Goal: Task Accomplishment & Management: Manage account settings

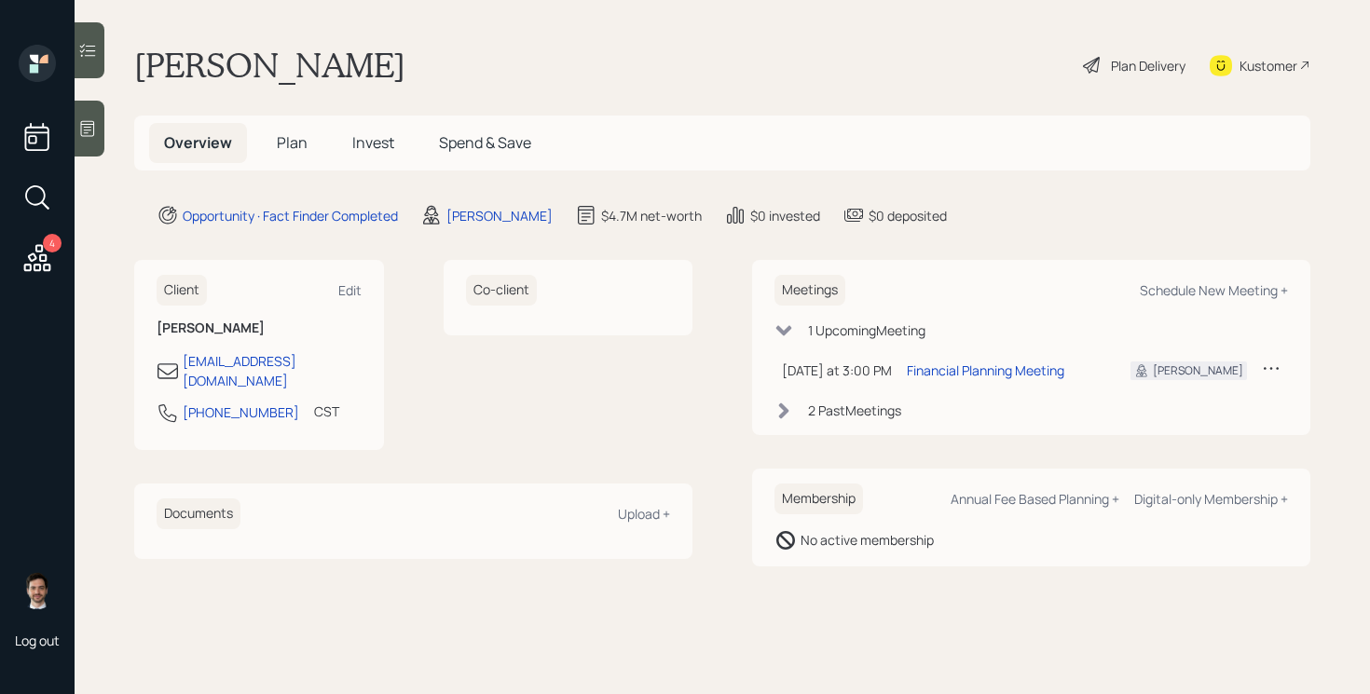
click at [292, 144] on span "Plan" at bounding box center [292, 142] width 31 height 21
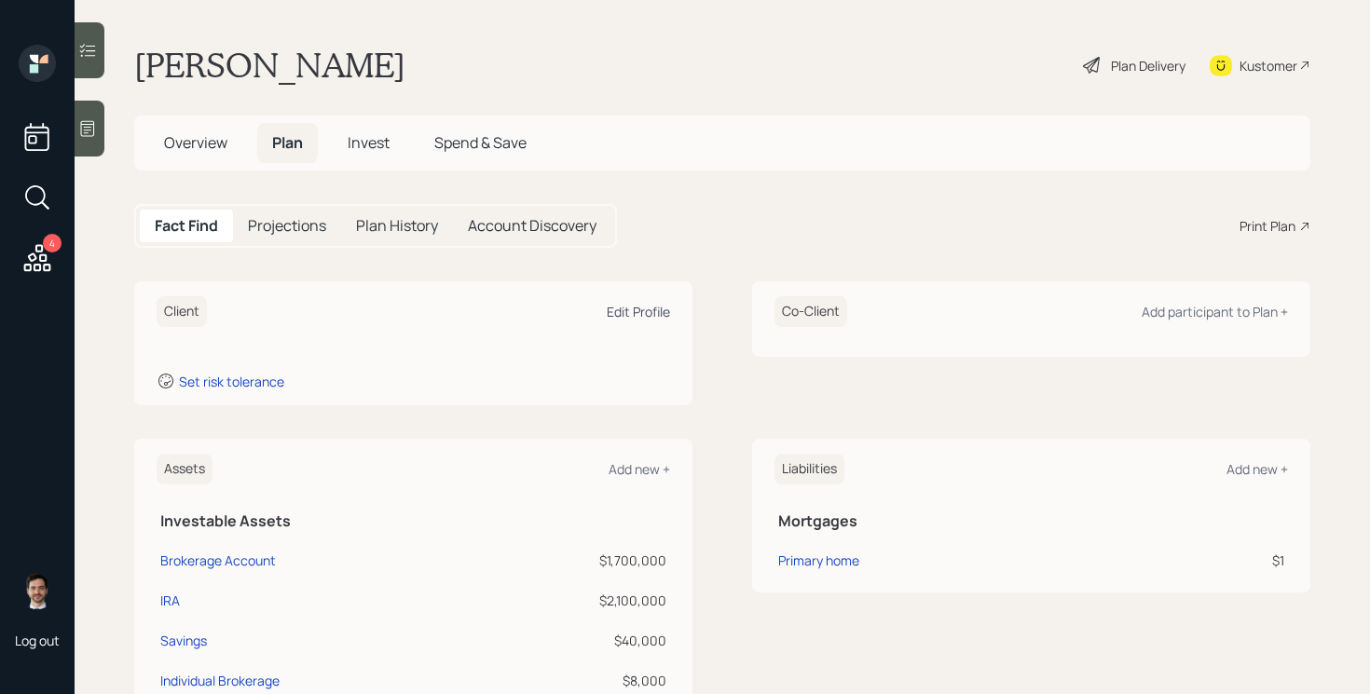
click at [646, 316] on div "Edit Profile" at bounding box center [638, 312] width 63 height 18
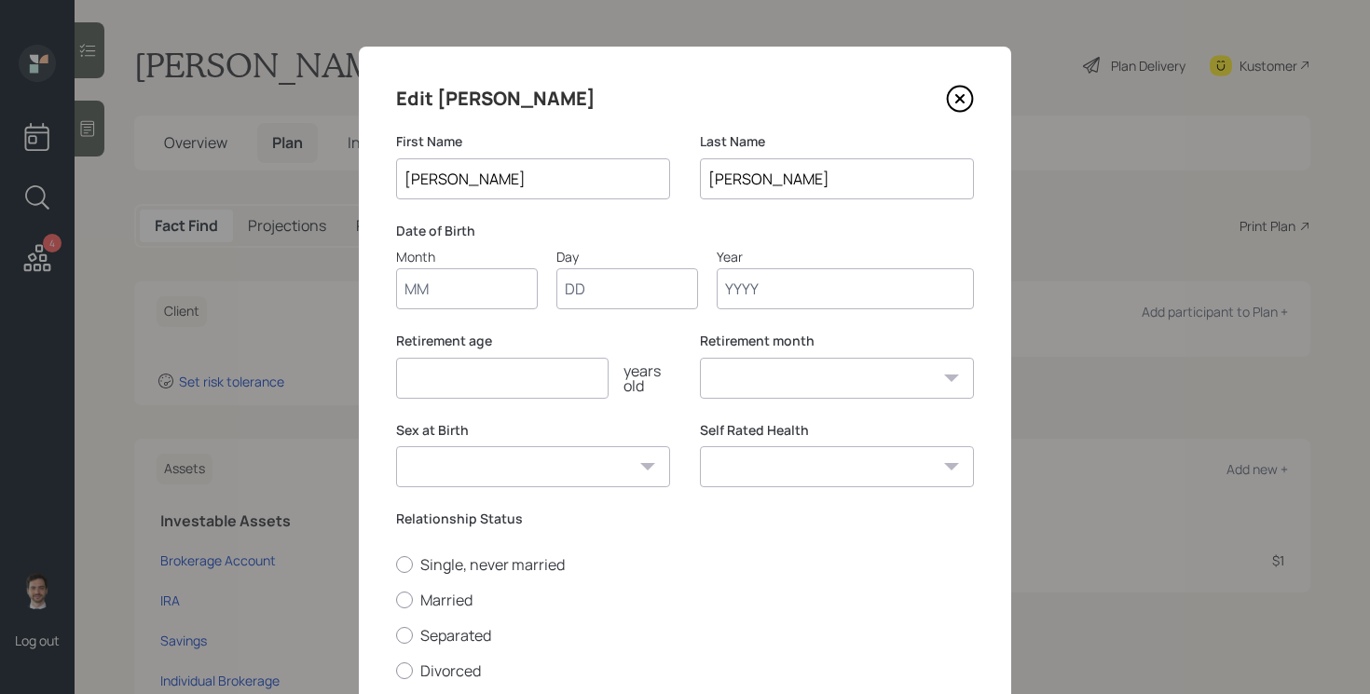
click at [486, 292] on input "Month" at bounding box center [467, 288] width 142 height 41
type input "08"
type input "31"
click at [764, 284] on input "Year" at bounding box center [845, 288] width 257 height 41
type input "1959"
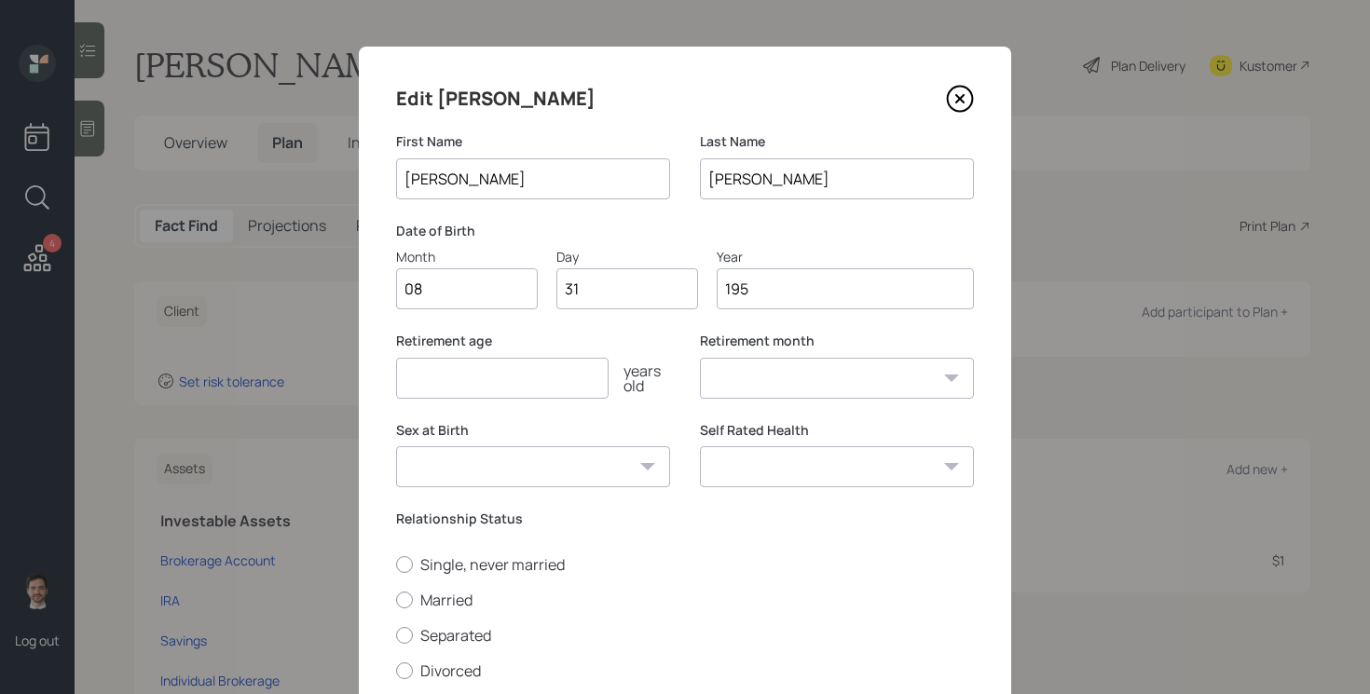
select select "8"
type input "1959"
click at [576, 381] on input "number" at bounding box center [502, 378] width 212 height 41
type input "65"
click at [917, 467] on select "Excellent Very Good Good Fair Poor" at bounding box center [837, 466] width 274 height 41
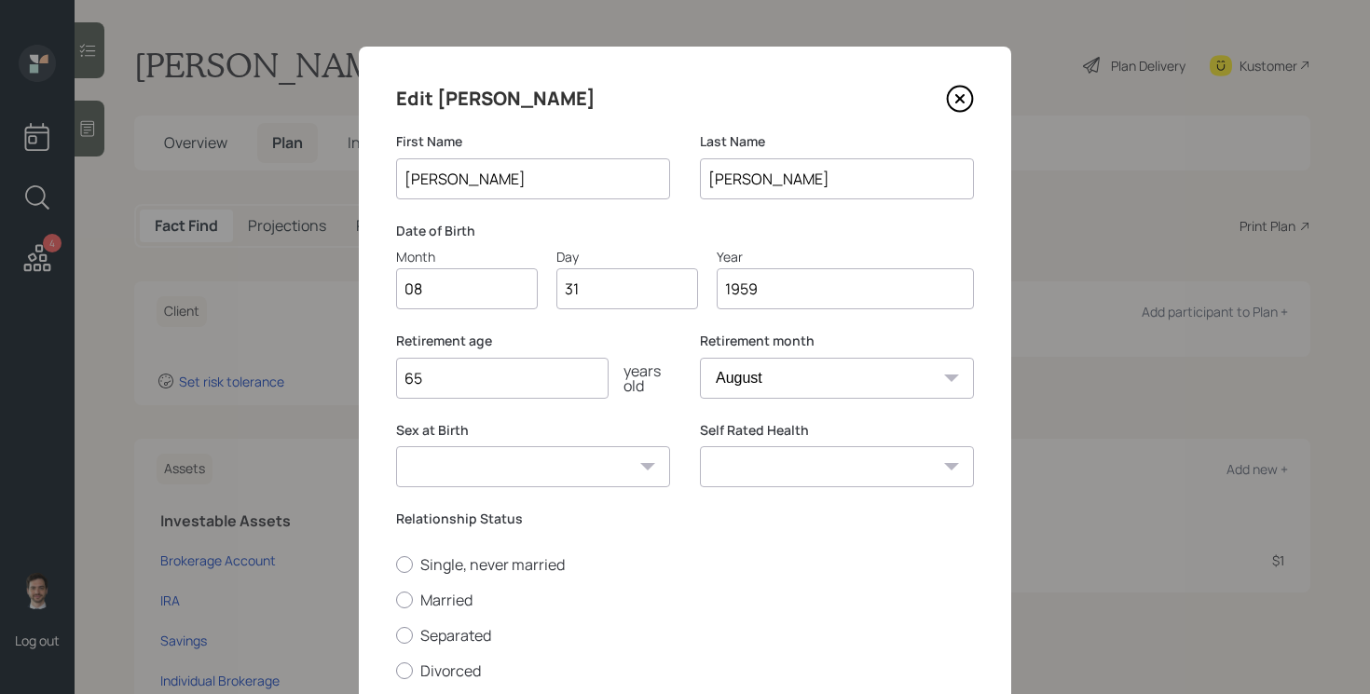
select select "very_good"
click at [700, 446] on select "Excellent Very Good Good Fair Poor" at bounding box center [837, 466] width 274 height 41
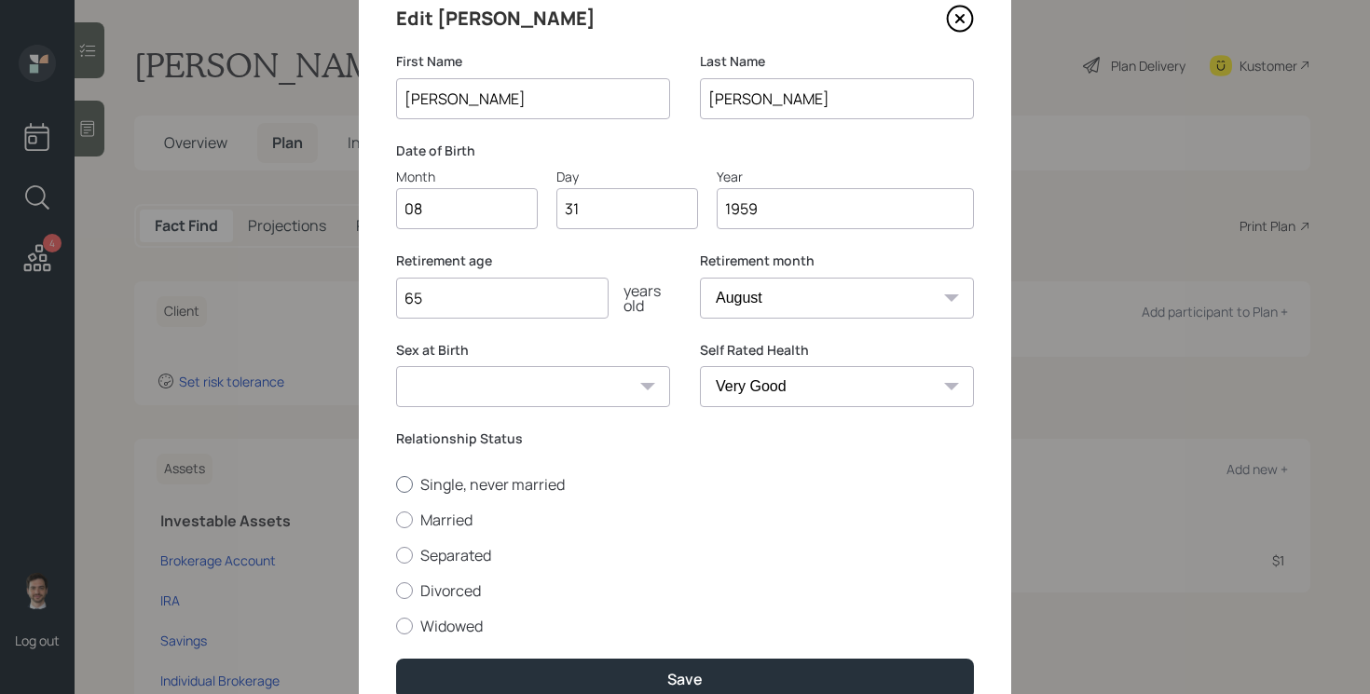
scroll to position [101, 0]
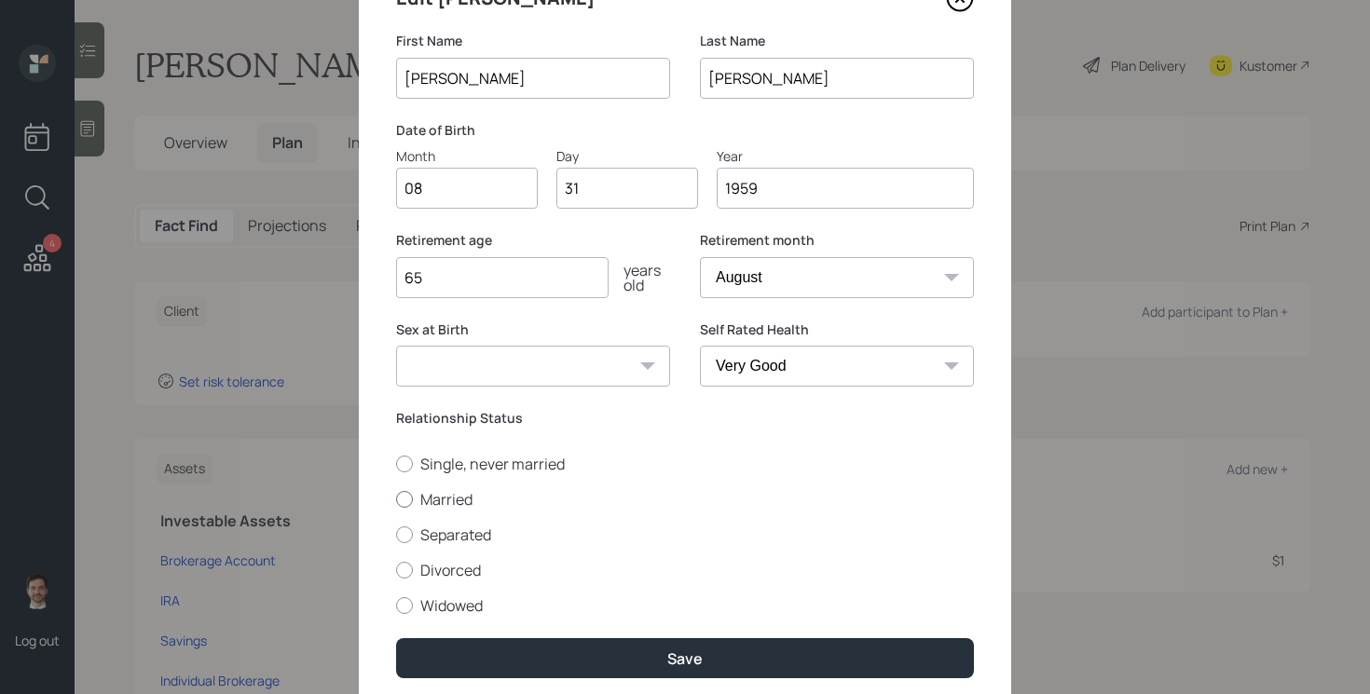
click at [444, 509] on label "Married" at bounding box center [685, 499] width 578 height 21
click at [396, 500] on input "Married" at bounding box center [395, 499] width 1 height 1
radio input "true"
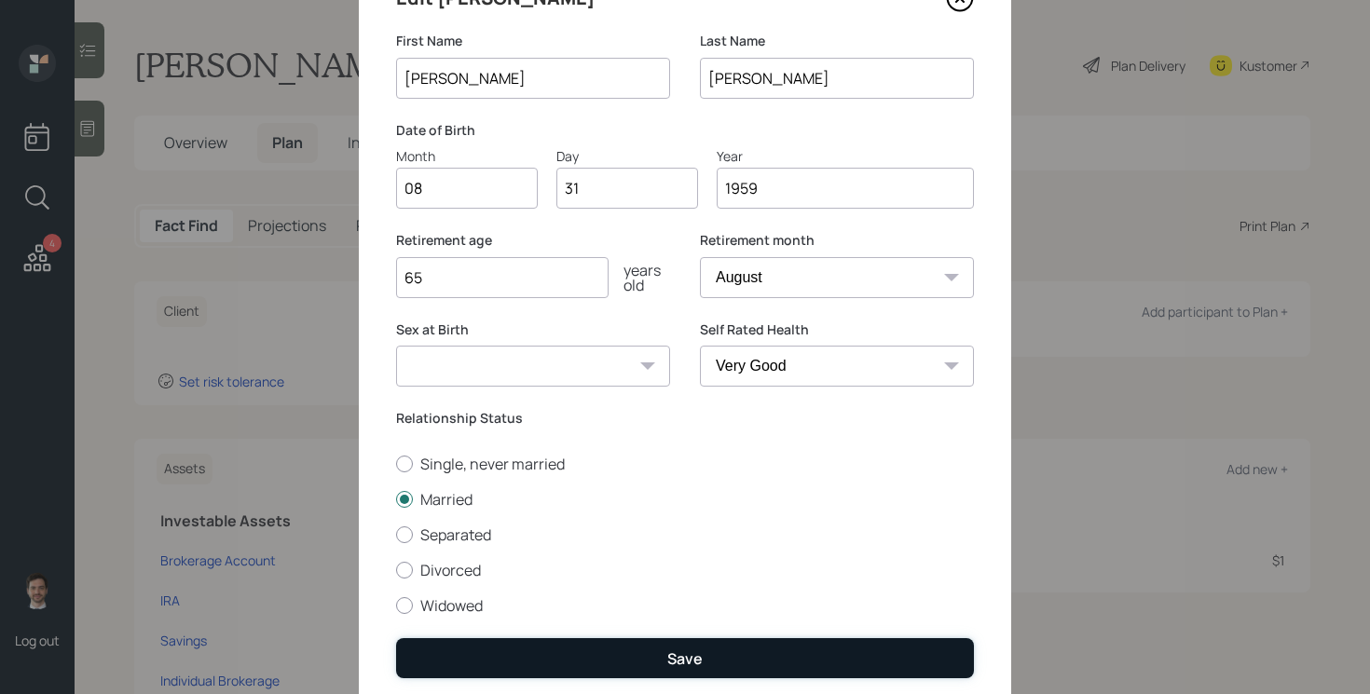
click at [647, 647] on button "Save" at bounding box center [685, 658] width 578 height 40
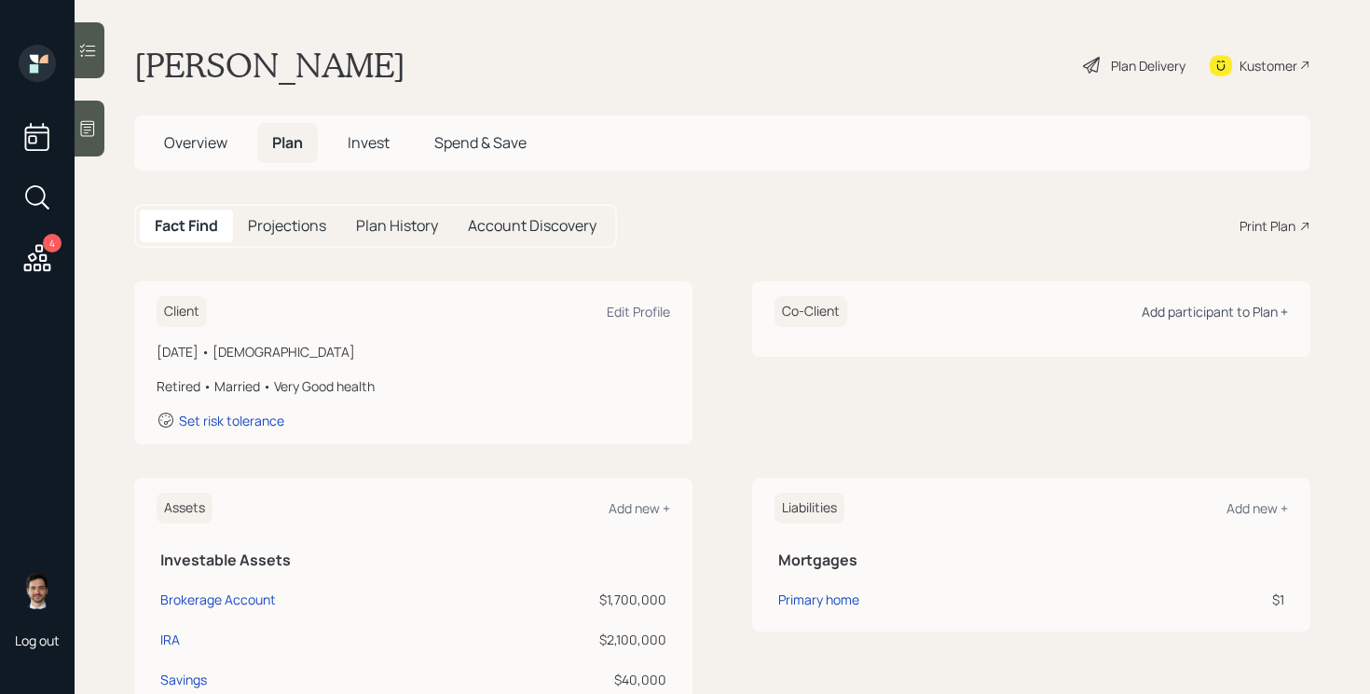
click at [1218, 318] on div "Add participant to Plan +" at bounding box center [1215, 312] width 146 height 18
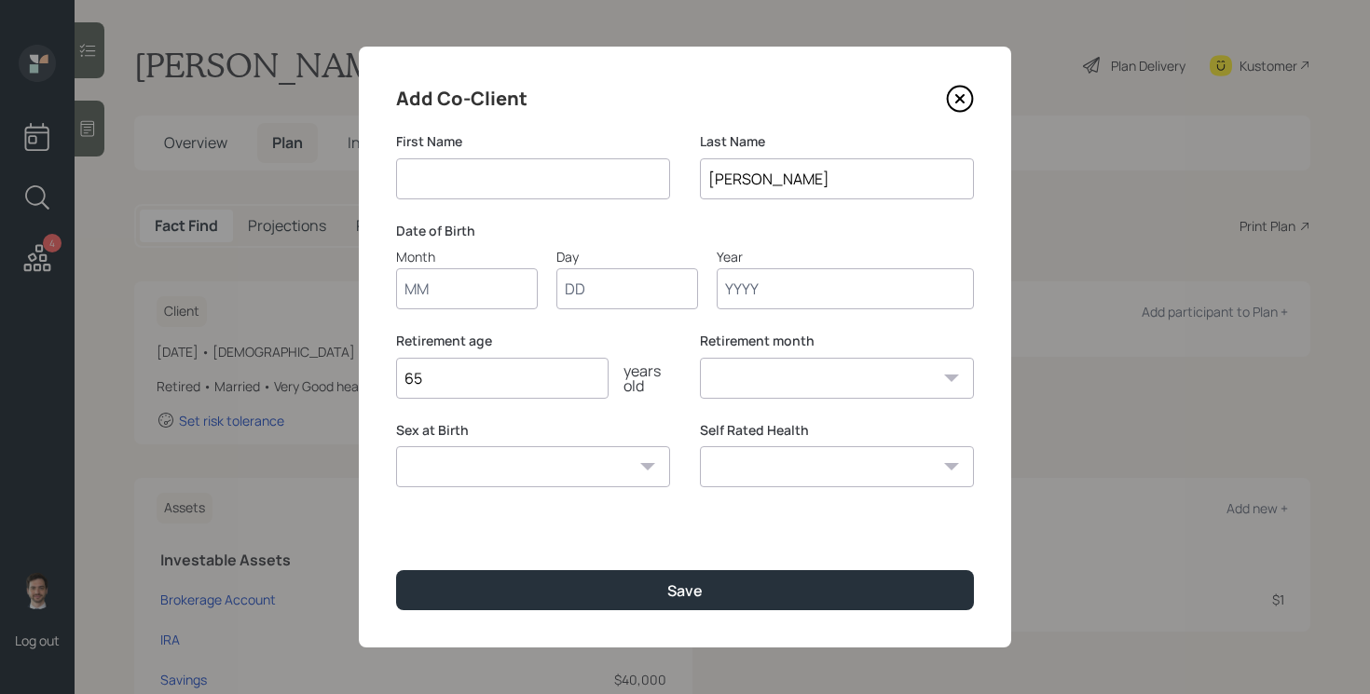
click at [529, 166] on input at bounding box center [533, 178] width 274 height 41
type input "[PERSON_NAME]"
type input "07"
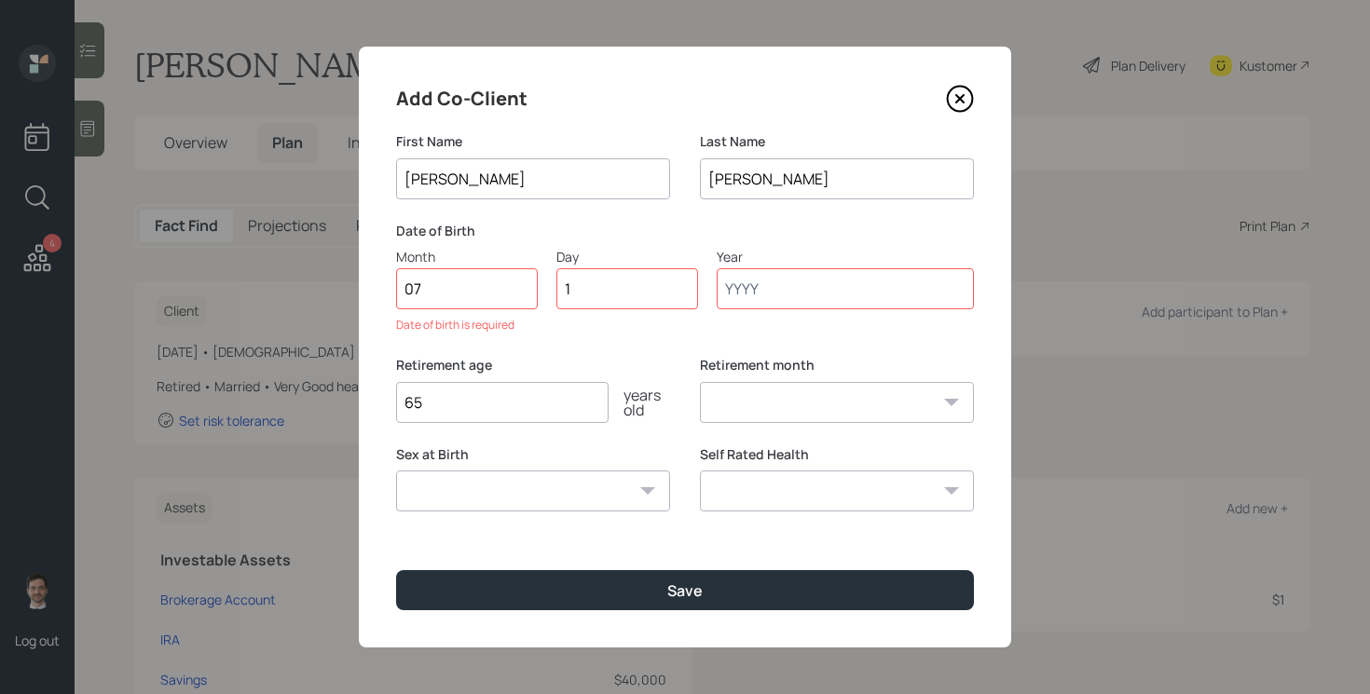
type input "13"
type input "1963"
select select "7"
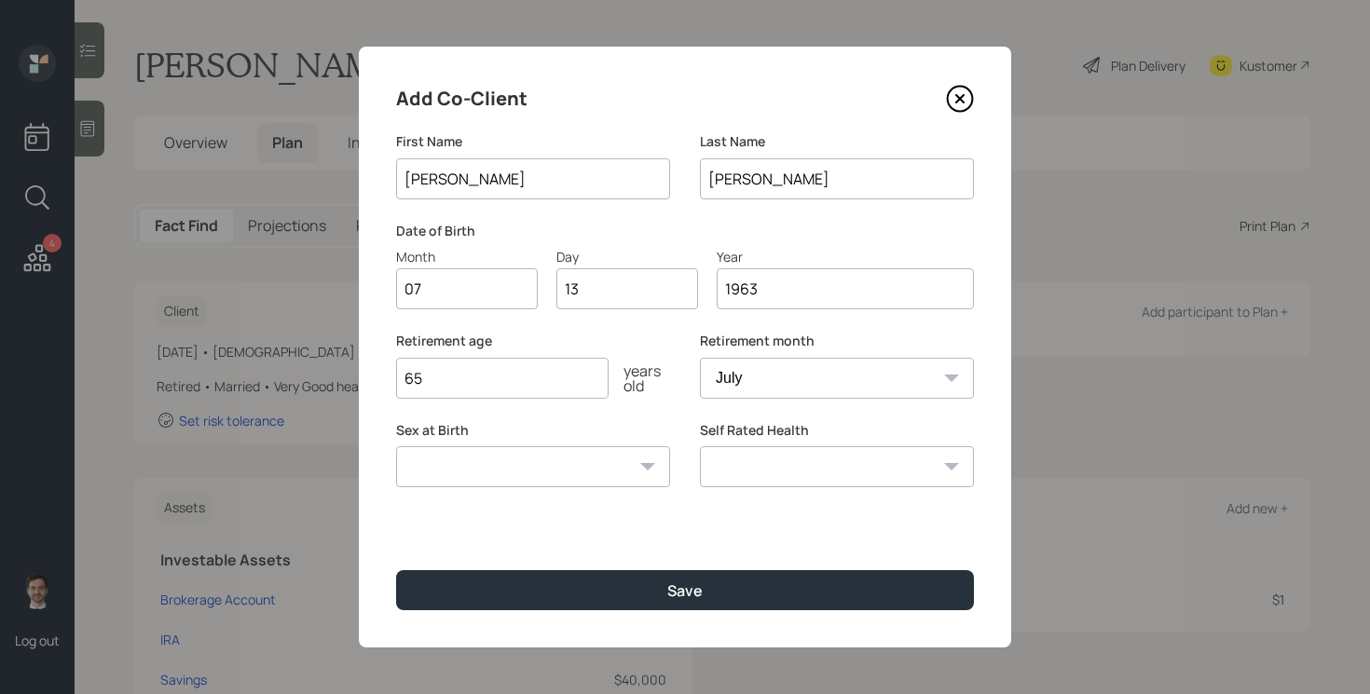
type input "1963"
click at [575, 381] on input "65" at bounding box center [502, 378] width 212 height 41
type input "60"
click at [910, 477] on select "Excellent Very Good Good Fair Poor" at bounding box center [837, 466] width 274 height 41
select select "very_good"
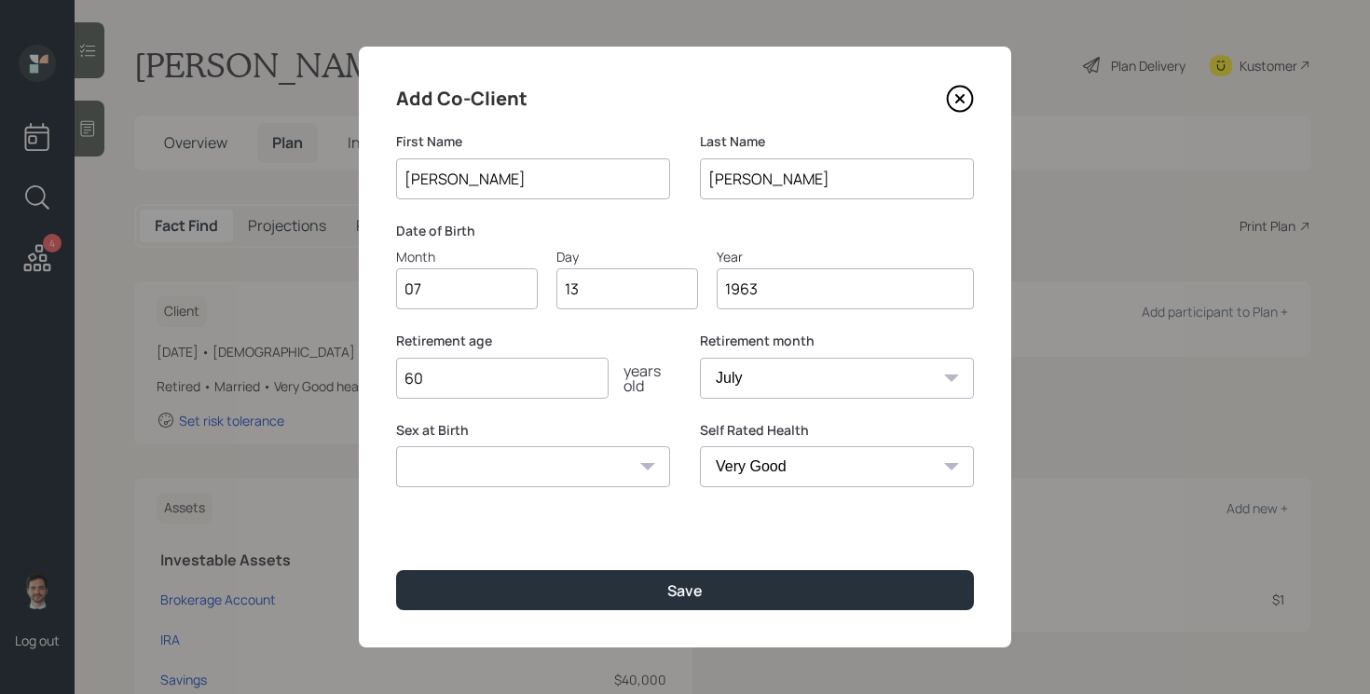
click at [700, 446] on select "Excellent Very Good Good Fair Poor" at bounding box center [837, 466] width 274 height 41
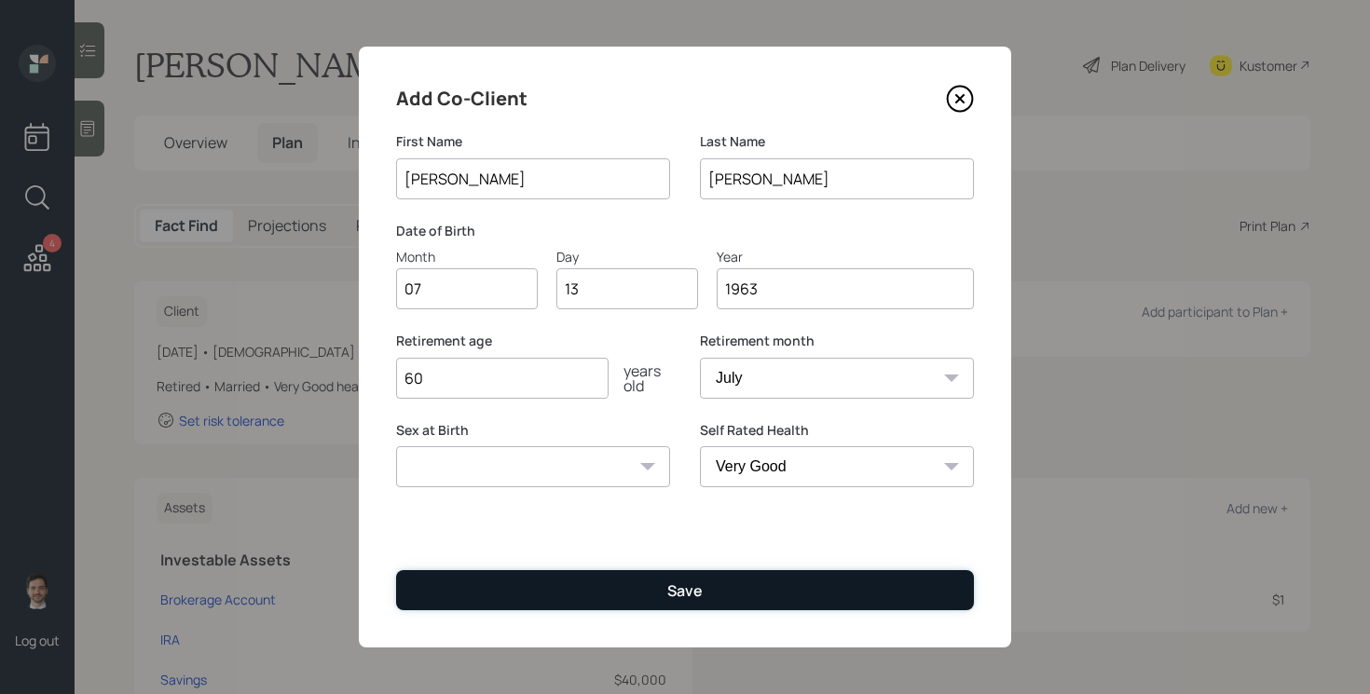
click at [726, 572] on button "Save" at bounding box center [685, 590] width 578 height 40
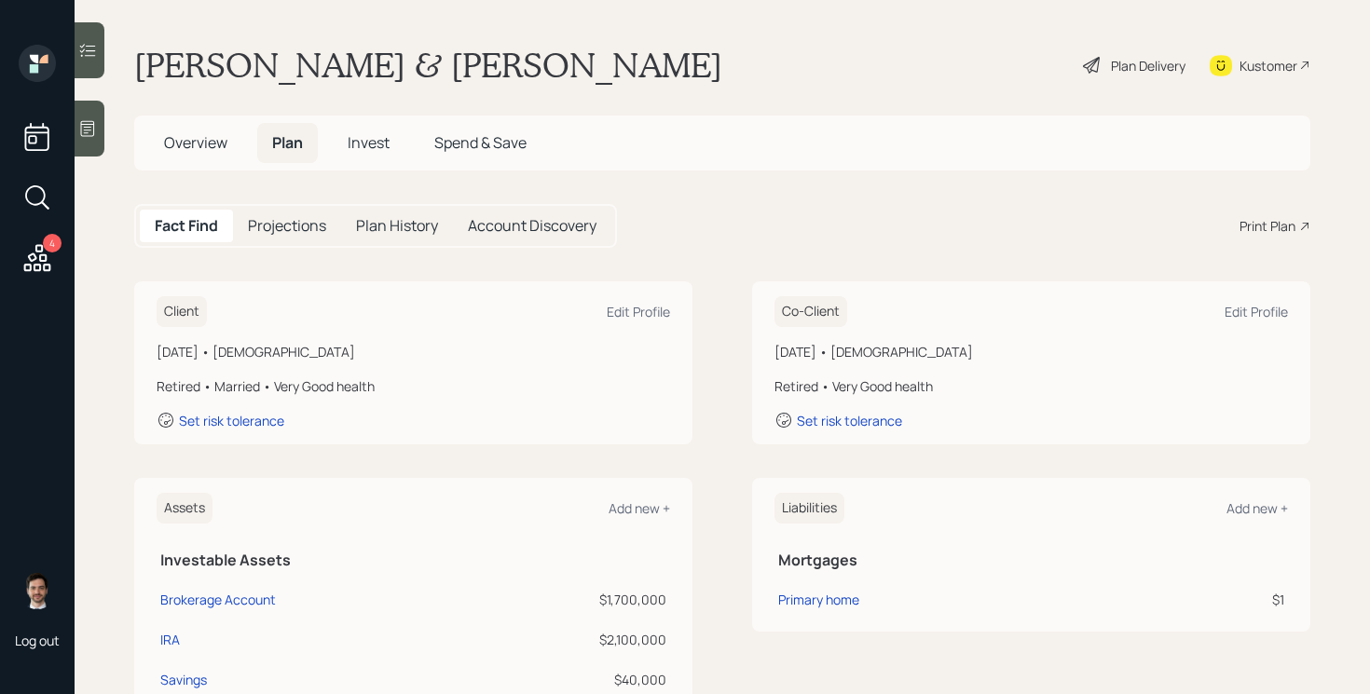
click at [1085, 64] on icon at bounding box center [1092, 65] width 22 height 22
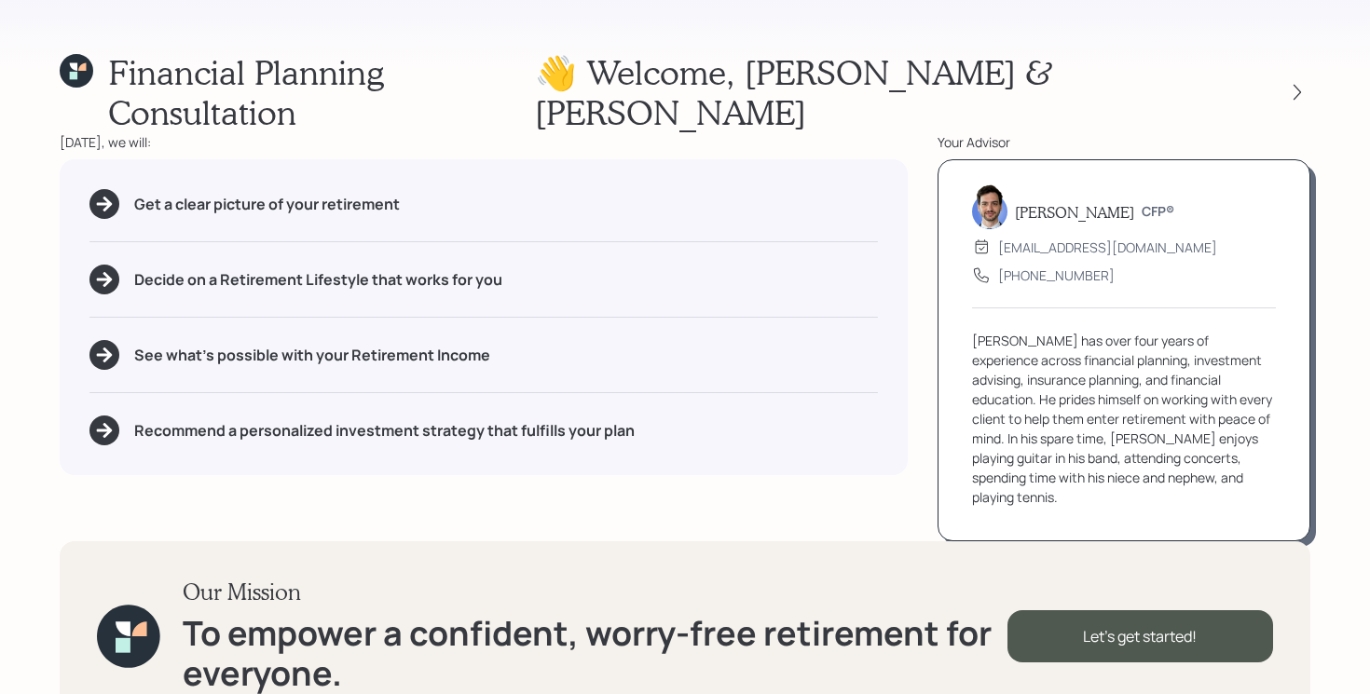
click at [1280, 79] on div at bounding box center [1281, 92] width 60 height 26
click at [1293, 83] on icon at bounding box center [1297, 92] width 19 height 19
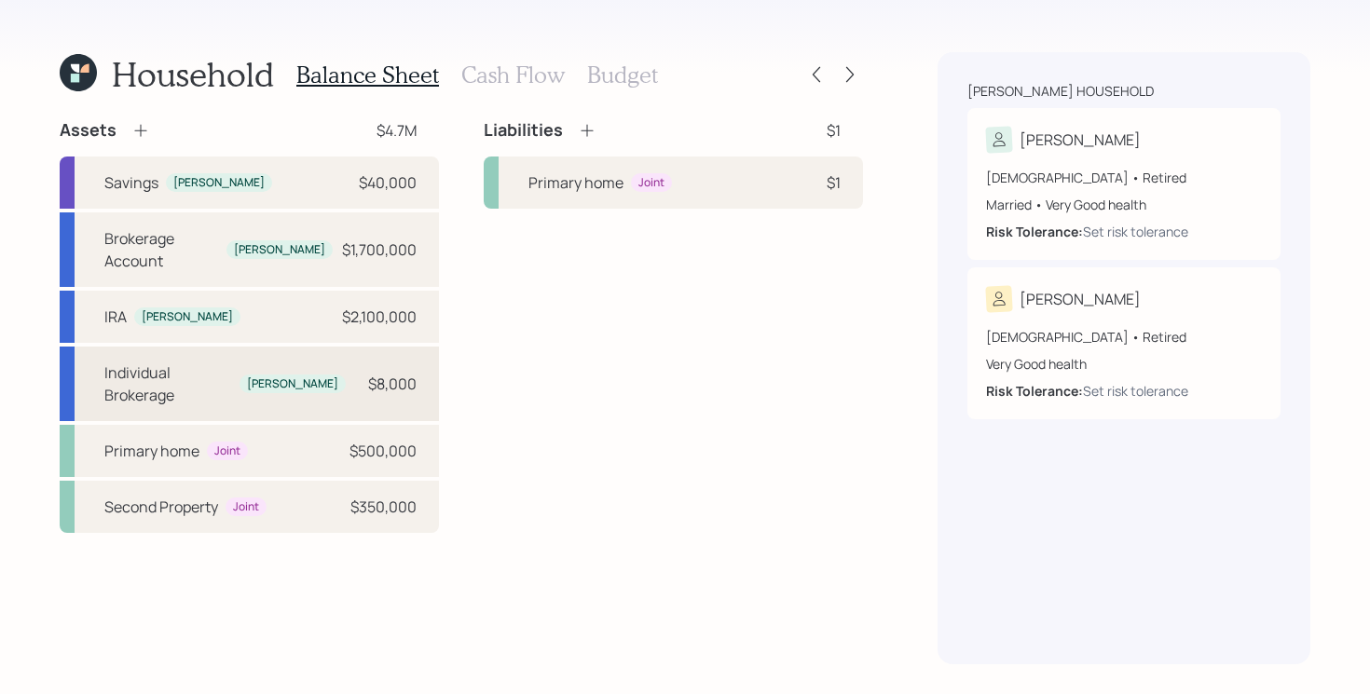
click at [334, 353] on div "Individual Brokerage [PERSON_NAME] $8,000" at bounding box center [249, 384] width 379 height 75
select select "taxable"
select select "balanced"
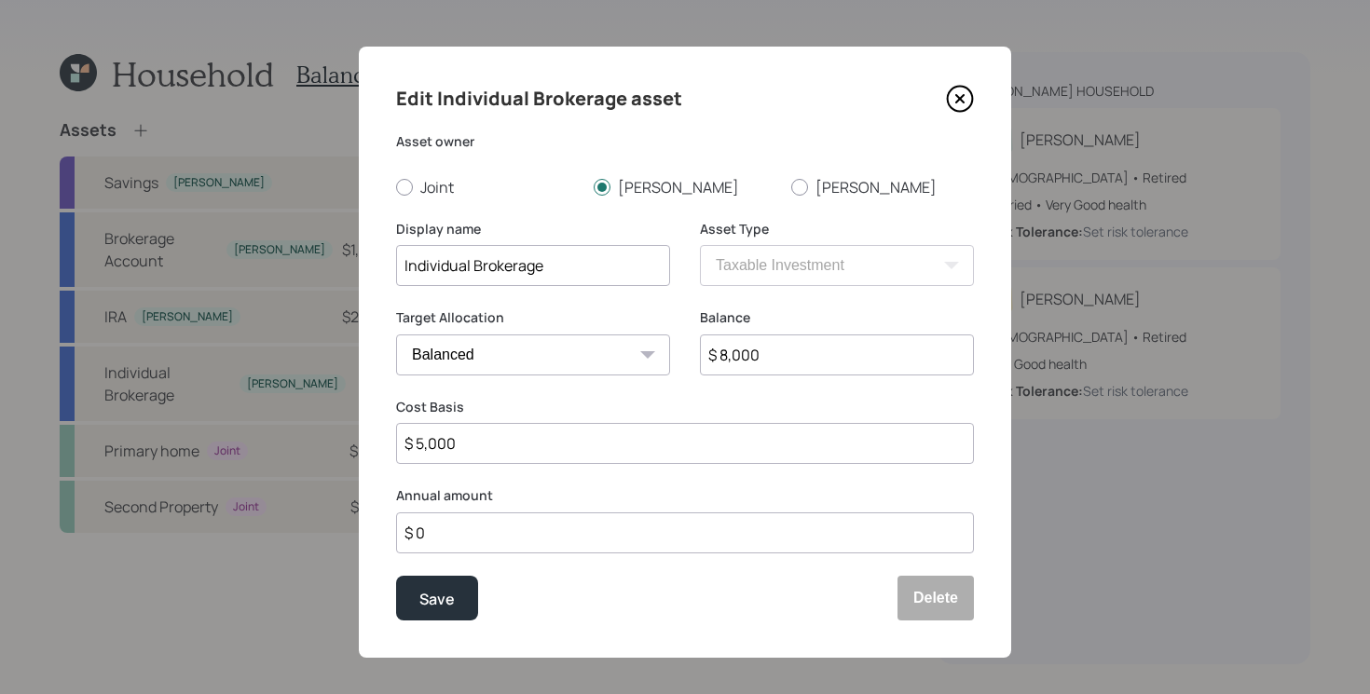
click at [960, 95] on icon at bounding box center [960, 99] width 28 height 28
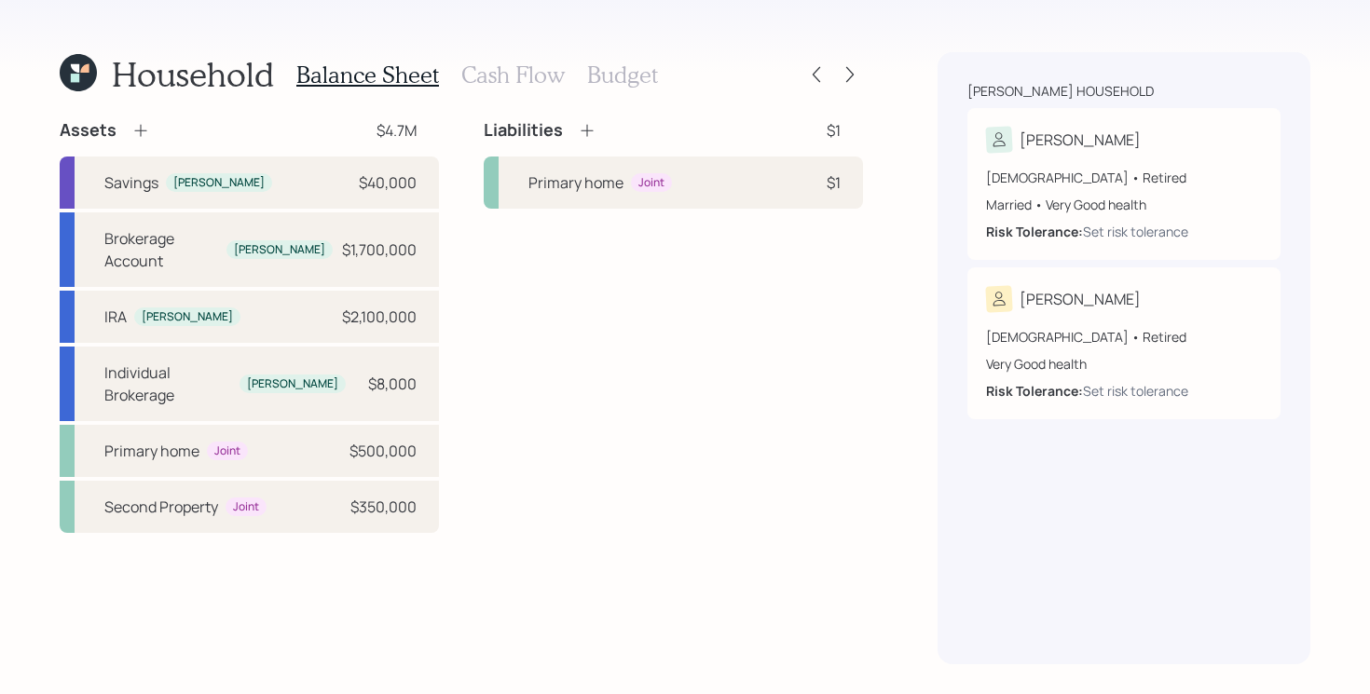
click at [463, 348] on div "Assets $4.7M Savings [PERSON_NAME] $40,000 Brokerage Account [PERSON_NAME] $1,7…" at bounding box center [461, 326] width 803 height 414
click at [311, 347] on div "Individual Brokerage [PERSON_NAME] $8,000" at bounding box center [249, 384] width 379 height 75
select select "taxable"
select select "balanced"
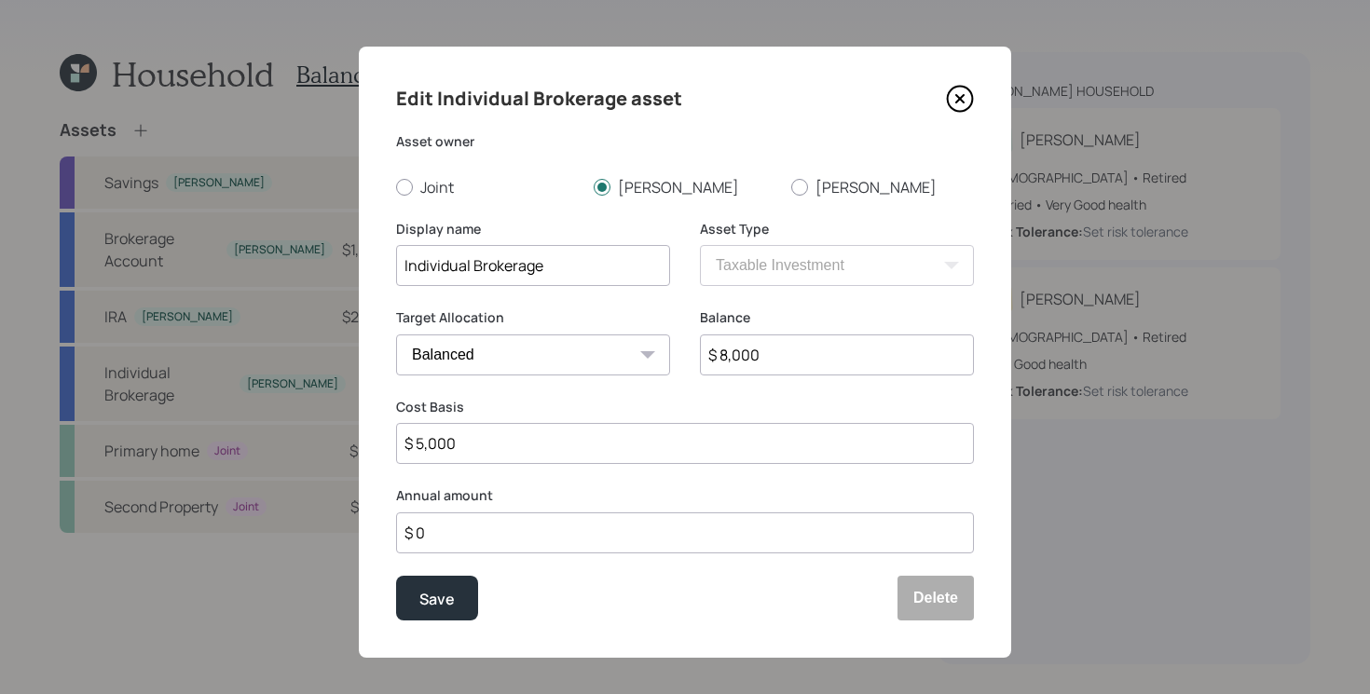
click at [556, 272] on input "Individual Brokerage" at bounding box center [533, 265] width 274 height 41
type input "Individual Brokerage - Play Account"
click at [396, 576] on button "Save" at bounding box center [437, 598] width 82 height 45
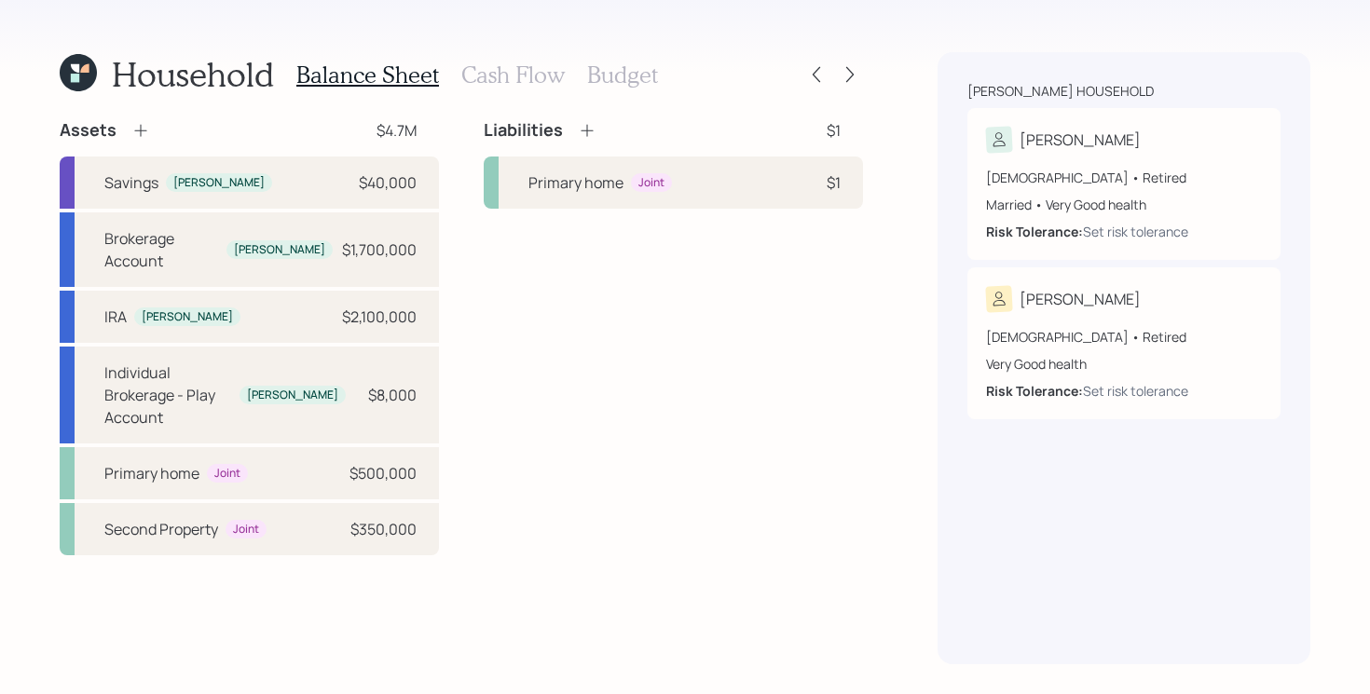
click at [143, 131] on icon at bounding box center [140, 130] width 19 height 19
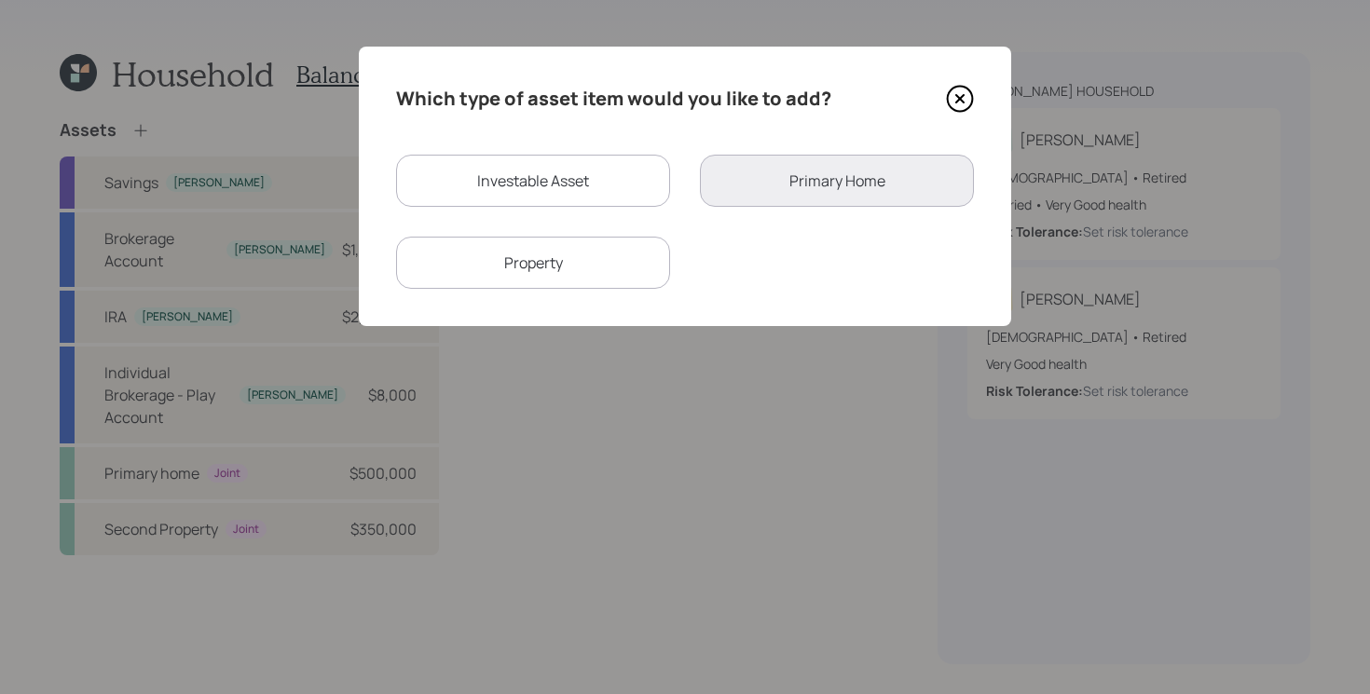
click at [569, 174] on div "Investable Asset" at bounding box center [533, 181] width 274 height 52
select select "taxable"
select select "balanced"
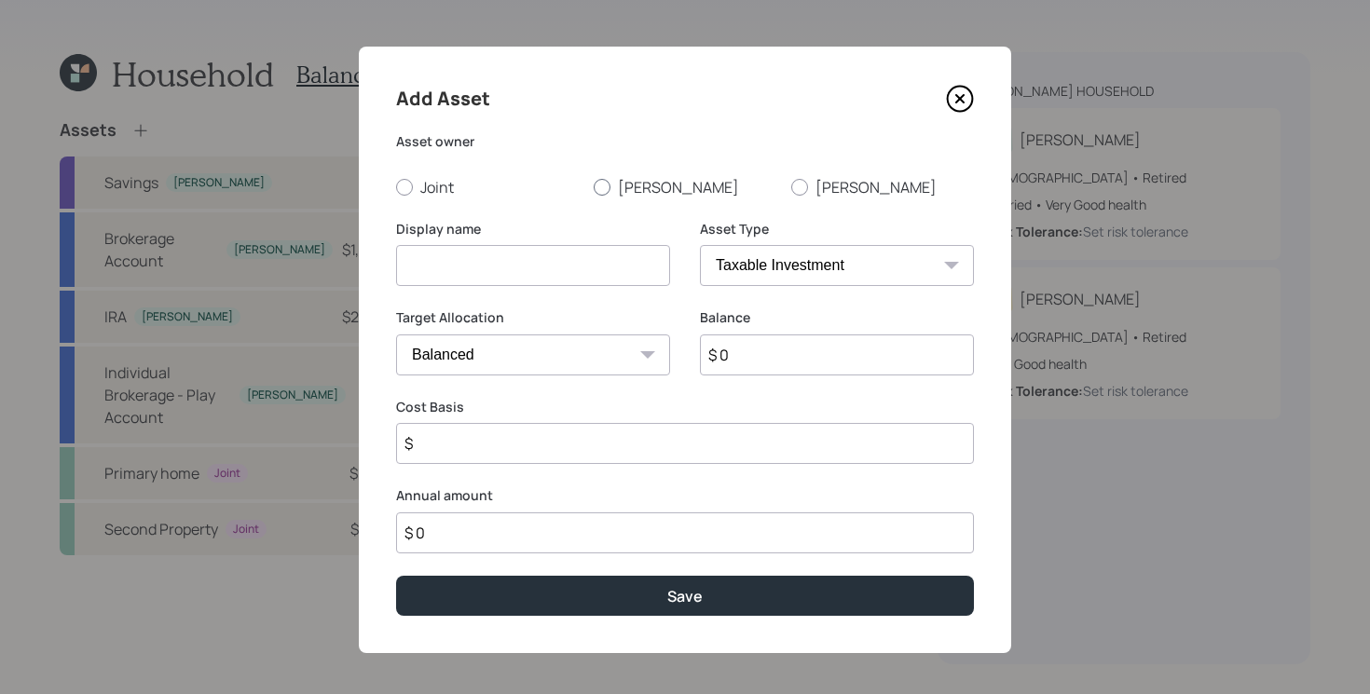
click at [602, 188] on div at bounding box center [602, 187] width 17 height 17
click at [594, 187] on input "[PERSON_NAME]" at bounding box center [593, 186] width 1 height 1
radio input "true"
click at [441, 188] on label "Joint" at bounding box center [487, 187] width 183 height 21
click at [396, 187] on input "Joint" at bounding box center [395, 186] width 1 height 1
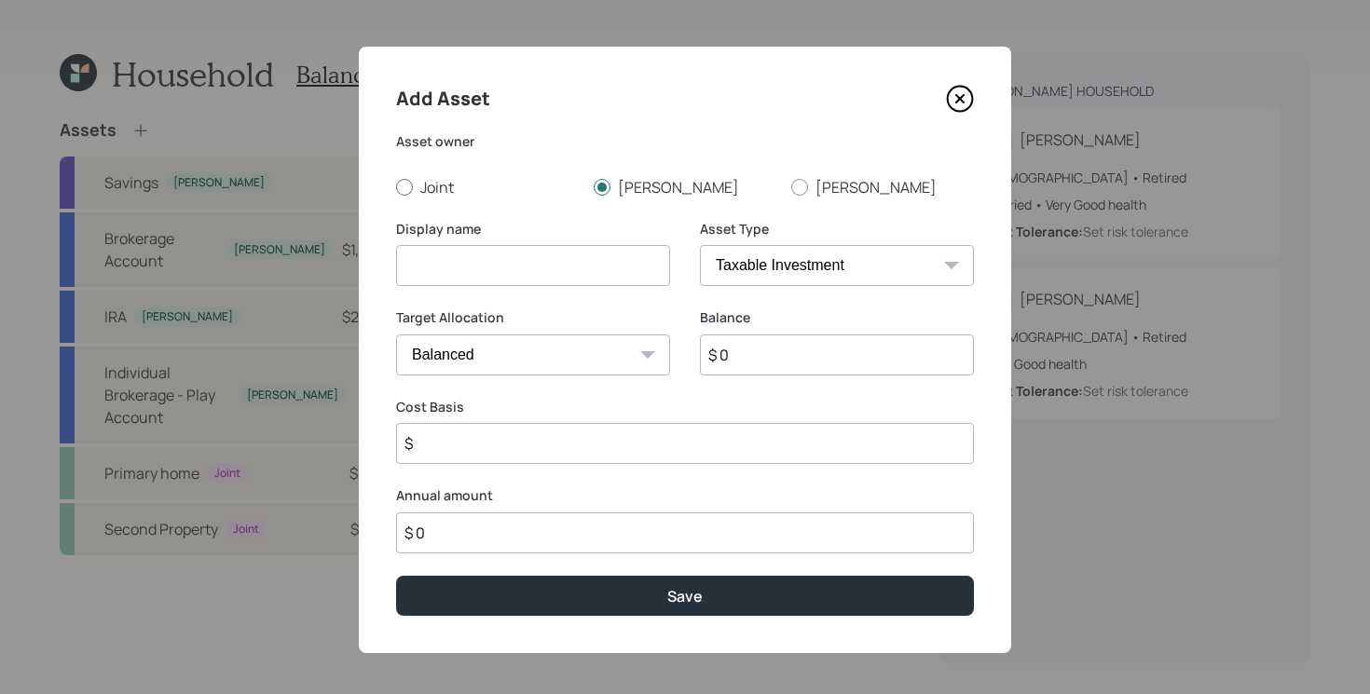
radio input "true"
click at [483, 273] on input at bounding box center [533, 265] width 274 height 41
type input "Gold"
type input "$ 60,000"
type input "$ 50,000"
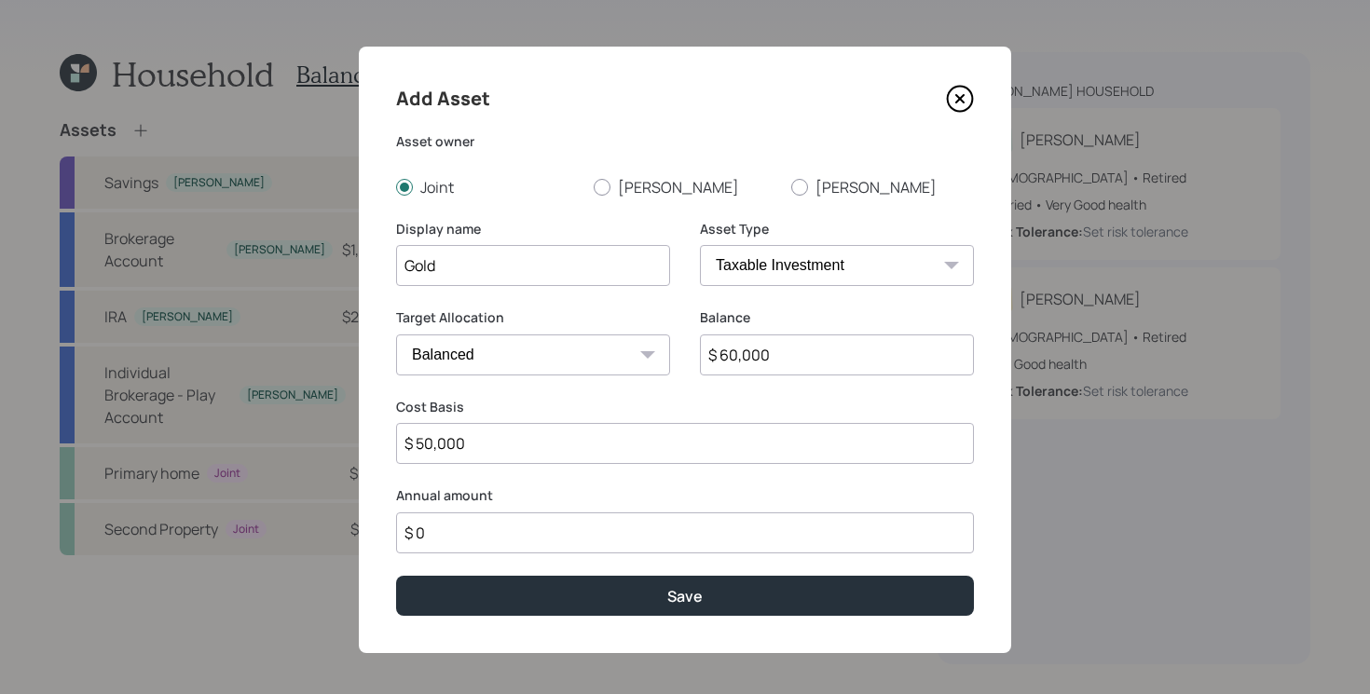
click at [396, 576] on button "Save" at bounding box center [685, 596] width 578 height 40
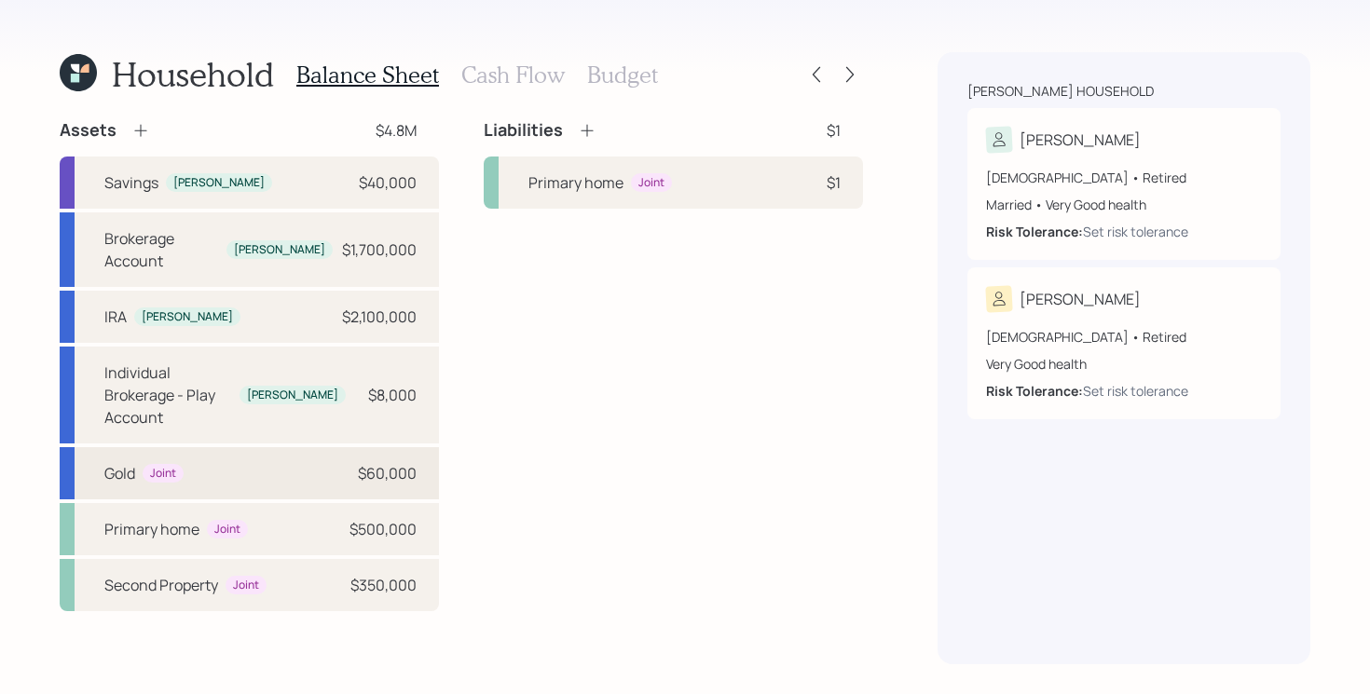
click at [246, 450] on div "Gold Joint $60,000" at bounding box center [249, 473] width 379 height 52
select select "taxable"
select select "balanced"
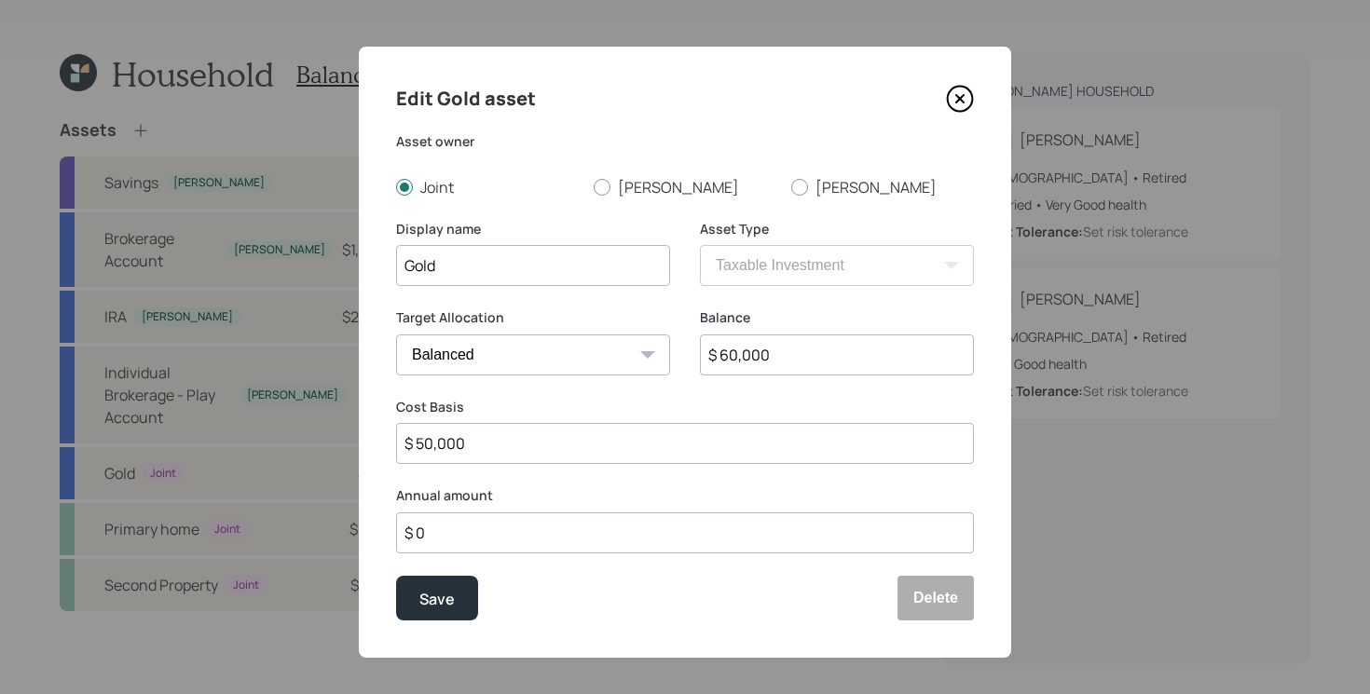
drag, startPoint x: 491, startPoint y: 257, endPoint x: 120, endPoint y: 257, distance: 370.9
click at [120, 257] on div "Edit Gold asset Asset owner Joint [PERSON_NAME] [PERSON_NAME] Display name Gold…" at bounding box center [685, 347] width 1370 height 694
type input "Physical Gold"
click at [396, 576] on button "Save" at bounding box center [437, 598] width 82 height 45
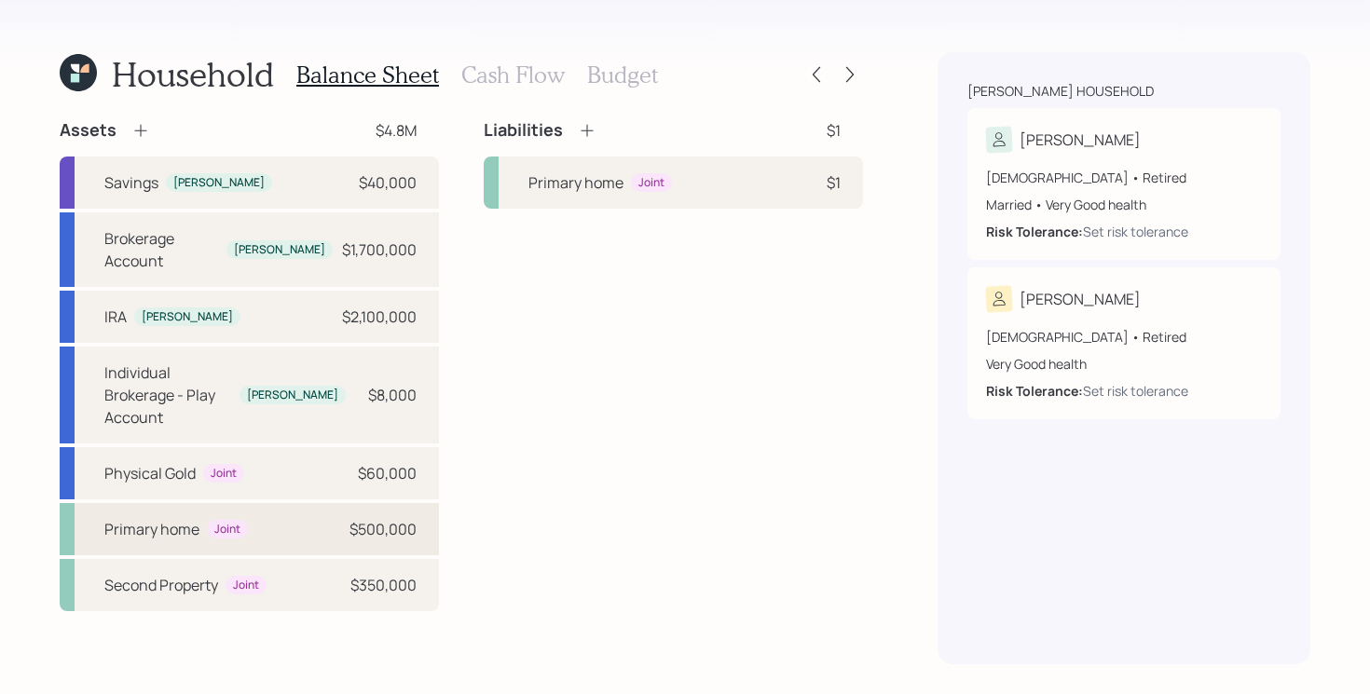
click at [304, 503] on div "Primary home Joint $500,000" at bounding box center [249, 529] width 379 height 52
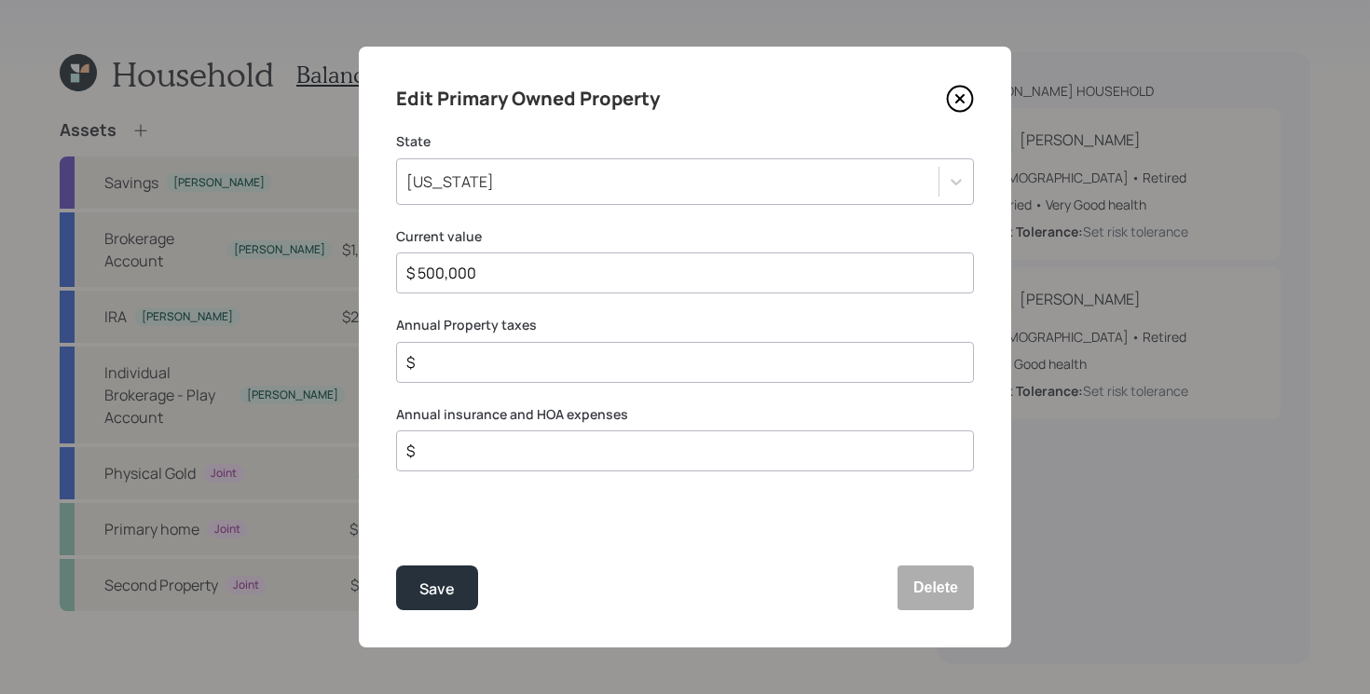
click at [724, 500] on div "Edit Primary Owned Property State [US_STATE] Current value $ 500,000 Annual Pro…" at bounding box center [685, 347] width 652 height 601
click at [966, 101] on icon at bounding box center [960, 99] width 28 height 28
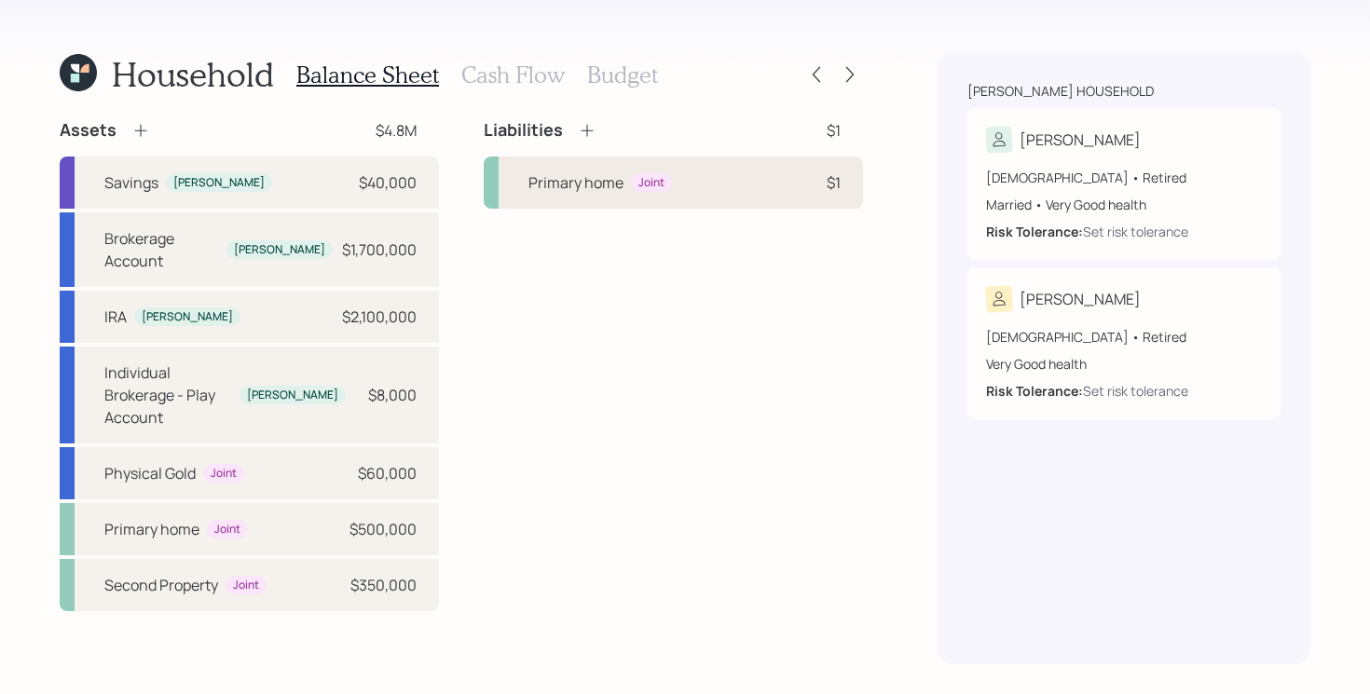
click at [744, 186] on div "Primary home Joint $1" at bounding box center [673, 183] width 379 height 52
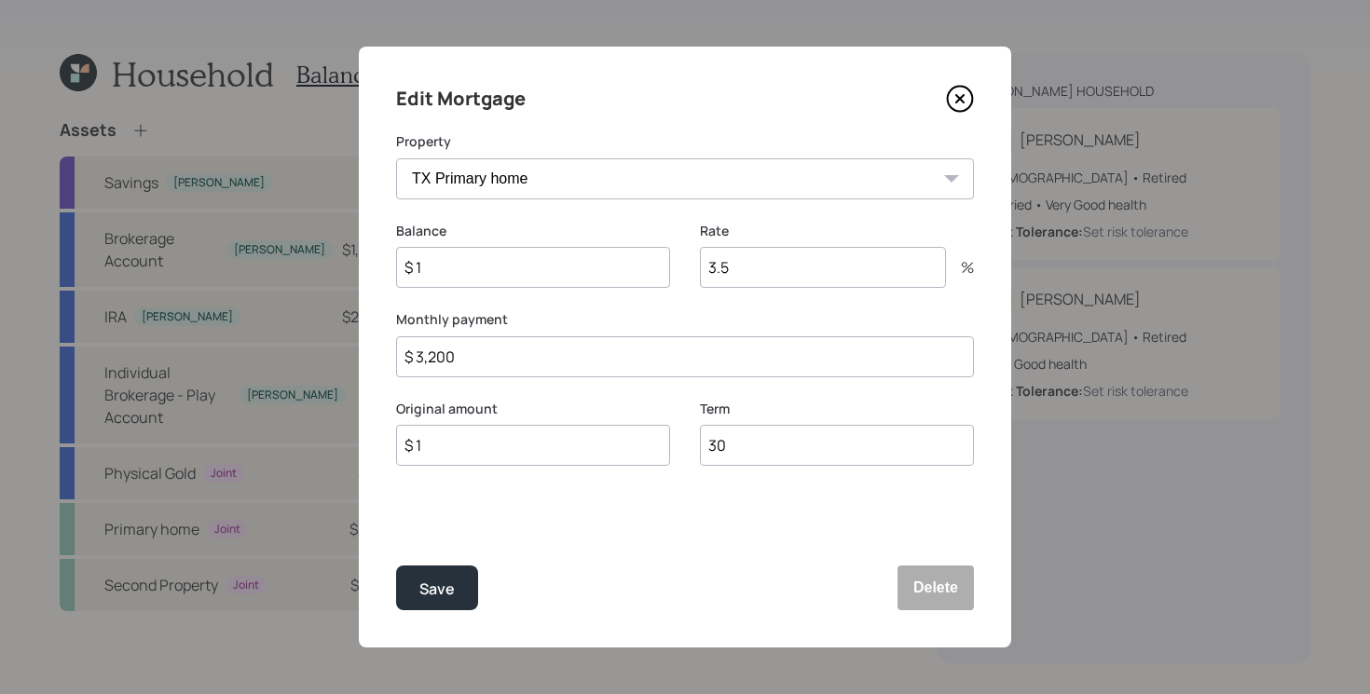
click at [953, 100] on icon at bounding box center [960, 99] width 28 height 28
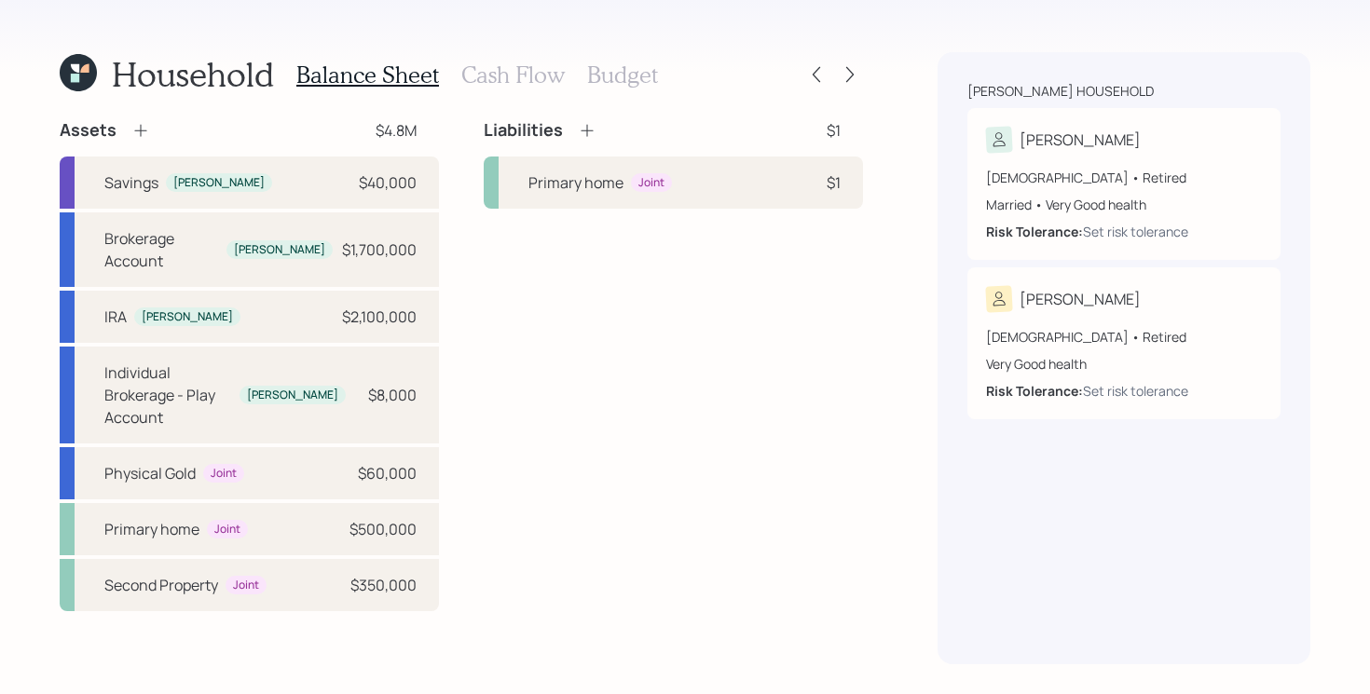
click at [747, 390] on div "Liabilities $1 Primary home Joint $1" at bounding box center [673, 365] width 379 height 492
click at [326, 503] on div "Primary home Joint $500,000" at bounding box center [249, 529] width 379 height 52
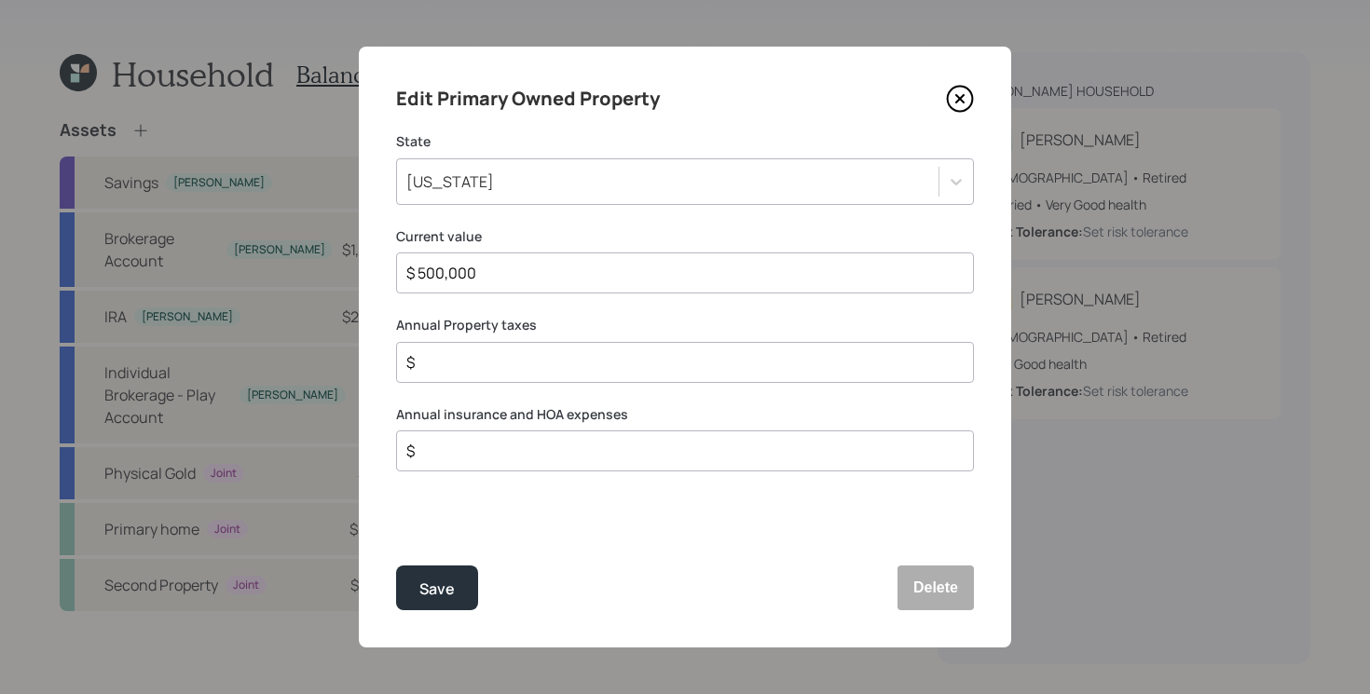
click at [591, 348] on div "$" at bounding box center [685, 362] width 578 height 41
click at [587, 353] on input "$" at bounding box center [677, 362] width 546 height 22
type input "$ 5,000"
type input "$ 2,000"
click at [396, 566] on button "Save" at bounding box center [437, 588] width 82 height 45
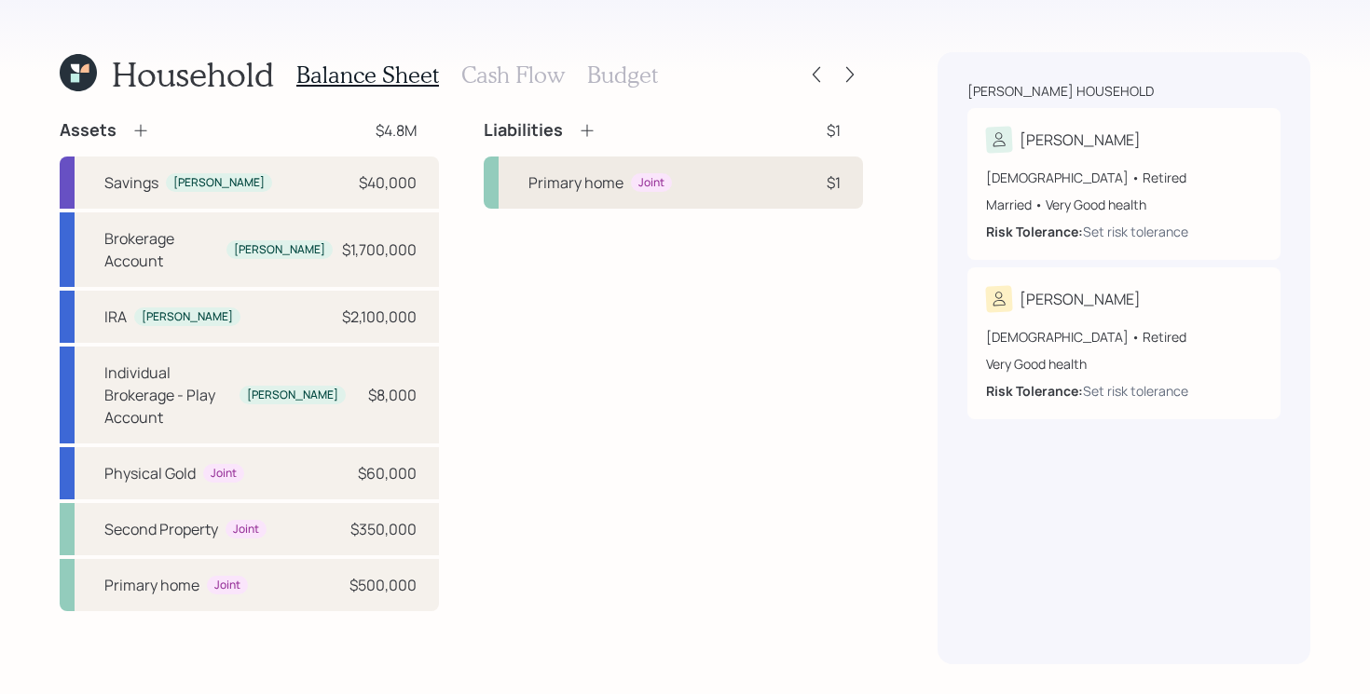
click at [687, 194] on div "Primary home Joint $1" at bounding box center [673, 183] width 379 height 52
select select "4c2ce8a7-ed8f-47d5-a852-971177c34d93"
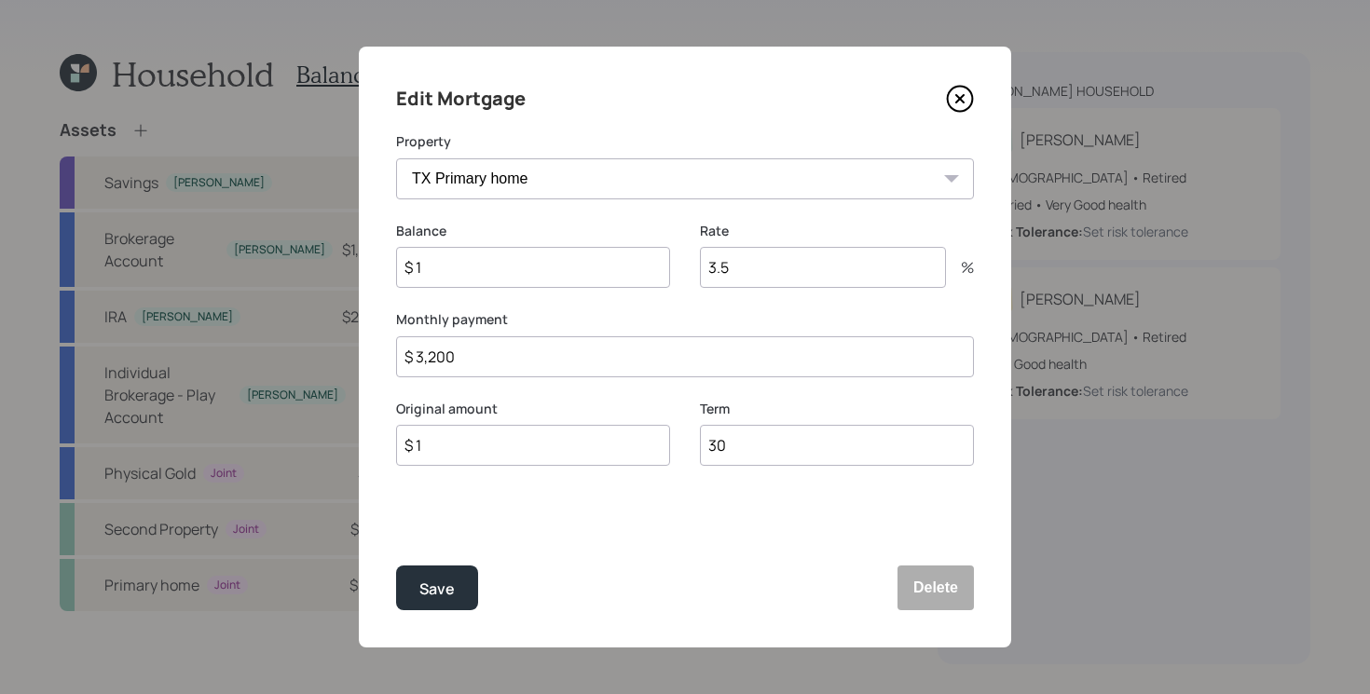
click at [958, 100] on icon at bounding box center [959, 98] width 7 height 7
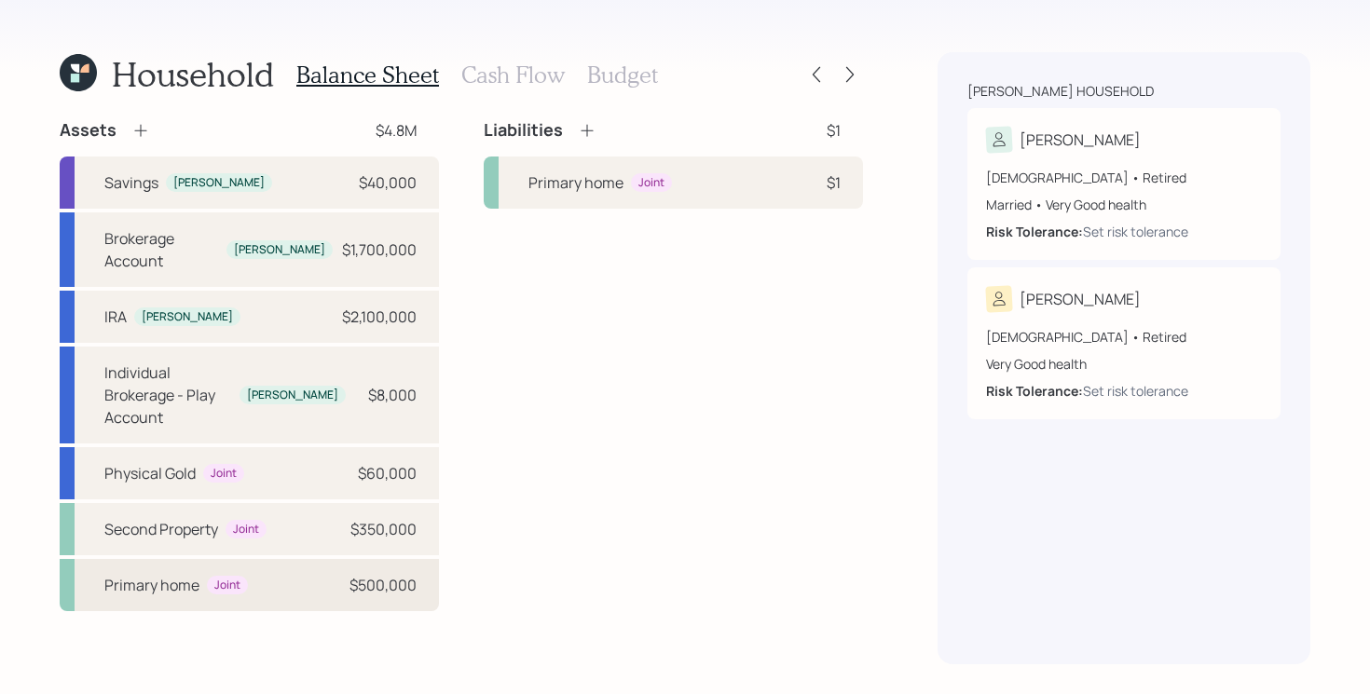
click at [332, 559] on div "Primary home Joint $500,000" at bounding box center [249, 585] width 379 height 52
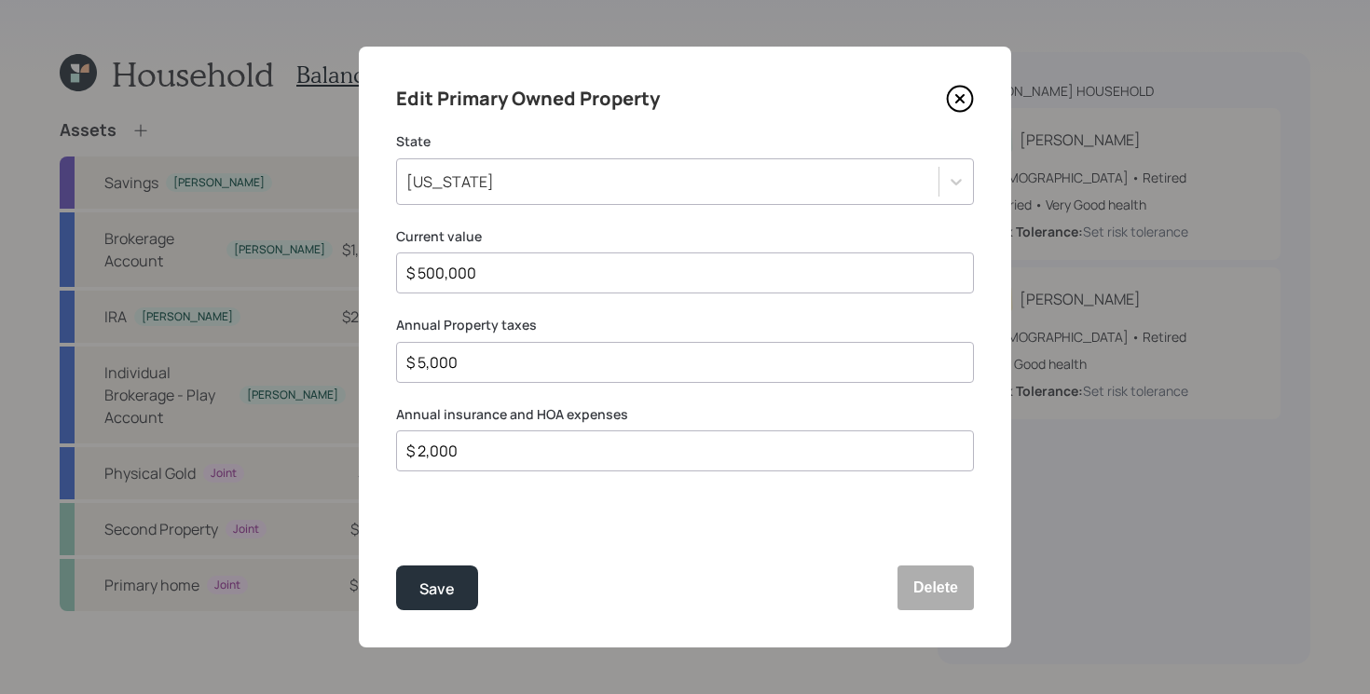
click at [962, 103] on icon at bounding box center [960, 99] width 28 height 28
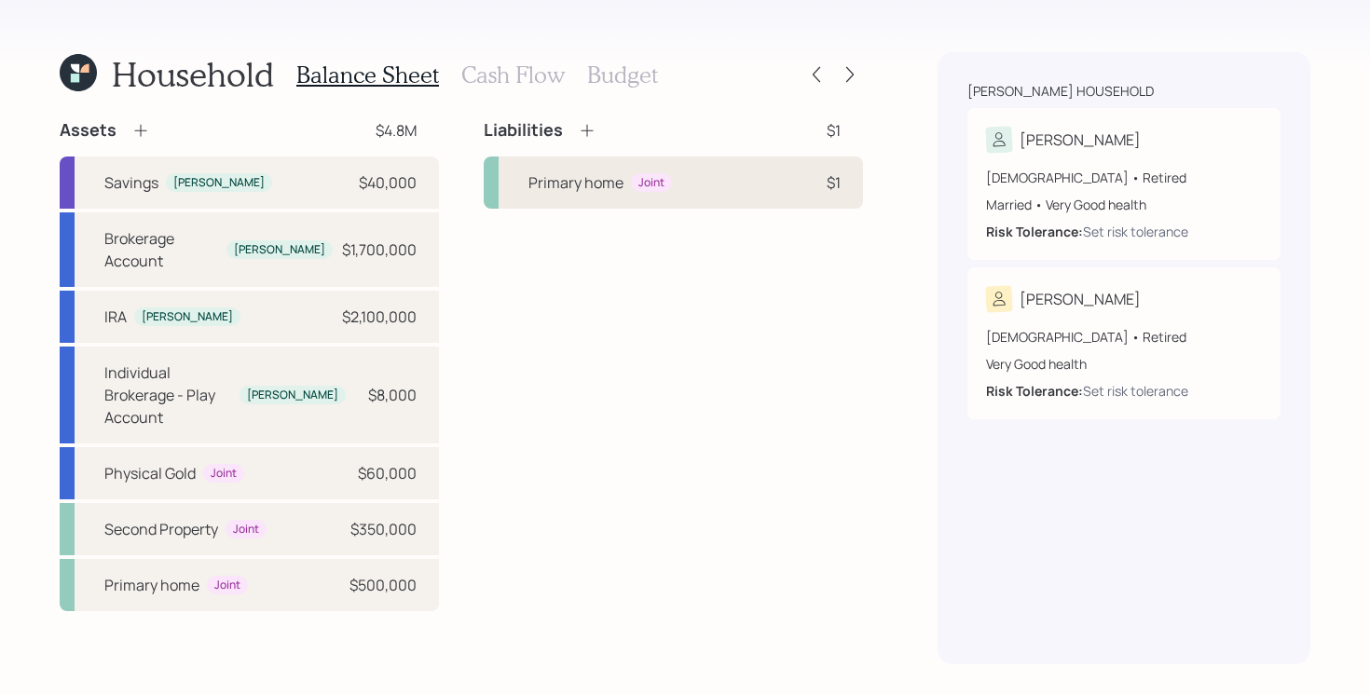
click at [741, 171] on div "Primary home Joint $1" at bounding box center [673, 183] width 379 height 52
select select "4c2ce8a7-ed8f-47d5-a852-971177c34d93"
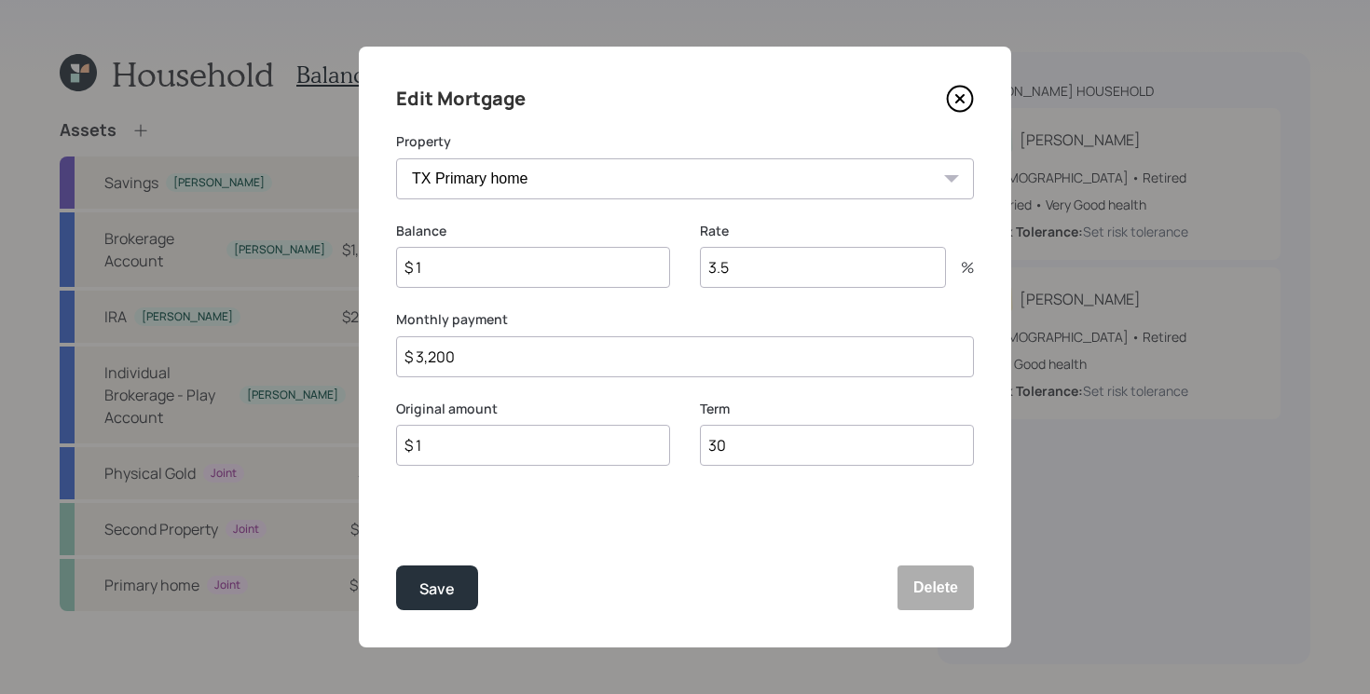
click at [520, 350] on input "$ 3,200" at bounding box center [685, 356] width 578 height 41
type input "$ 2,617"
click at [585, 255] on input "$ 1" at bounding box center [533, 267] width 274 height 41
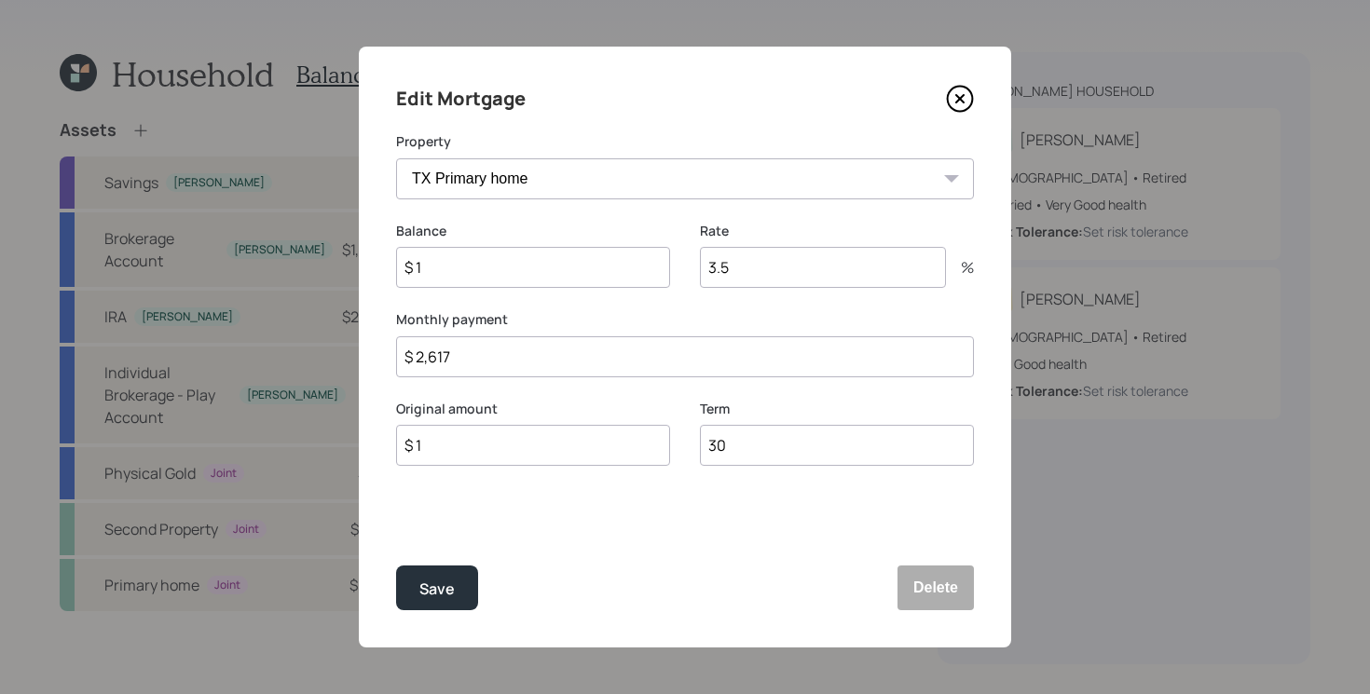
click at [585, 255] on input "$ 1" at bounding box center [533, 267] width 274 height 41
click at [457, 277] on input "$ 1" at bounding box center [533, 267] width 274 height 41
type input "$ 437,000"
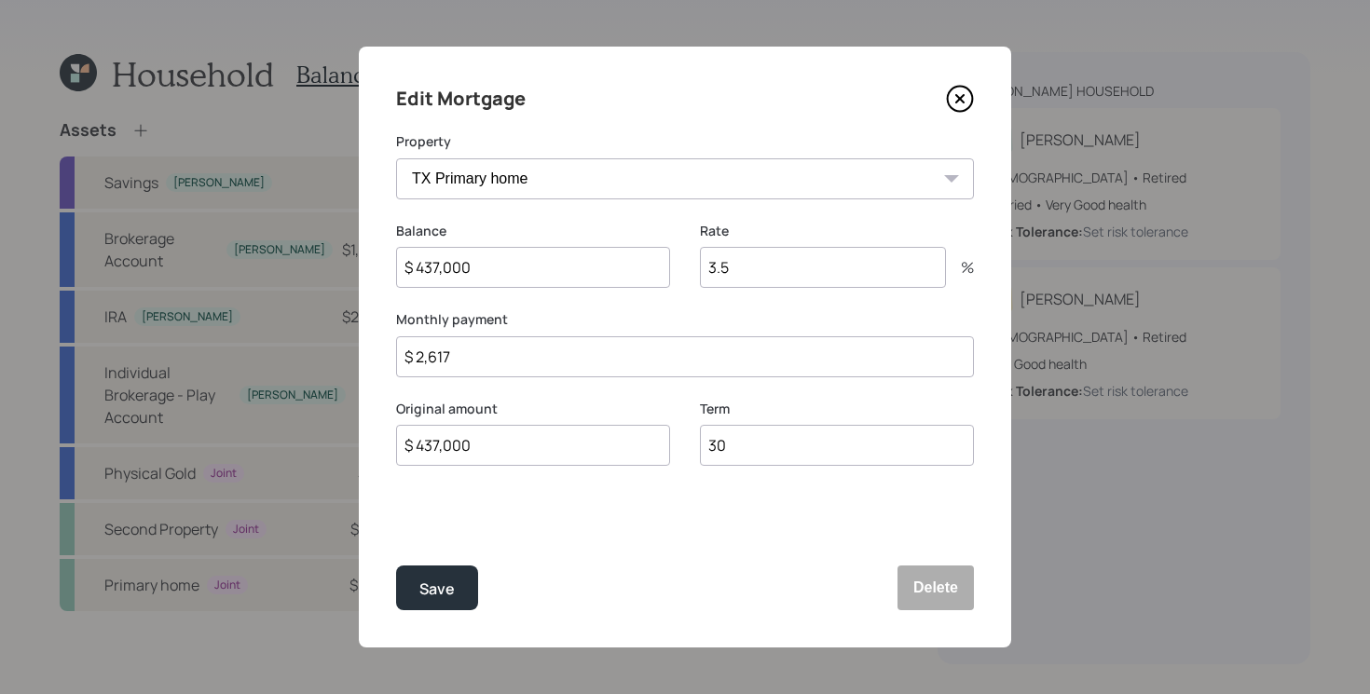
type input "$ 437,000"
click at [806, 281] on input "3.5" at bounding box center [823, 267] width 246 height 41
type input "4.5"
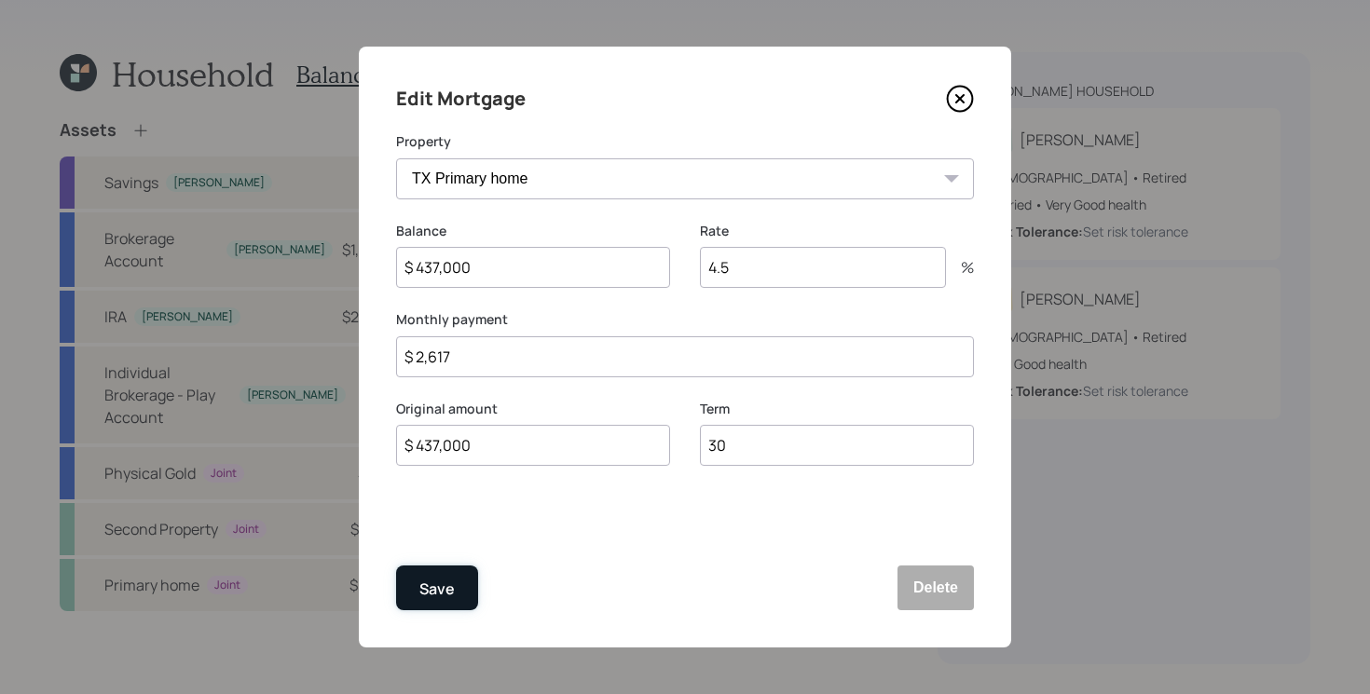
click at [445, 601] on button "Save" at bounding box center [437, 588] width 82 height 45
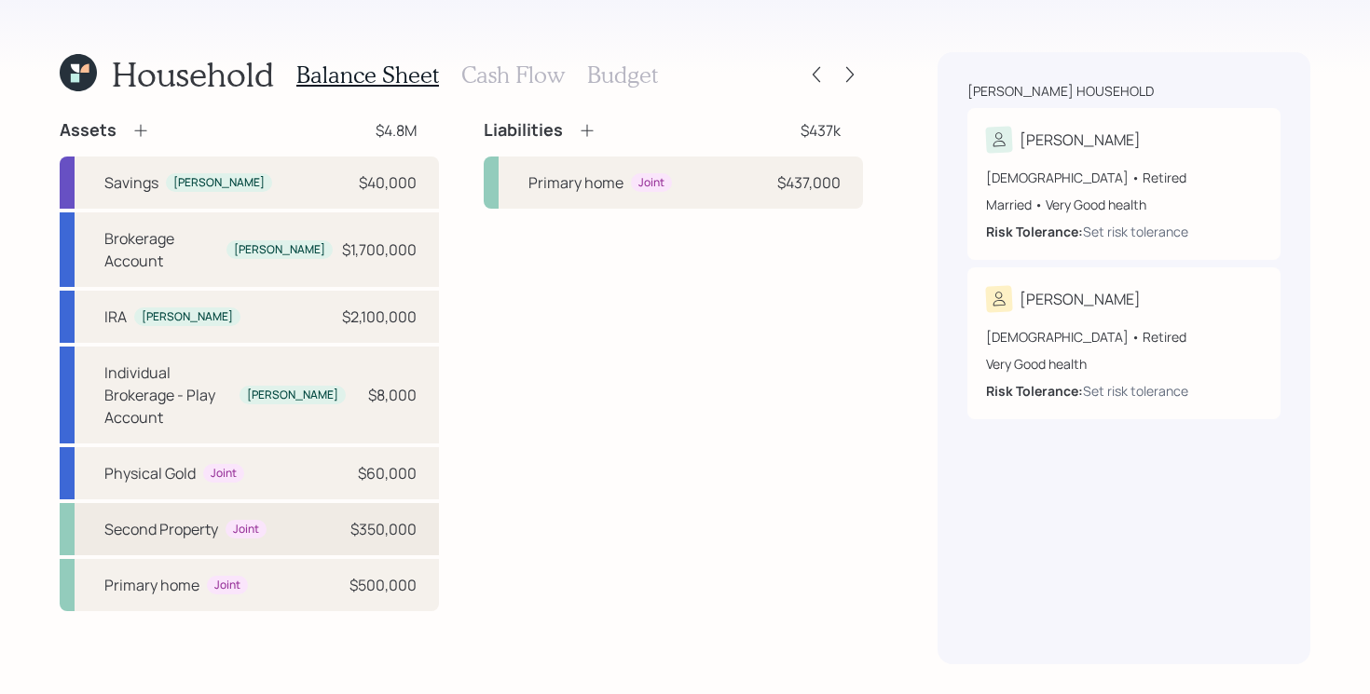
click at [305, 503] on div "Second Property Joint $350,000" at bounding box center [249, 529] width 379 height 52
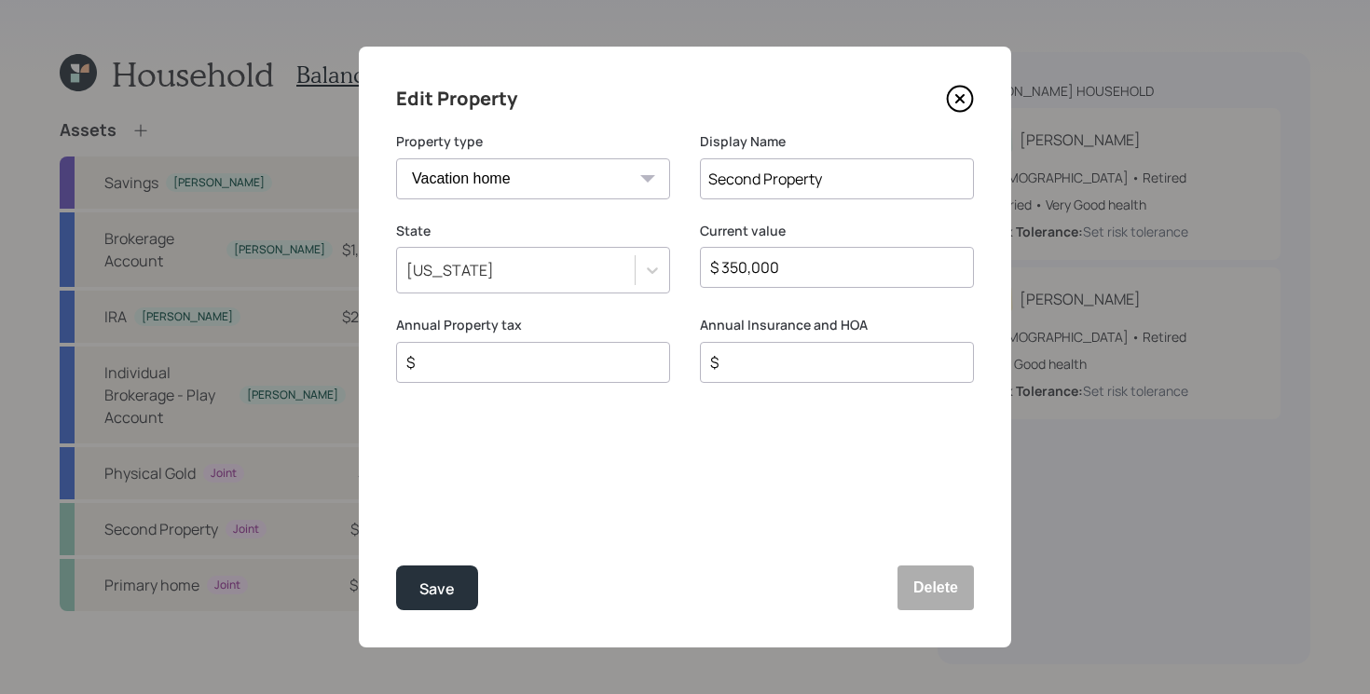
click at [825, 186] on input "Second Property" at bounding box center [837, 178] width 274 height 41
type input "Second Property for son"
click at [632, 364] on input "$" at bounding box center [525, 362] width 242 height 22
type input "$ 3,500"
type input "$ 2,000"
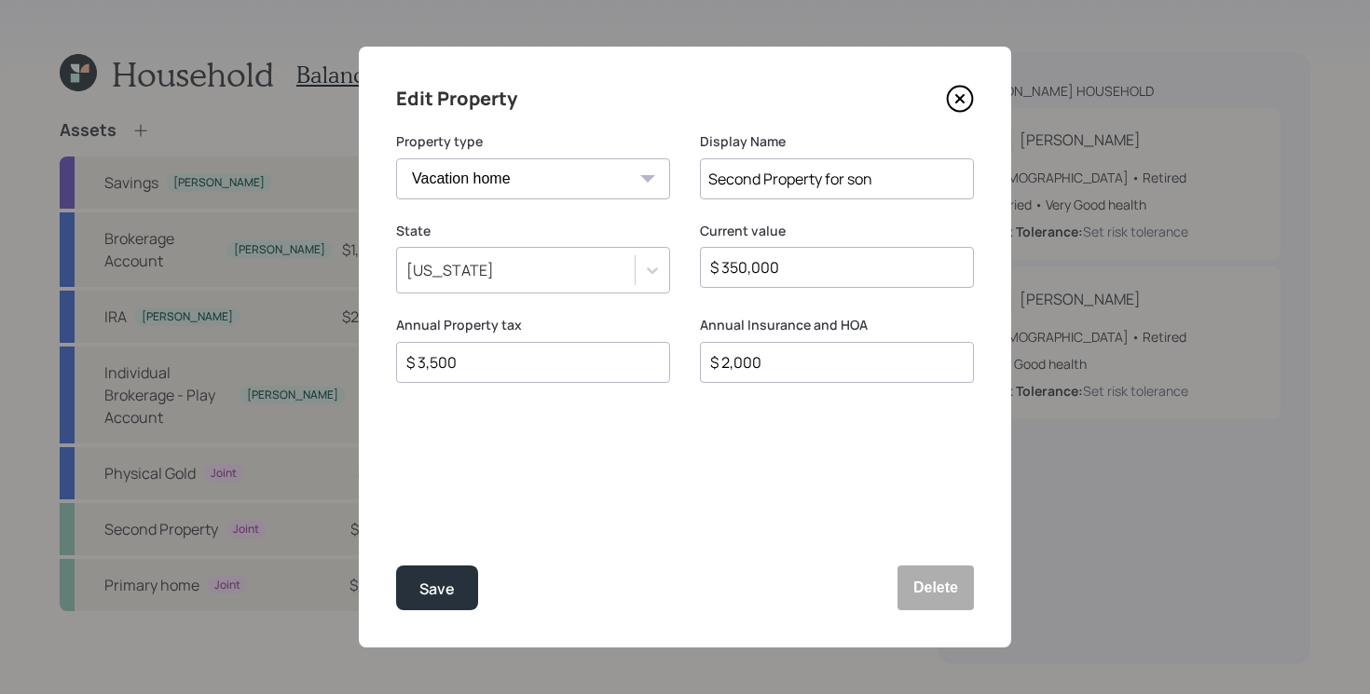
click at [396, 566] on button "Save" at bounding box center [437, 588] width 82 height 45
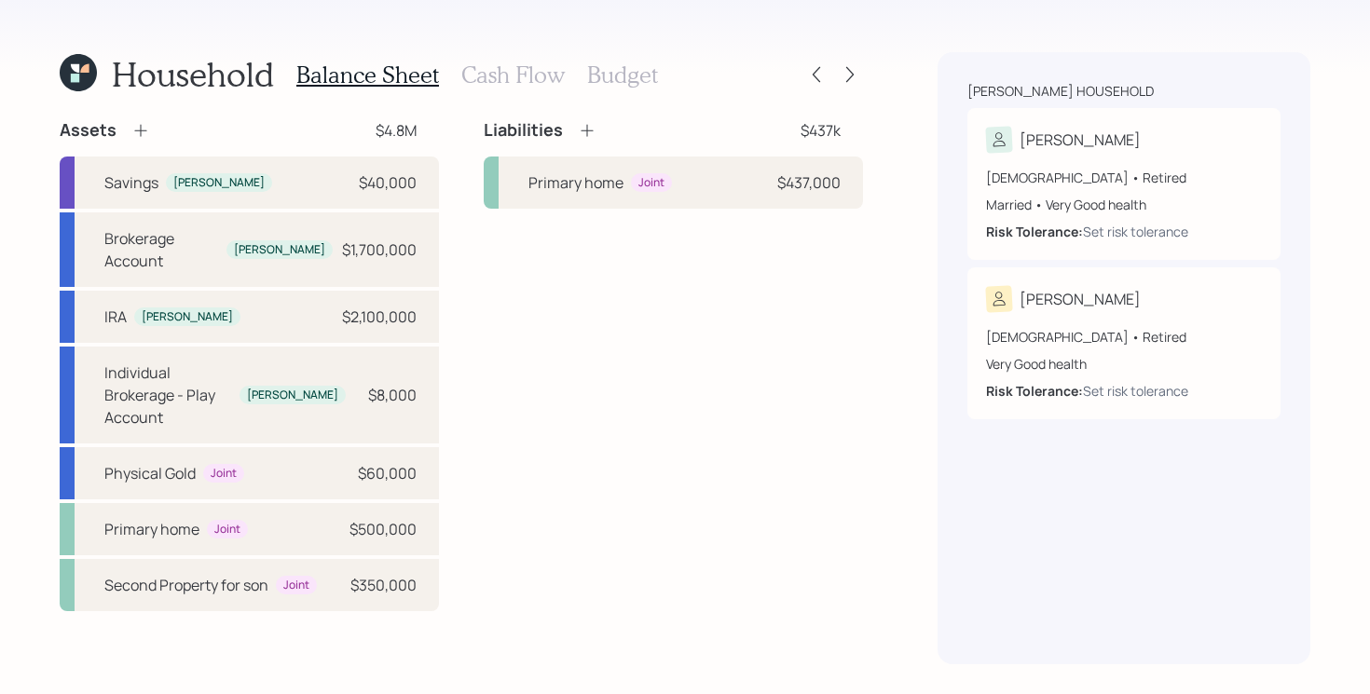
click at [596, 129] on div "Liabilities $437k" at bounding box center [673, 130] width 379 height 22
click at [590, 130] on icon at bounding box center [587, 131] width 12 height 12
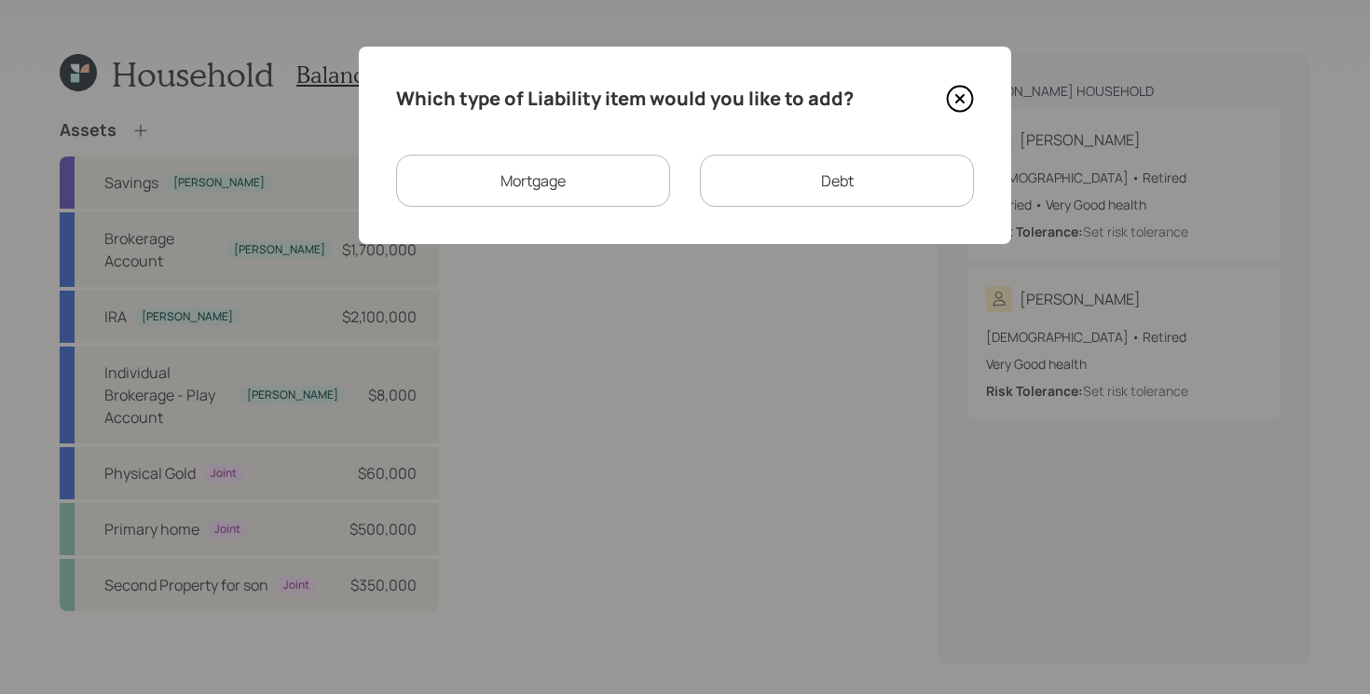
click at [780, 191] on div "Debt" at bounding box center [837, 181] width 274 height 52
select select "credit_card"
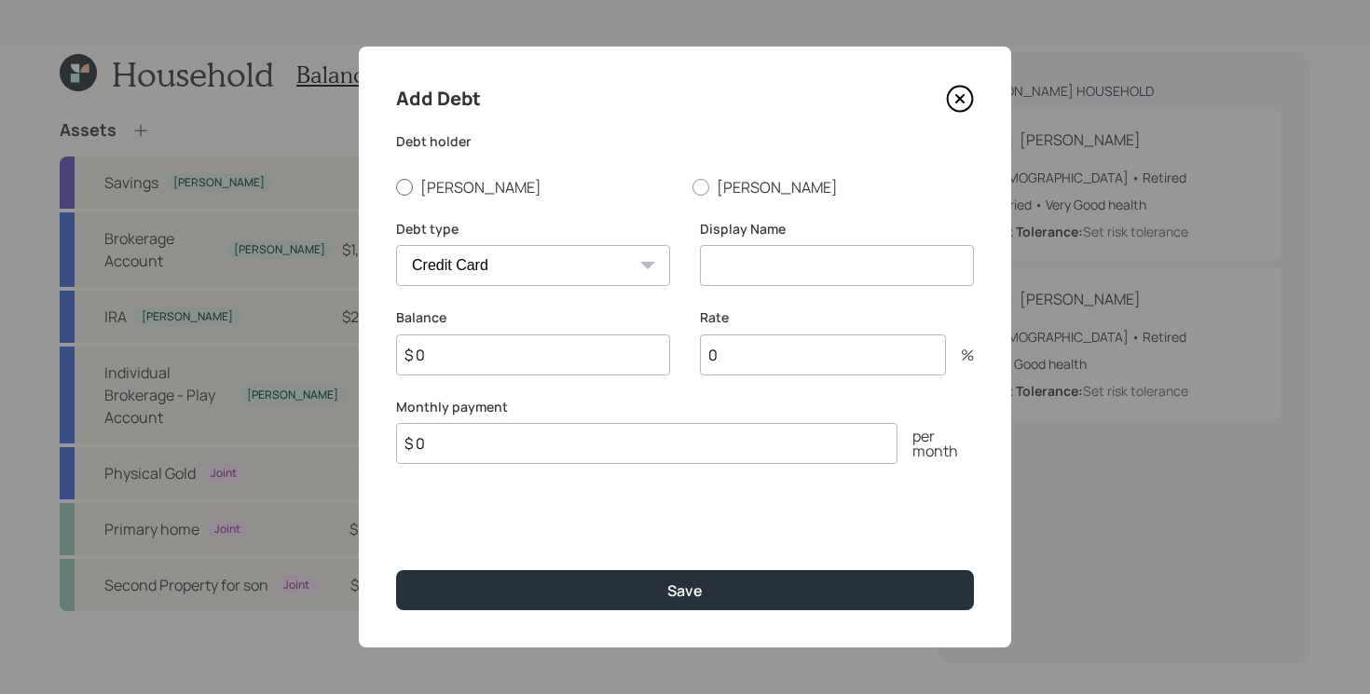
click at [421, 193] on label "[PERSON_NAME]" at bounding box center [536, 187] width 281 height 21
click at [396, 187] on input "[PERSON_NAME]" at bounding box center [395, 186] width 1 height 1
radio input "true"
click at [512, 261] on select "Car Credit Card Medical Student Other" at bounding box center [533, 265] width 274 height 41
select select "car"
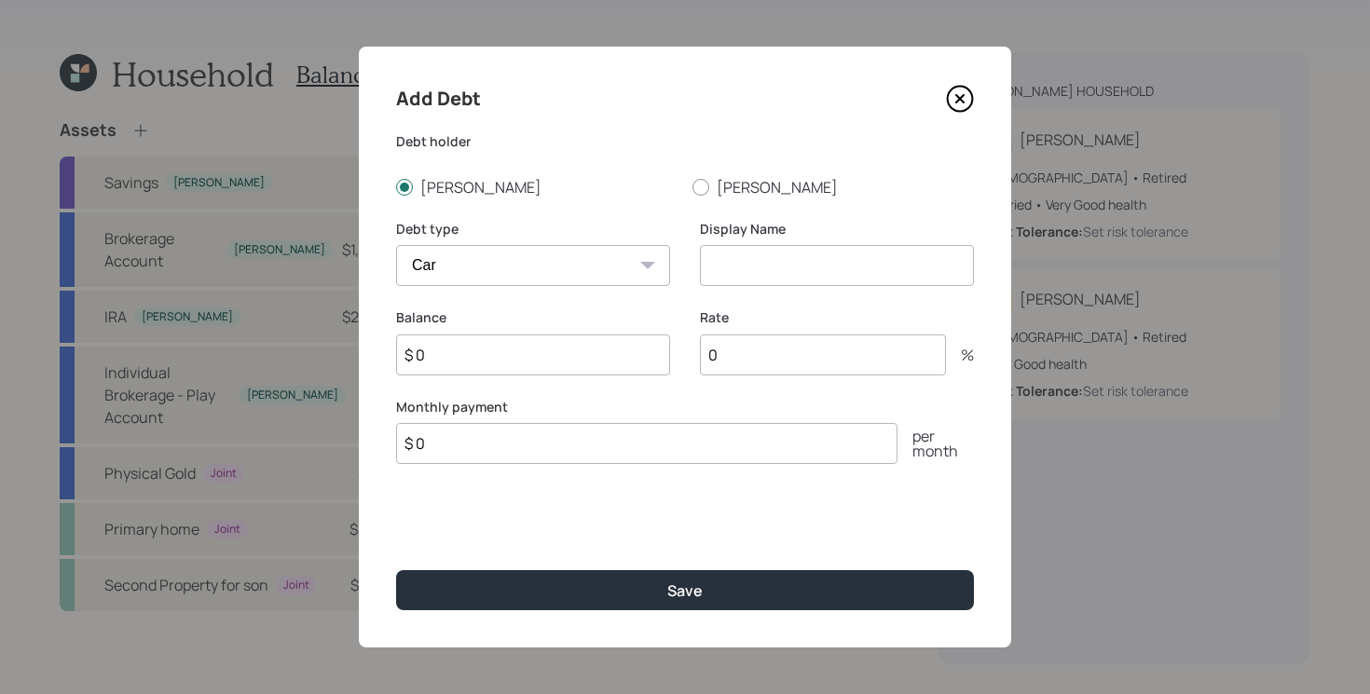
click at [396, 245] on select "Car Credit Card Medical Student Other" at bounding box center [533, 265] width 274 height 41
click at [857, 253] on input at bounding box center [837, 265] width 274 height 41
type input "Car Loan"
type input "$"
type input "$ 720"
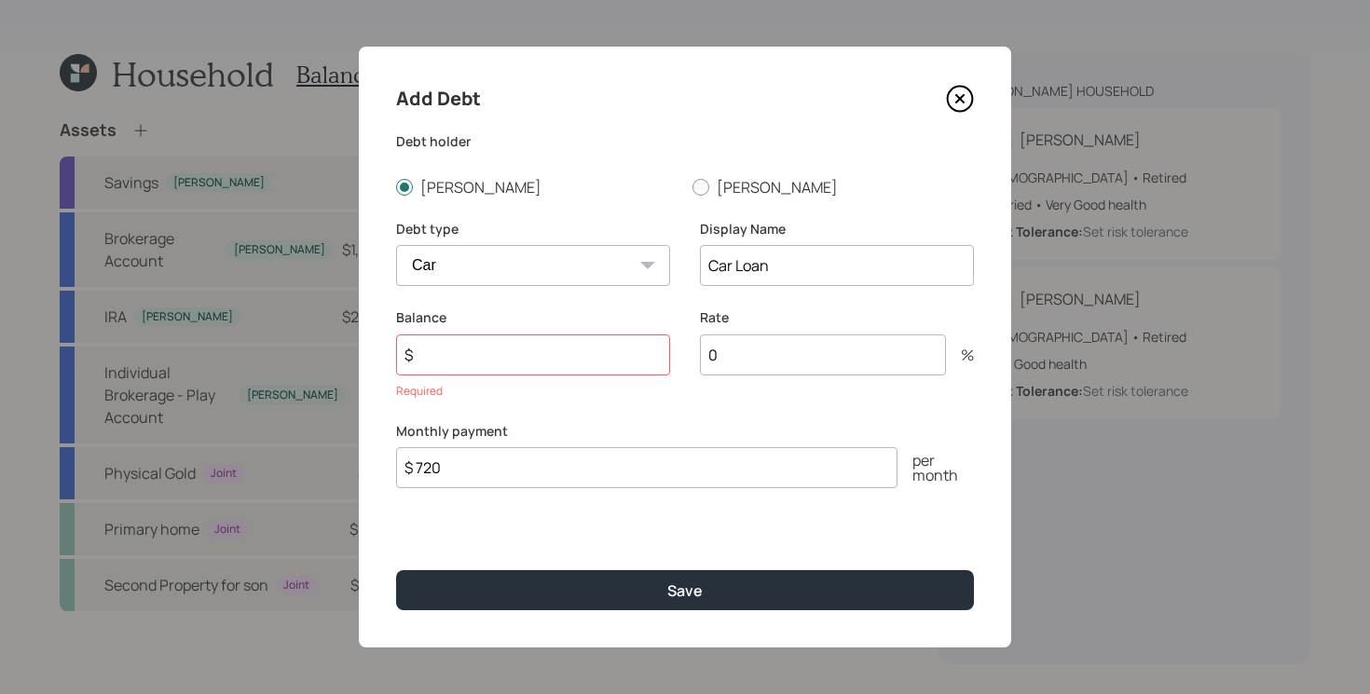
type input "3"
type input "2.9"
type input "$ 20,000"
click at [396, 570] on button "Save" at bounding box center [685, 590] width 578 height 40
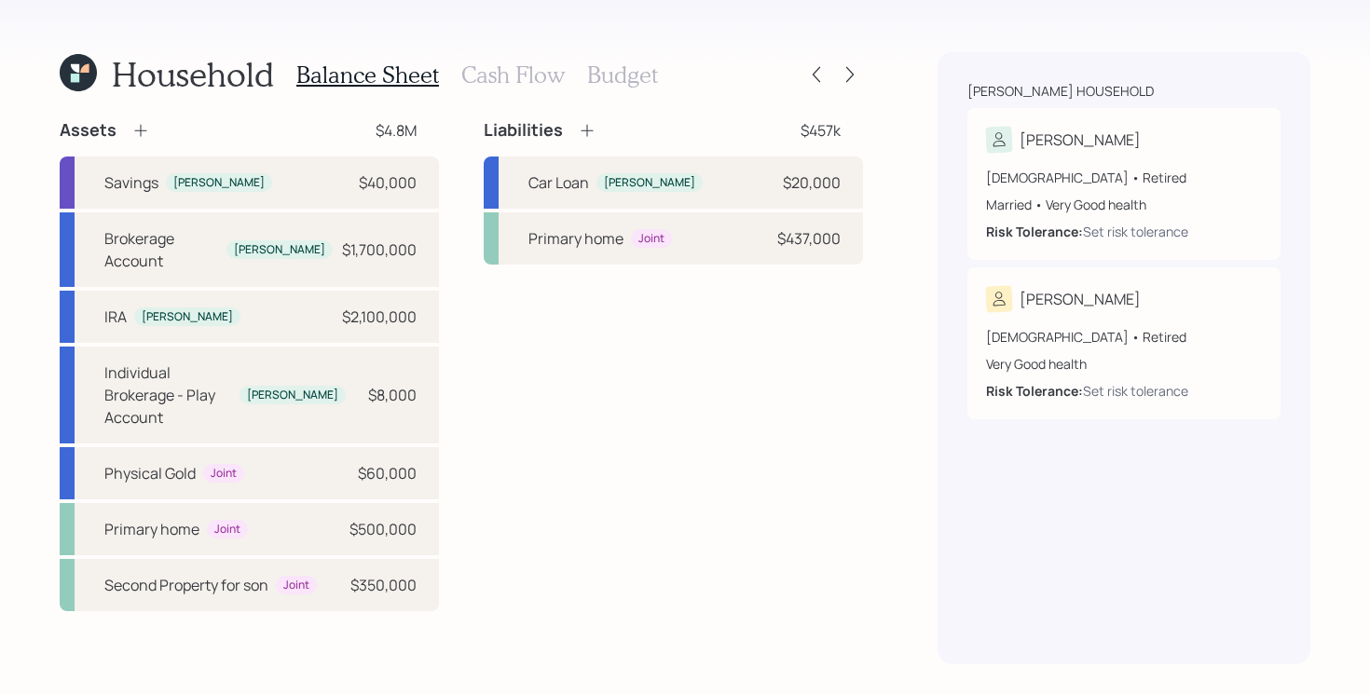
click at [494, 75] on h3 "Cash Flow" at bounding box center [512, 75] width 103 height 27
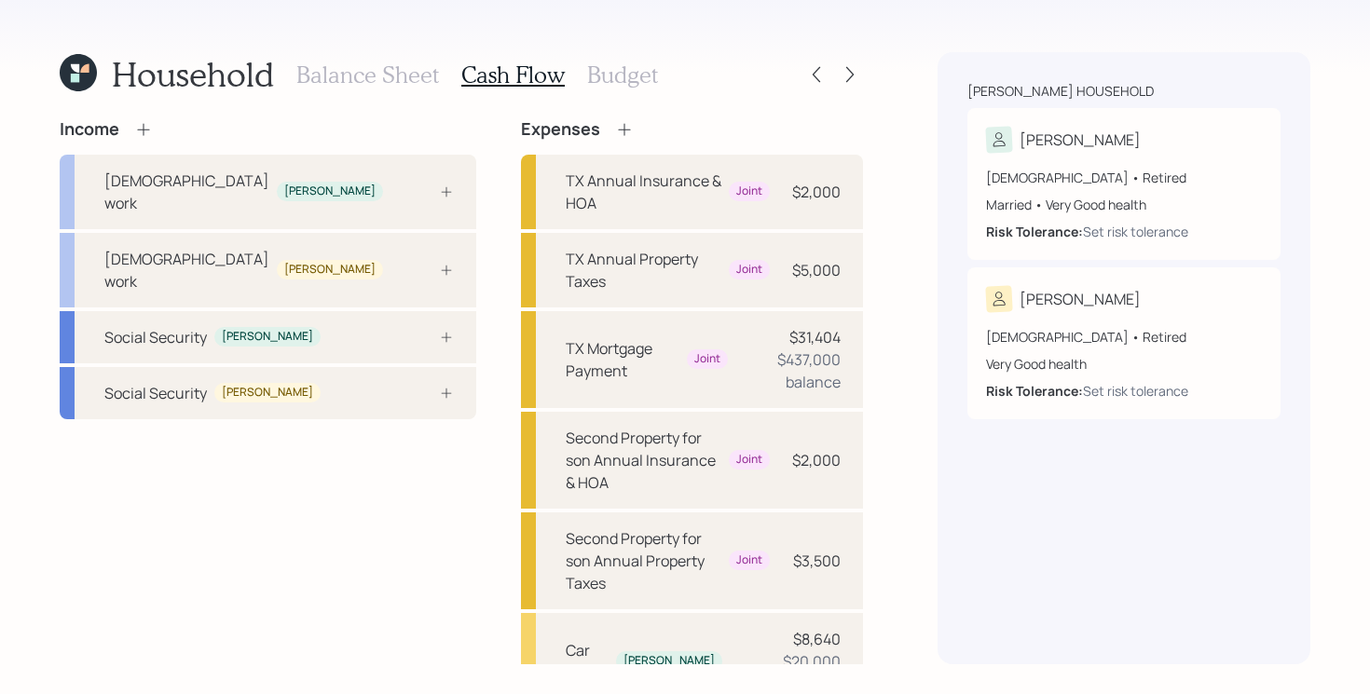
click at [255, 535] on div "Income [DEMOGRAPHIC_DATA] work [PERSON_NAME] [DEMOGRAPHIC_DATA] work [PERSON_NA…" at bounding box center [268, 615] width 417 height 993
click at [318, 558] on div "Income [DEMOGRAPHIC_DATA] work [PERSON_NAME] [DEMOGRAPHIC_DATA] work [PERSON_NA…" at bounding box center [268, 615] width 417 height 993
click at [72, 76] on icon at bounding box center [75, 78] width 8 height 8
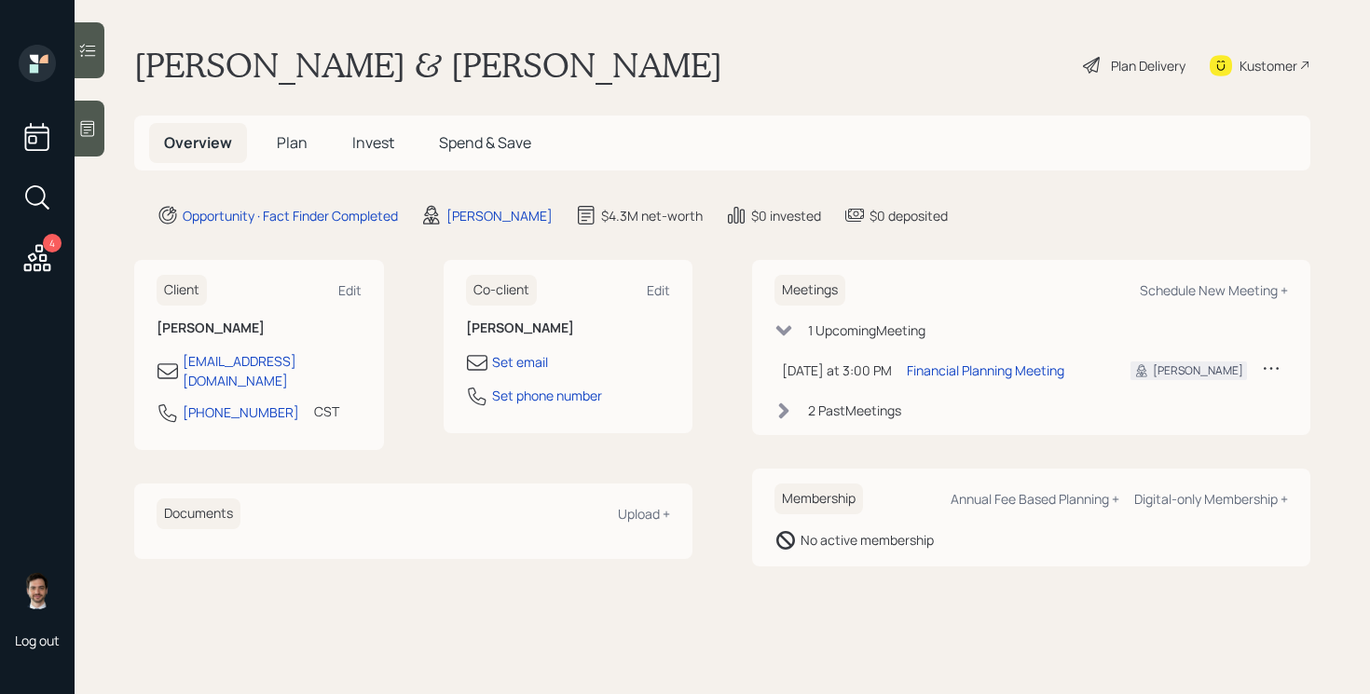
click at [298, 141] on span "Plan" at bounding box center [292, 142] width 31 height 21
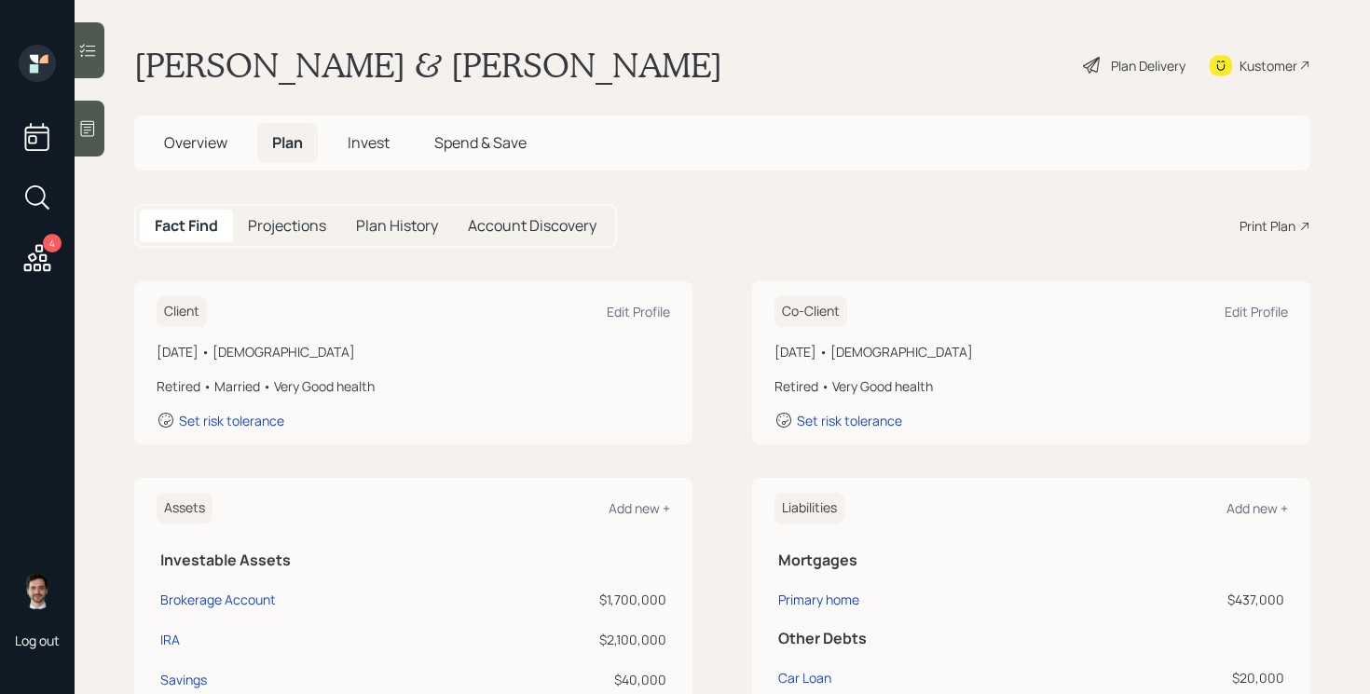
click at [1147, 78] on div "Plan Delivery" at bounding box center [1134, 65] width 106 height 41
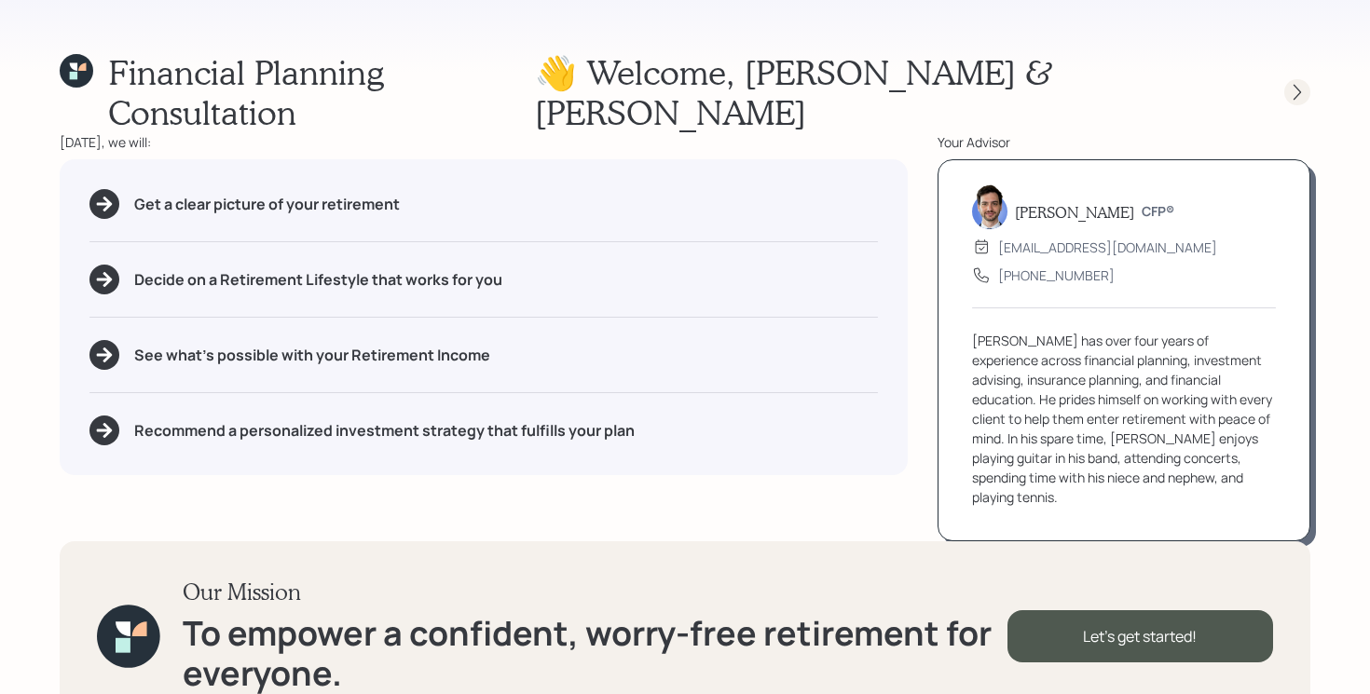
click at [1295, 83] on icon at bounding box center [1297, 92] width 19 height 19
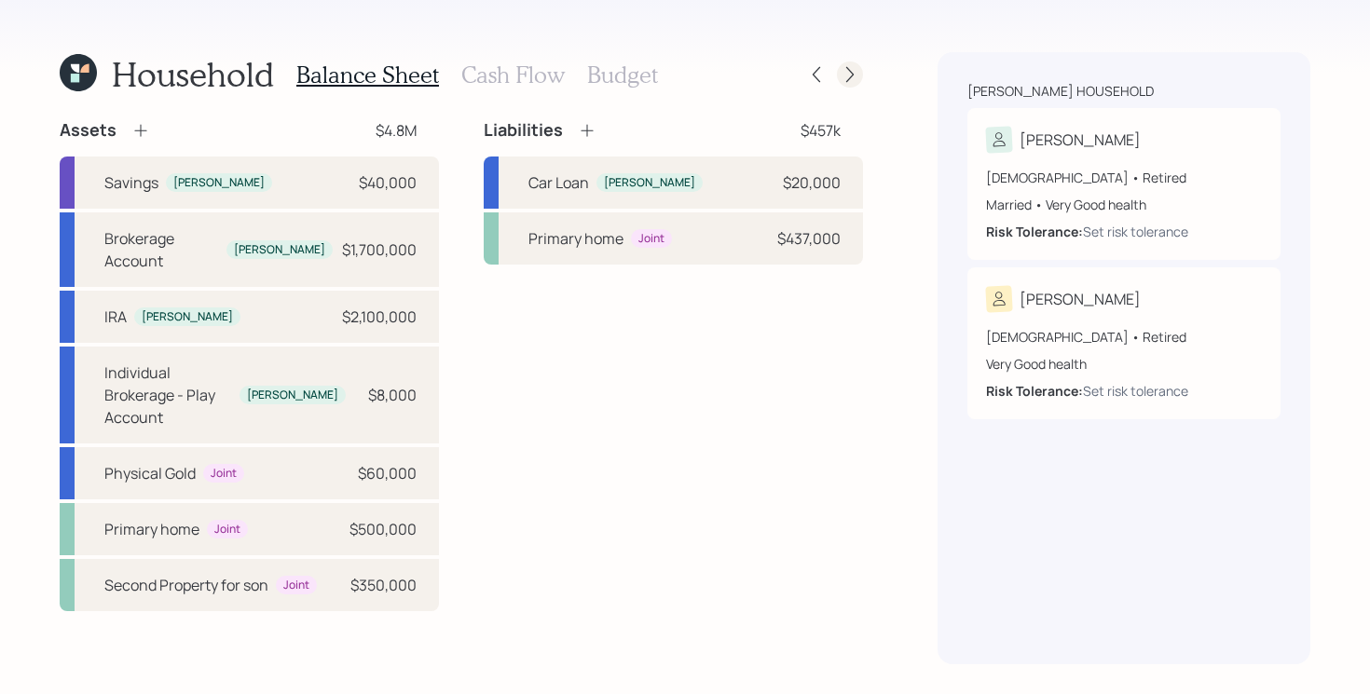
click at [856, 78] on icon at bounding box center [850, 74] width 19 height 19
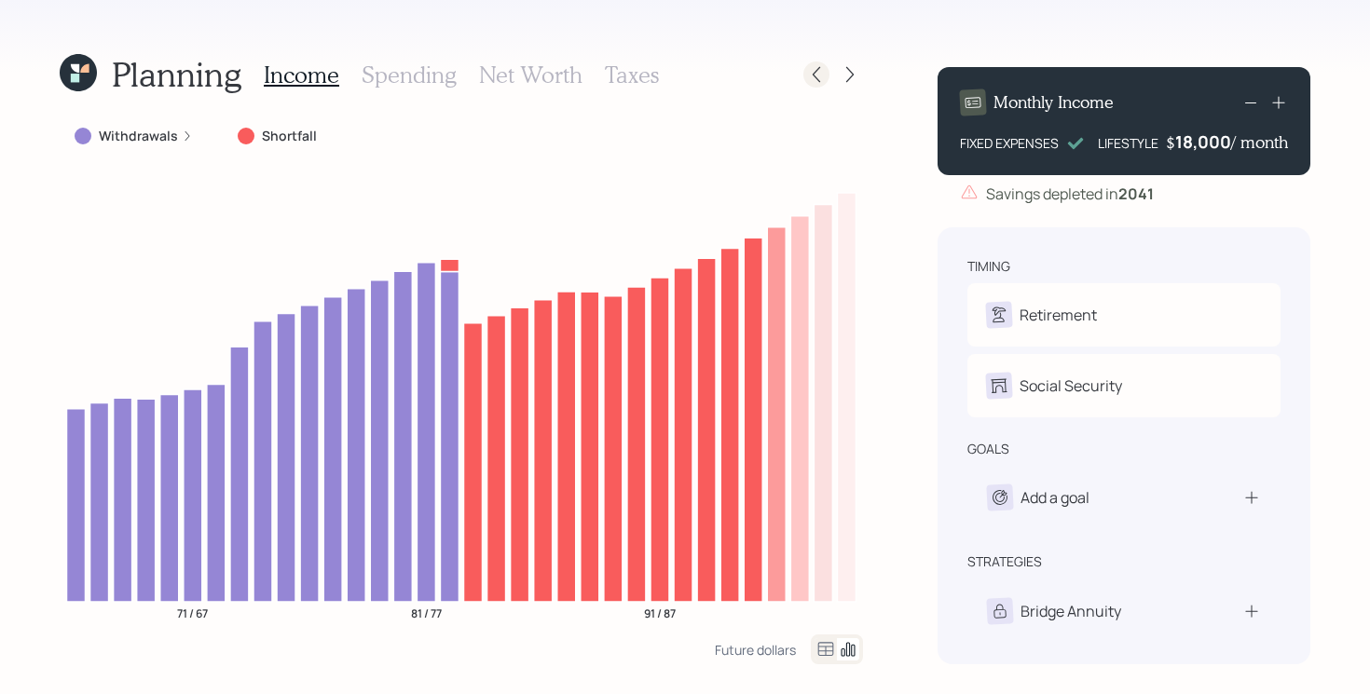
click at [809, 80] on icon at bounding box center [816, 74] width 19 height 19
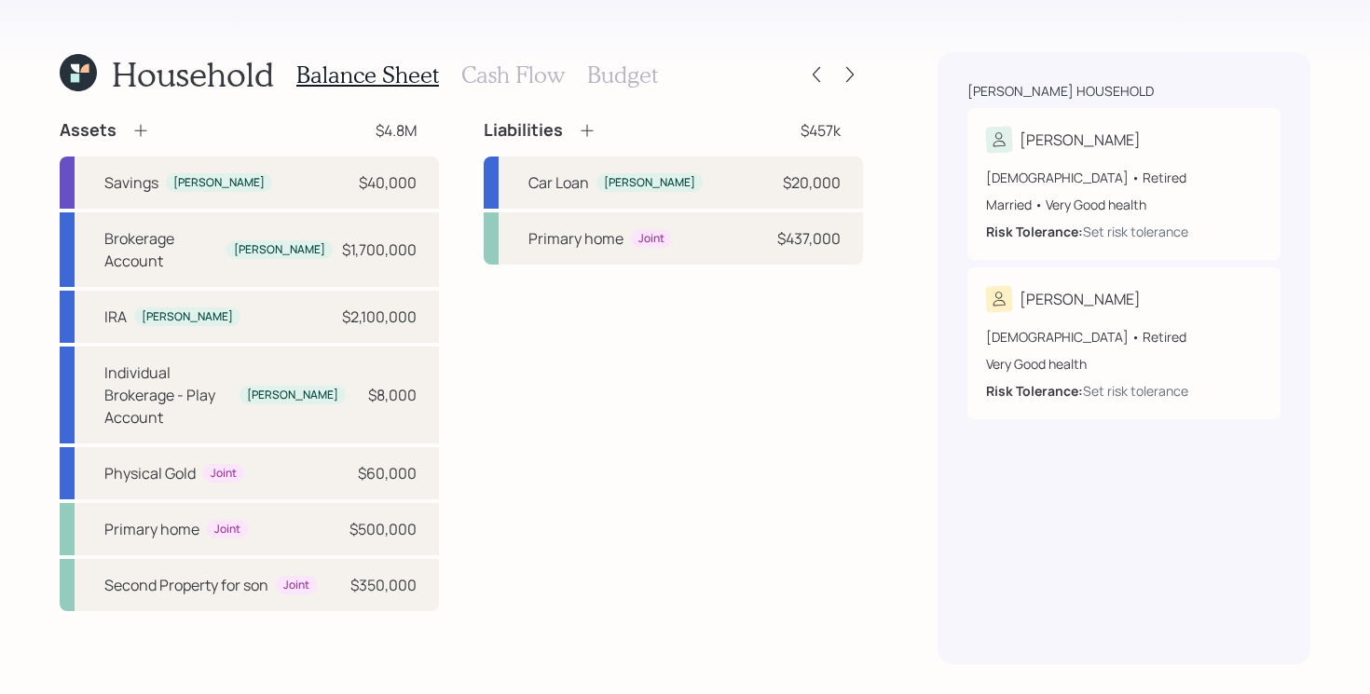
click at [520, 82] on h3 "Cash Flow" at bounding box center [512, 75] width 103 height 27
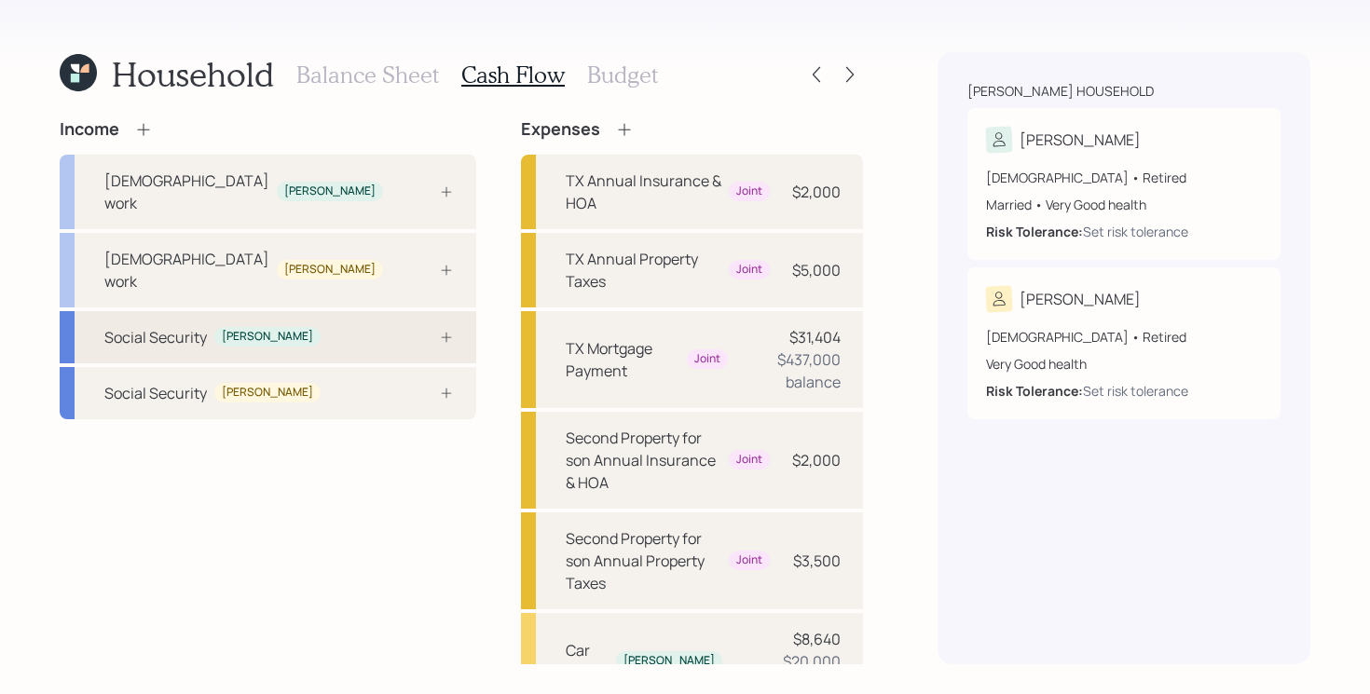
click at [399, 311] on div "Social Security [PERSON_NAME]" at bounding box center [268, 337] width 417 height 52
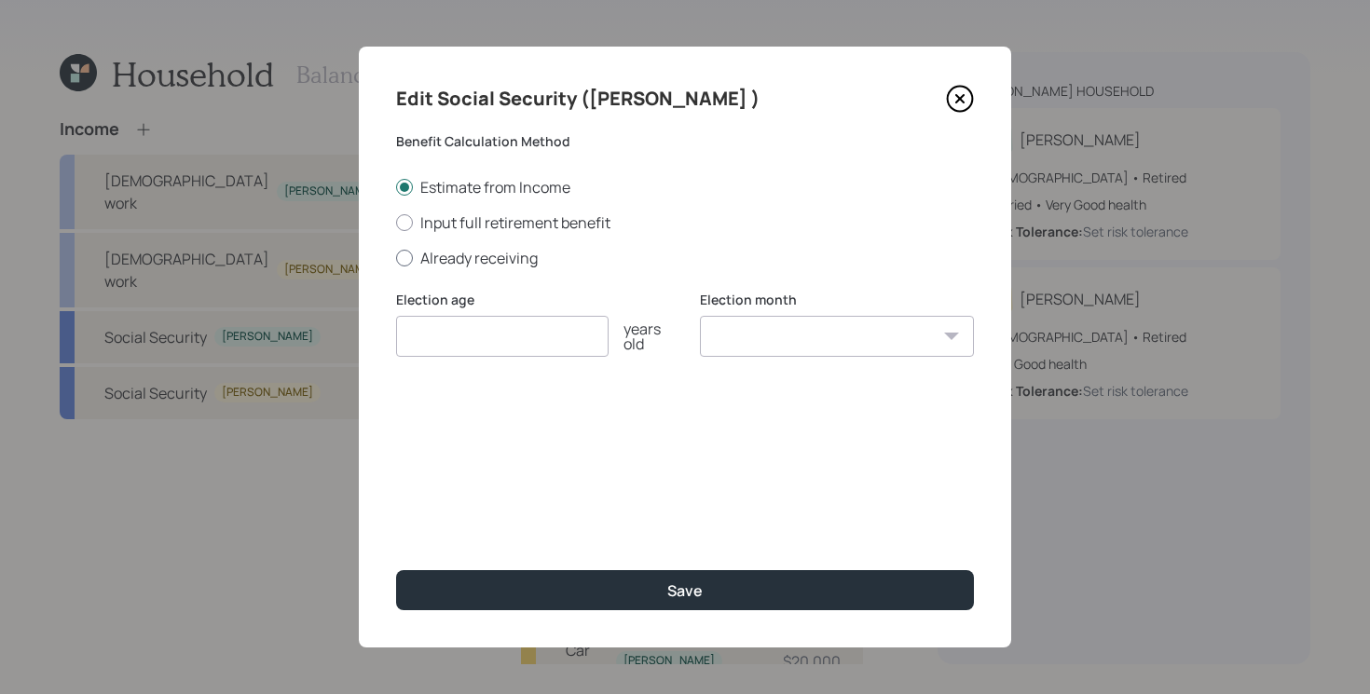
click at [478, 255] on label "Already receiving" at bounding box center [685, 258] width 578 height 21
click at [396, 257] on input "Already receiving" at bounding box center [395, 257] width 1 height 1
radio input "true"
click at [515, 342] on input "number" at bounding box center [502, 336] width 212 height 41
type input "65"
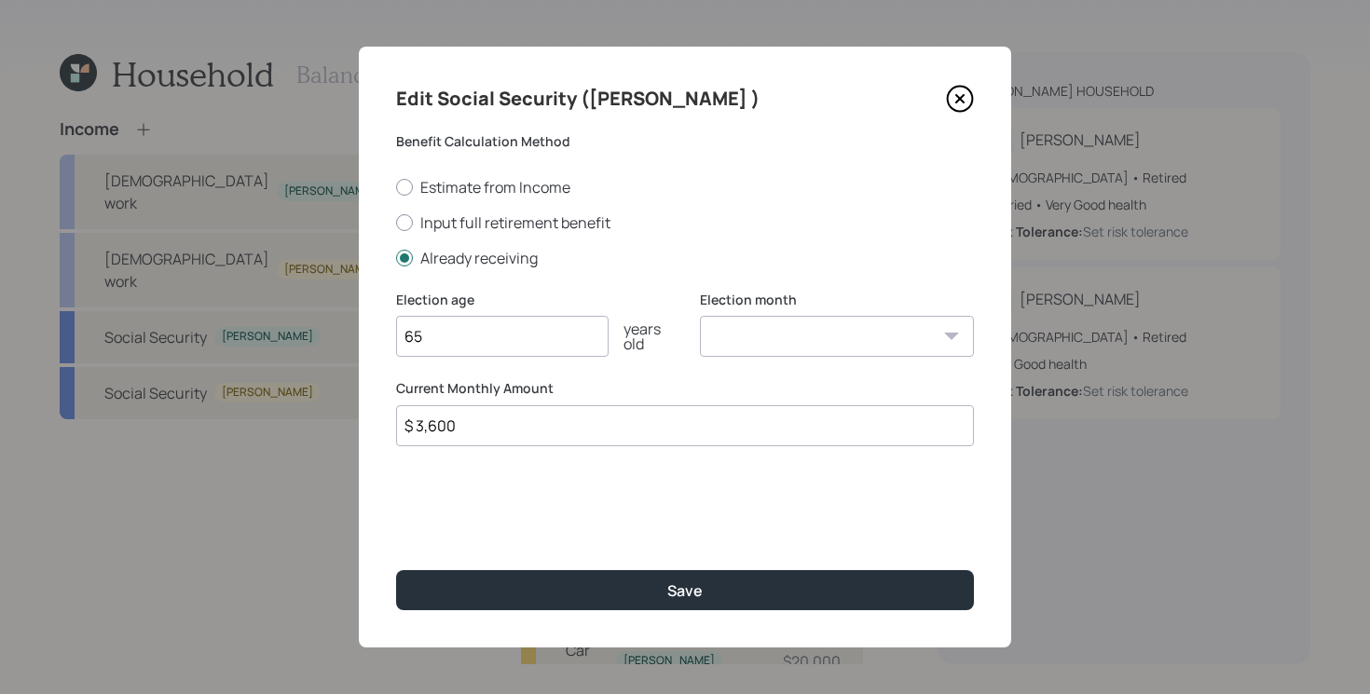
type input "$ 3,600"
click at [396, 570] on button "Save" at bounding box center [685, 590] width 578 height 40
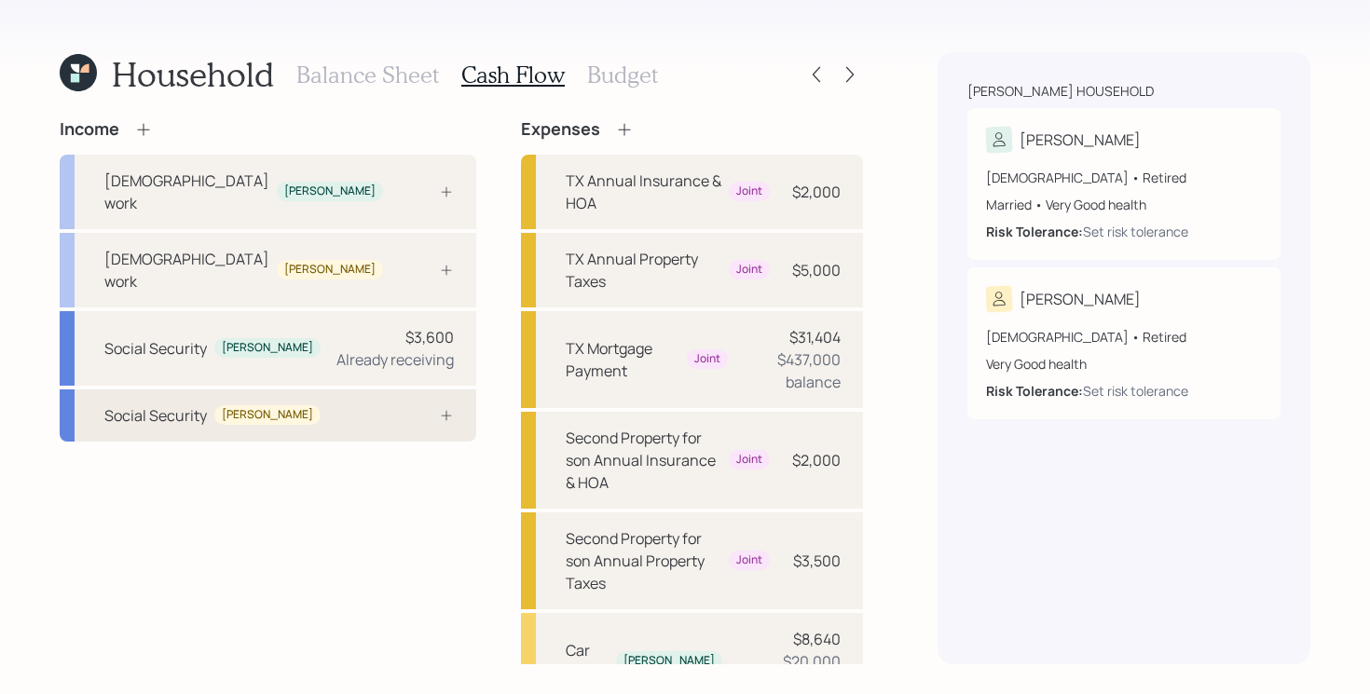
click at [281, 390] on div "Social Security [PERSON_NAME]" at bounding box center [268, 416] width 417 height 52
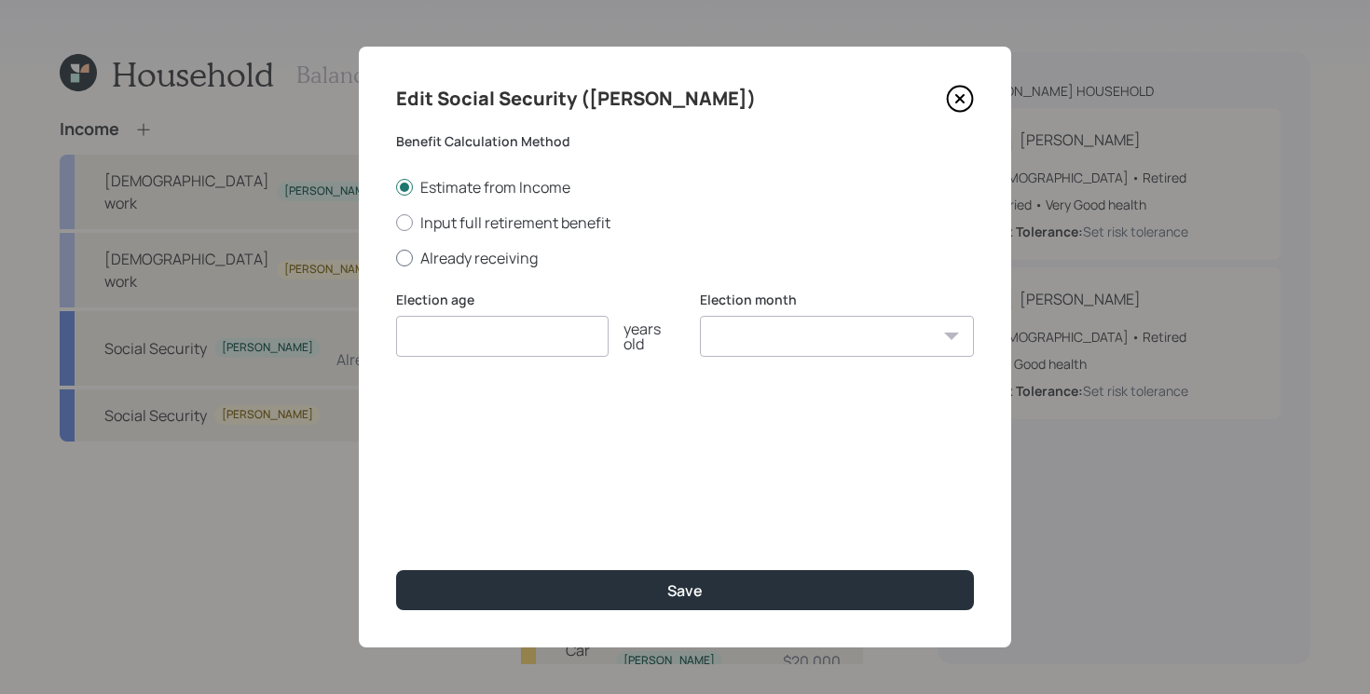
click at [525, 258] on label "Already receiving" at bounding box center [685, 258] width 578 height 21
click at [396, 258] on input "Already receiving" at bounding box center [395, 257] width 1 height 1
radio input "true"
click at [502, 348] on input "number" at bounding box center [502, 336] width 212 height 41
type input "62"
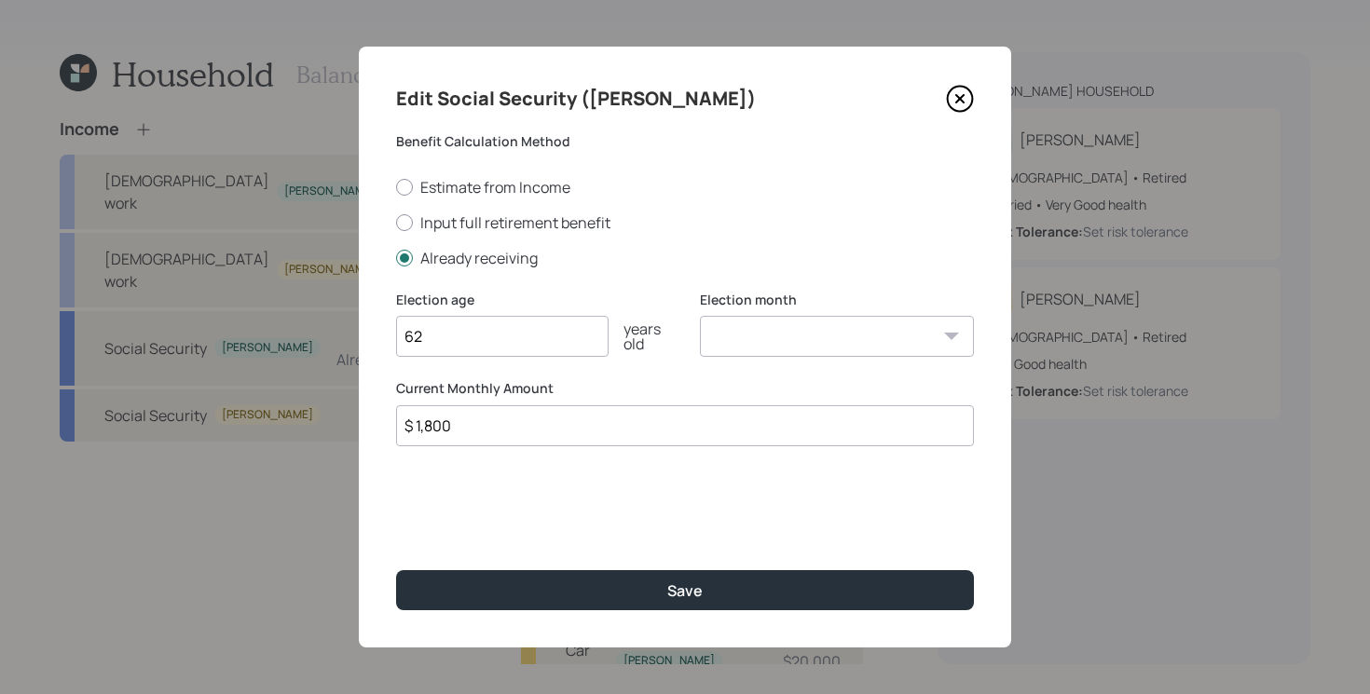
type input "$ 1,800"
click at [396, 570] on button "Save" at bounding box center [685, 590] width 578 height 40
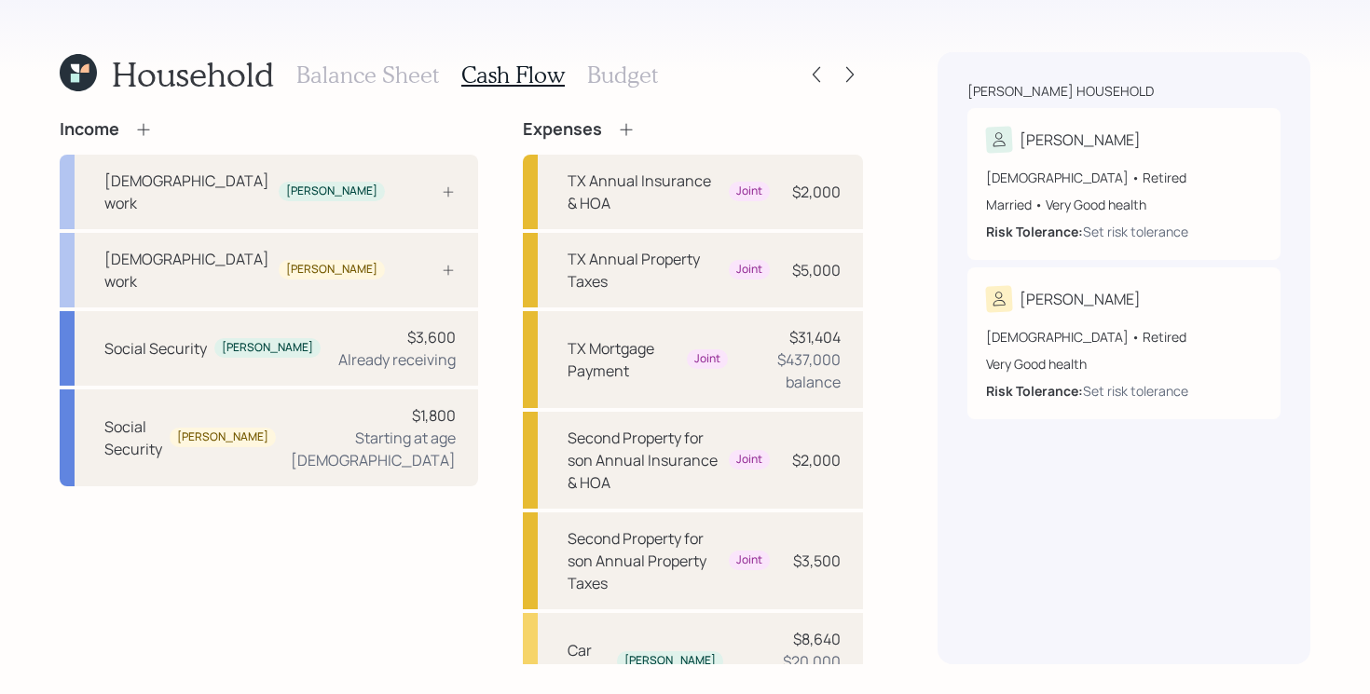
click at [155, 137] on div "Income" at bounding box center [269, 129] width 418 height 21
click at [149, 136] on icon at bounding box center [143, 129] width 19 height 19
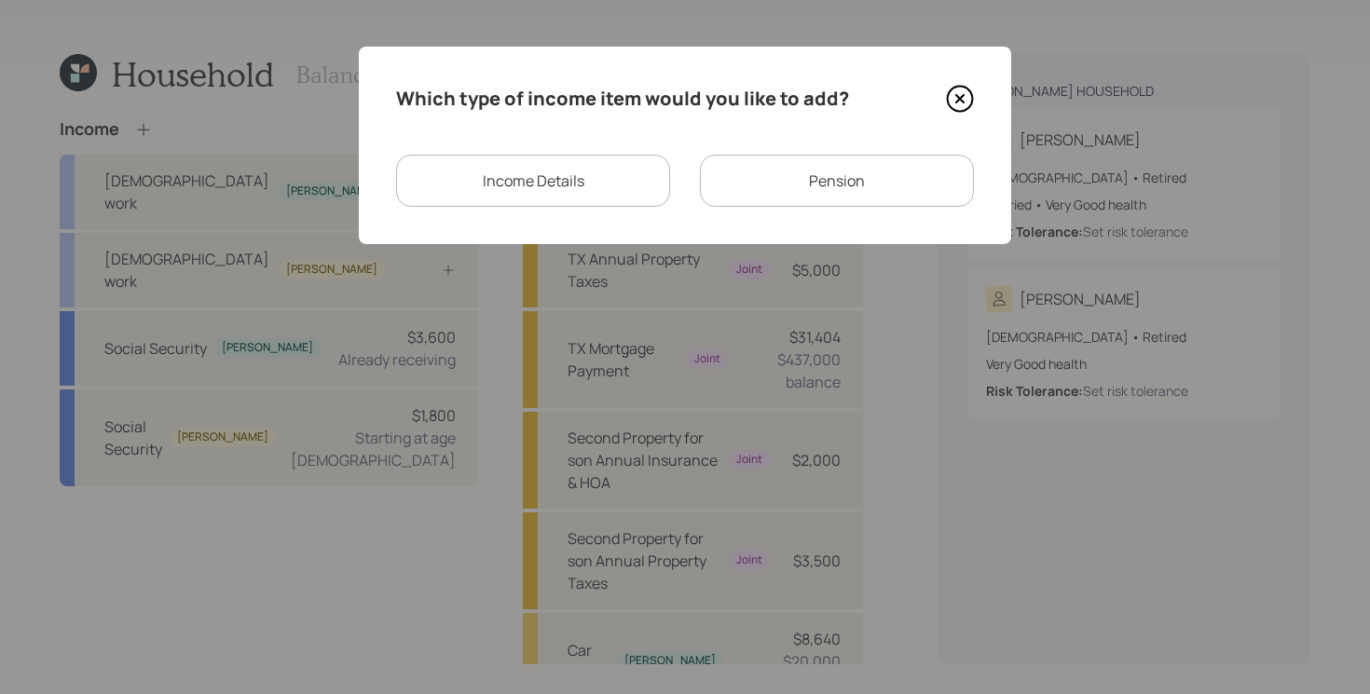
click at [634, 197] on div "Income Details" at bounding box center [533, 181] width 274 height 52
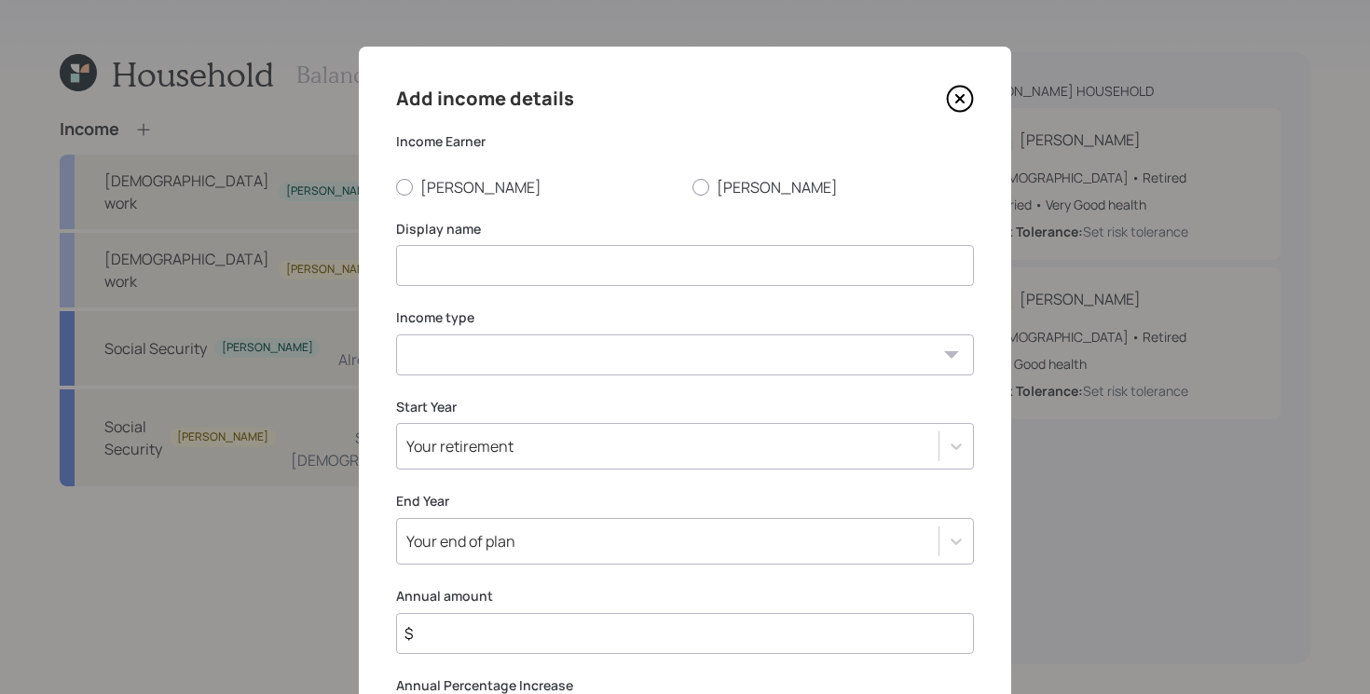
click at [500, 251] on input at bounding box center [685, 265] width 578 height 41
type input "$20k/mo from Brokerage"
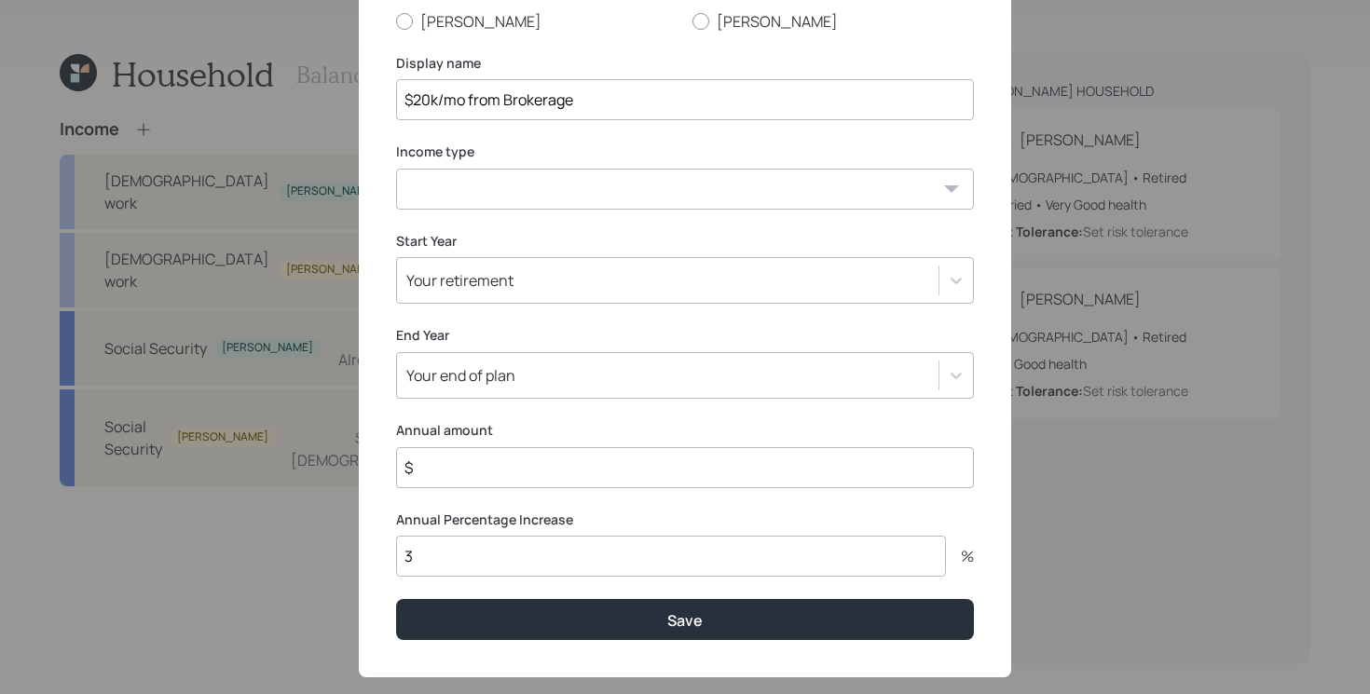
scroll to position [196, 0]
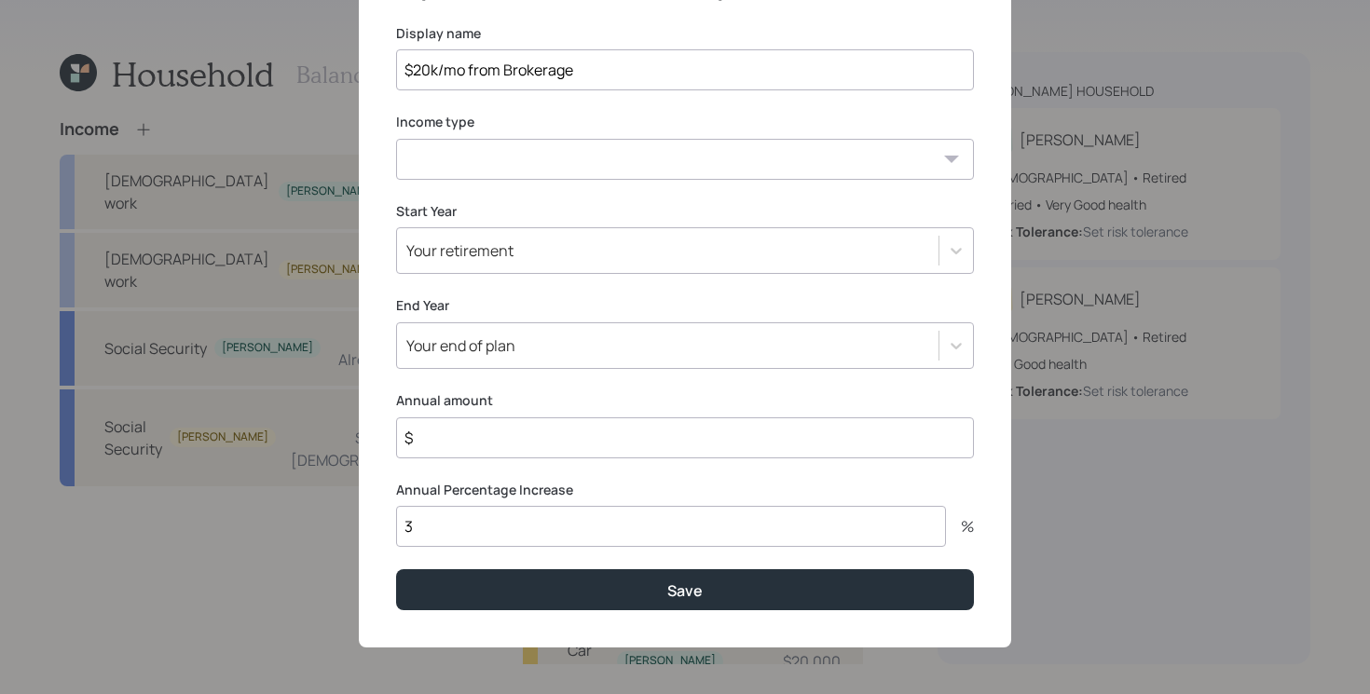
click at [555, 445] on input "$" at bounding box center [685, 438] width 578 height 41
type input "$ 240,000"
click at [611, 256] on div "Your retirement" at bounding box center [667, 251] width 541 height 32
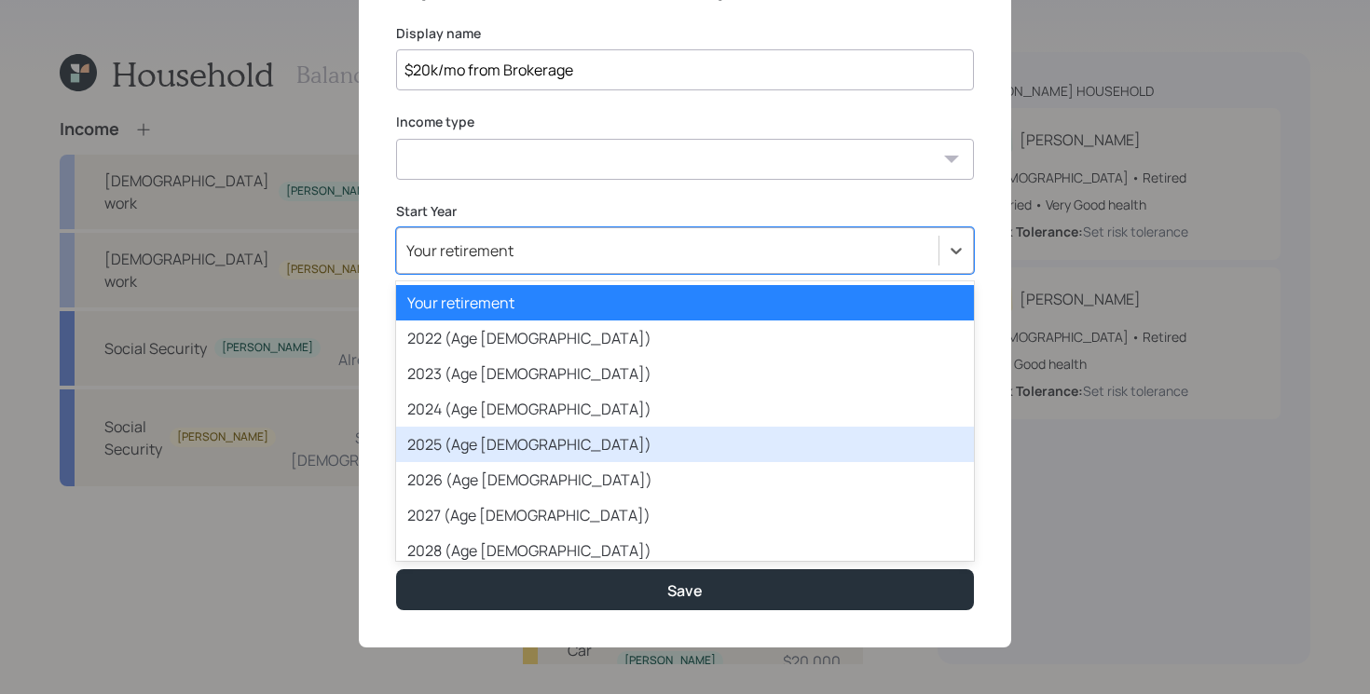
click at [536, 434] on div "2025 (Age [DEMOGRAPHIC_DATA])" at bounding box center [685, 444] width 578 height 35
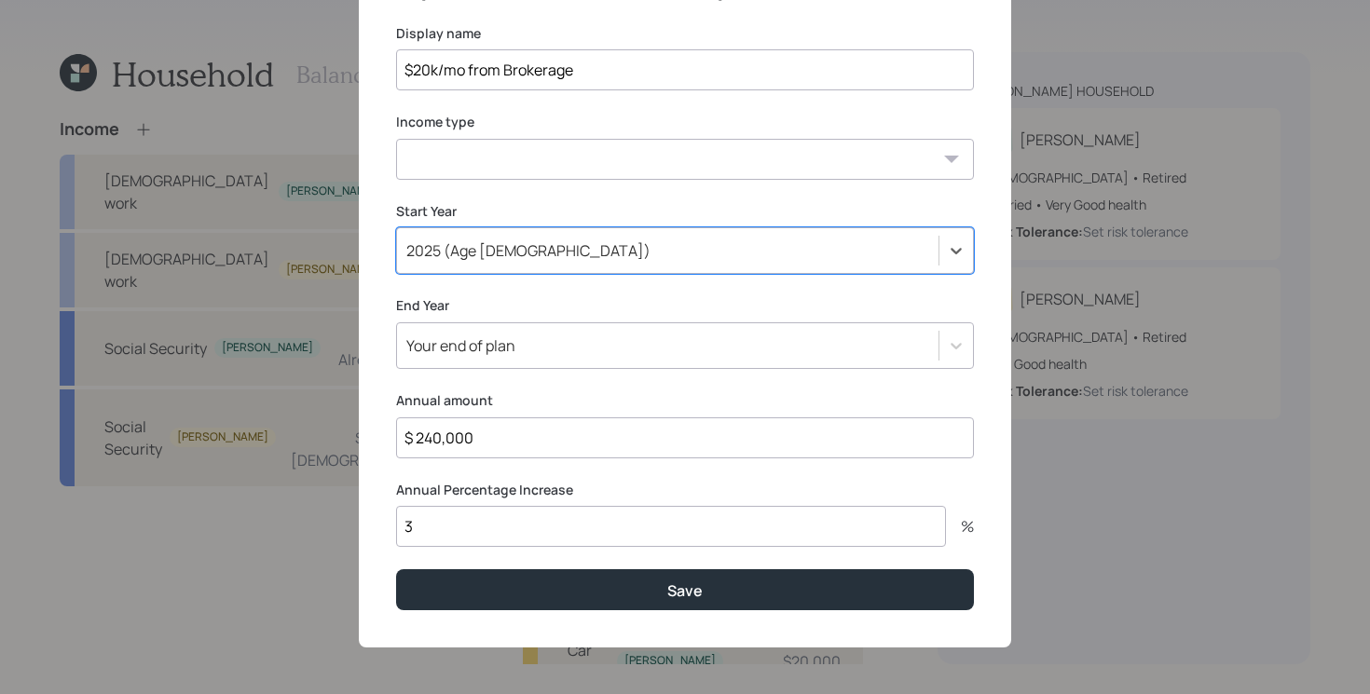
click at [627, 347] on div "Your end of plan" at bounding box center [667, 346] width 541 height 32
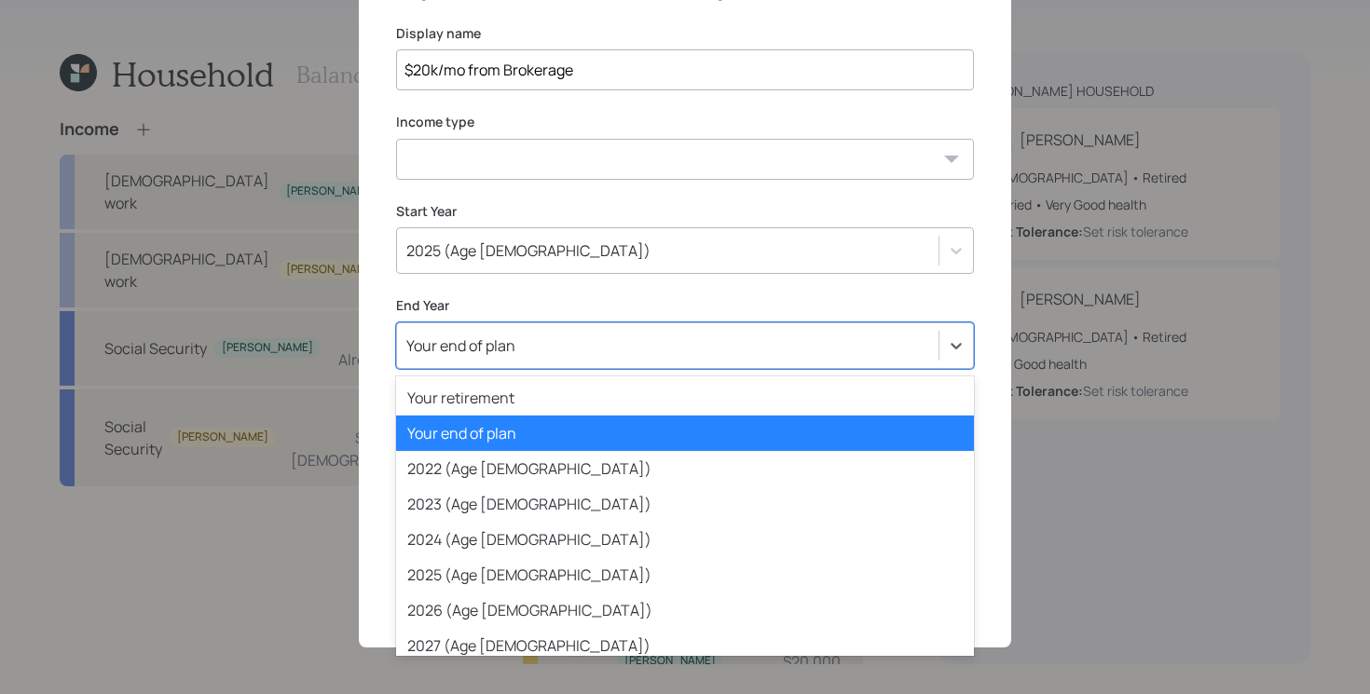
click at [692, 297] on label "End Year" at bounding box center [685, 305] width 578 height 19
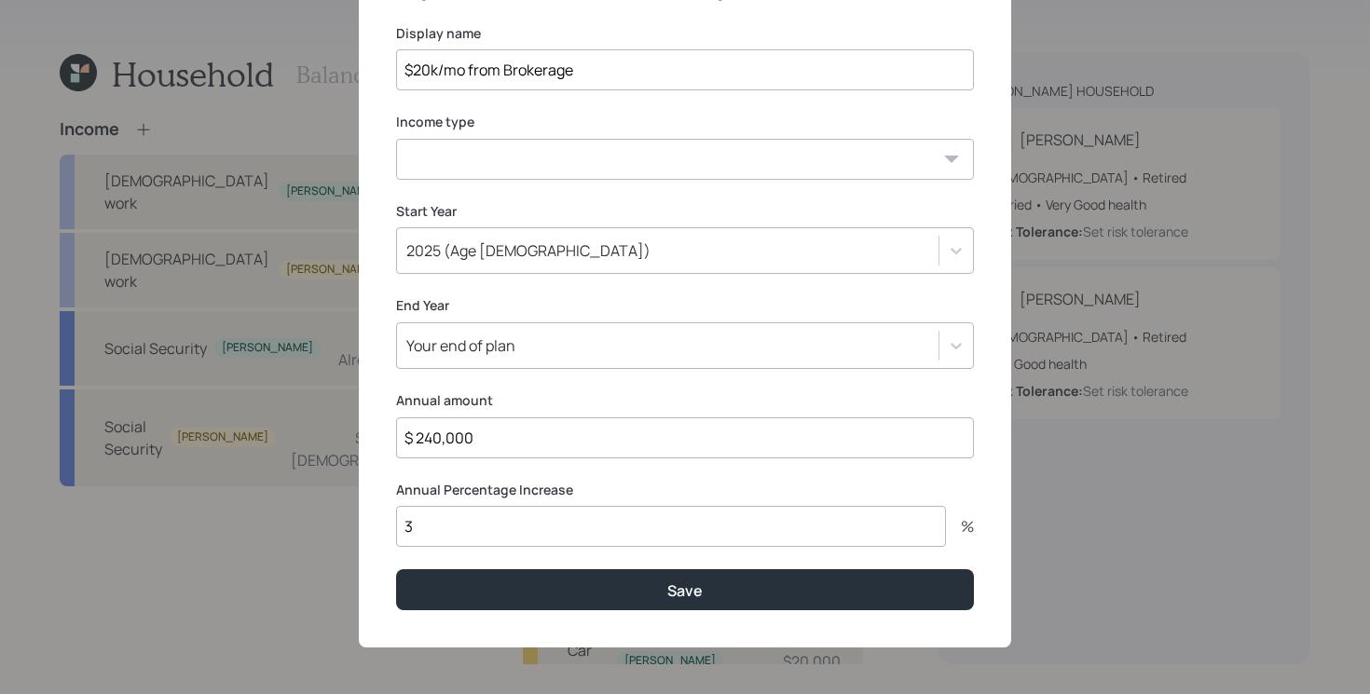
click at [606, 175] on select "[DEMOGRAPHIC_DATA] work [DEMOGRAPHIC_DATA] work Self employment Other" at bounding box center [685, 159] width 578 height 41
select select "other"
click at [396, 139] on select "[DEMOGRAPHIC_DATA] work [DEMOGRAPHIC_DATA] work Self employment Other" at bounding box center [685, 159] width 578 height 41
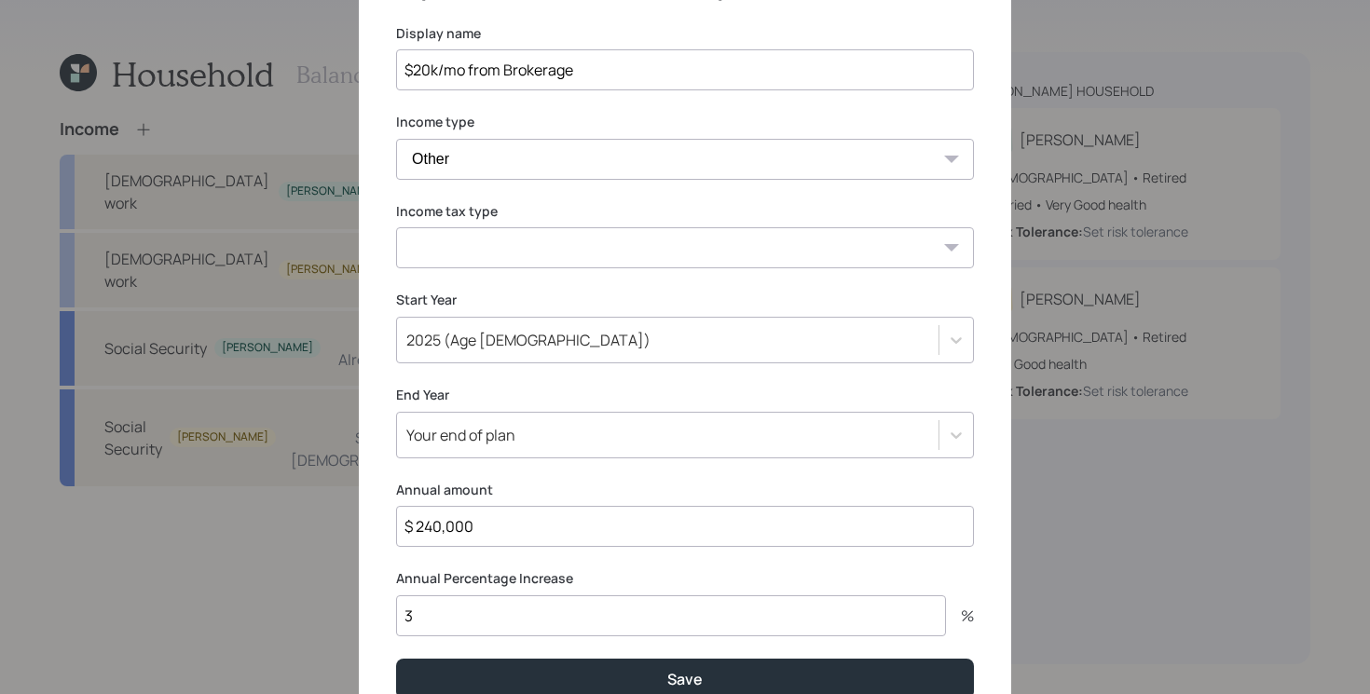
click at [545, 218] on label "Income tax type" at bounding box center [685, 211] width 578 height 19
click at [532, 241] on select "Tax-free Earned Self Employment Alimony Royalties Pension / Annuity Interest Di…" at bounding box center [685, 247] width 578 height 41
select select "dividend"
click at [396, 227] on select "Tax-free Earned Self Employment Alimony Royalties Pension / Annuity Interest Di…" at bounding box center [685, 247] width 578 height 41
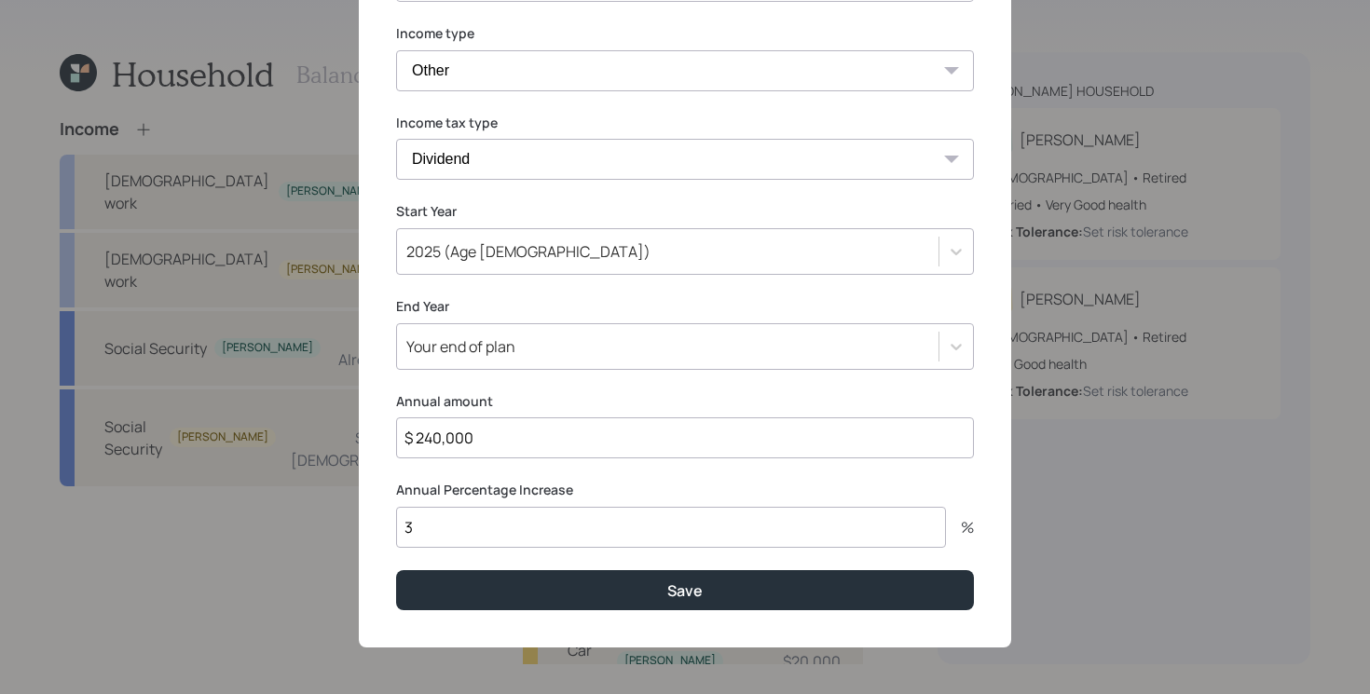
click at [585, 519] on input "3" at bounding box center [671, 527] width 550 height 41
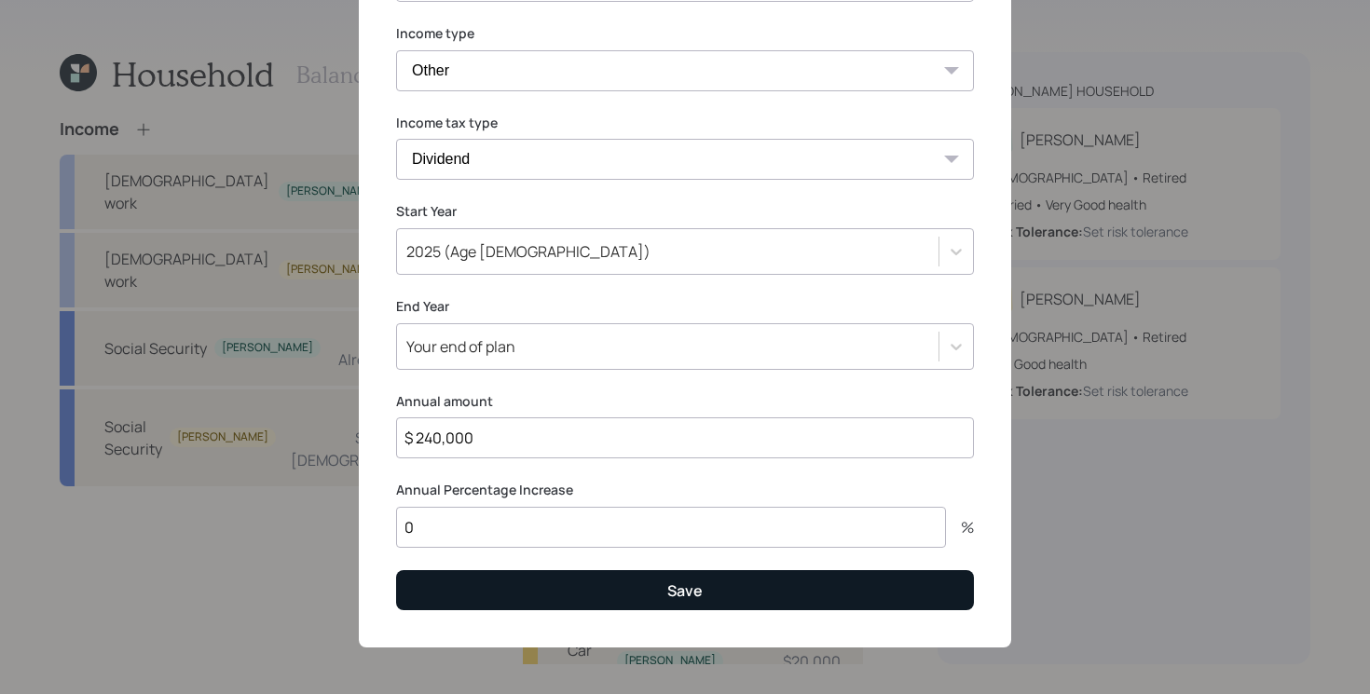
type input "0"
click at [523, 585] on button "Save" at bounding box center [685, 590] width 578 height 40
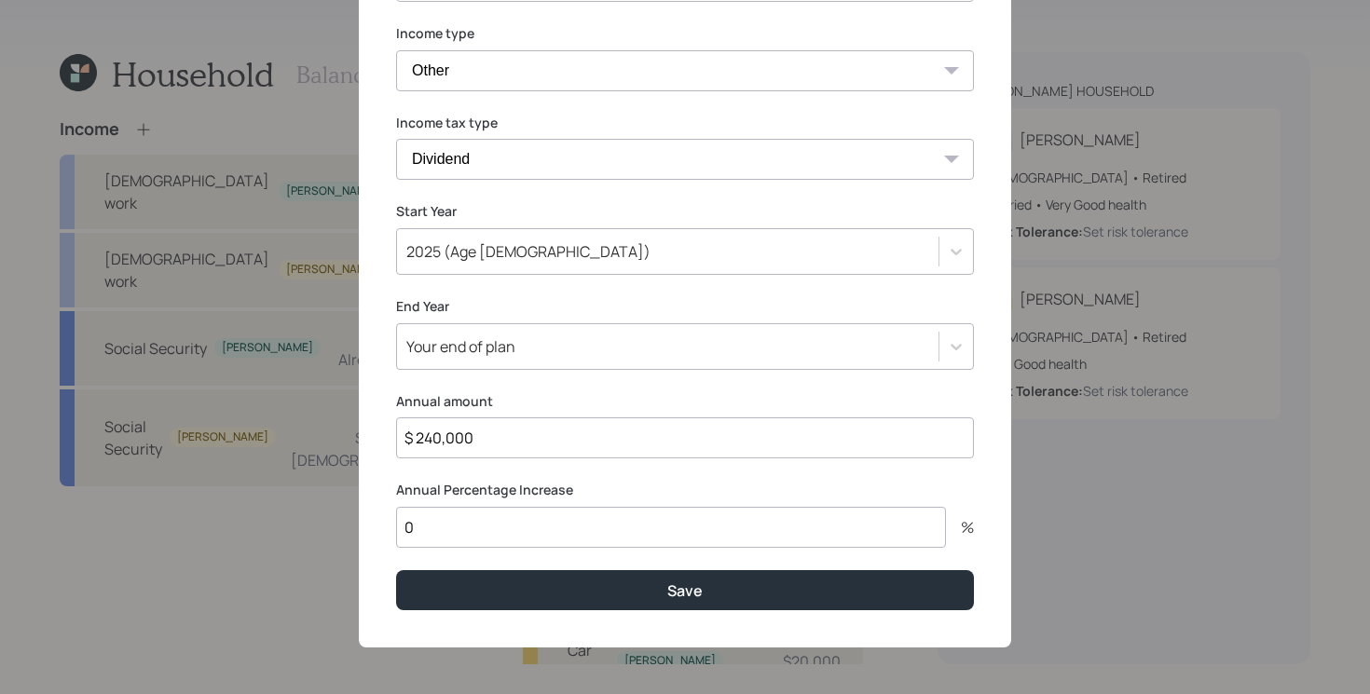
scroll to position [0, 0]
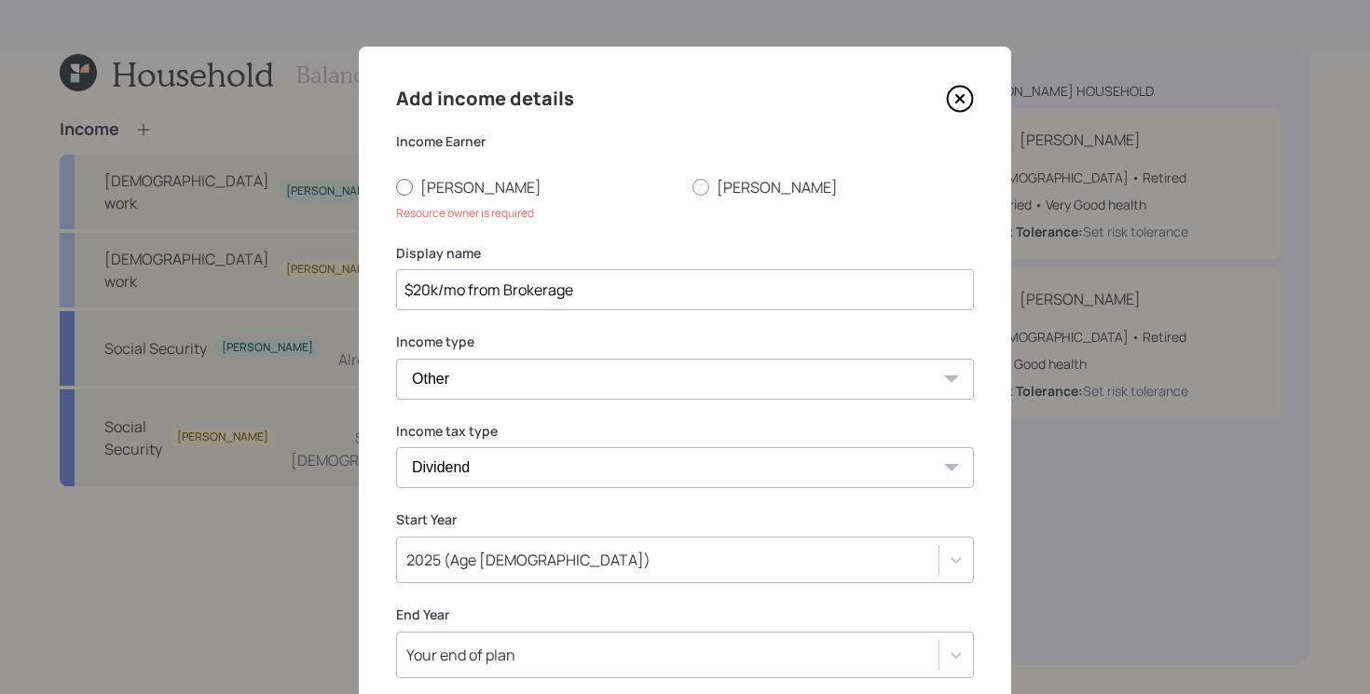
click at [428, 177] on label "[PERSON_NAME]" at bounding box center [536, 187] width 281 height 21
click at [396, 186] on input "[PERSON_NAME]" at bounding box center [395, 186] width 1 height 1
radio input "true"
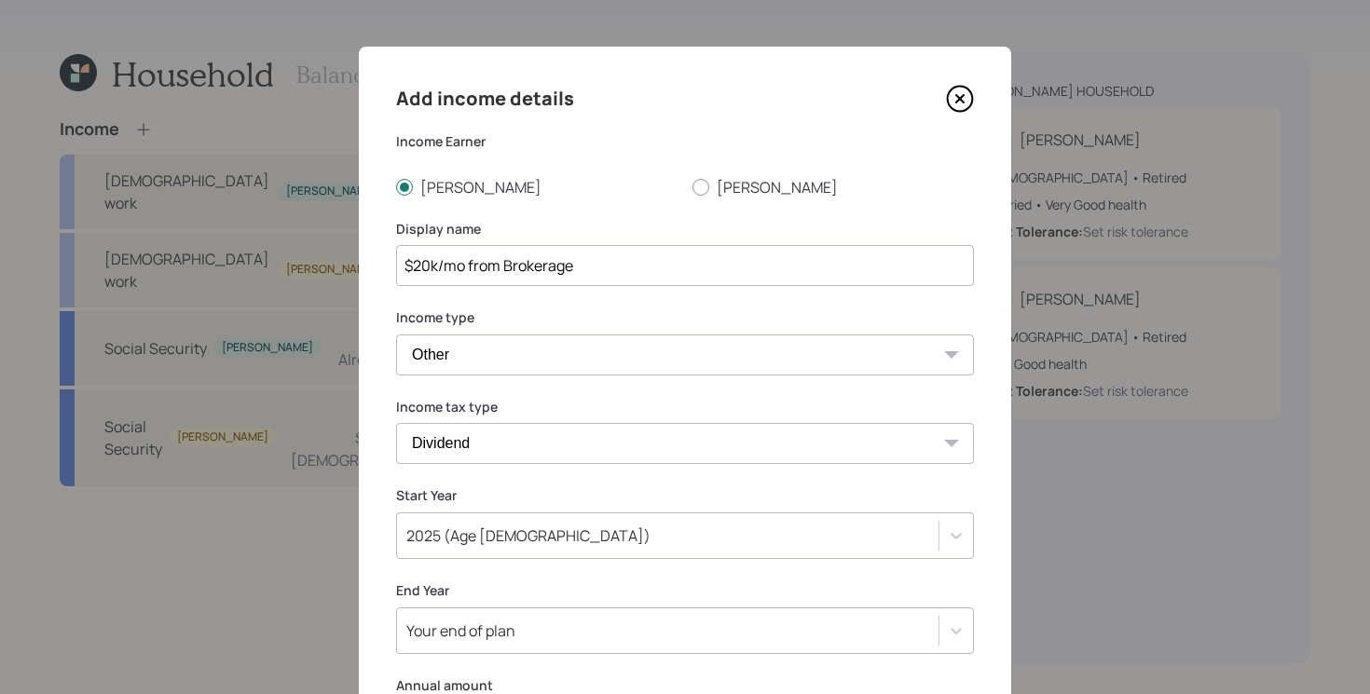
scroll to position [285, 0]
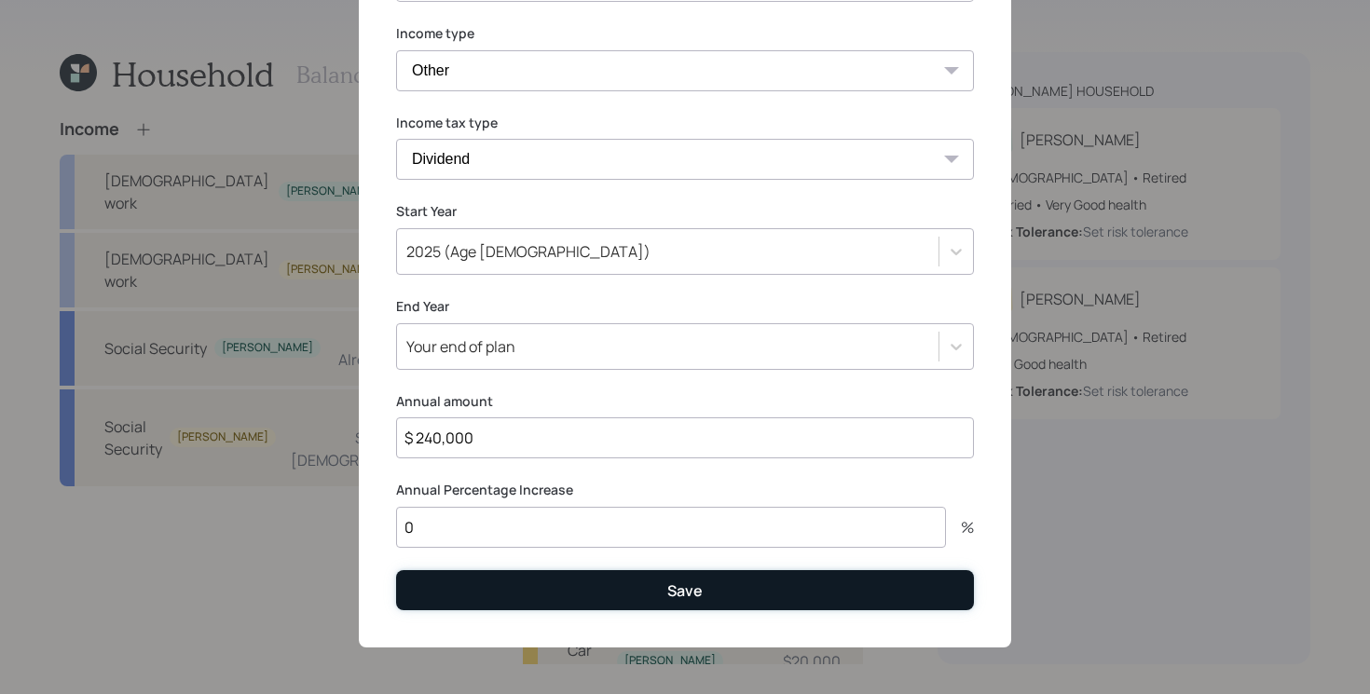
click at [533, 610] on button "Save" at bounding box center [685, 590] width 578 height 40
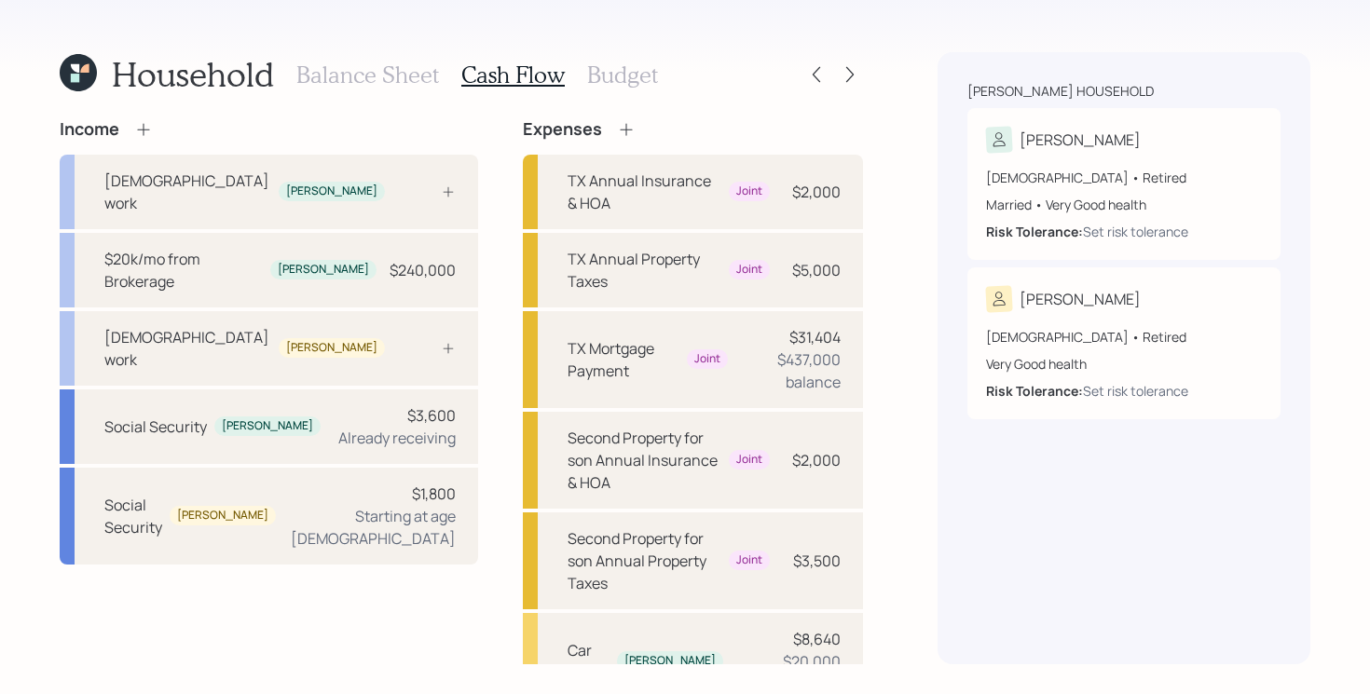
click at [617, 122] on icon at bounding box center [626, 129] width 19 height 19
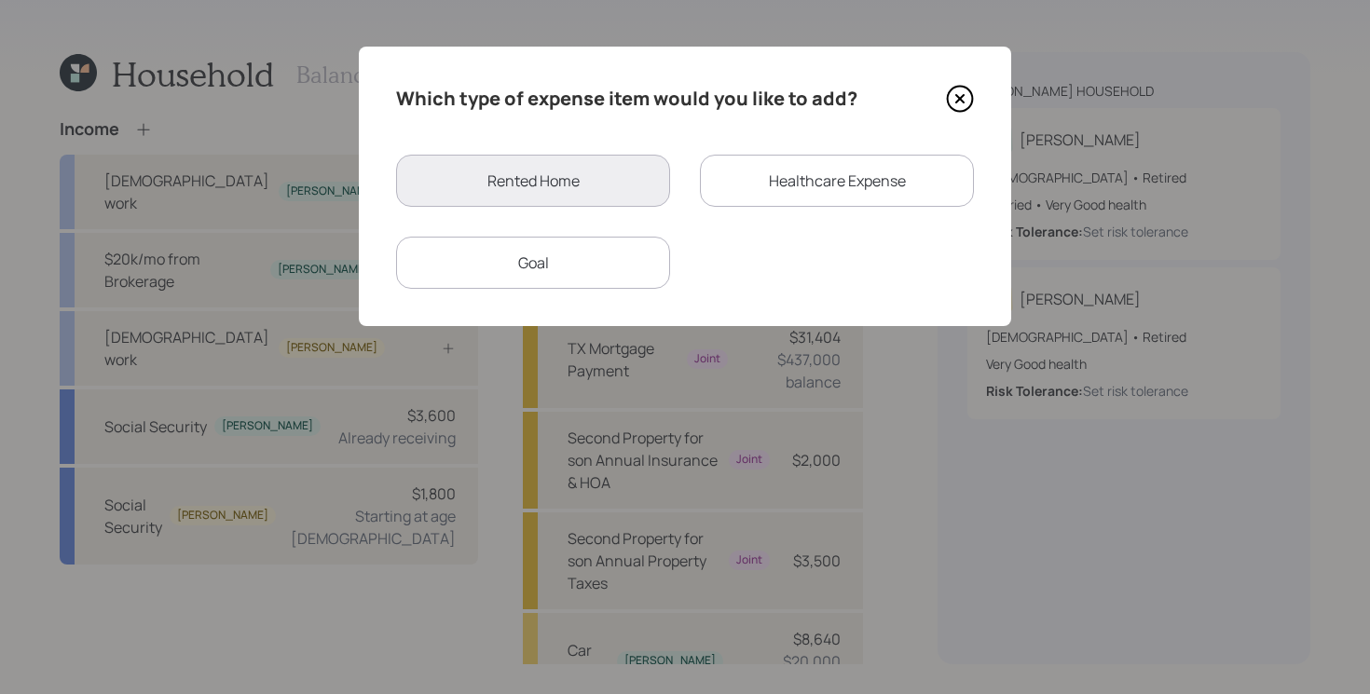
click at [829, 188] on div "Healthcare Expense" at bounding box center [837, 181] width 274 height 52
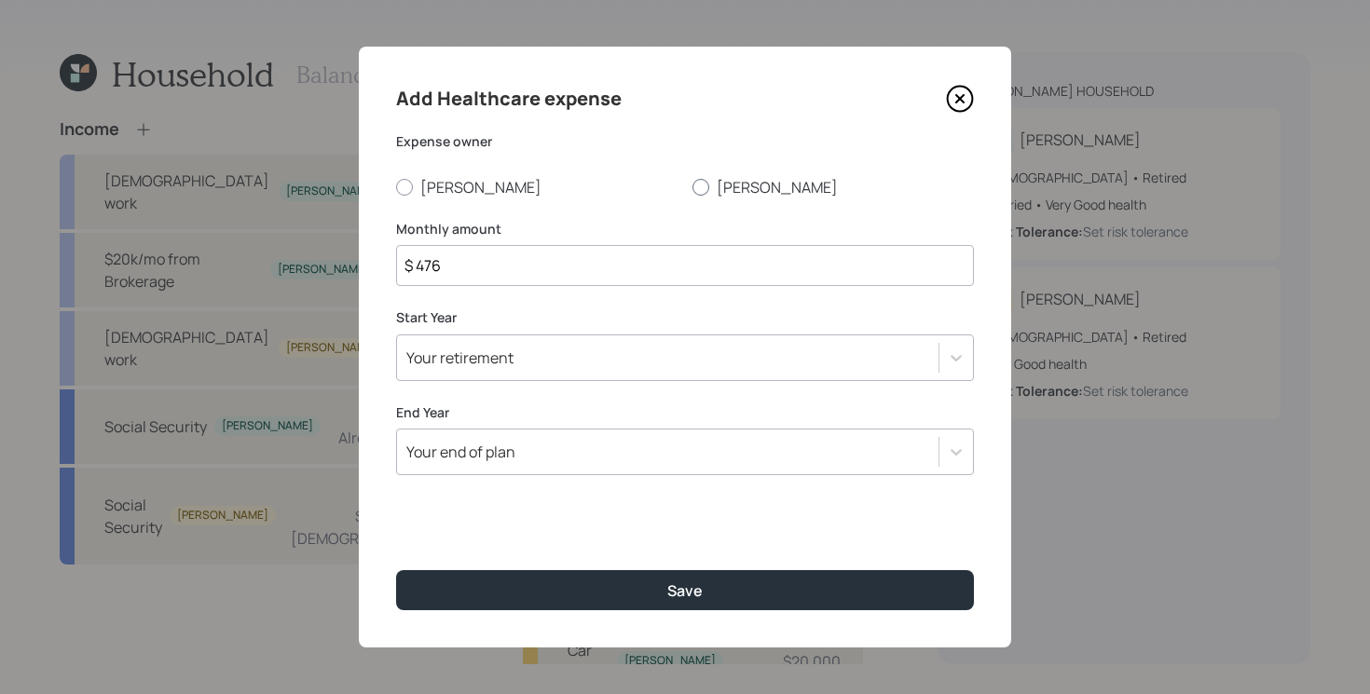
click at [735, 192] on label "[PERSON_NAME]" at bounding box center [832, 187] width 281 height 21
click at [692, 187] on input "[PERSON_NAME]" at bounding box center [692, 186] width 1 height 1
radio input "true"
click at [628, 266] on input "$ 476" at bounding box center [685, 265] width 578 height 41
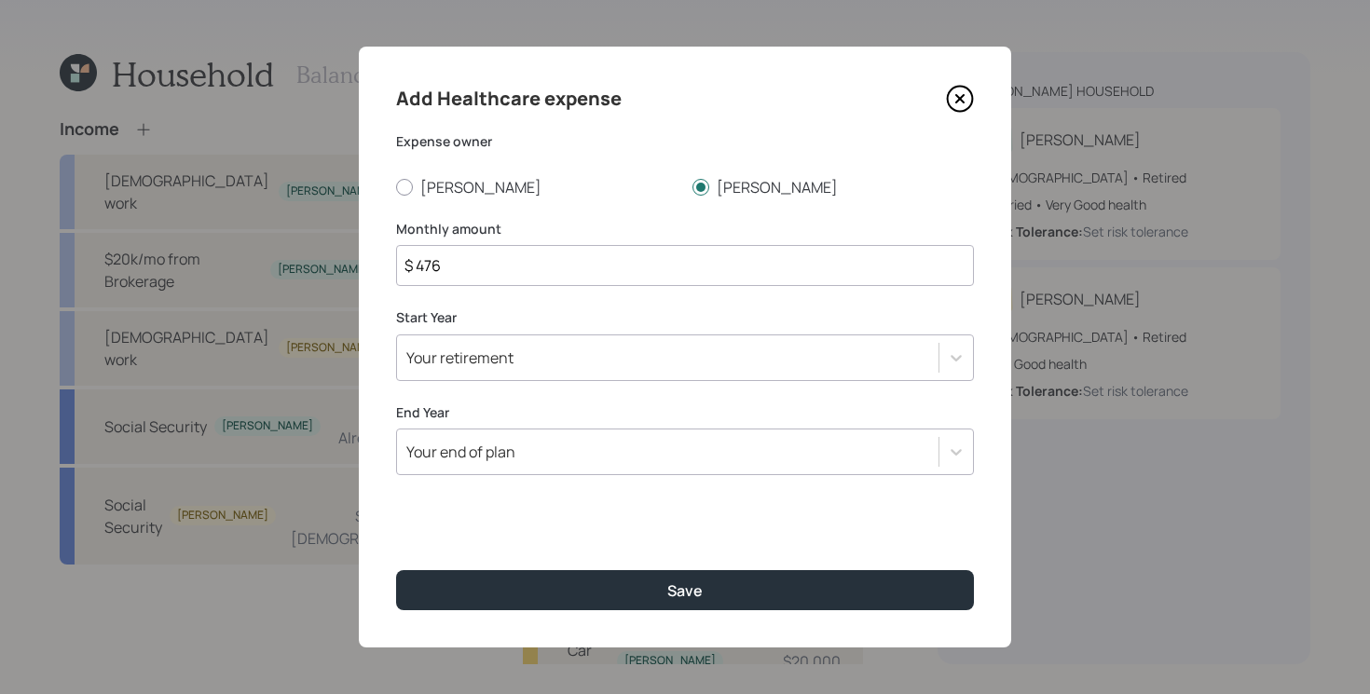
click at [628, 266] on input "$ 476" at bounding box center [685, 265] width 578 height 41
type input "$ 850"
click at [554, 356] on div "Your retirement" at bounding box center [667, 358] width 541 height 32
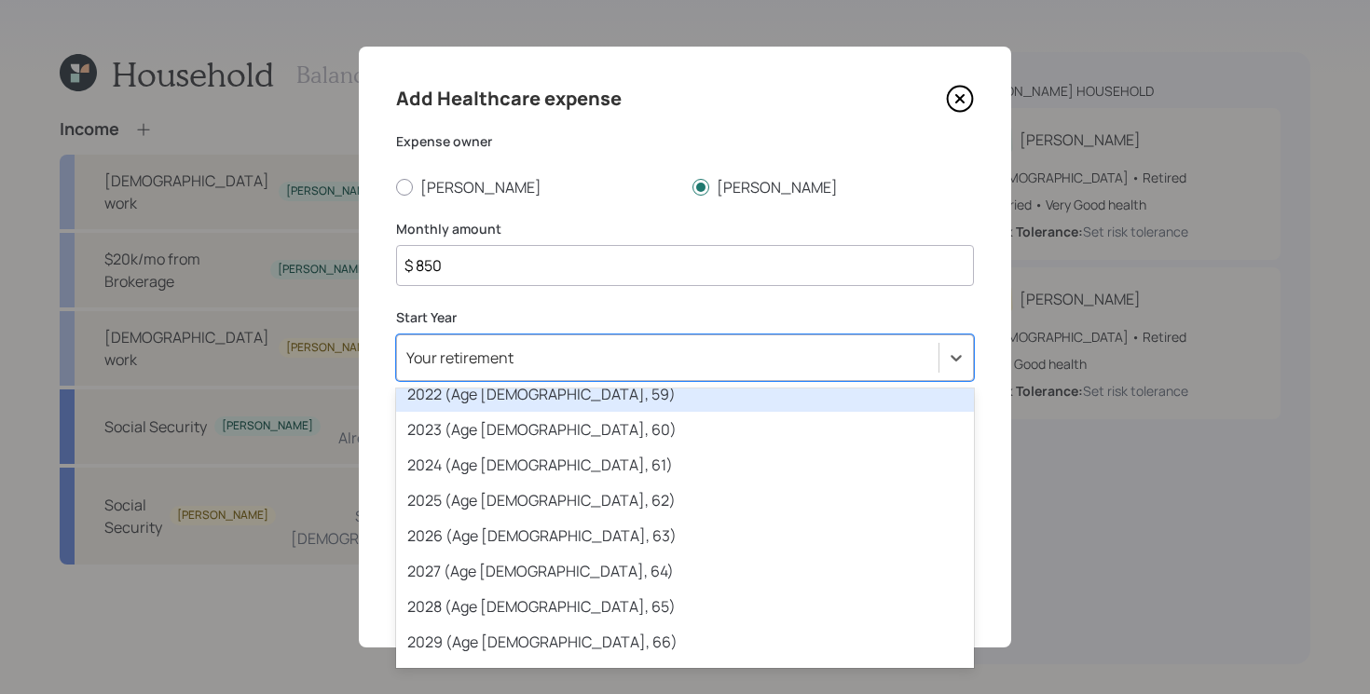
scroll to position [169, 0]
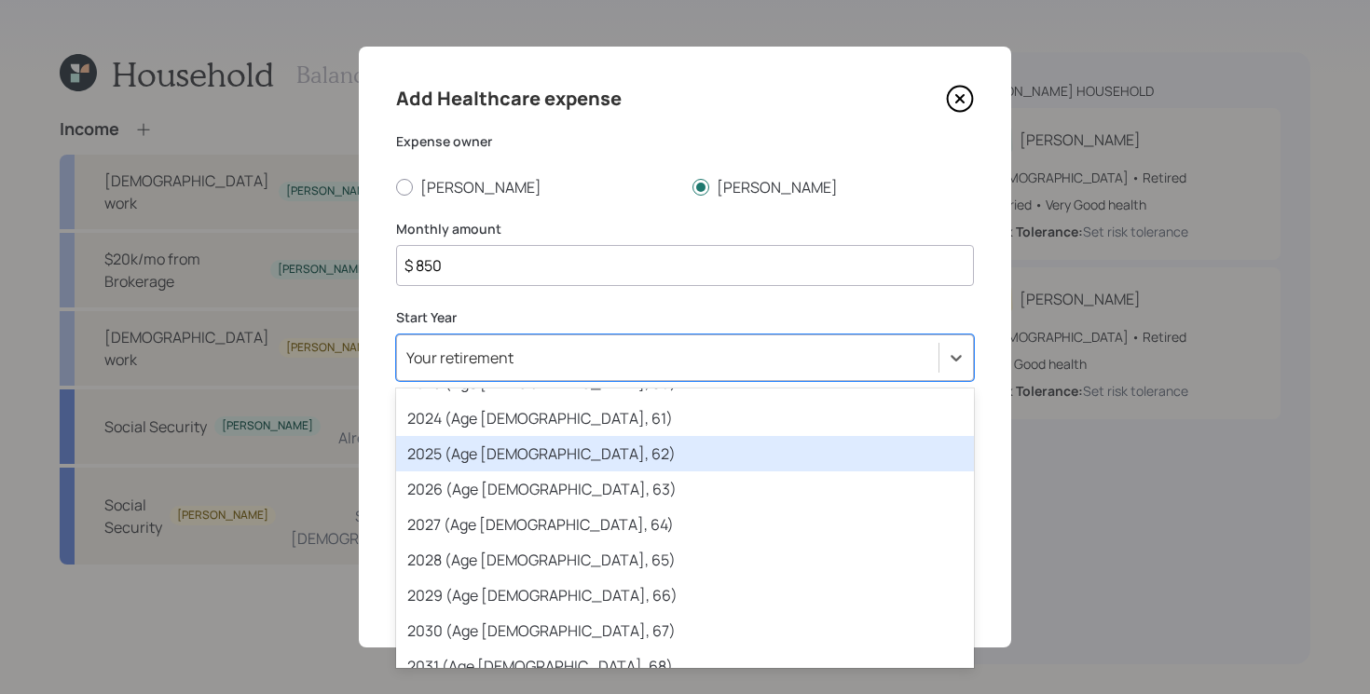
click at [517, 468] on div "2025 (Age [DEMOGRAPHIC_DATA], 62)" at bounding box center [685, 453] width 578 height 35
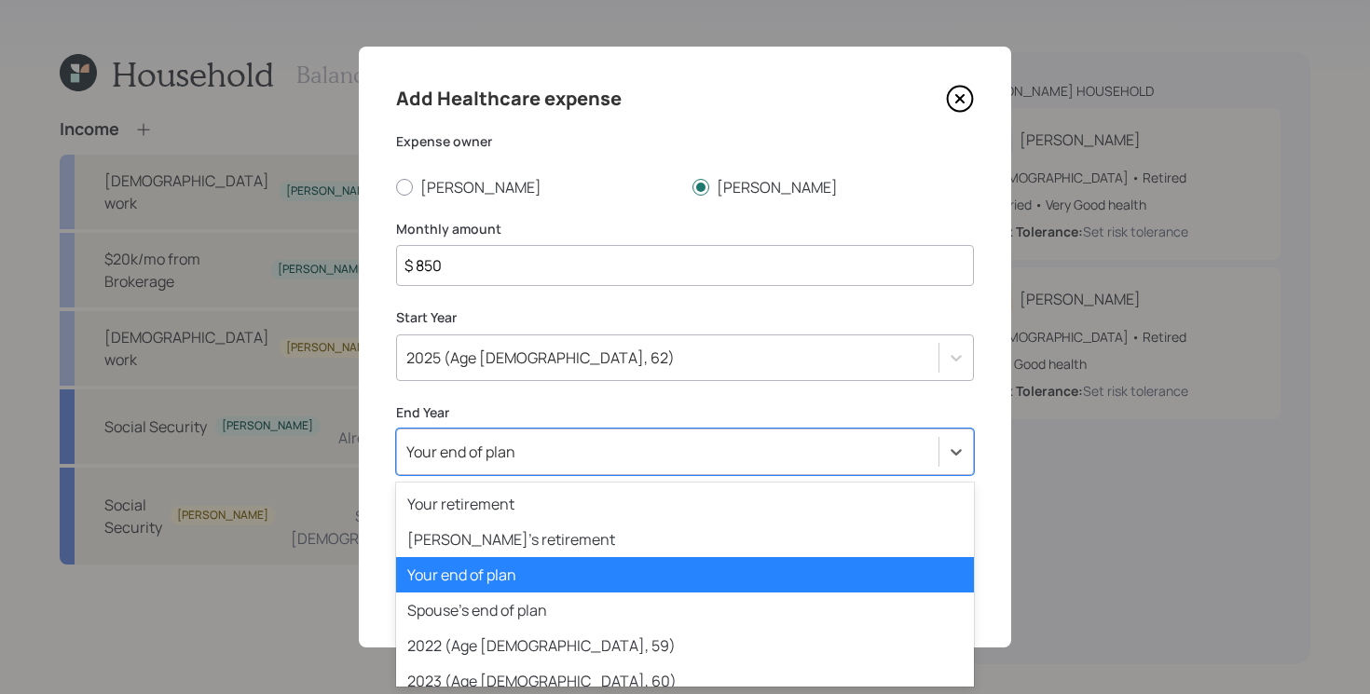
click at [514, 470] on div "Your end of plan" at bounding box center [685, 452] width 578 height 47
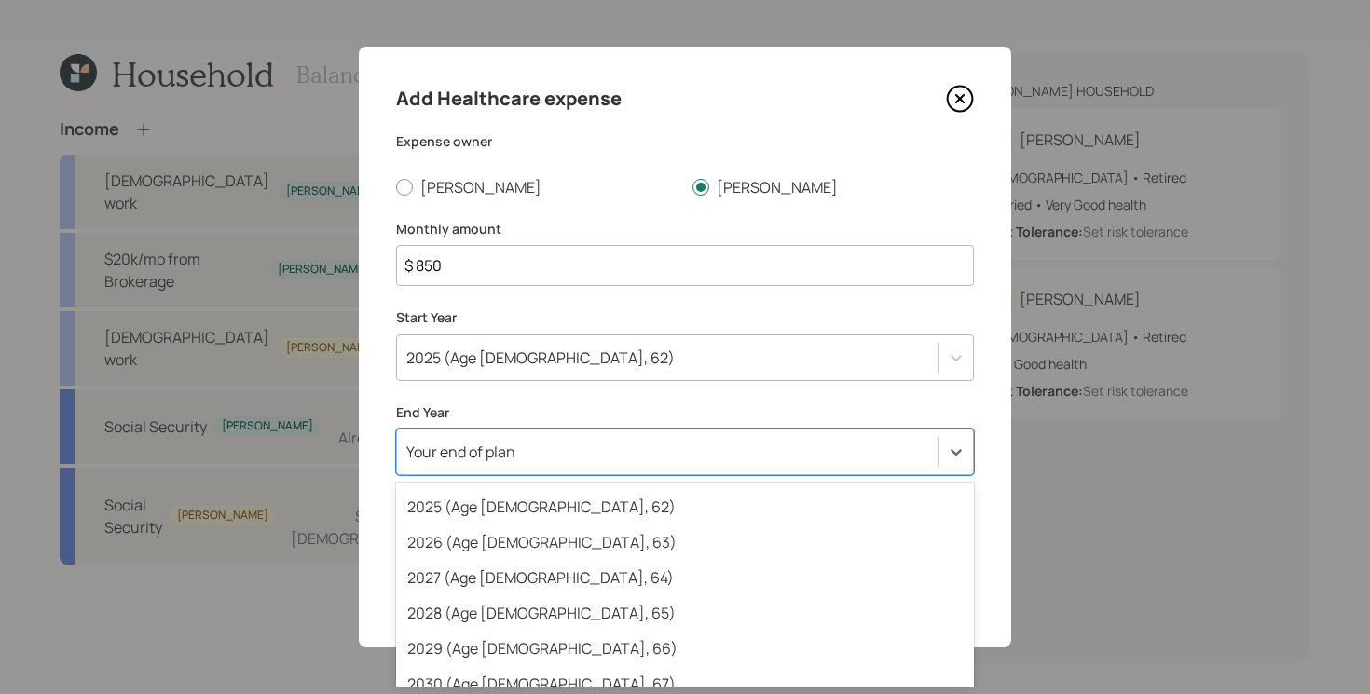
scroll to position [247, 0]
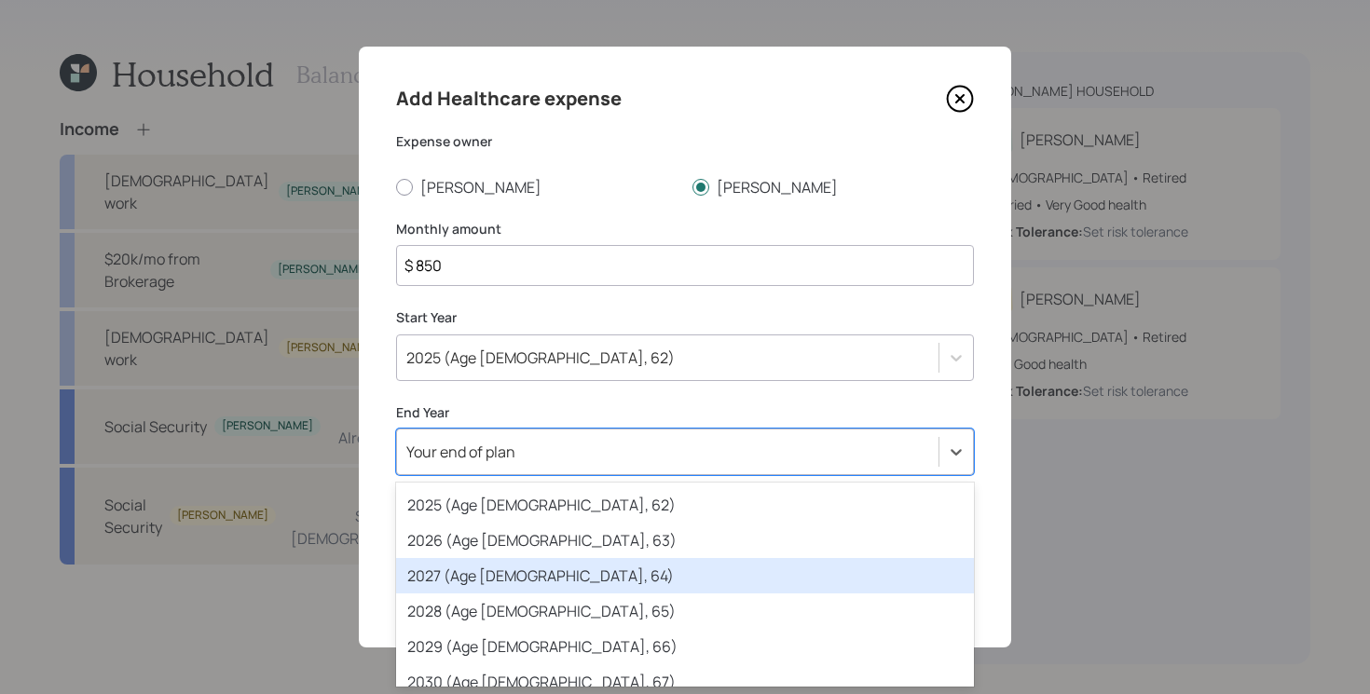
click at [579, 565] on div "2027 (Age [DEMOGRAPHIC_DATA], 64)" at bounding box center [685, 575] width 578 height 35
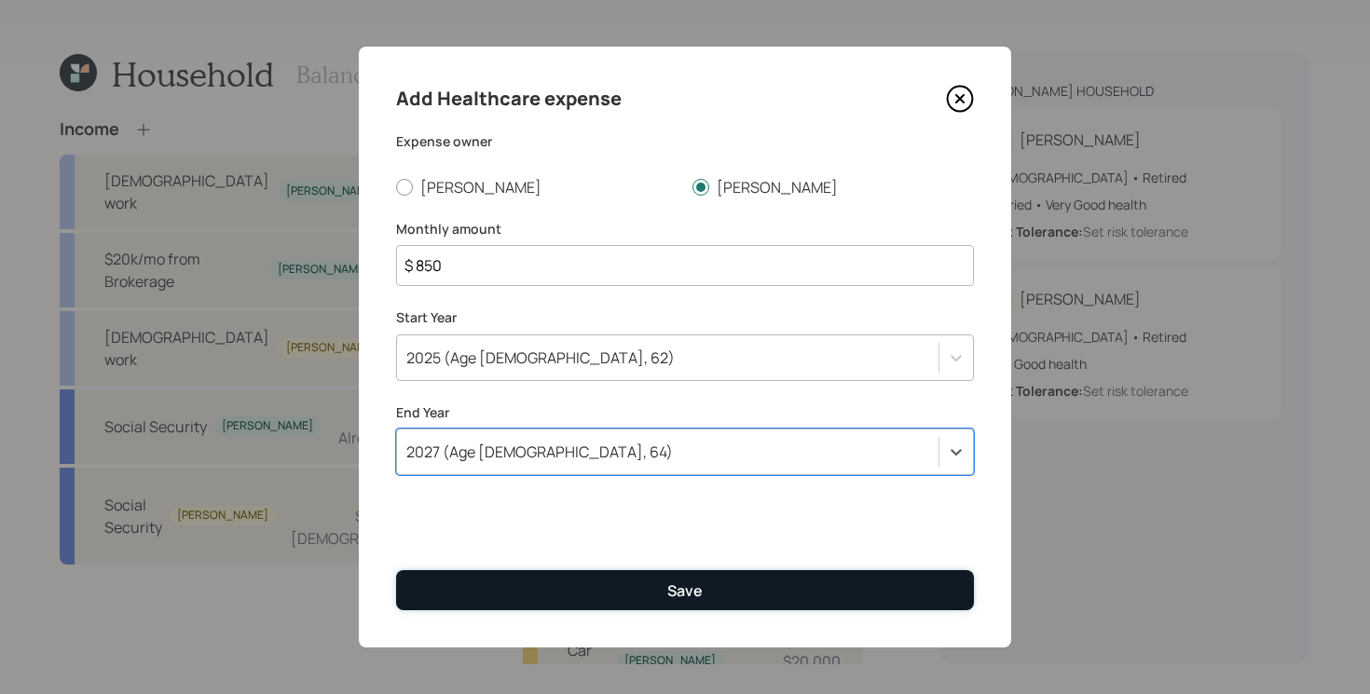
click at [585, 589] on button "Save" at bounding box center [685, 590] width 578 height 40
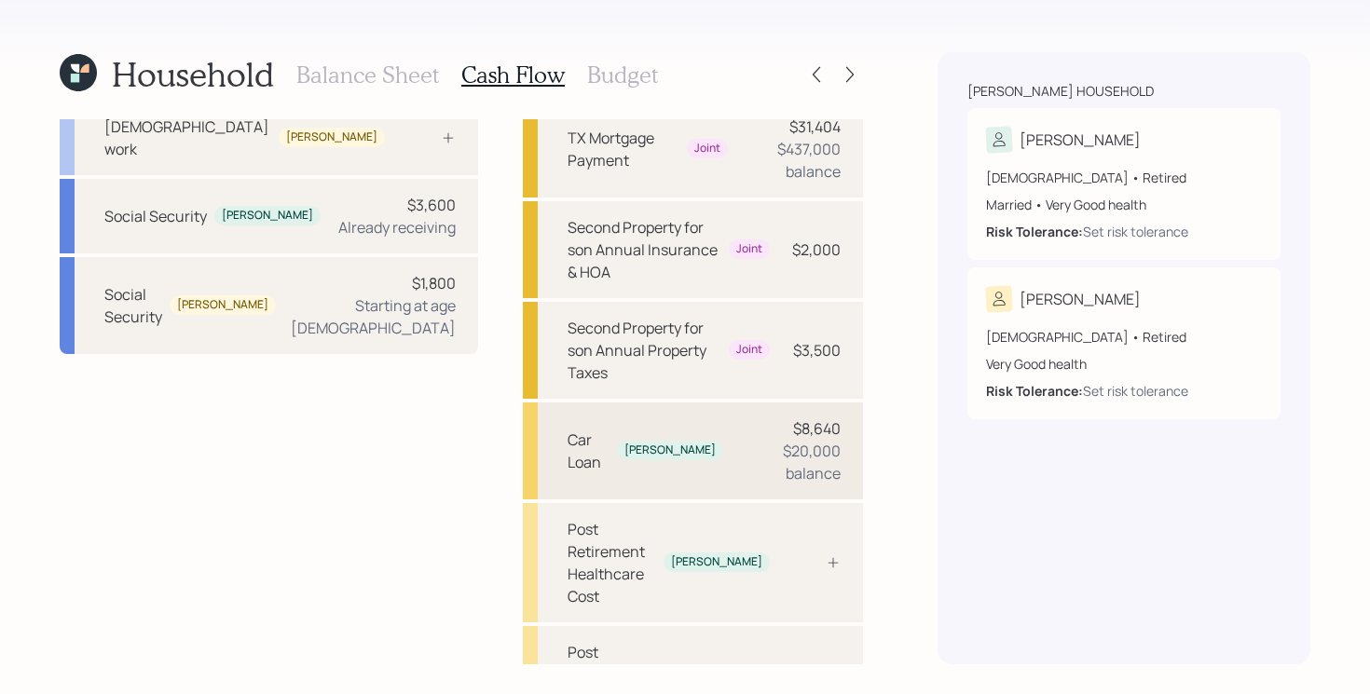
scroll to position [257, 0]
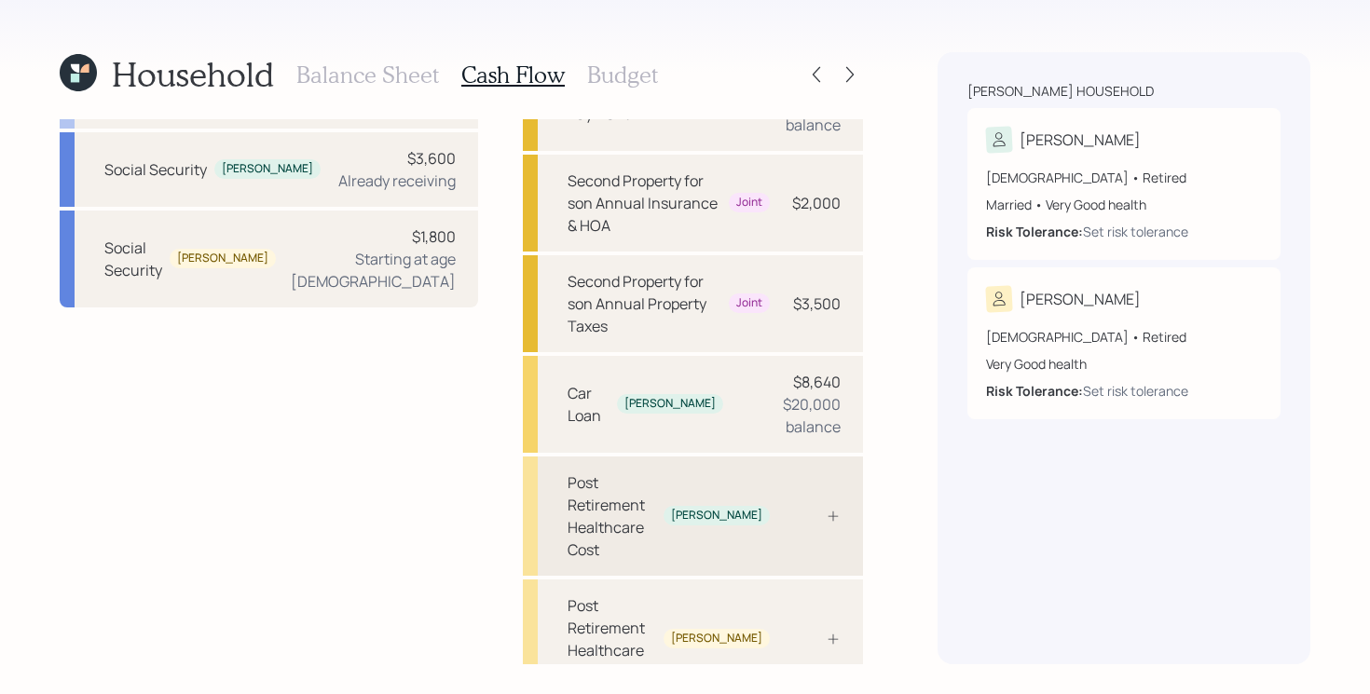
click at [656, 472] on div "Post Retirement Healthcare Cost" at bounding box center [612, 516] width 89 height 89
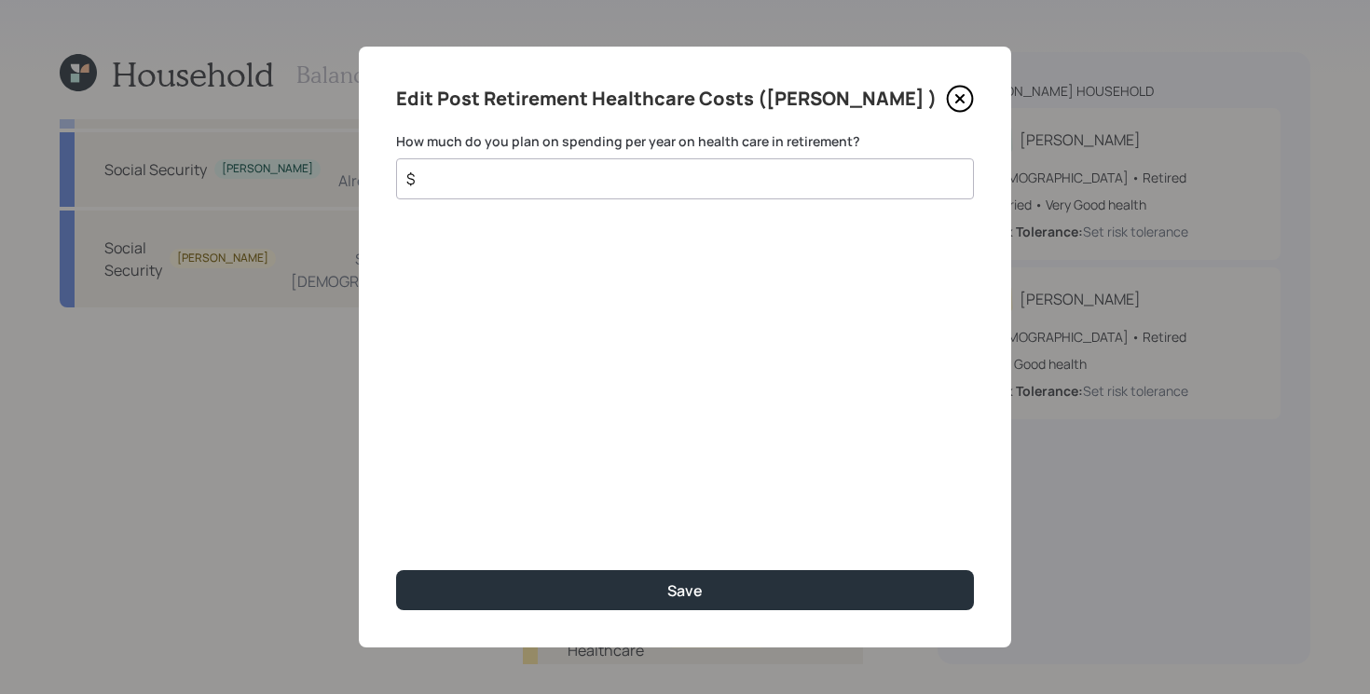
click at [611, 180] on input "$" at bounding box center [677, 179] width 546 height 22
type input "$ 5,000"
click at [396, 570] on button "Save" at bounding box center [685, 590] width 578 height 40
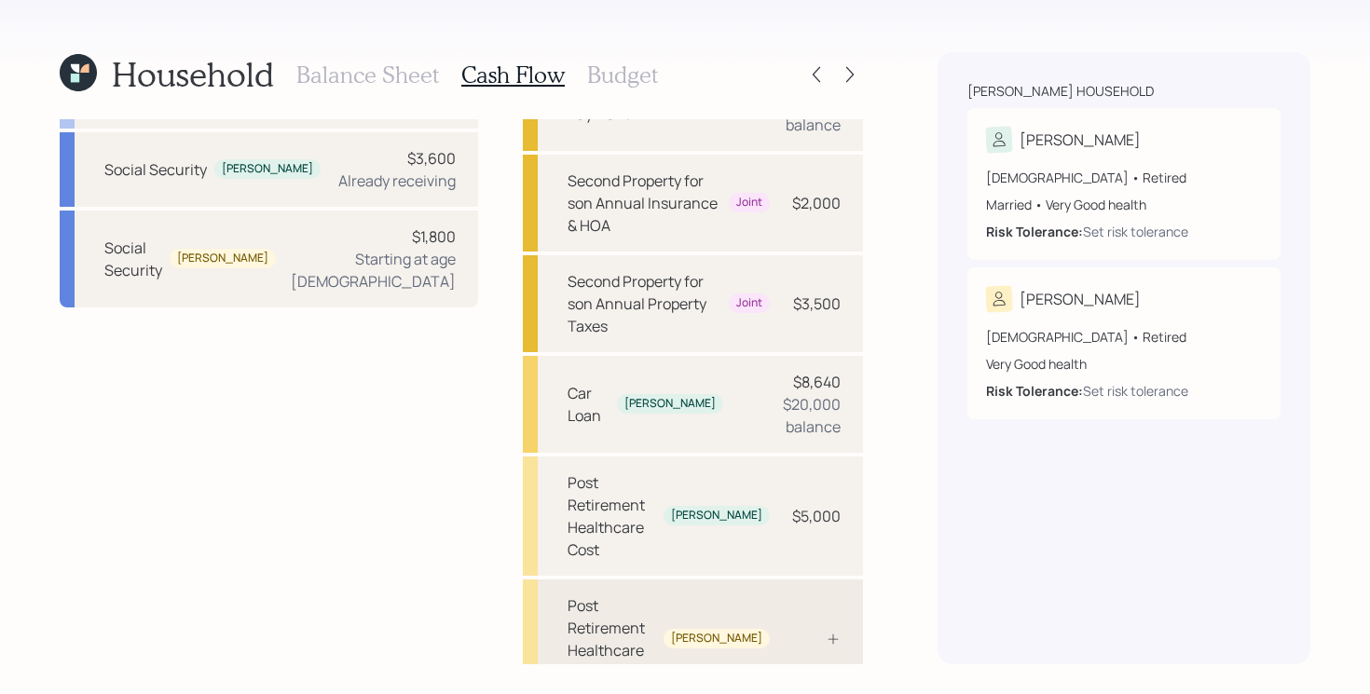
click at [650, 595] on div "Post Retirement Healthcare Cost" at bounding box center [612, 639] width 89 height 89
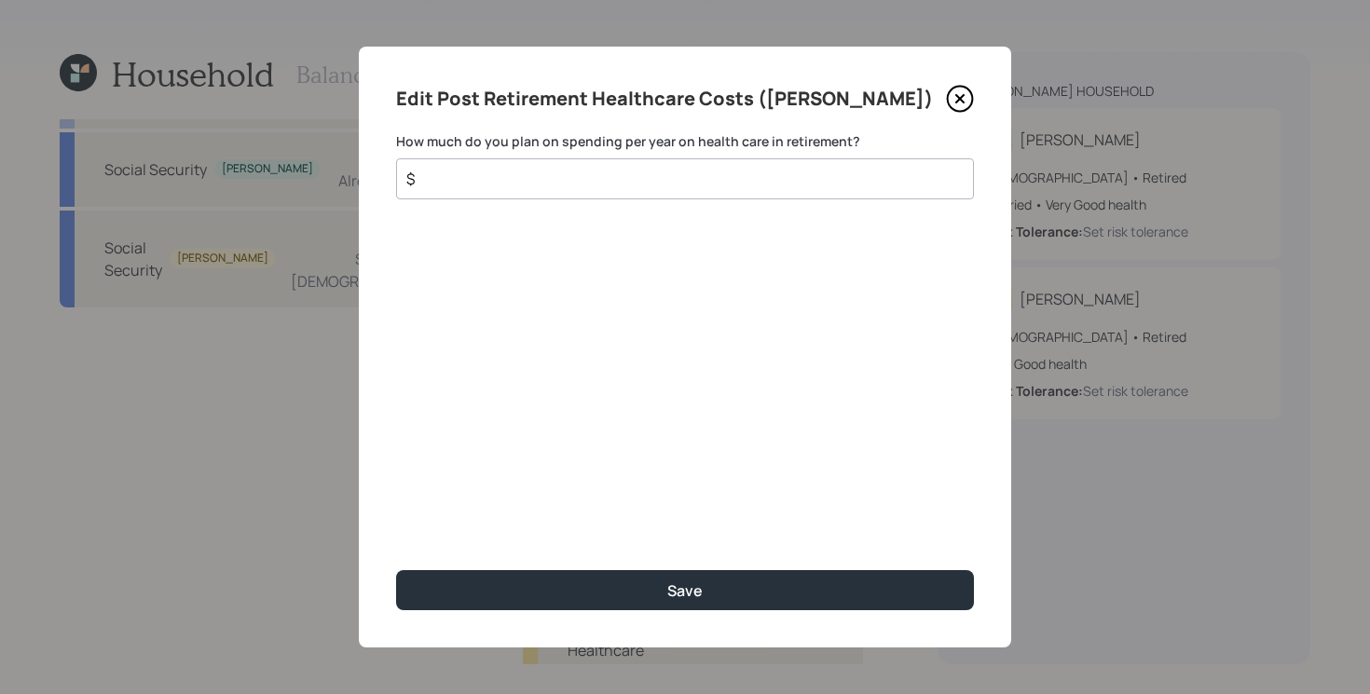
click at [640, 183] on input "$" at bounding box center [677, 179] width 546 height 22
type input "$ 5,000"
click at [396, 570] on button "Save" at bounding box center [685, 590] width 578 height 40
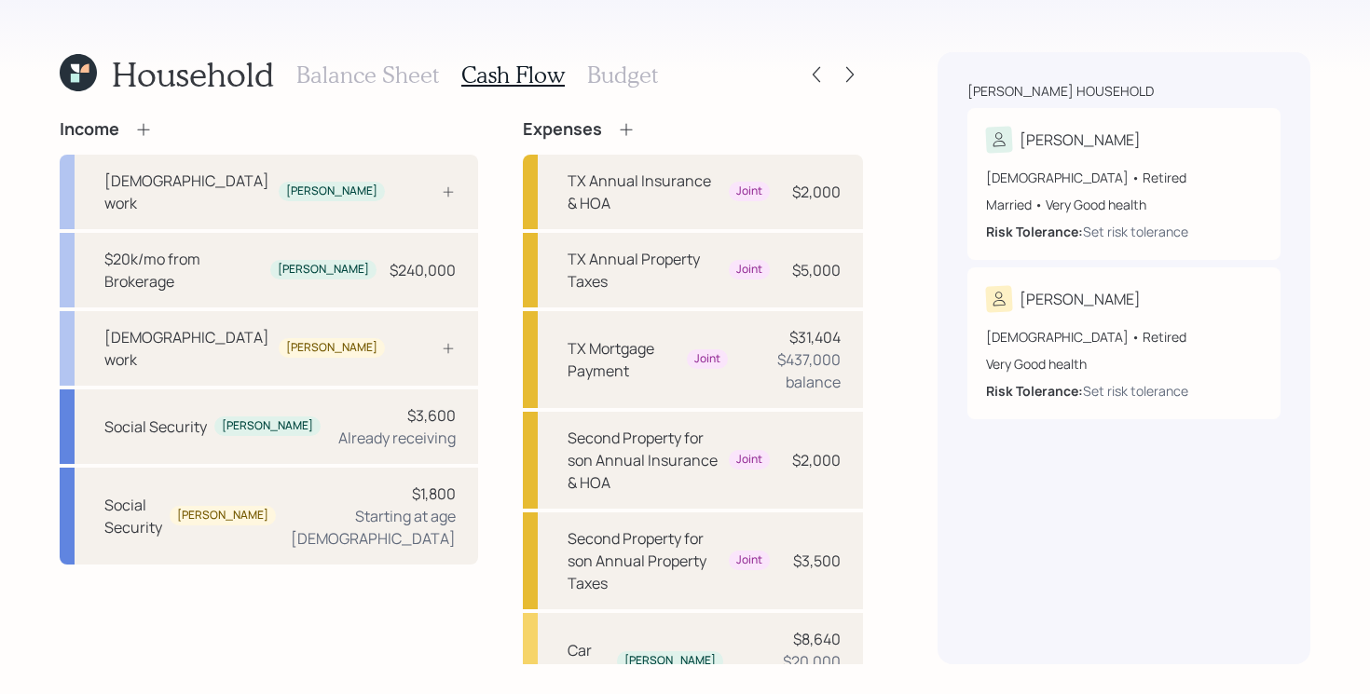
click at [73, 65] on icon at bounding box center [75, 68] width 8 height 8
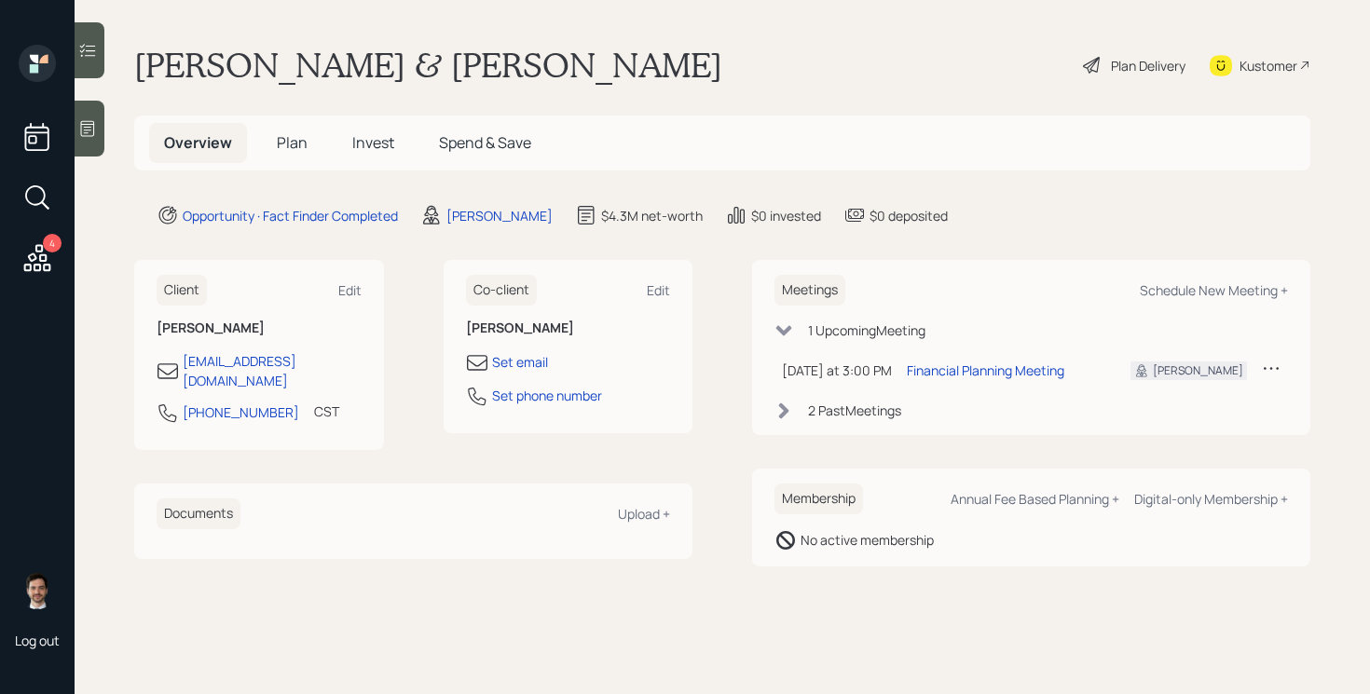
click at [284, 145] on span "Plan" at bounding box center [292, 142] width 31 height 21
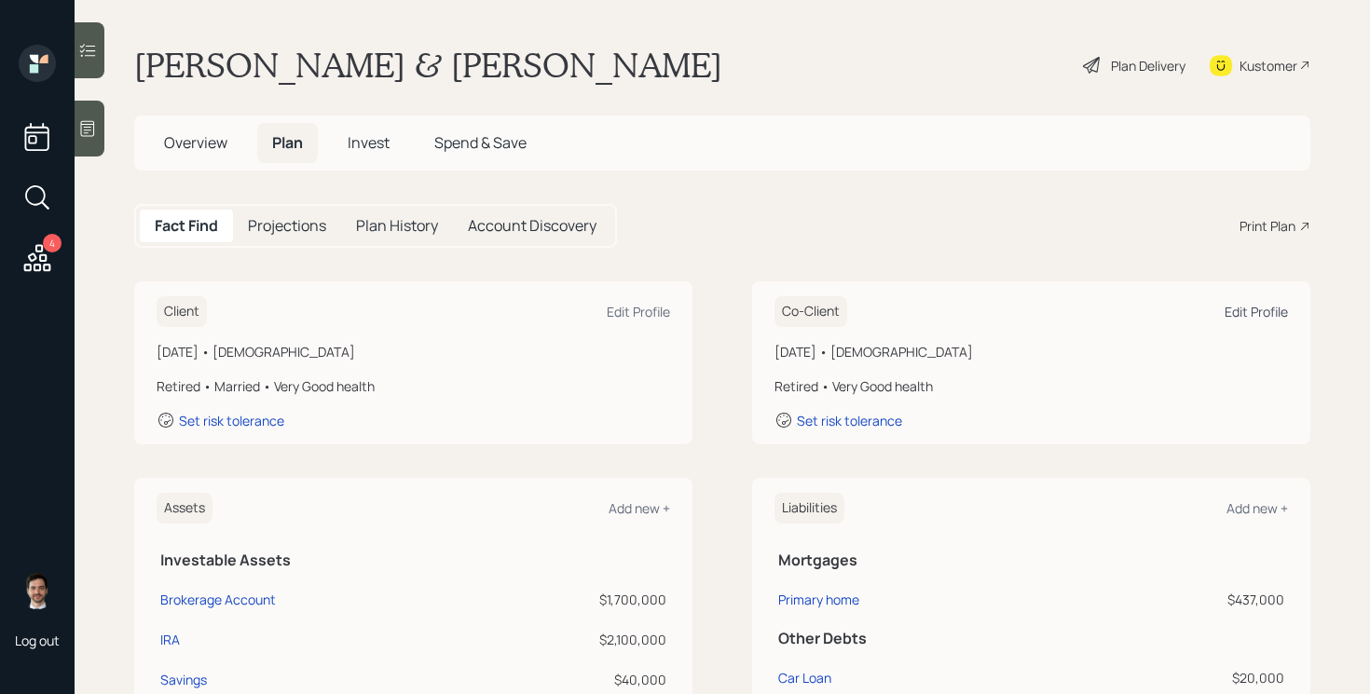
click at [1254, 310] on div "Edit Profile" at bounding box center [1256, 312] width 63 height 18
select select "7"
select select "very_good"
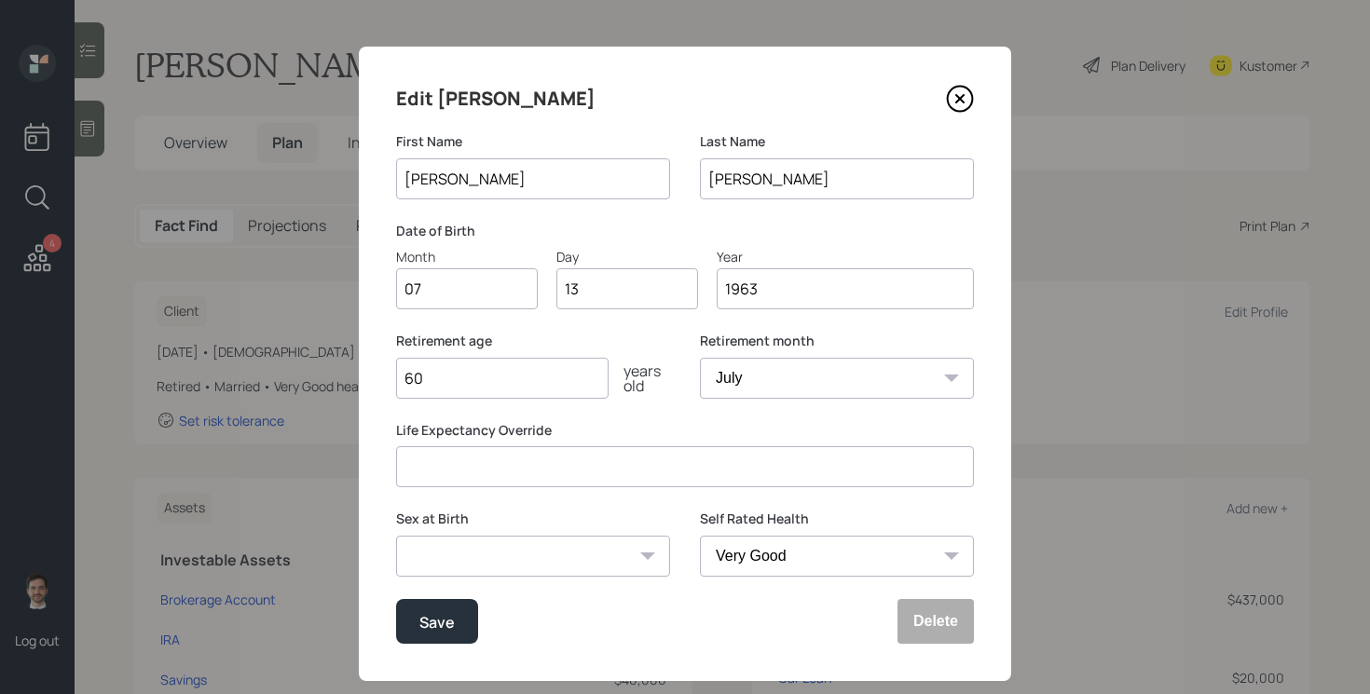
click at [558, 370] on input "60" at bounding box center [502, 378] width 212 height 41
type input "65"
click at [396, 599] on button "Save" at bounding box center [437, 621] width 82 height 45
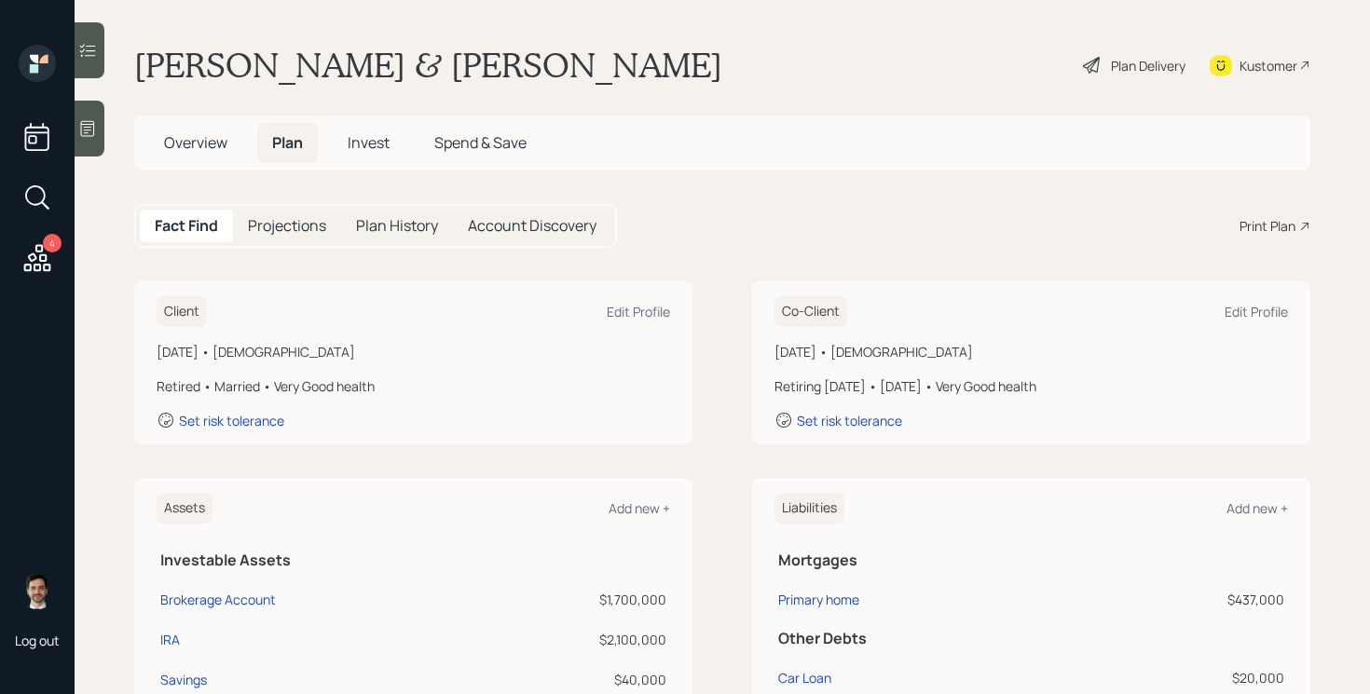
click at [1146, 67] on div "Plan Delivery" at bounding box center [1148, 66] width 75 height 20
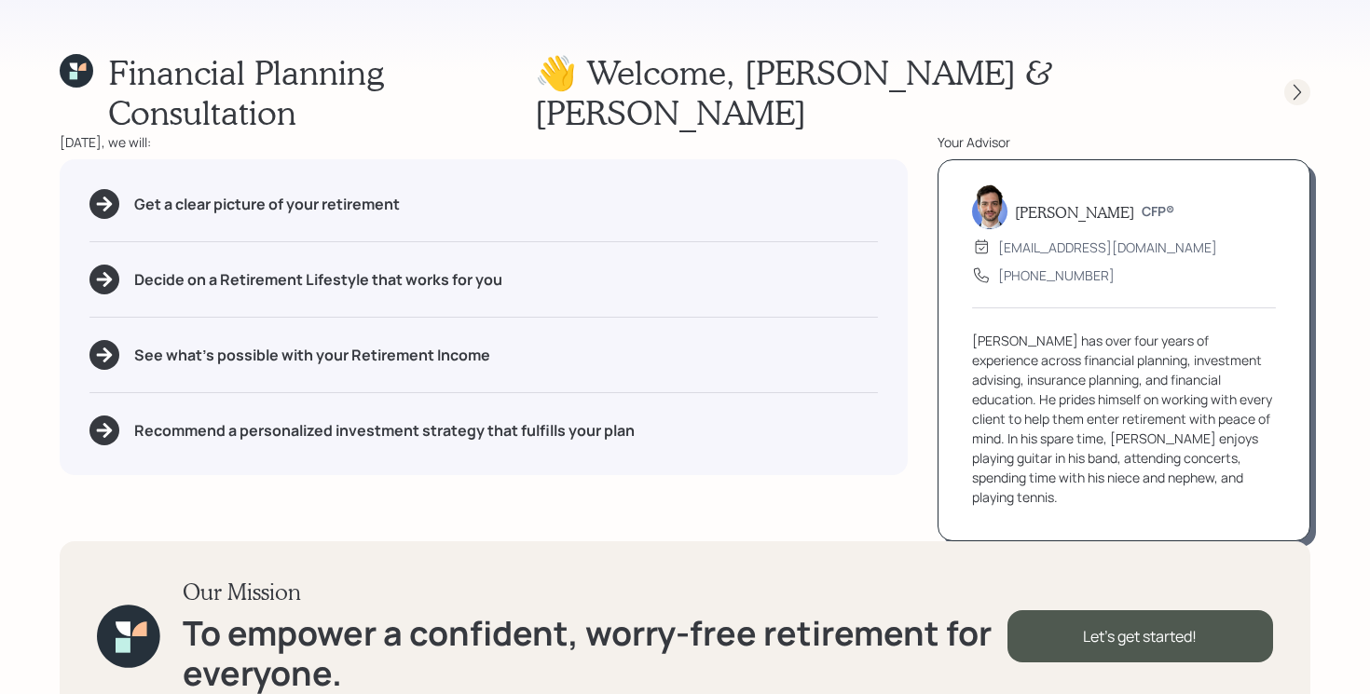
click at [1309, 79] on div at bounding box center [1281, 92] width 60 height 26
click at [1298, 83] on icon at bounding box center [1297, 92] width 19 height 19
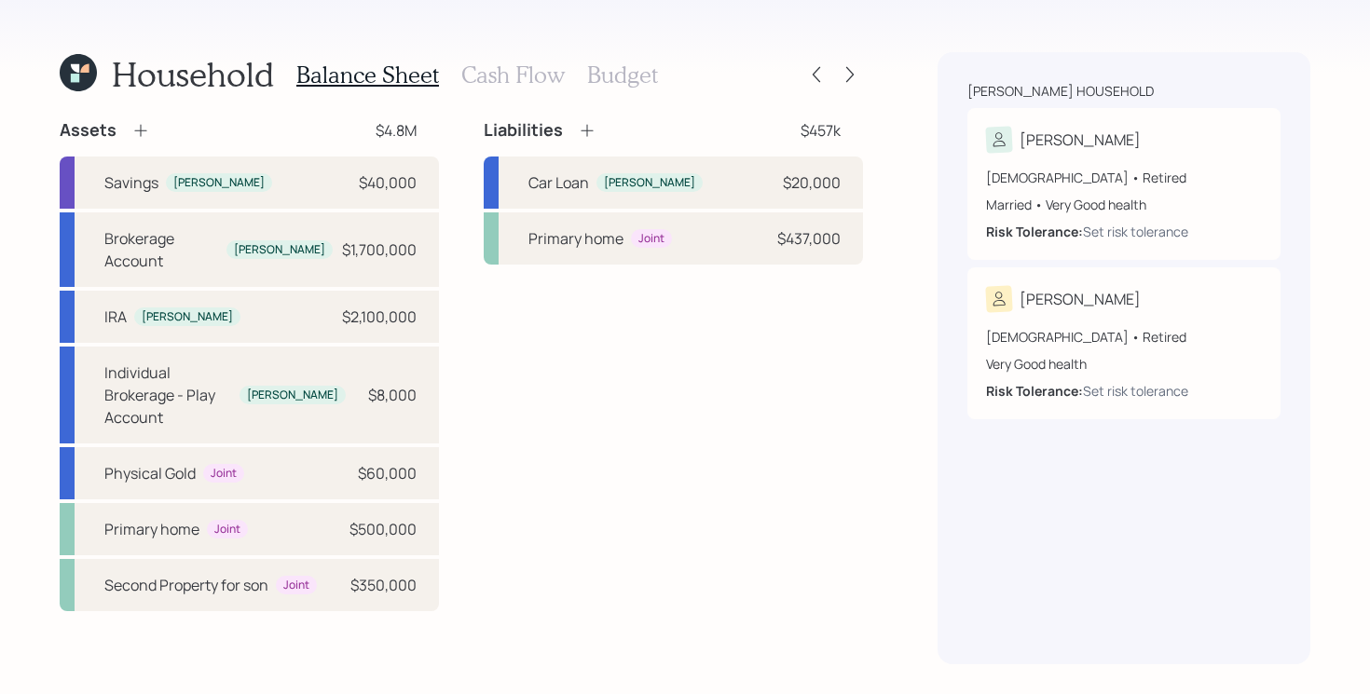
click at [513, 73] on h3 "Cash Flow" at bounding box center [512, 75] width 103 height 27
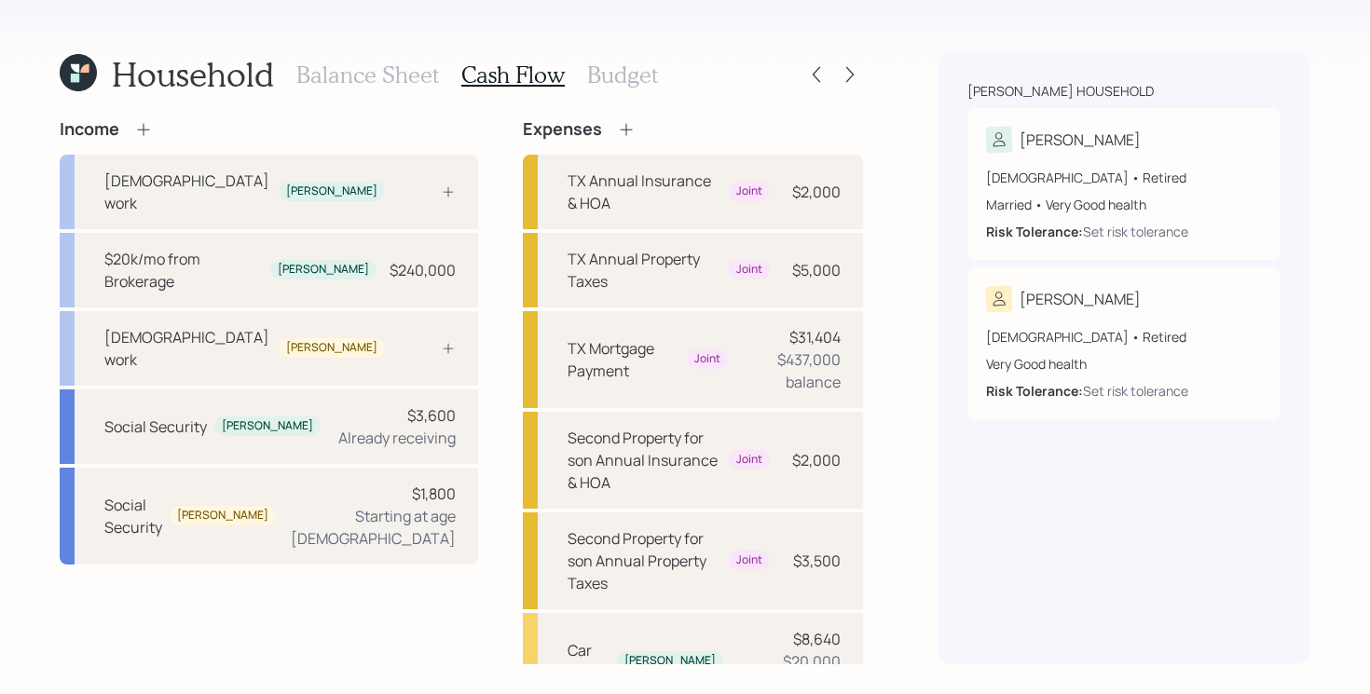
click at [602, 128] on div "Expenses" at bounding box center [693, 129] width 340 height 21
click at [617, 128] on icon at bounding box center [626, 129] width 19 height 19
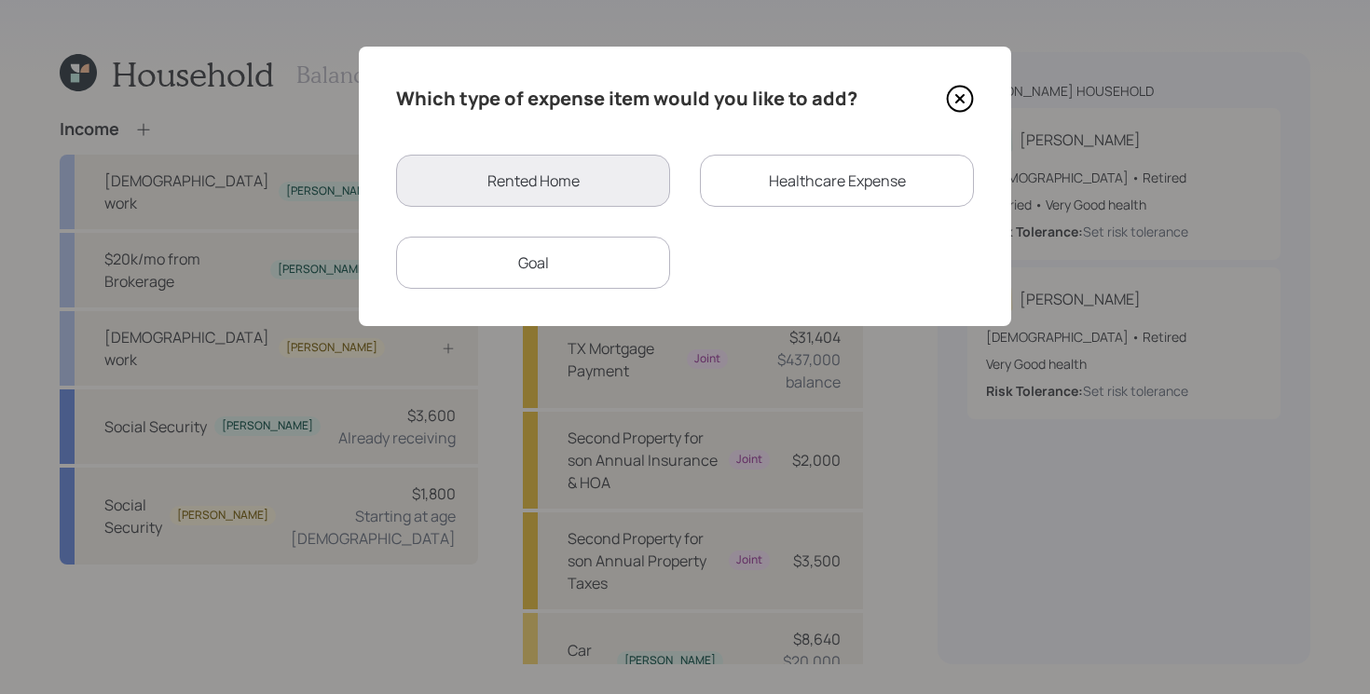
click at [535, 246] on div "Goal" at bounding box center [533, 263] width 274 height 52
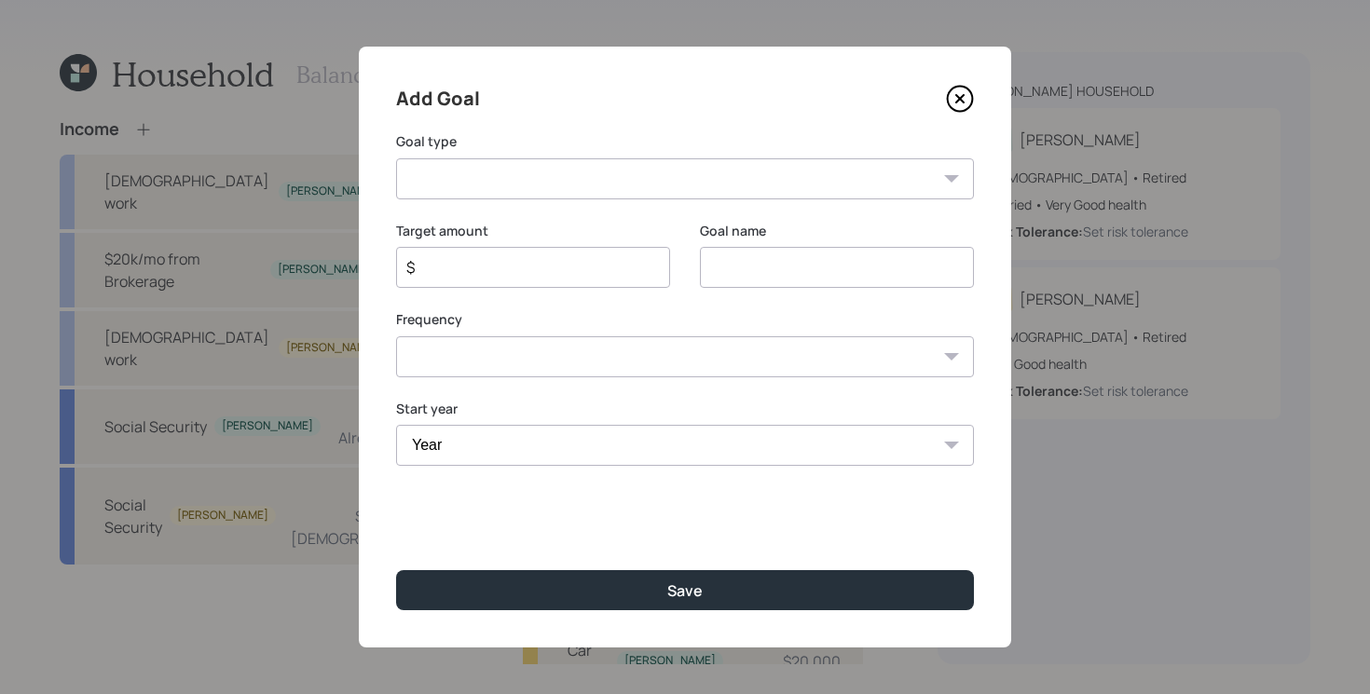
click at [635, 185] on select "Create an emergency fund Donate to charity Purchase a home Make a purchase Supp…" at bounding box center [685, 178] width 578 height 41
select select "other"
click at [396, 158] on select "Create an emergency fund Donate to charity Purchase a home Make a purchase Supp…" at bounding box center [685, 178] width 578 height 41
type input "Other"
click at [814, 292] on div "Goal name Other" at bounding box center [837, 266] width 274 height 89
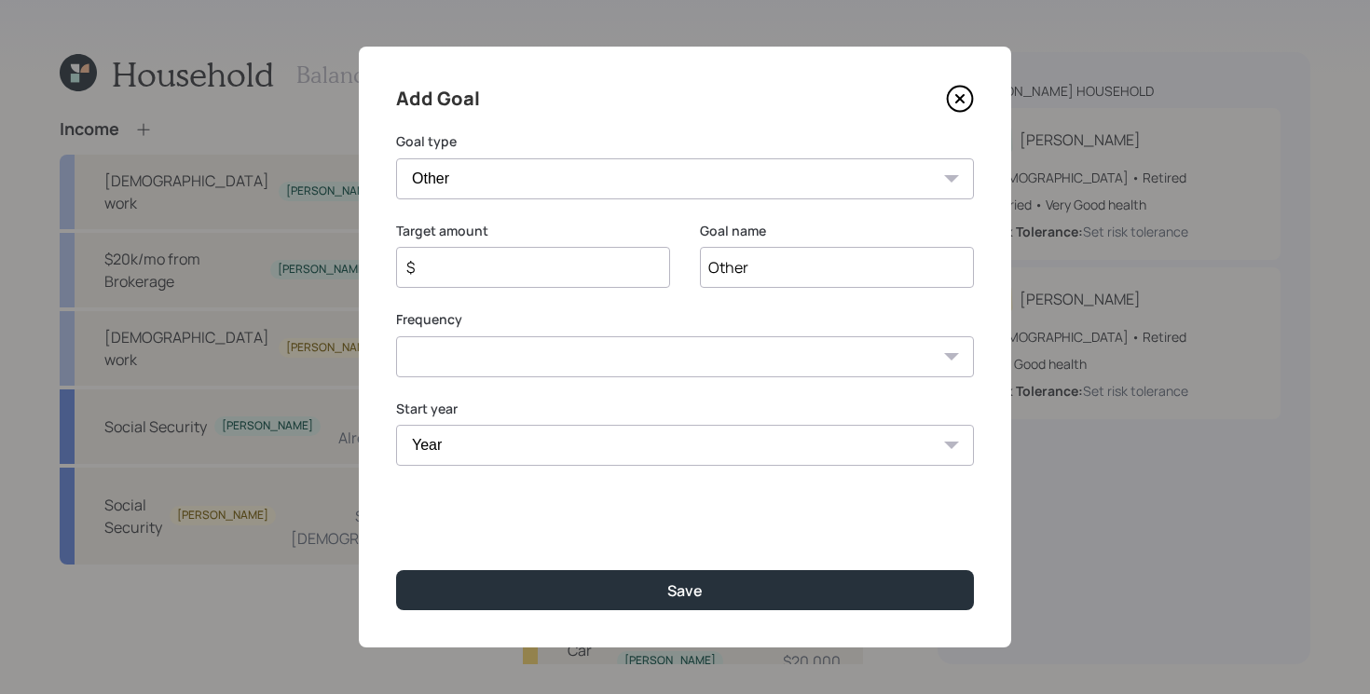
click at [820, 267] on input "Other" at bounding box center [837, 267] width 274 height 41
click at [568, 257] on input "$" at bounding box center [525, 267] width 242 height 22
type input "$ 62,400"
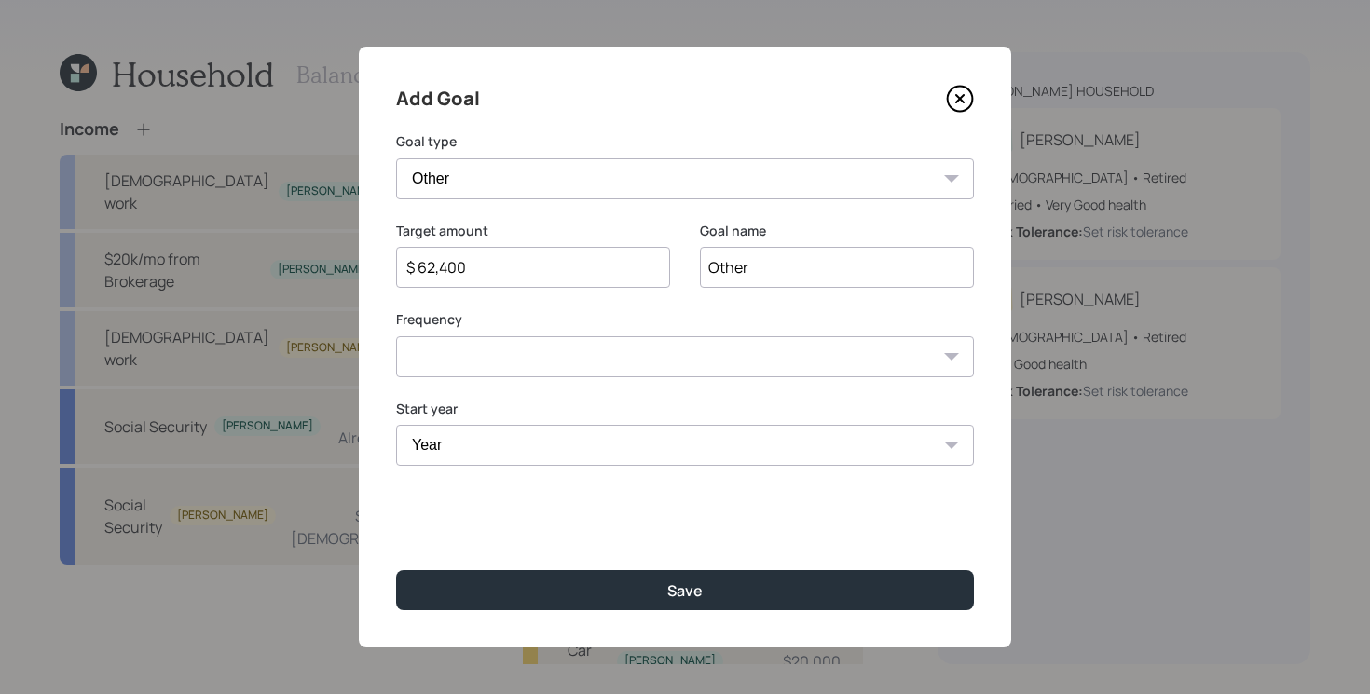
click at [471, 353] on select "One time Every 1 year Every 2 years Every 3 years Every 4 years Every 5 years E…" at bounding box center [685, 356] width 578 height 41
select select "1"
click at [396, 336] on select "One time Every 1 year Every 2 years Every 3 years Every 4 years Every 5 years E…" at bounding box center [685, 356] width 578 height 41
click at [498, 454] on select "Year [DATE] 2026 2027 2028 2029 2030 2031 2032 2033 2034 2035 2036 2037 2038 20…" at bounding box center [685, 445] width 578 height 41
select select "2025"
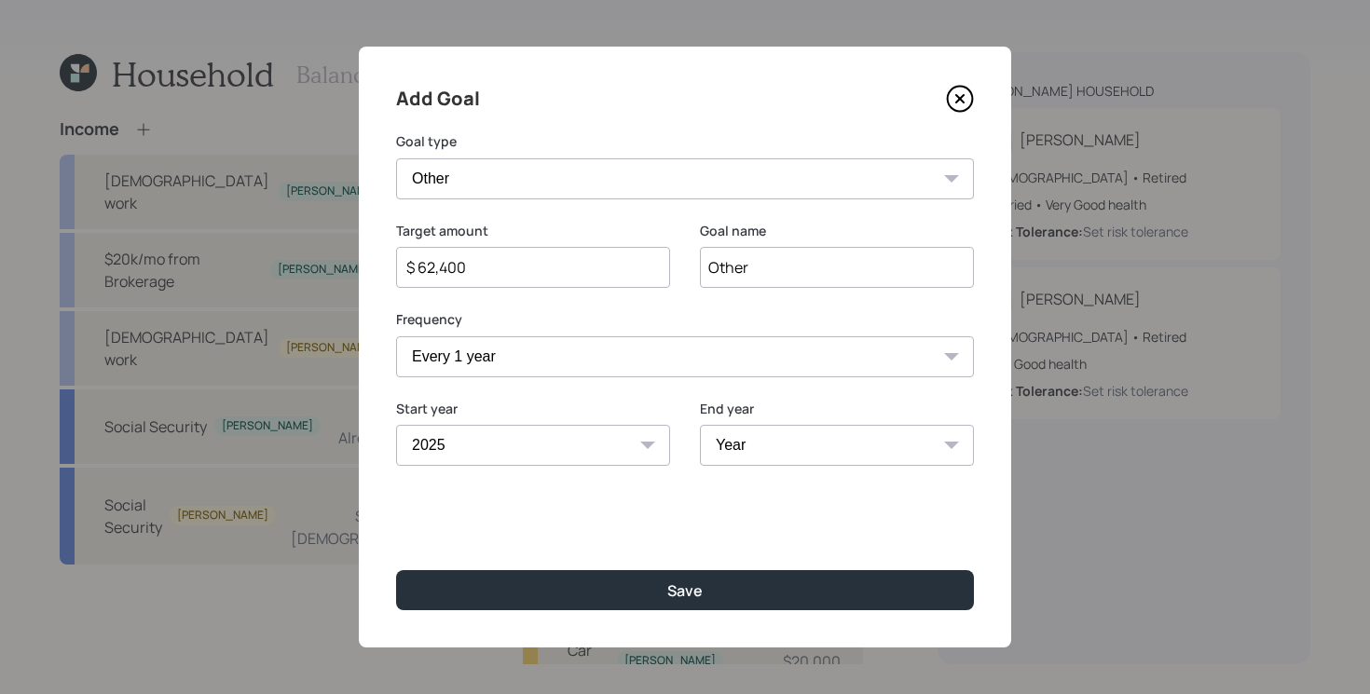
click at [396, 425] on select "Year [DATE] 2026 2027 2028 2029 2030 2031 2032 2033 2034 2035 2036 2037 2038 20…" at bounding box center [533, 445] width 274 height 41
click at [762, 448] on select "Year [DATE] 2026 2027 2028 2029 2030 2031 2032 2033 2034 2035 2036 2037 2038 20…" at bounding box center [837, 445] width 274 height 41
click at [792, 445] on select "Year [DATE] 2026 2027 2028 2029 2030 2031 2032 2033 2034 2035 2036 2037 2038 20…" at bounding box center [837, 445] width 274 height 41
select select "2027"
click at [700, 425] on select "Year [DATE] 2026 2027 2028 2029 2030 2031 2032 2033 2034 2035 2036 2037 2038 20…" at bounding box center [837, 445] width 274 height 41
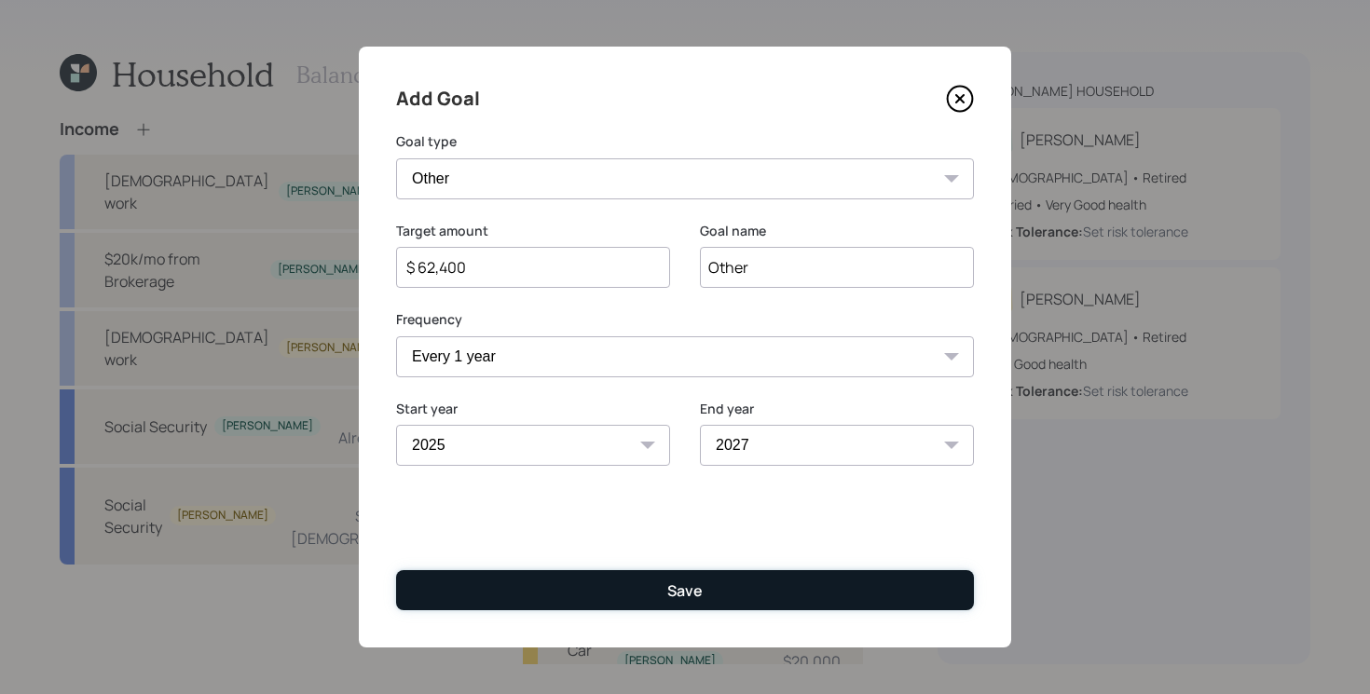
click at [627, 593] on button "Save" at bounding box center [685, 590] width 578 height 40
type input "$"
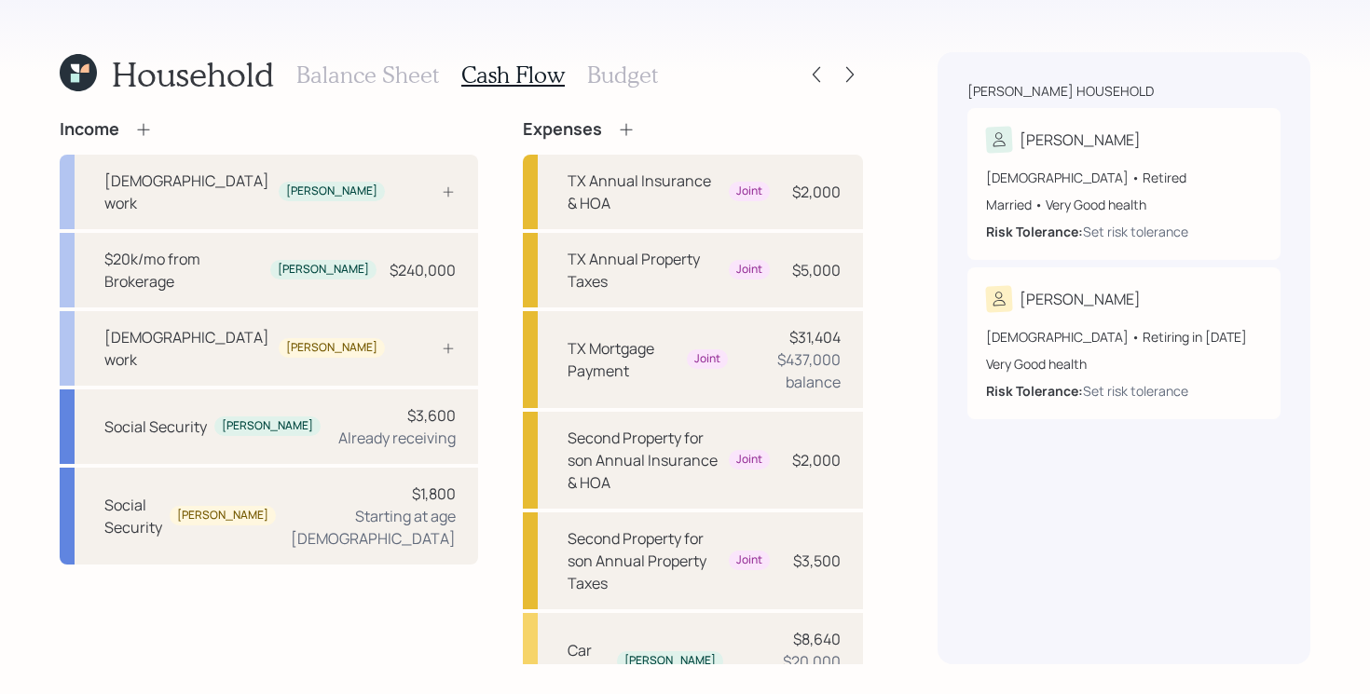
click at [623, 72] on h3 "Budget" at bounding box center [622, 75] width 71 height 27
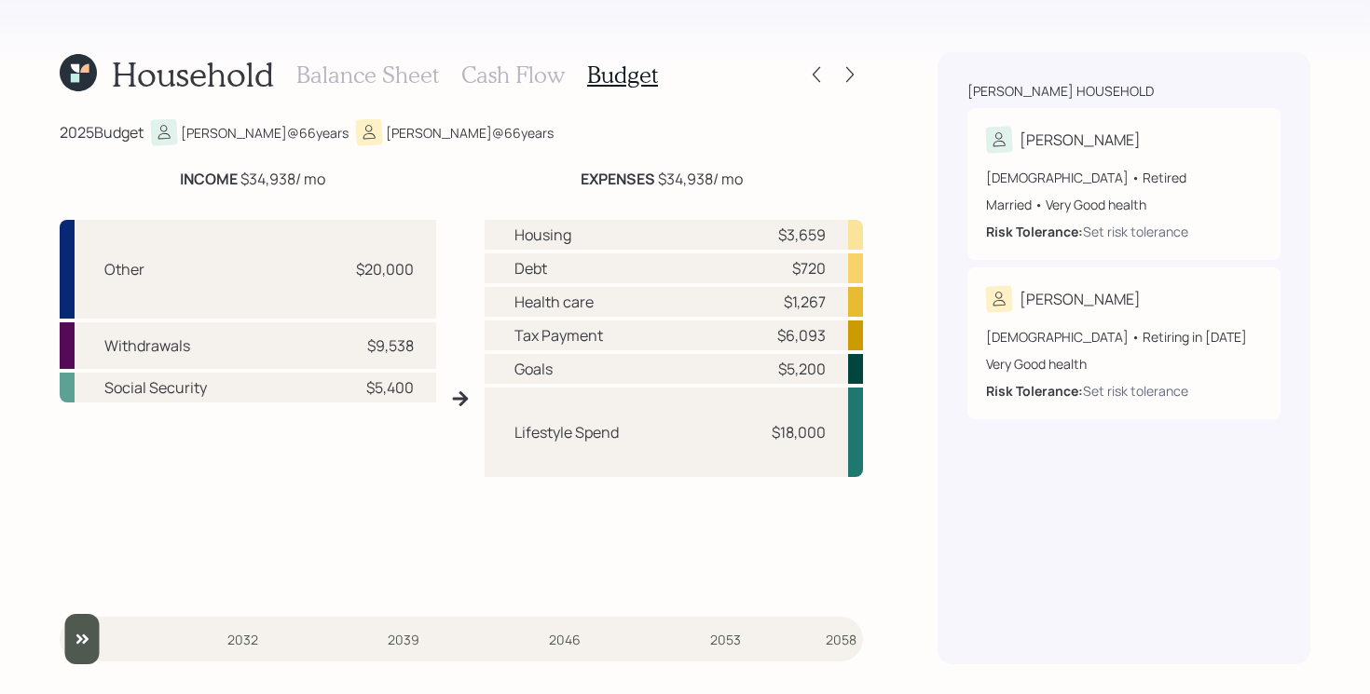
click at [509, 78] on h3 "Cash Flow" at bounding box center [512, 75] width 103 height 27
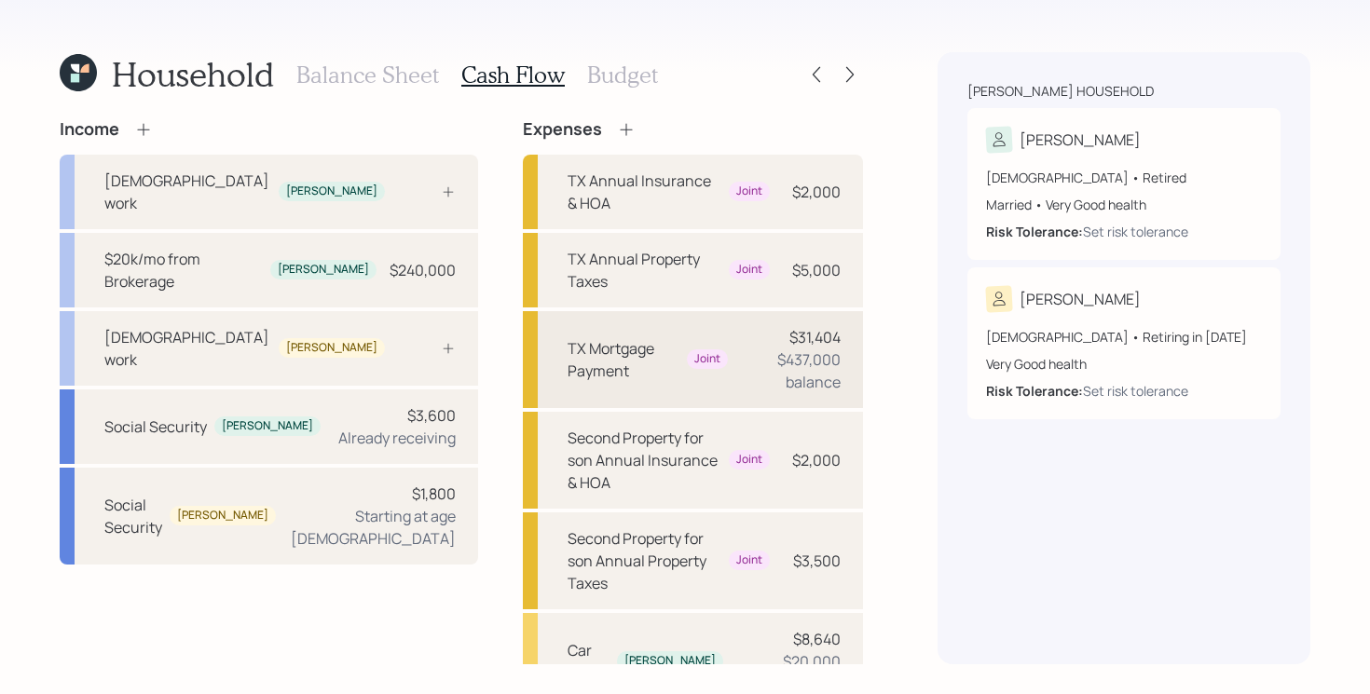
scroll to position [336, 0]
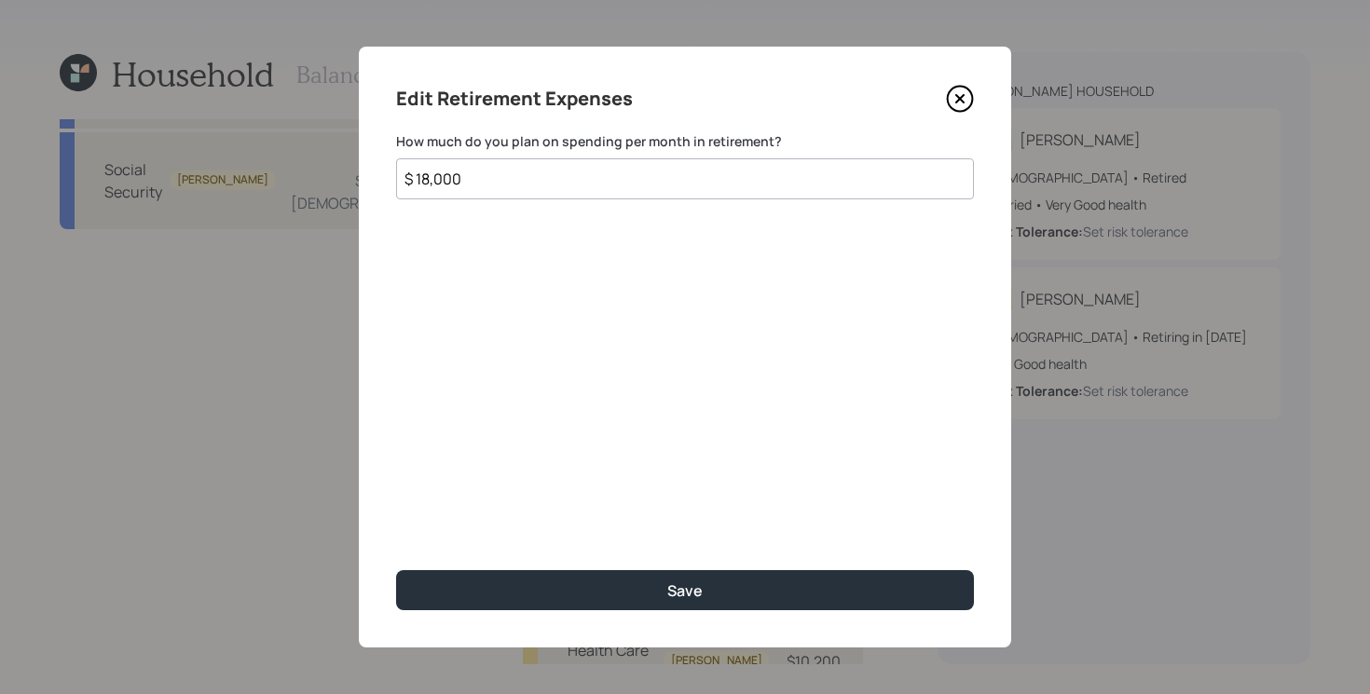
click at [697, 187] on input "$ 18,000" at bounding box center [685, 178] width 578 height 41
click at [396, 570] on button "Save" at bounding box center [685, 590] width 578 height 40
type input "$ 0"
click at [396, 570] on button "Save" at bounding box center [685, 590] width 578 height 40
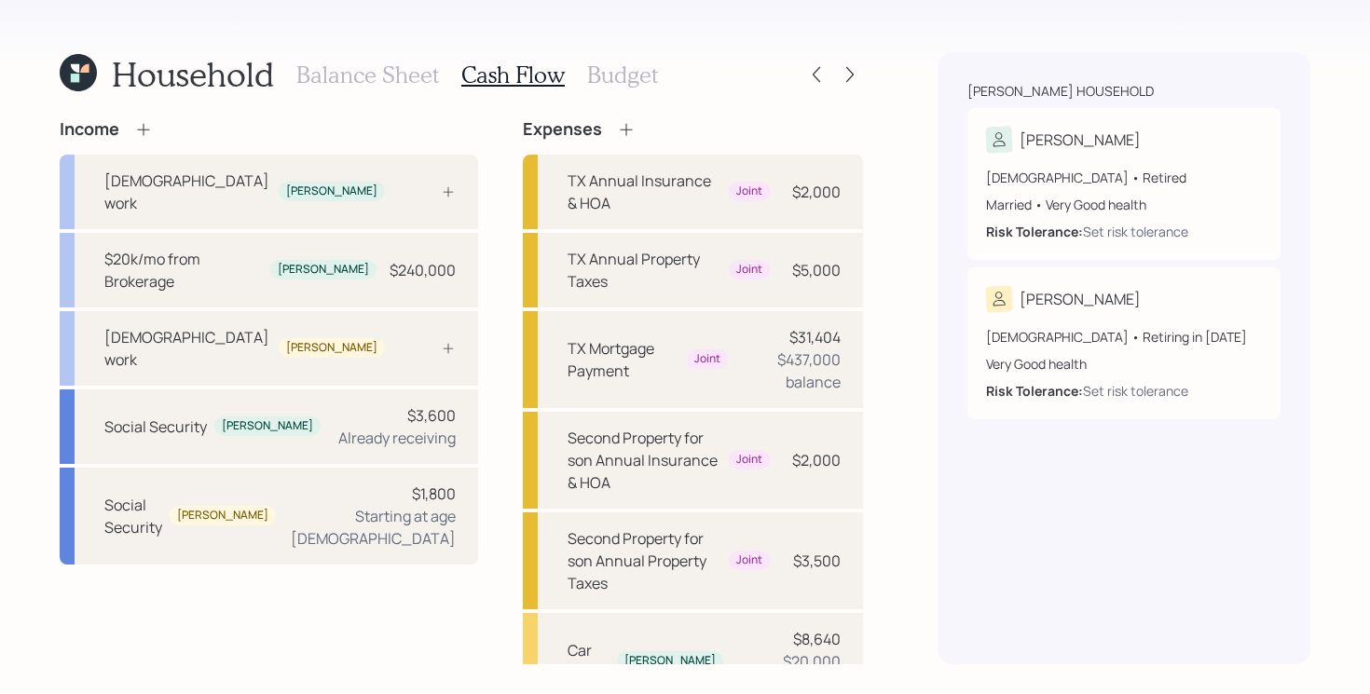
click at [602, 75] on h3 "Budget" at bounding box center [622, 75] width 71 height 27
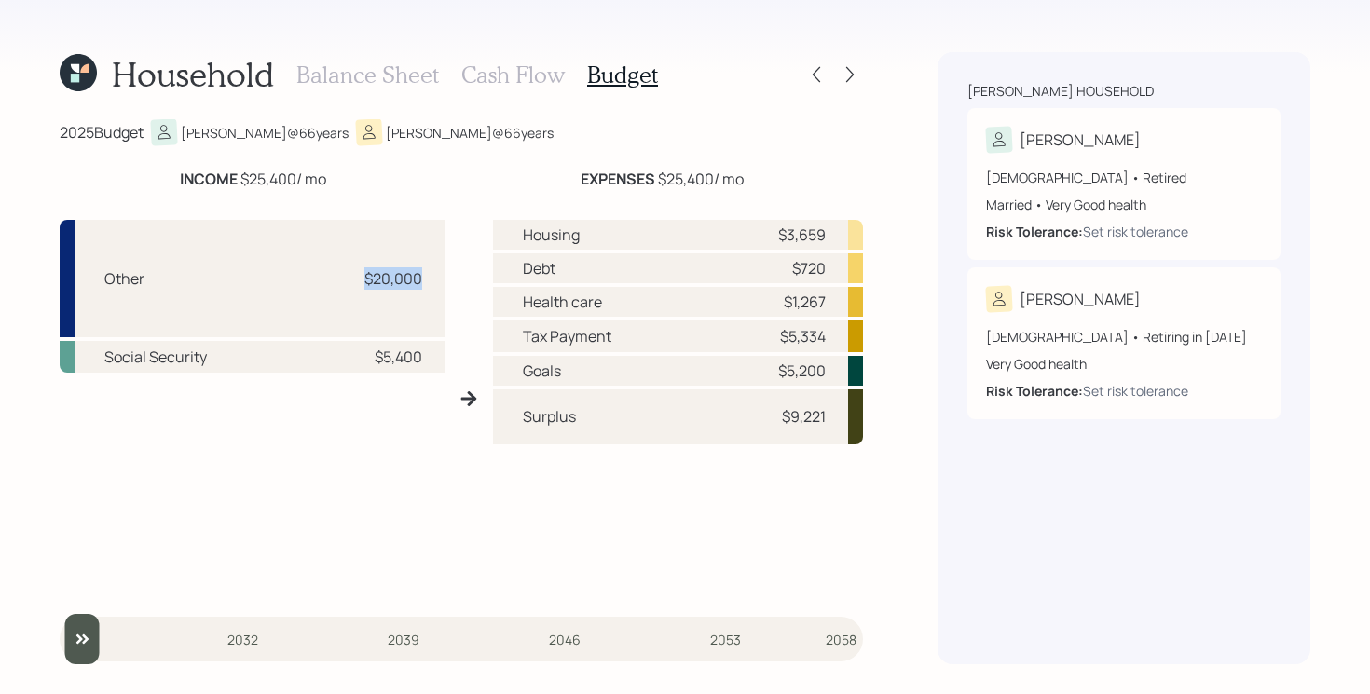
drag, startPoint x: 349, startPoint y: 280, endPoint x: 462, endPoint y: 280, distance: 112.8
click at [462, 280] on div "Other $20,000 Social Security $5,400 Housing $3,659 Debt $720 Health care $1,26…" at bounding box center [461, 398] width 803 height 387
drag, startPoint x: 528, startPoint y: 233, endPoint x: 844, endPoint y: 243, distance: 317.0
click at [844, 244] on div "Housing $3,659" at bounding box center [678, 235] width 371 height 30
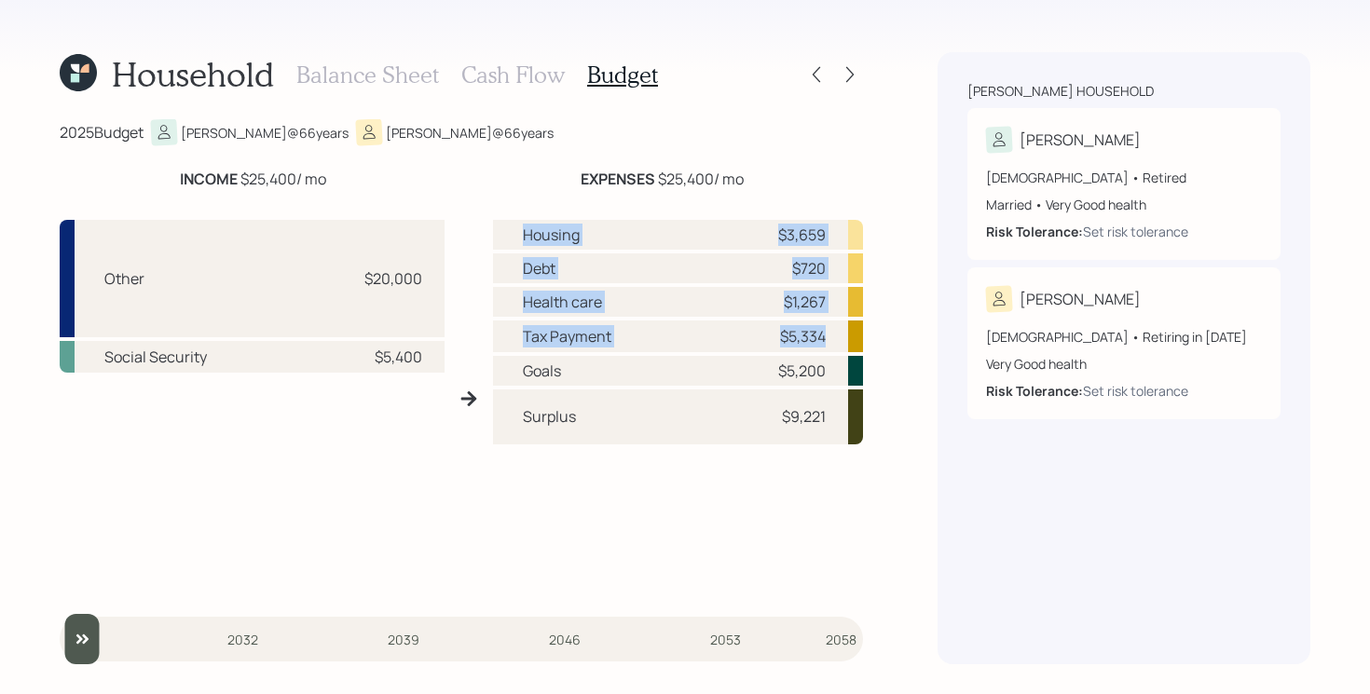
drag, startPoint x: 525, startPoint y: 236, endPoint x: 834, endPoint y: 335, distance: 324.8
click at [834, 335] on div "Housing $3,659 Debt $720 Health care $1,267 Tax Payment $5,334 Goals $5,200 Sur…" at bounding box center [678, 406] width 371 height 372
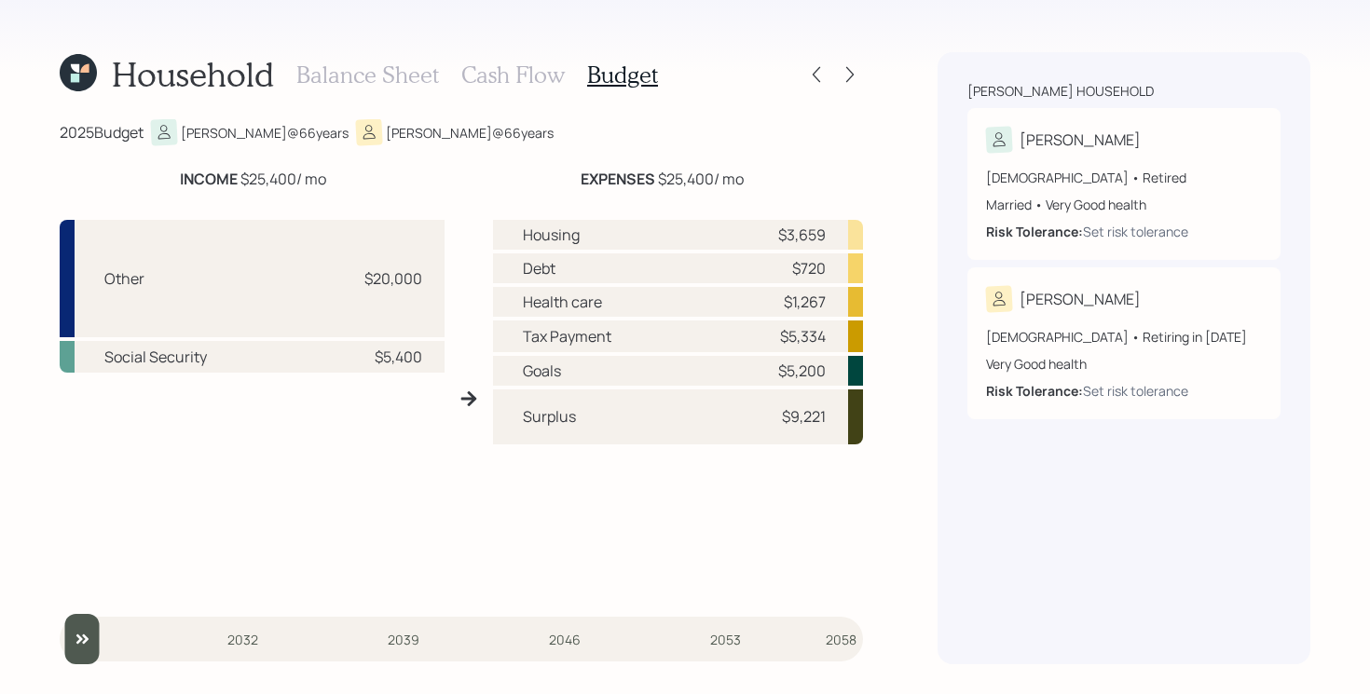
click at [582, 338] on div "Tax Payment" at bounding box center [567, 336] width 89 height 22
drag, startPoint x: 516, startPoint y: 374, endPoint x: 898, endPoint y: 369, distance: 381.2
click at [898, 369] on div "Household Balance Sheet Cash Flow Budget 2025 Budget [PERSON_NAME] @ 66 years […" at bounding box center [685, 347] width 1370 height 694
drag, startPoint x: 518, startPoint y: 419, endPoint x: 878, endPoint y: 435, distance: 360.1
click at [878, 435] on div "Household Balance Sheet Cash Flow Budget 2025 Budget [PERSON_NAME] @ 66 years […" at bounding box center [685, 347] width 1370 height 694
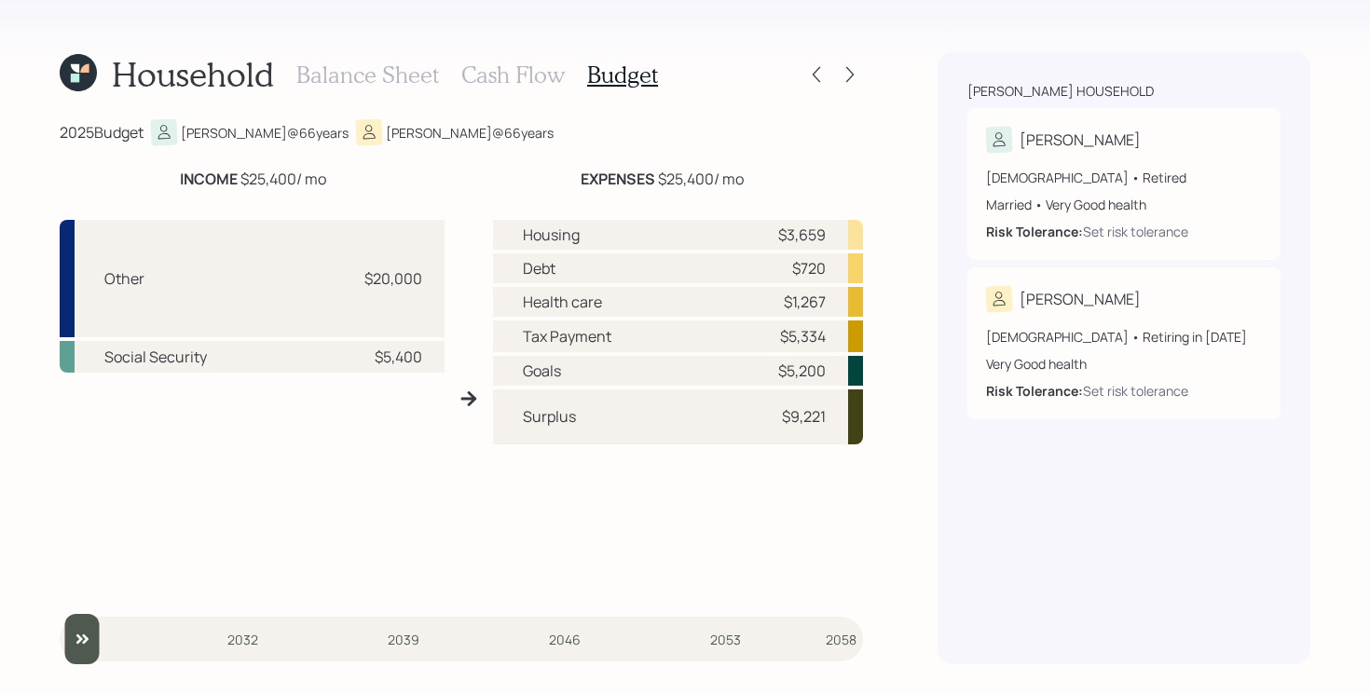
click at [363, 466] on div "Other $20,000 Social Security $5,400" at bounding box center [252, 406] width 385 height 372
click at [503, 66] on h3 "Cash Flow" at bounding box center [512, 75] width 103 height 27
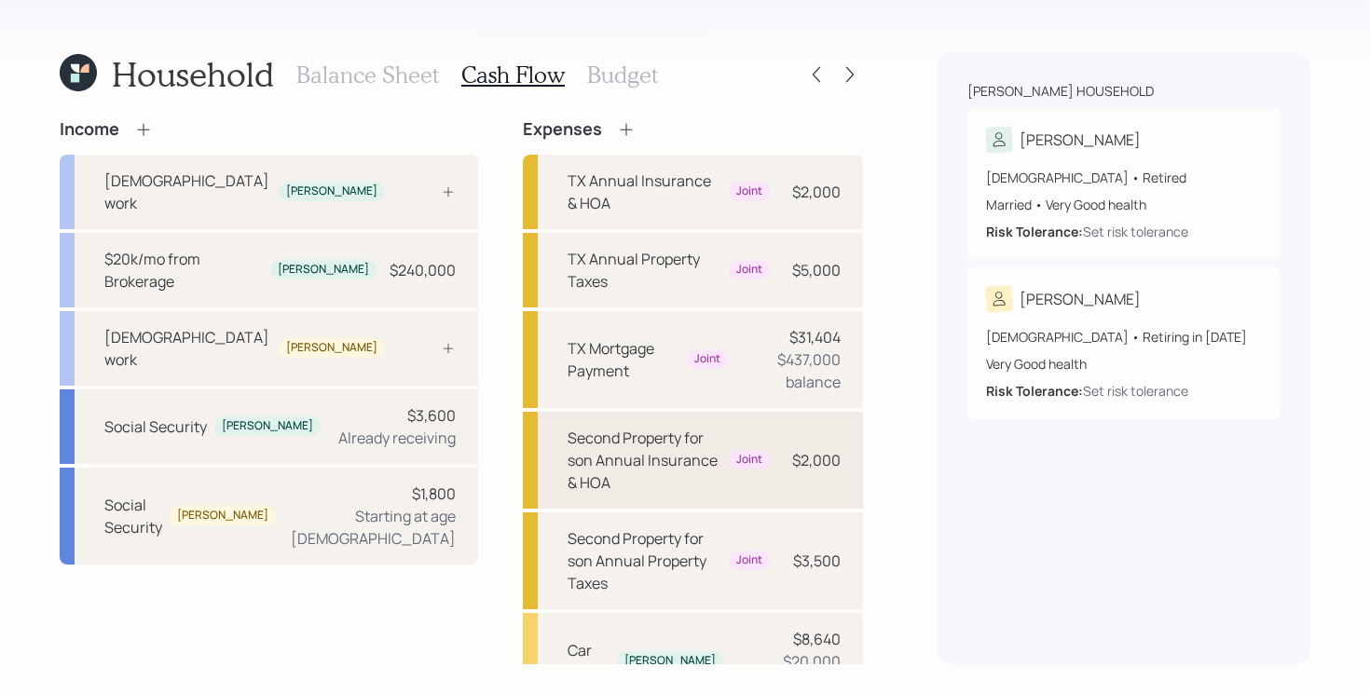
scroll to position [336, 0]
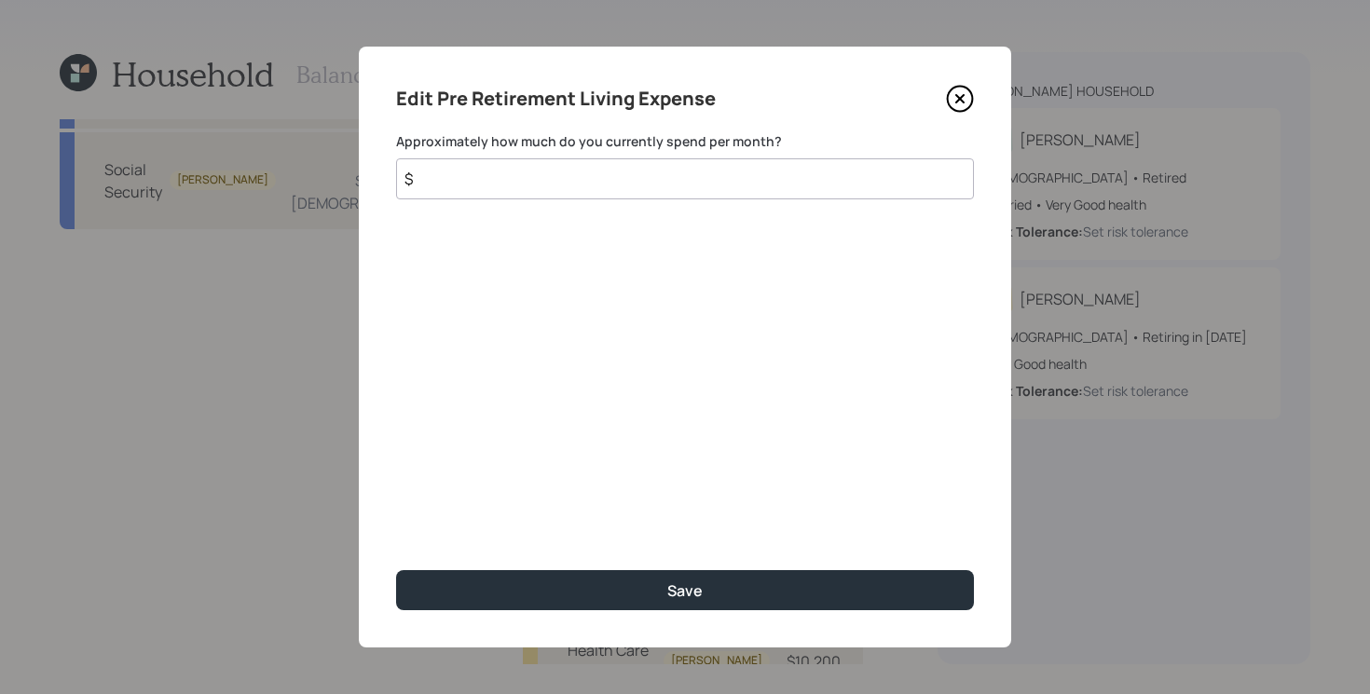
click at [687, 188] on input "$" at bounding box center [685, 178] width 578 height 41
type input "$ 10,000"
click at [396, 570] on button "Save" at bounding box center [685, 590] width 578 height 40
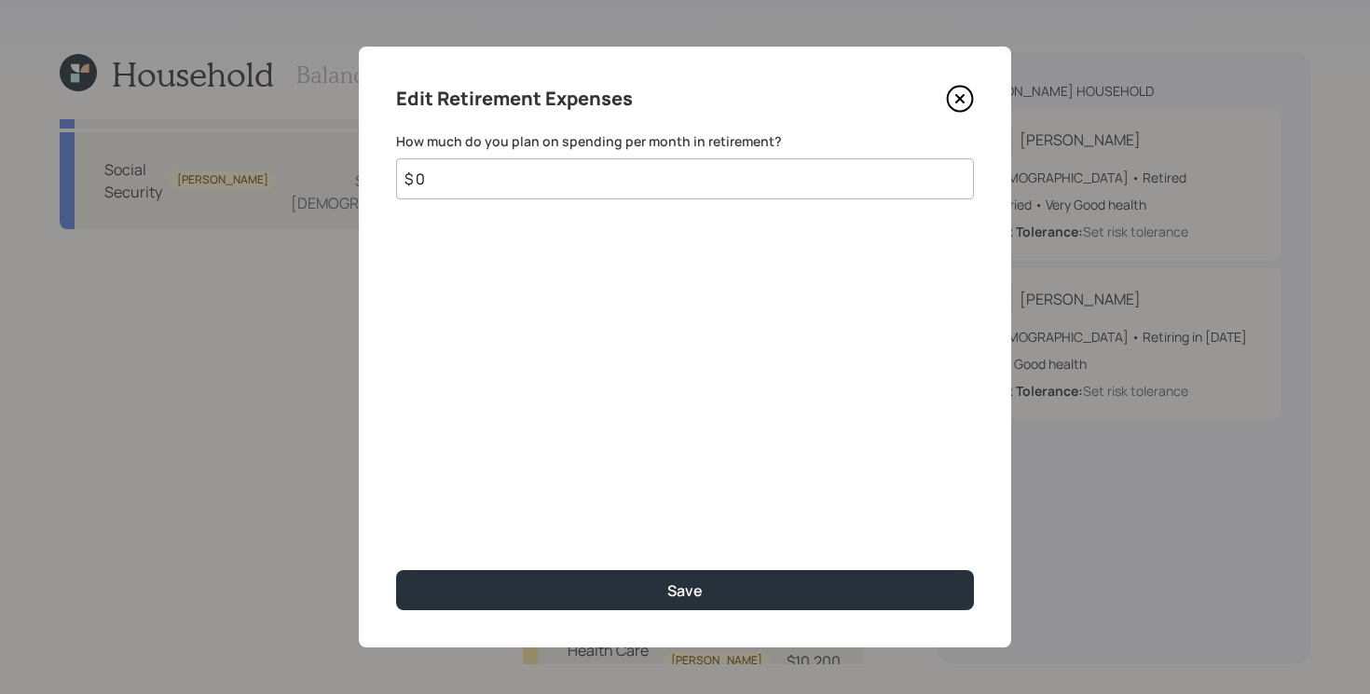
click at [658, 176] on input "$ 0" at bounding box center [685, 178] width 578 height 41
type input "$ 10,000"
click at [396, 570] on button "Save" at bounding box center [685, 590] width 578 height 40
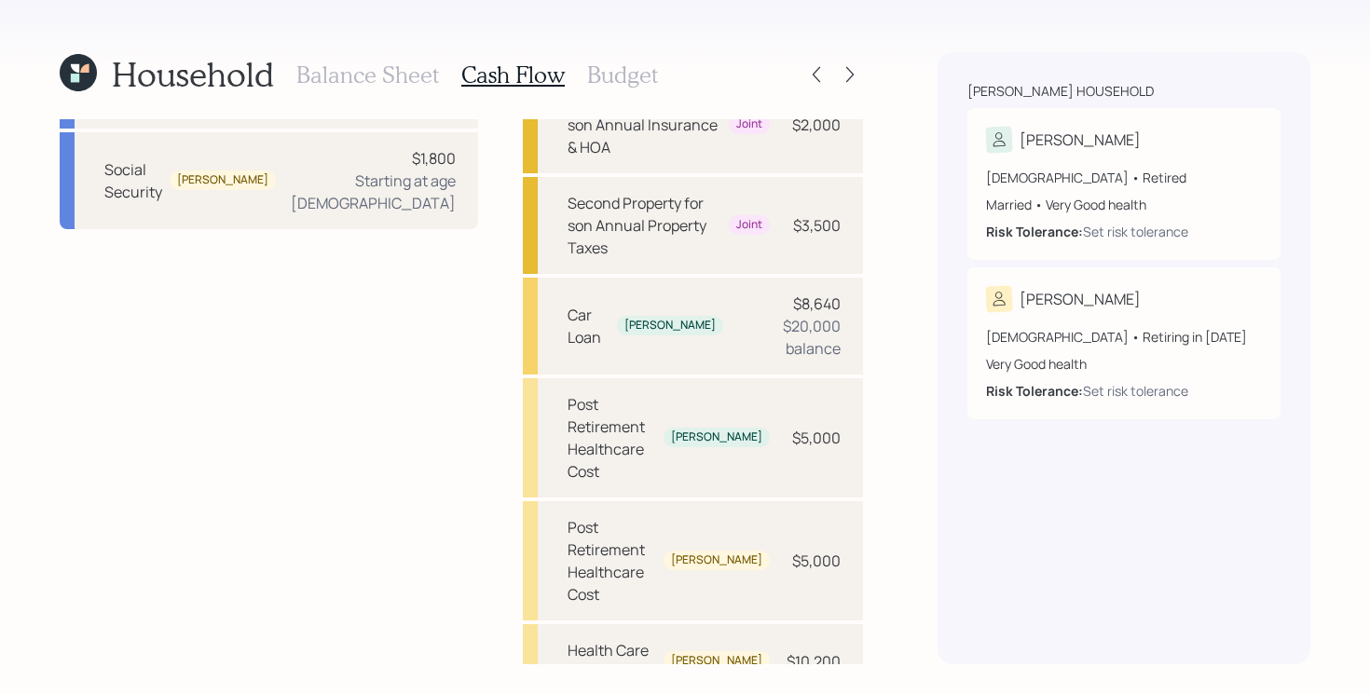
click at [631, 75] on h3 "Budget" at bounding box center [622, 75] width 71 height 27
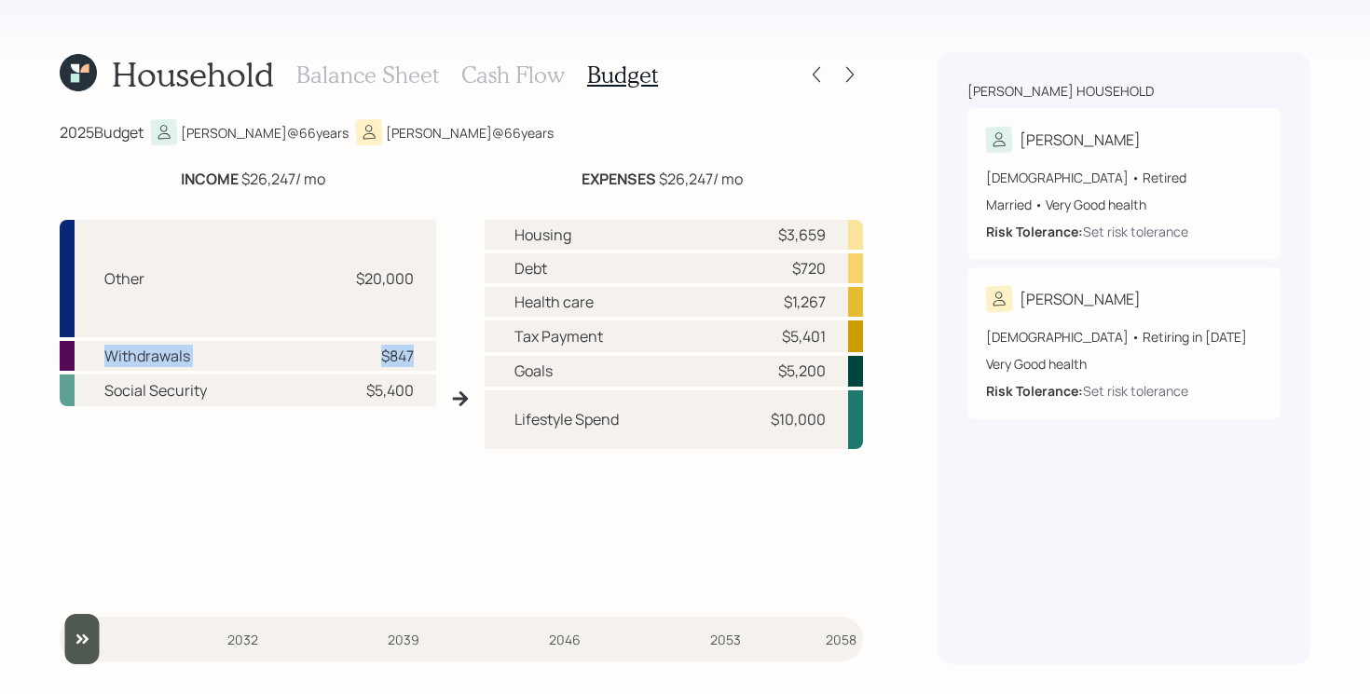
drag, startPoint x: 107, startPoint y: 357, endPoint x: 425, endPoint y: 357, distance: 317.8
click at [425, 357] on div "Withdrawals $847" at bounding box center [248, 356] width 377 height 30
click at [618, 486] on div "Housing $3,659 Debt $720 Health care $1,267 Tax Payment $5,401 Goals $5,200 Lif…" at bounding box center [674, 406] width 378 height 372
click at [547, 80] on h3 "Cash Flow" at bounding box center [512, 75] width 103 height 27
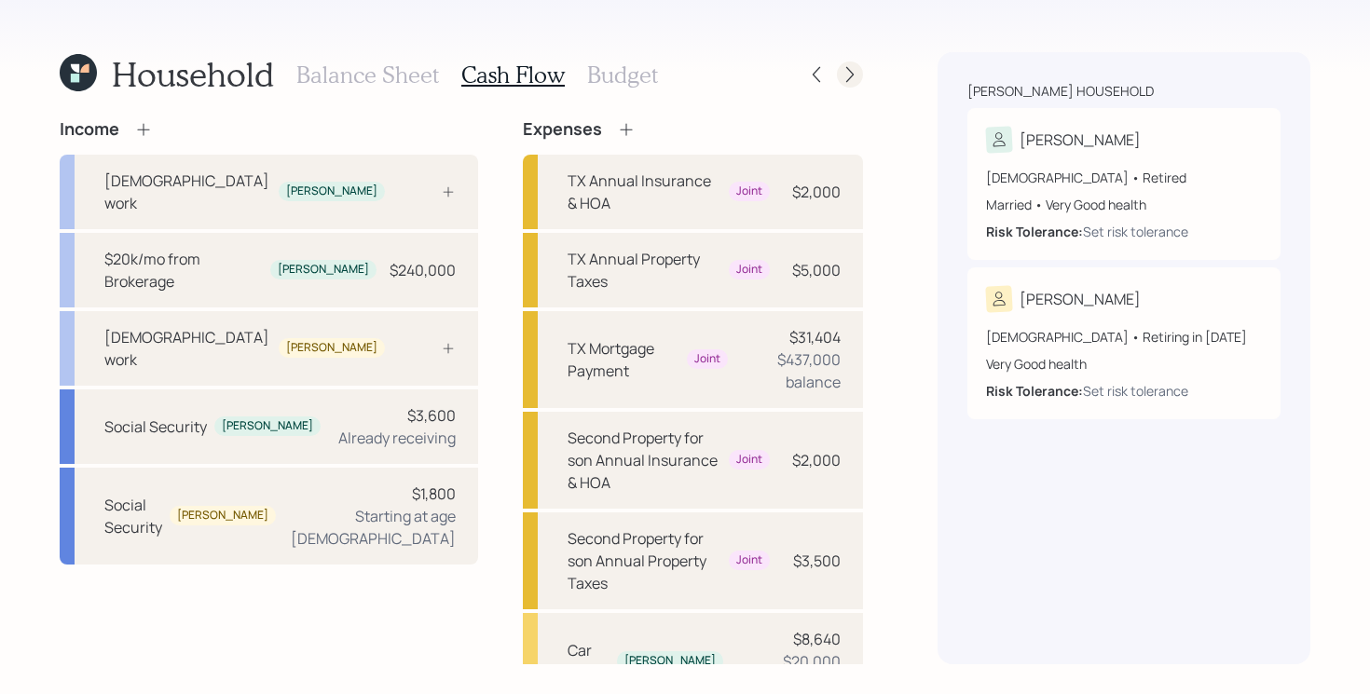
click at [852, 69] on icon at bounding box center [850, 74] width 19 height 19
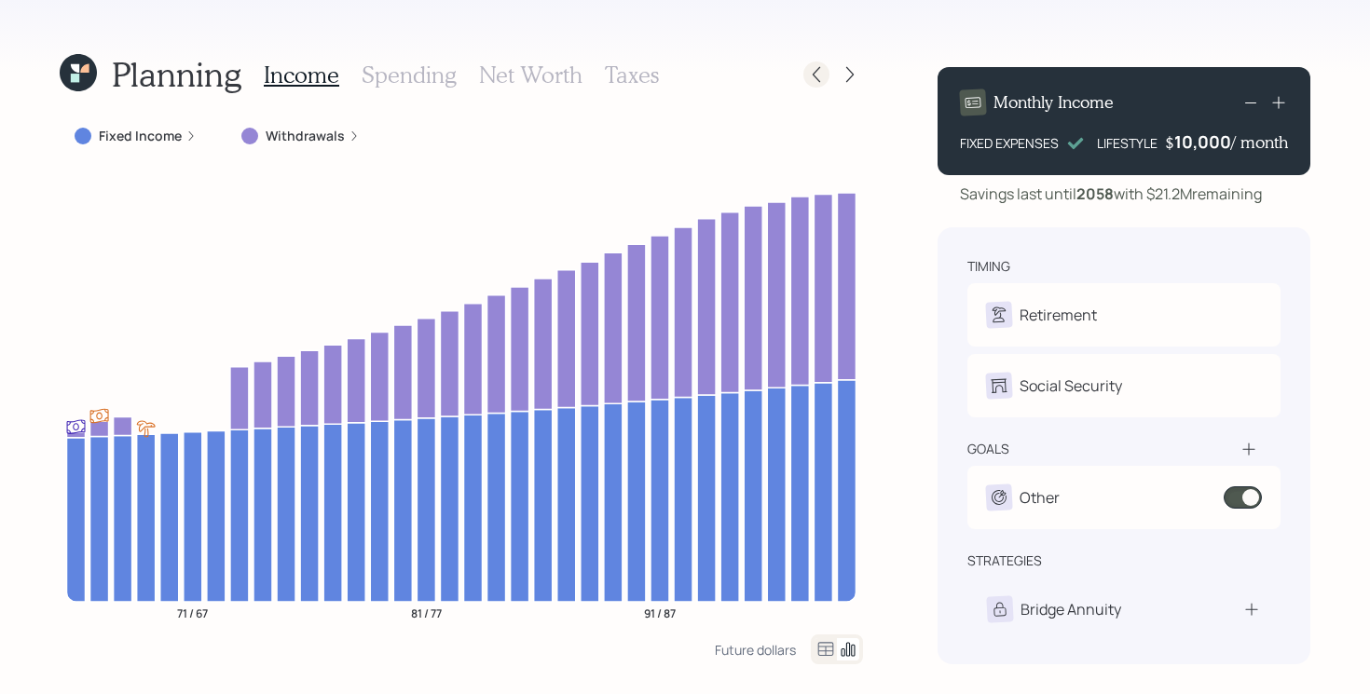
click at [821, 77] on icon at bounding box center [816, 74] width 19 height 19
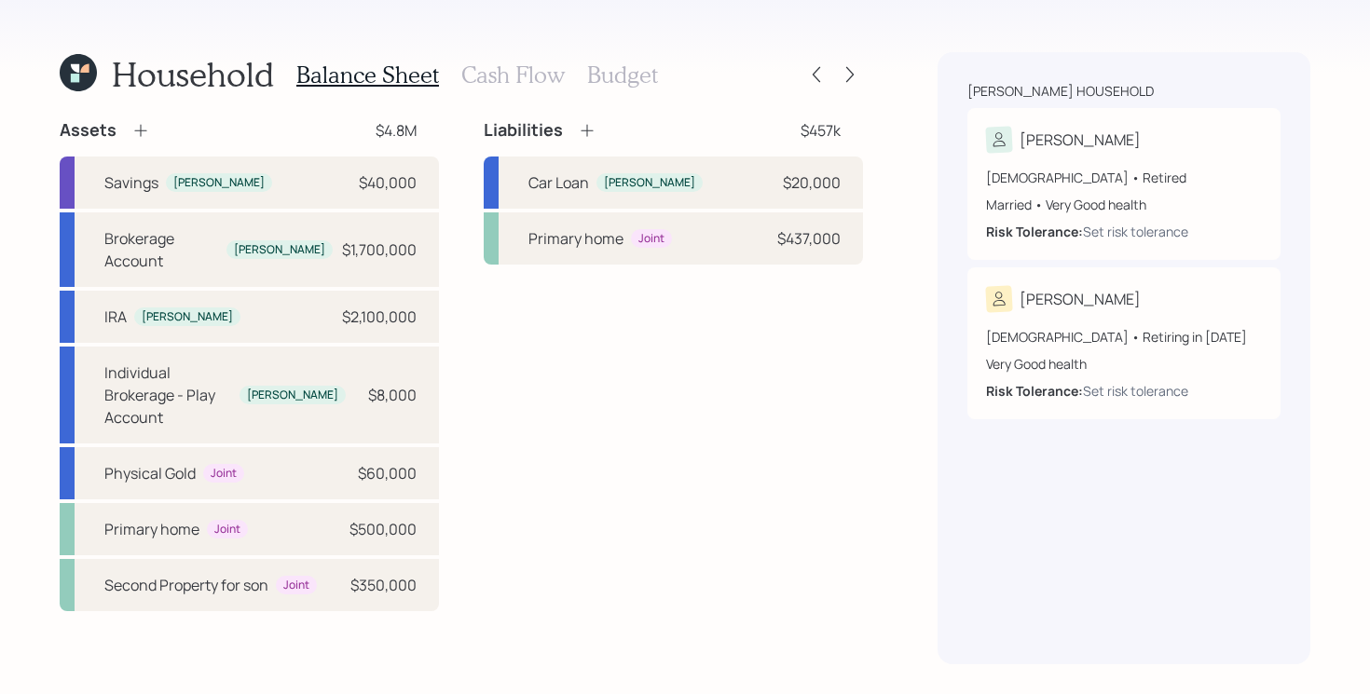
click at [500, 68] on h3 "Cash Flow" at bounding box center [512, 75] width 103 height 27
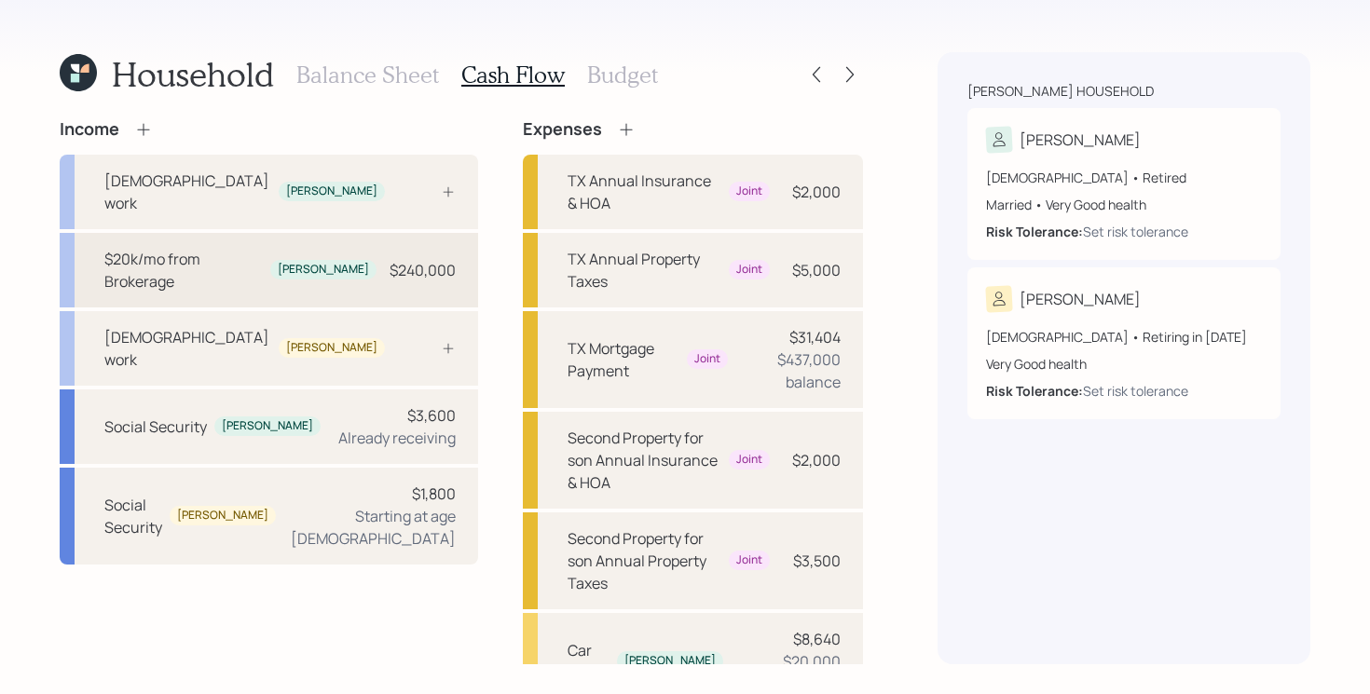
click at [390, 259] on div "$240,000" at bounding box center [423, 270] width 66 height 22
select select "other"
select select "dividend"
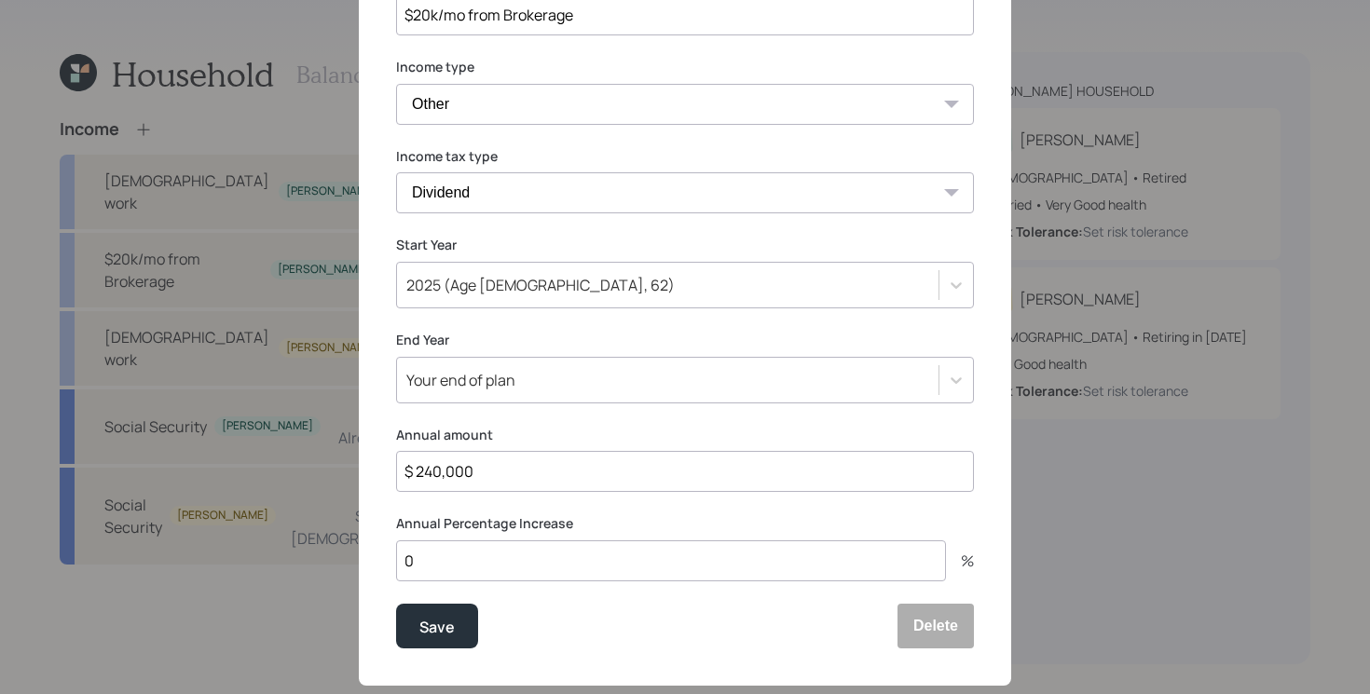
scroll to position [278, 0]
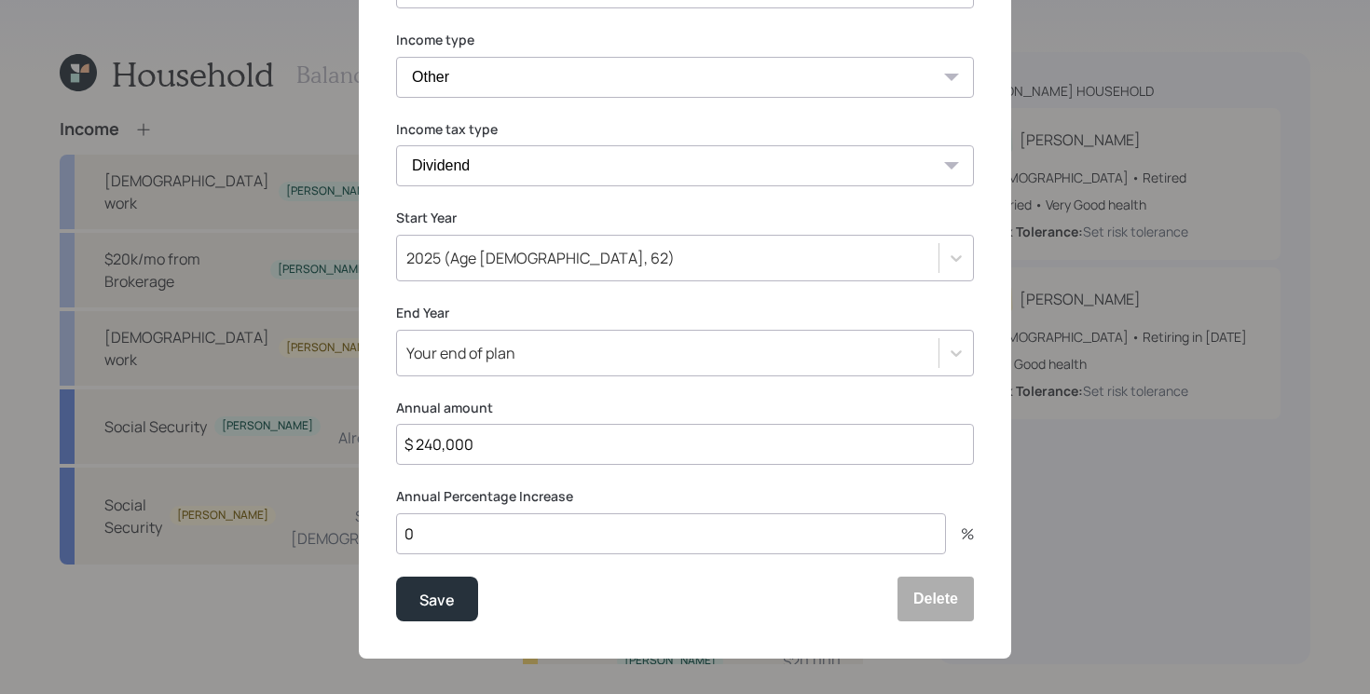
click at [541, 447] on input "$ 240,000" at bounding box center [685, 444] width 578 height 41
type input "$ 0"
click at [396, 577] on button "Save" at bounding box center [437, 599] width 82 height 45
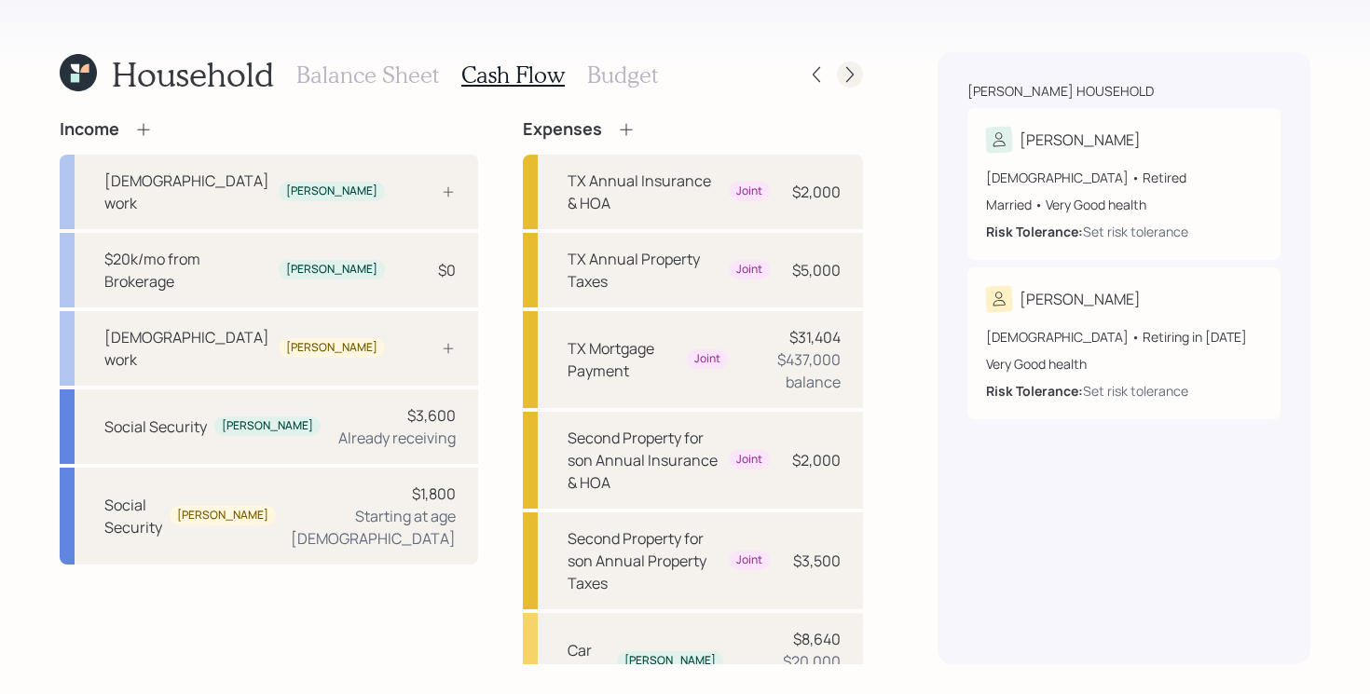
click at [844, 75] on icon at bounding box center [850, 74] width 19 height 19
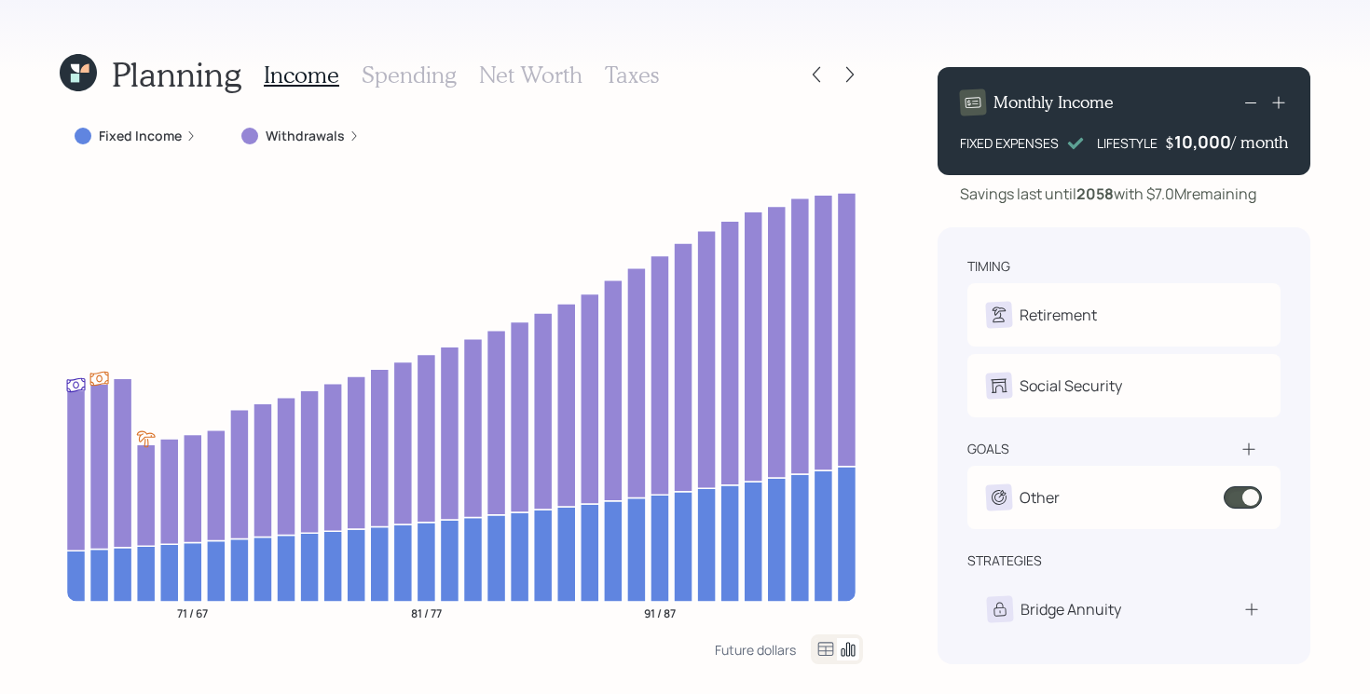
click at [279, 135] on label "Withdrawals" at bounding box center [305, 136] width 79 height 19
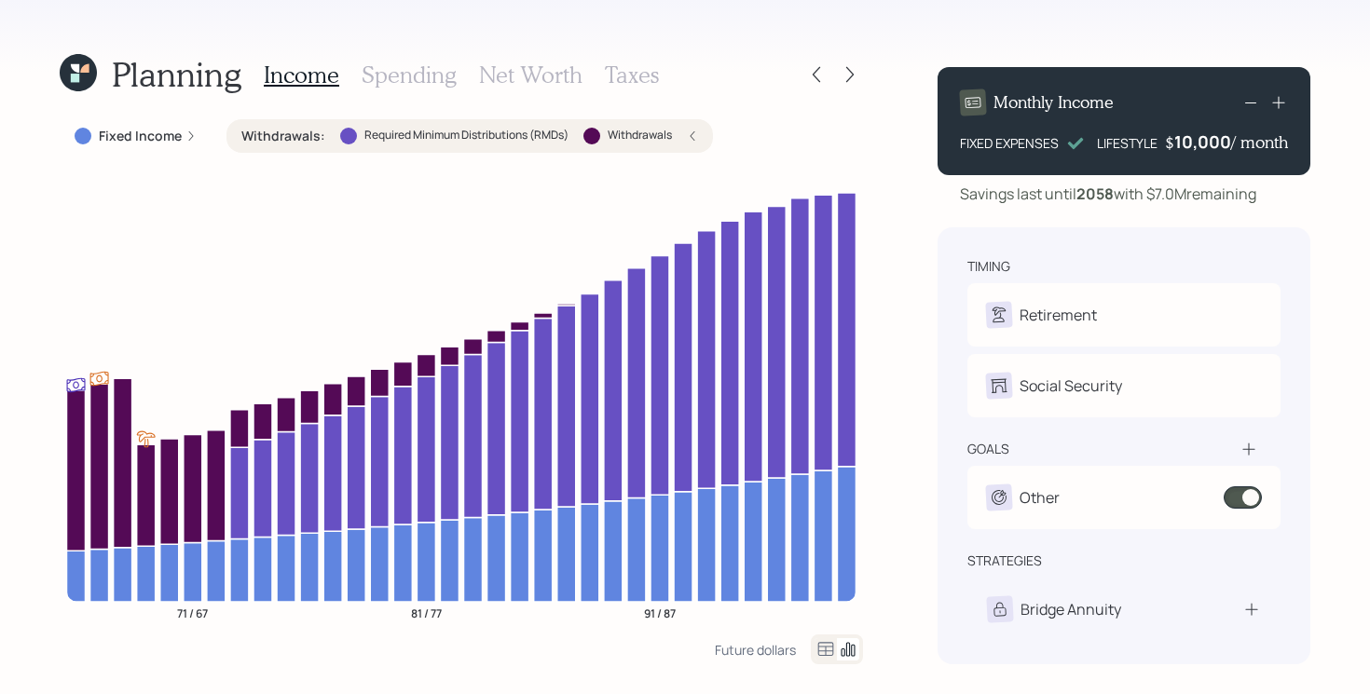
click at [290, 137] on label "Withdrawals :" at bounding box center [283, 136] width 84 height 19
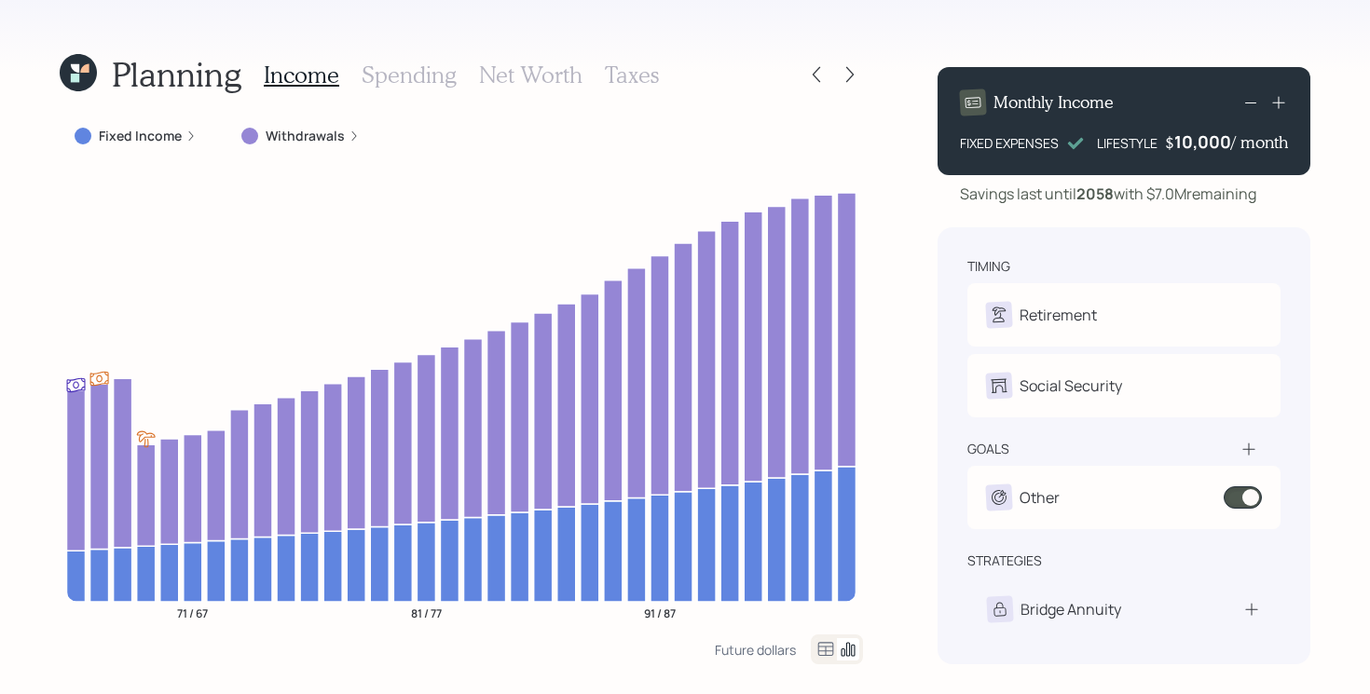
click at [823, 648] on icon at bounding box center [826, 649] width 22 height 22
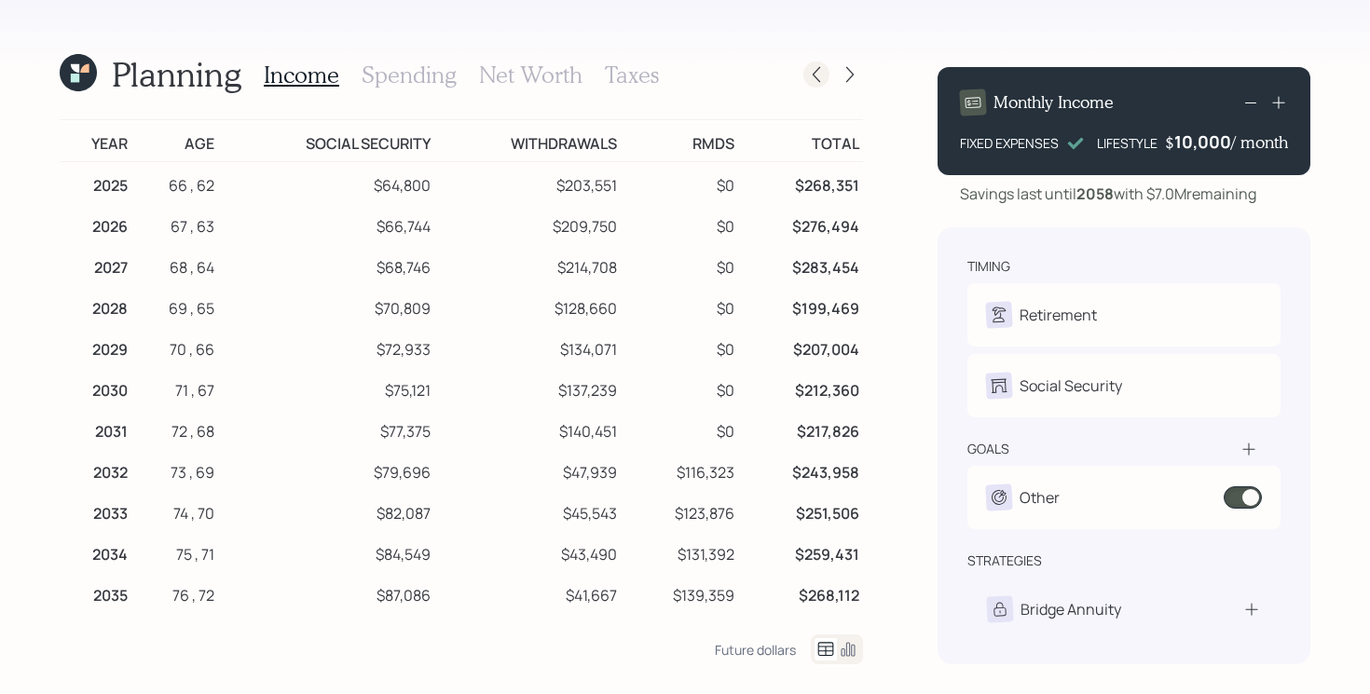
click at [820, 79] on icon at bounding box center [816, 74] width 19 height 19
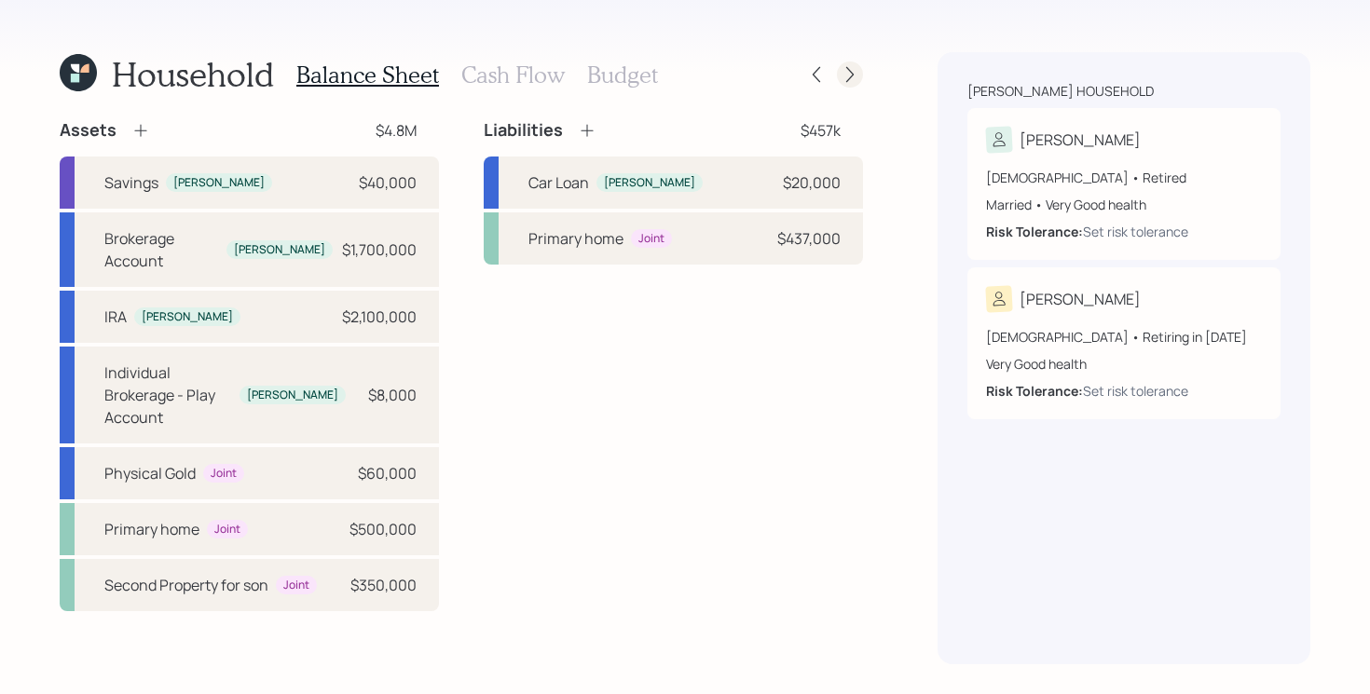
click at [845, 75] on icon at bounding box center [850, 74] width 19 height 19
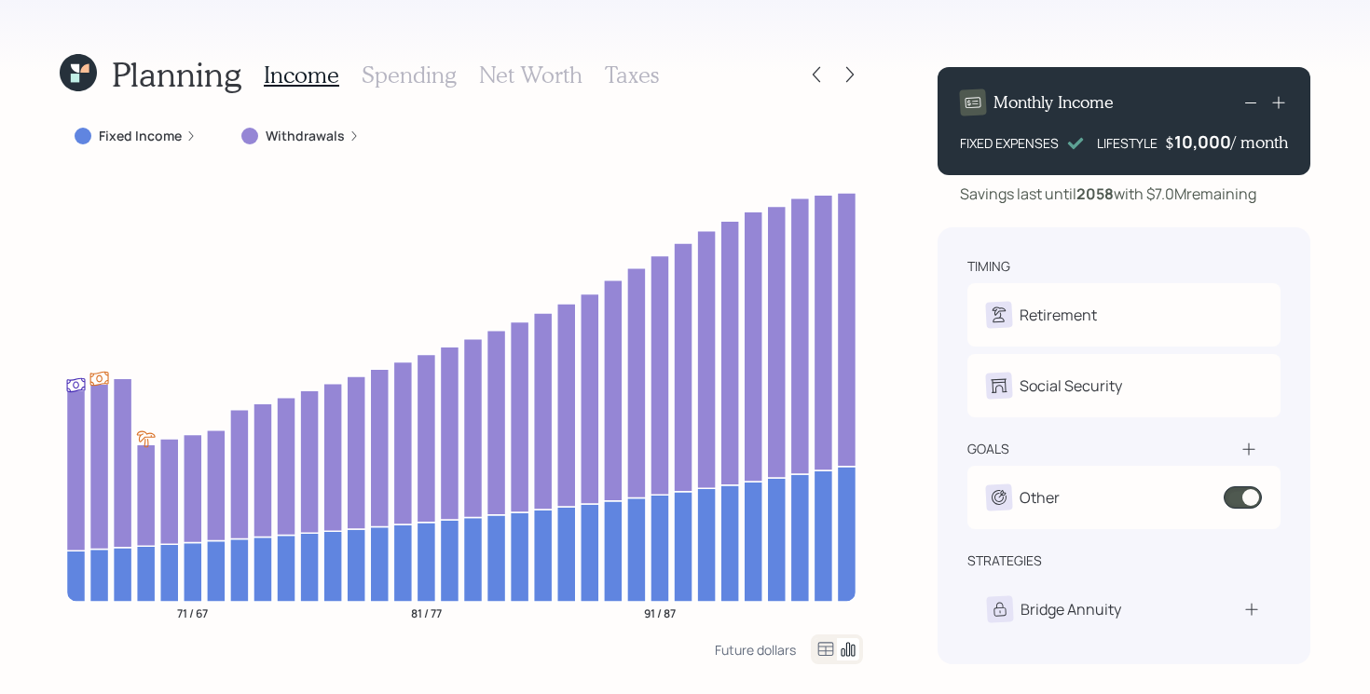
click at [295, 142] on label "Withdrawals" at bounding box center [305, 136] width 79 height 19
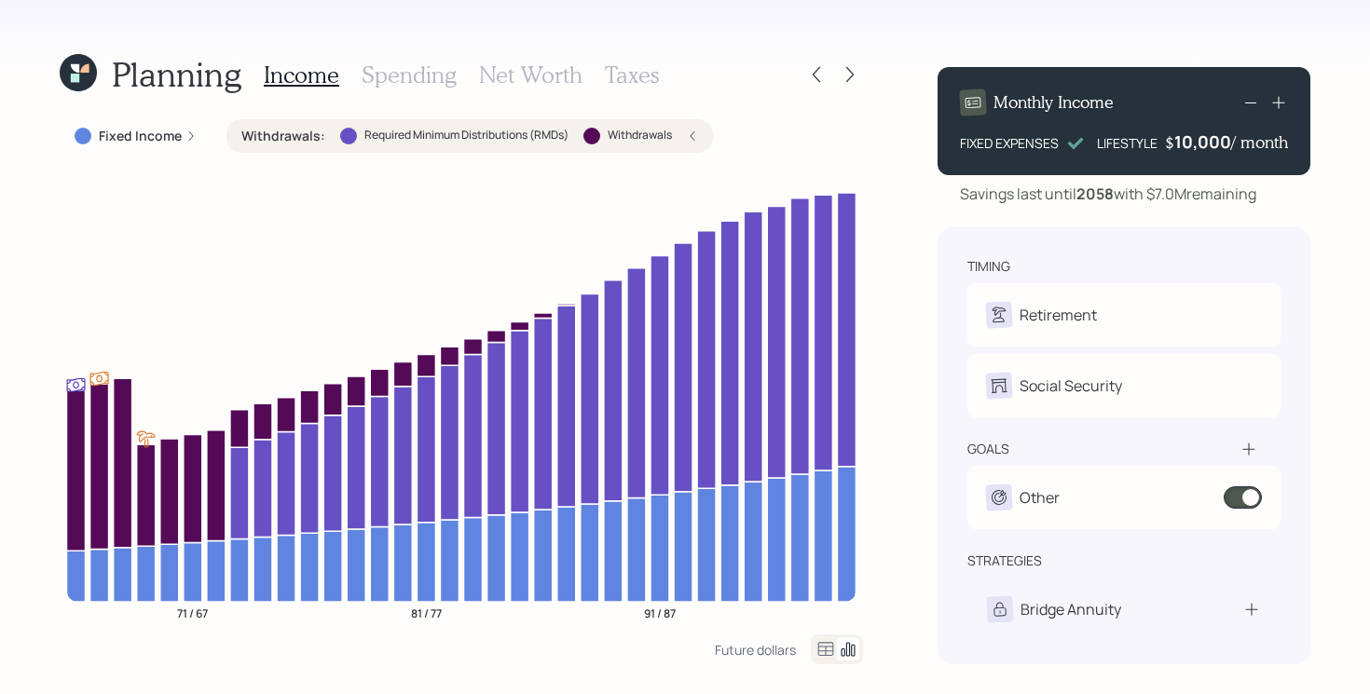
click at [295, 142] on label "Withdrawals :" at bounding box center [283, 136] width 84 height 19
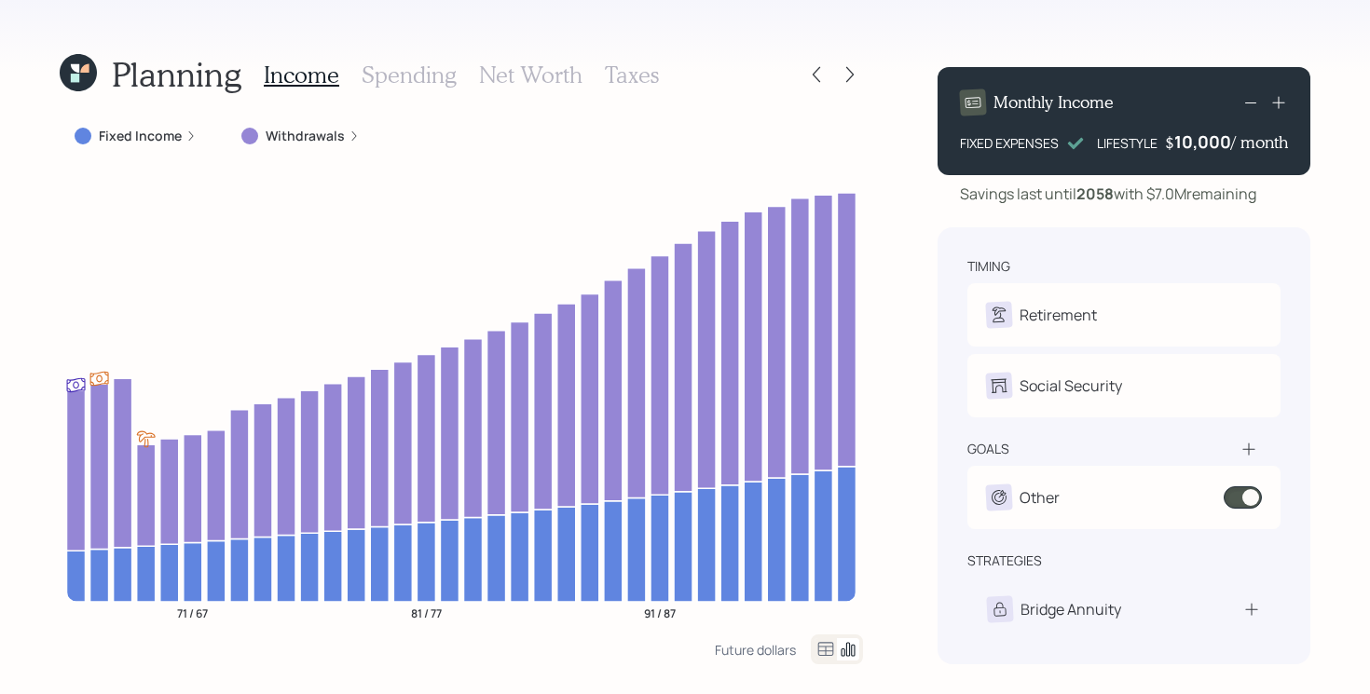
click at [288, 130] on label "Withdrawals" at bounding box center [305, 136] width 79 height 19
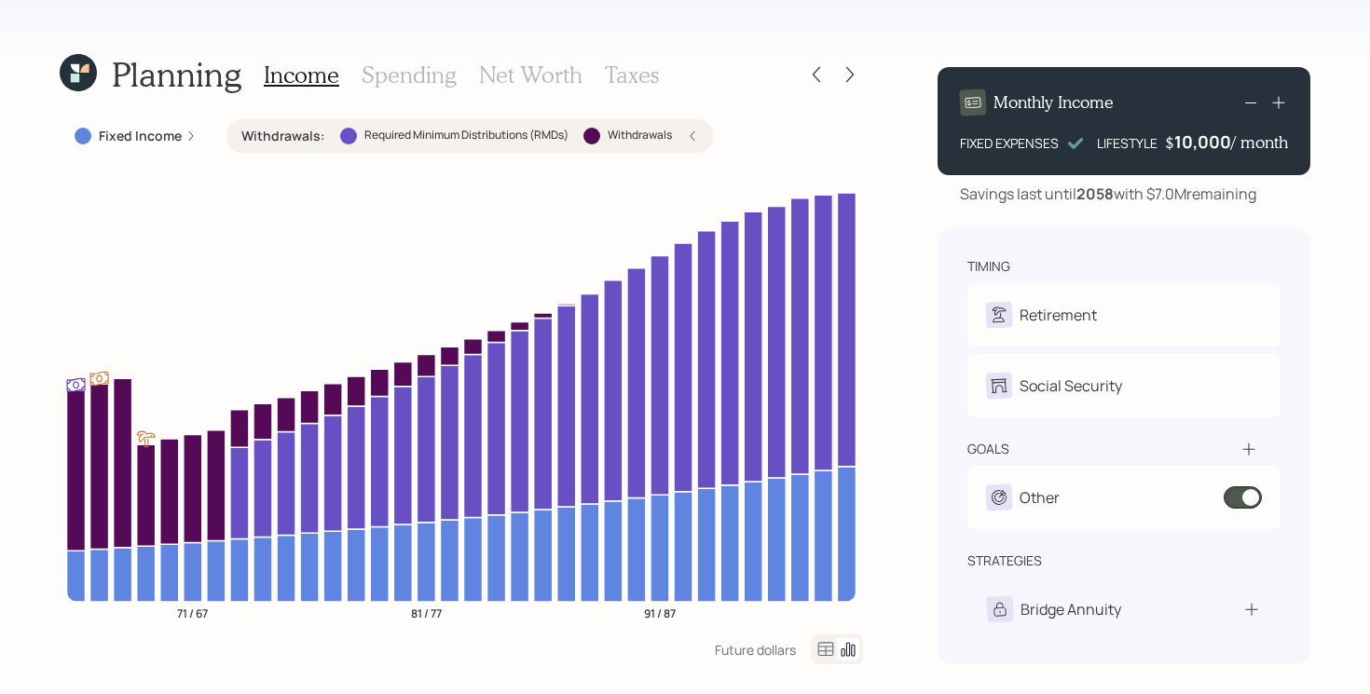
click at [364, 137] on label "Required Minimum Distributions (RMDs)" at bounding box center [466, 136] width 204 height 16
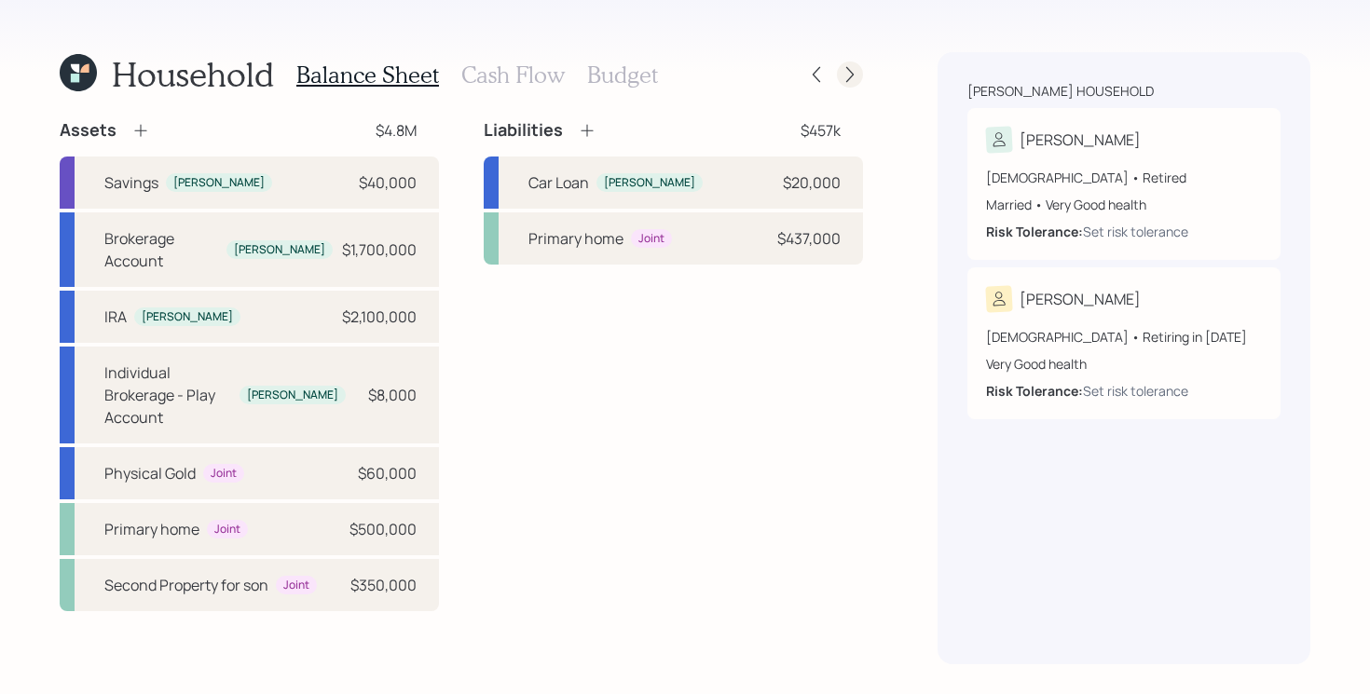
click at [852, 75] on icon at bounding box center [849, 75] width 7 height 16
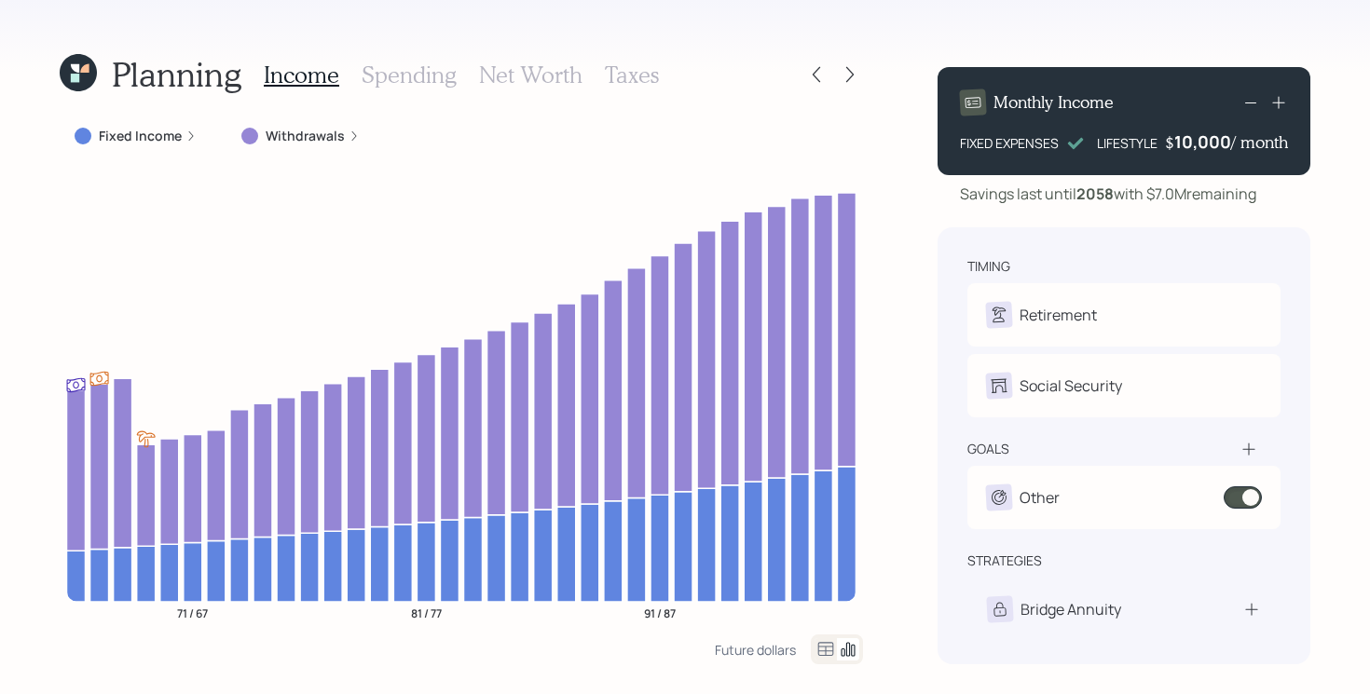
drag, startPoint x: 1159, startPoint y: 197, endPoint x: 1321, endPoint y: 190, distance: 161.4
click at [1321, 190] on div "Planning Income Spending Net Worth Taxes Fixed Income Withdrawals 71 / 67 81 / …" at bounding box center [685, 347] width 1370 height 694
click at [1321, 192] on div "Planning Income Spending Net Worth Taxes Fixed Income Withdrawals 71 / 67 81 / …" at bounding box center [685, 347] width 1370 height 694
click at [854, 87] on div at bounding box center [850, 75] width 26 height 26
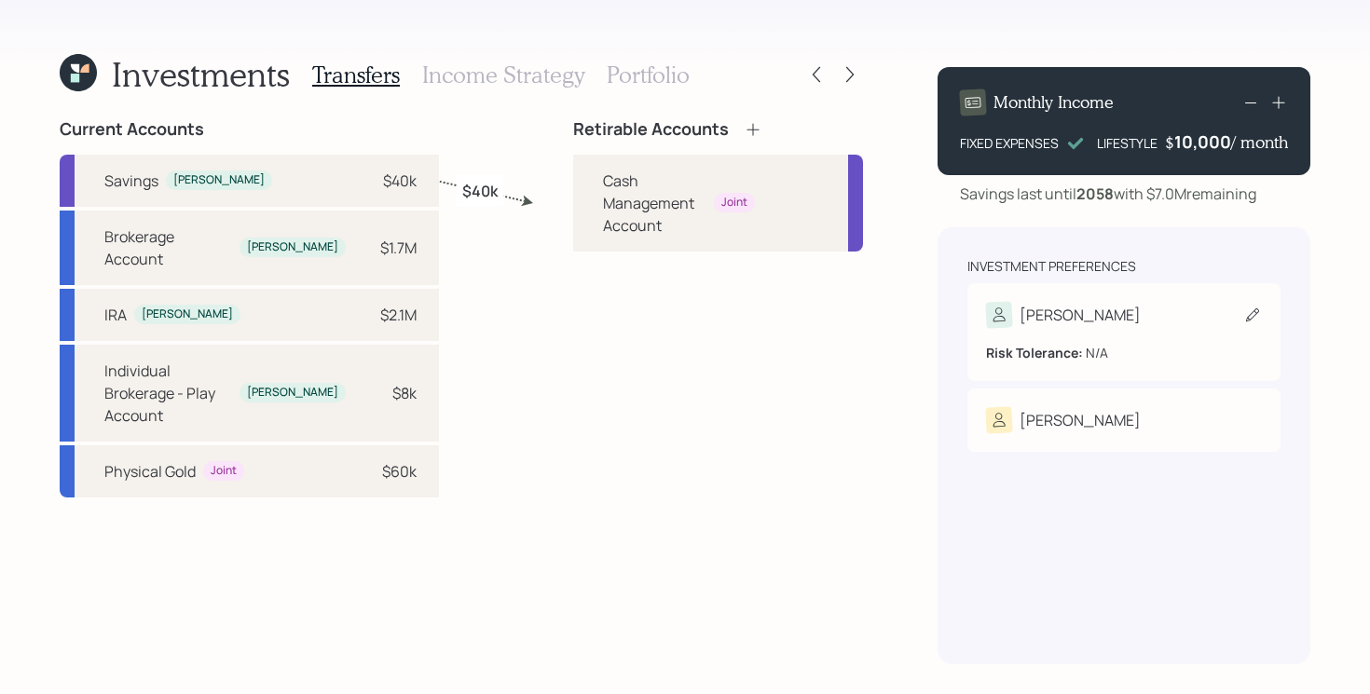
click at [1138, 304] on div "[PERSON_NAME]" at bounding box center [1124, 315] width 276 height 26
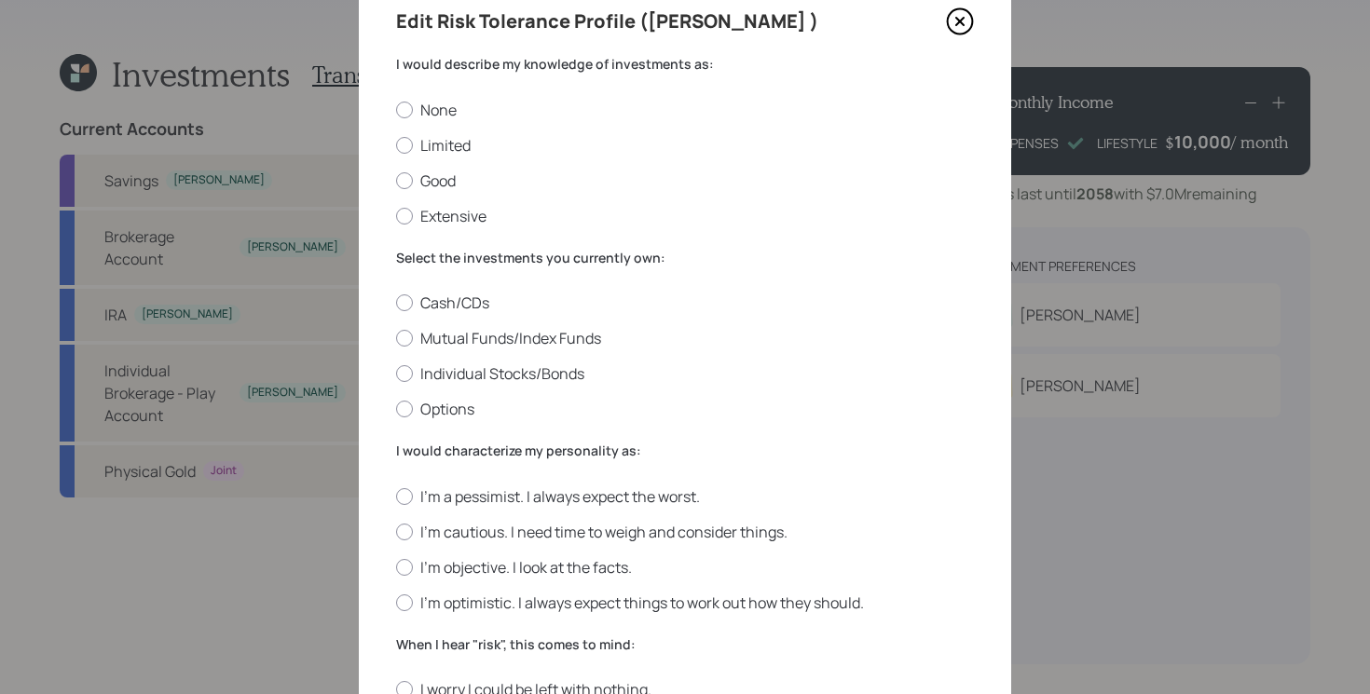
scroll to position [79, 0]
click at [446, 173] on label "Good" at bounding box center [685, 179] width 578 height 21
click at [396, 178] on input "Good" at bounding box center [395, 178] width 1 height 1
radio input "true"
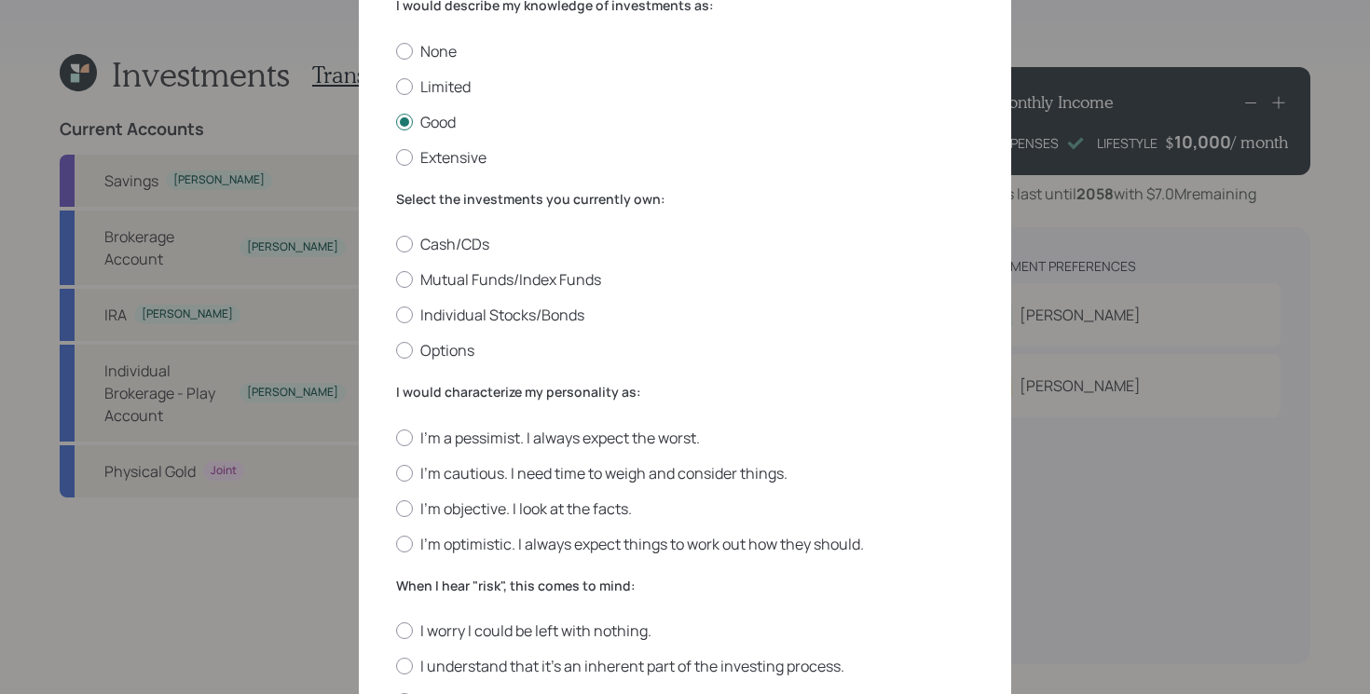
scroll to position [139, 0]
click at [560, 312] on label "Individual Stocks/Bonds" at bounding box center [685, 312] width 578 height 21
click at [396, 312] on input "Individual Stocks/Bonds" at bounding box center [395, 312] width 1 height 1
radio input "true"
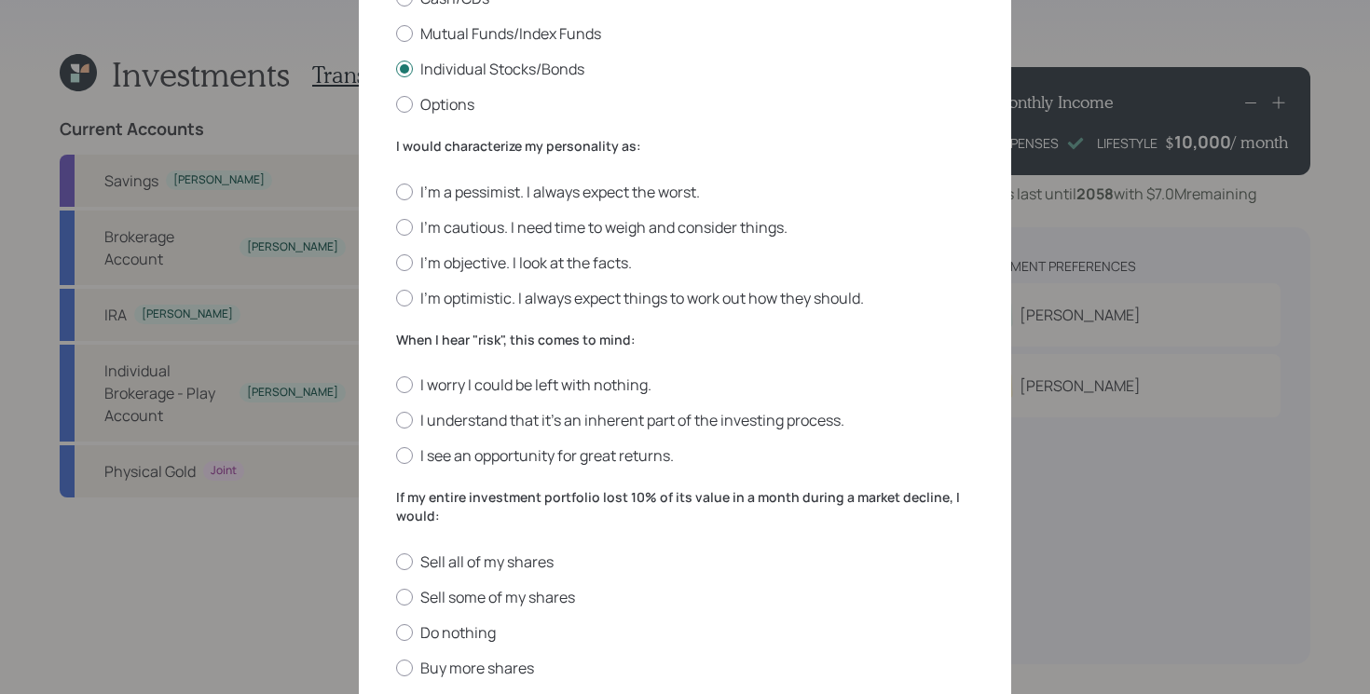
scroll to position [383, 0]
click at [517, 249] on div "I'm a pessimist. I always expect the worst. I'm cautious. I need time to weigh …" at bounding box center [685, 244] width 578 height 127
click at [513, 257] on label "I'm objective. I look at the facts." at bounding box center [685, 262] width 578 height 21
click at [396, 261] on input "I'm objective. I look at the facts." at bounding box center [395, 261] width 1 height 1
radio input "true"
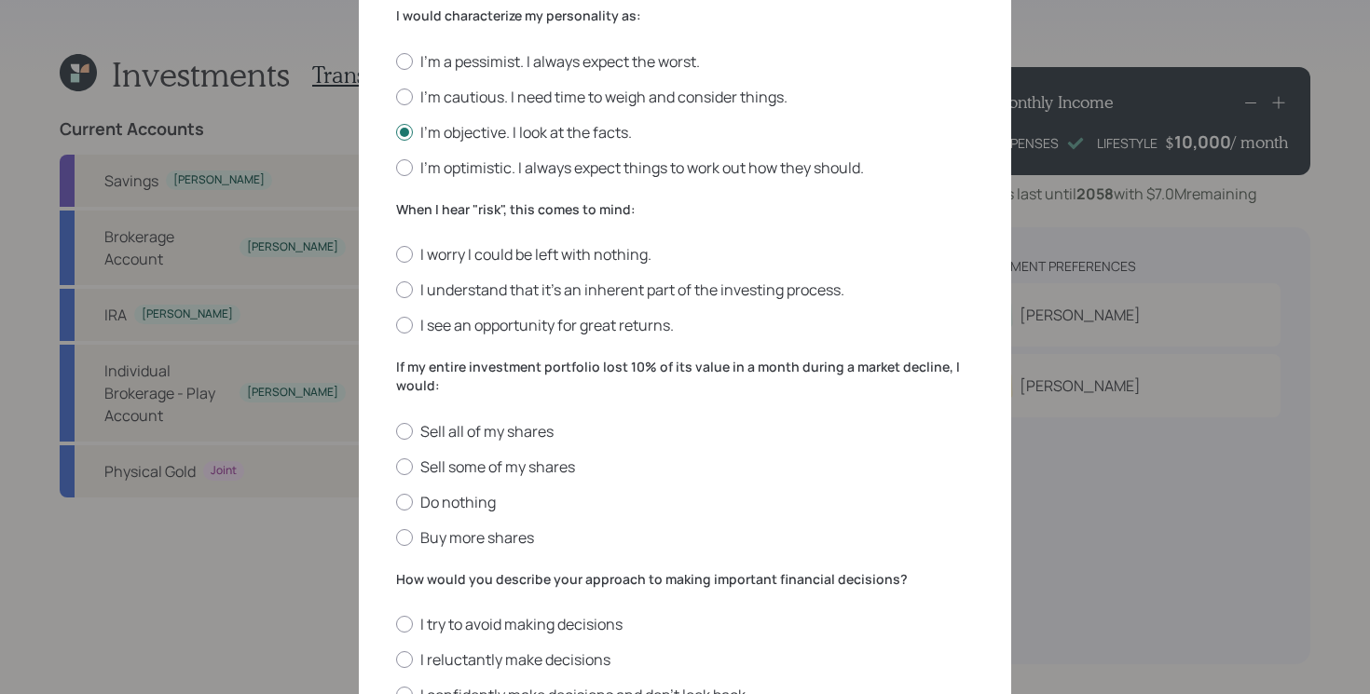
scroll to position [524, 0]
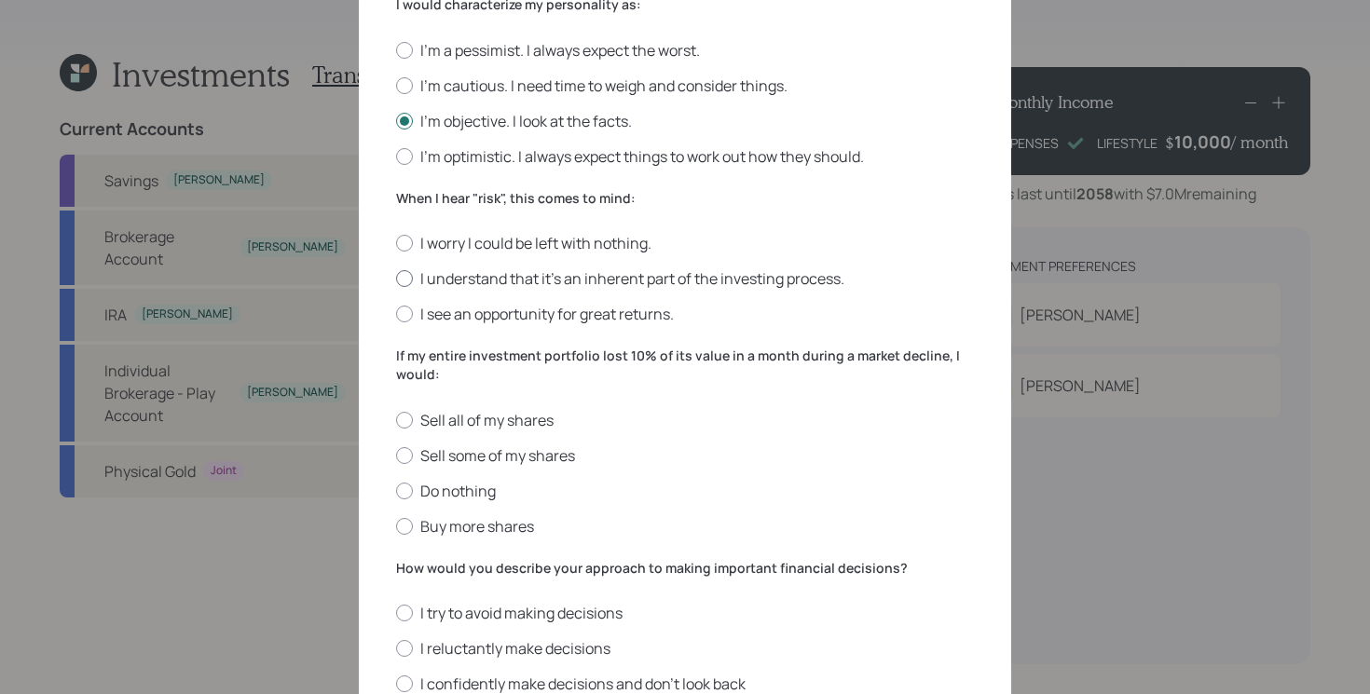
click at [514, 281] on label "I understand that it’s an inherent part of the investing process." at bounding box center [685, 278] width 578 height 21
click at [396, 280] on input "I understand that it’s an inherent part of the investing process." at bounding box center [395, 279] width 1 height 1
radio input "true"
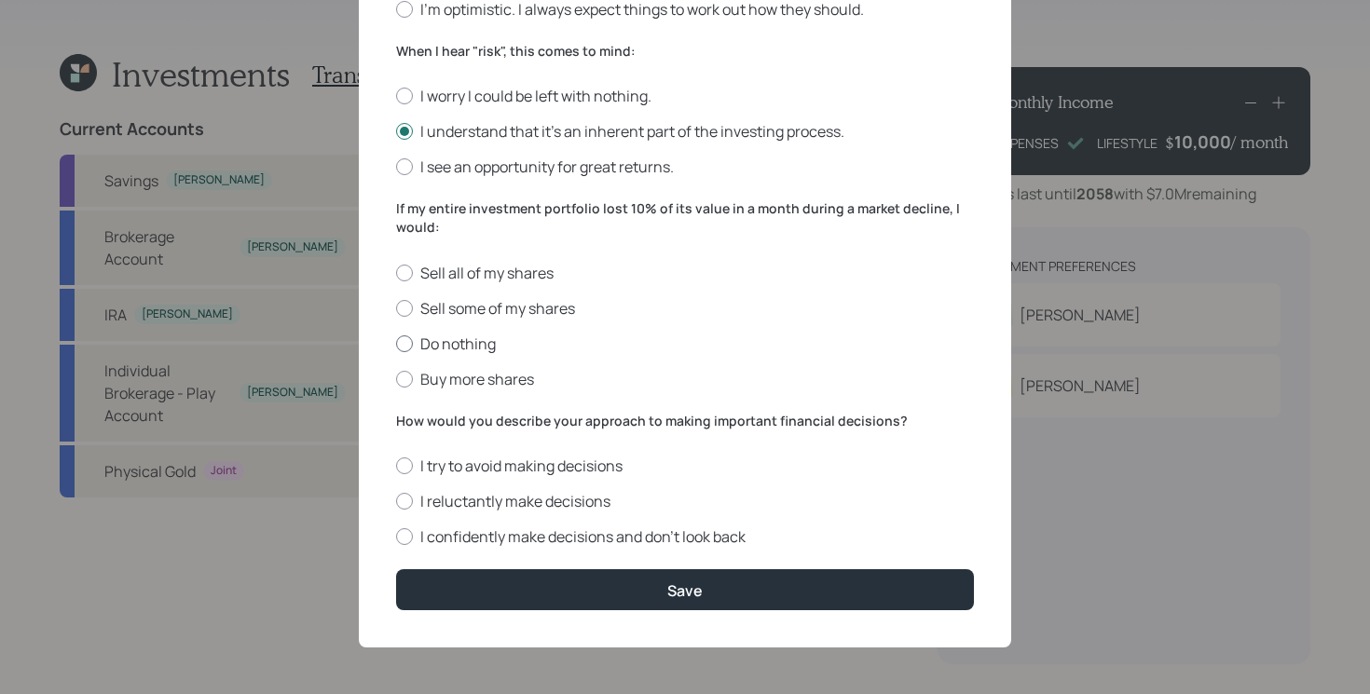
click at [470, 337] on label "Do nothing" at bounding box center [685, 344] width 578 height 21
click at [396, 343] on input "Do nothing" at bounding box center [395, 343] width 1 height 1
radio input "true"
click at [630, 645] on div "Edit Risk Tolerance Profile ([PERSON_NAME] ) I would describe my knowledge of i…" at bounding box center [685, 12] width 652 height 1272
click at [618, 546] on form "I would describe my knowledge of investments as: None Limited Good Extensive Se…" at bounding box center [685, 35] width 578 height 1149
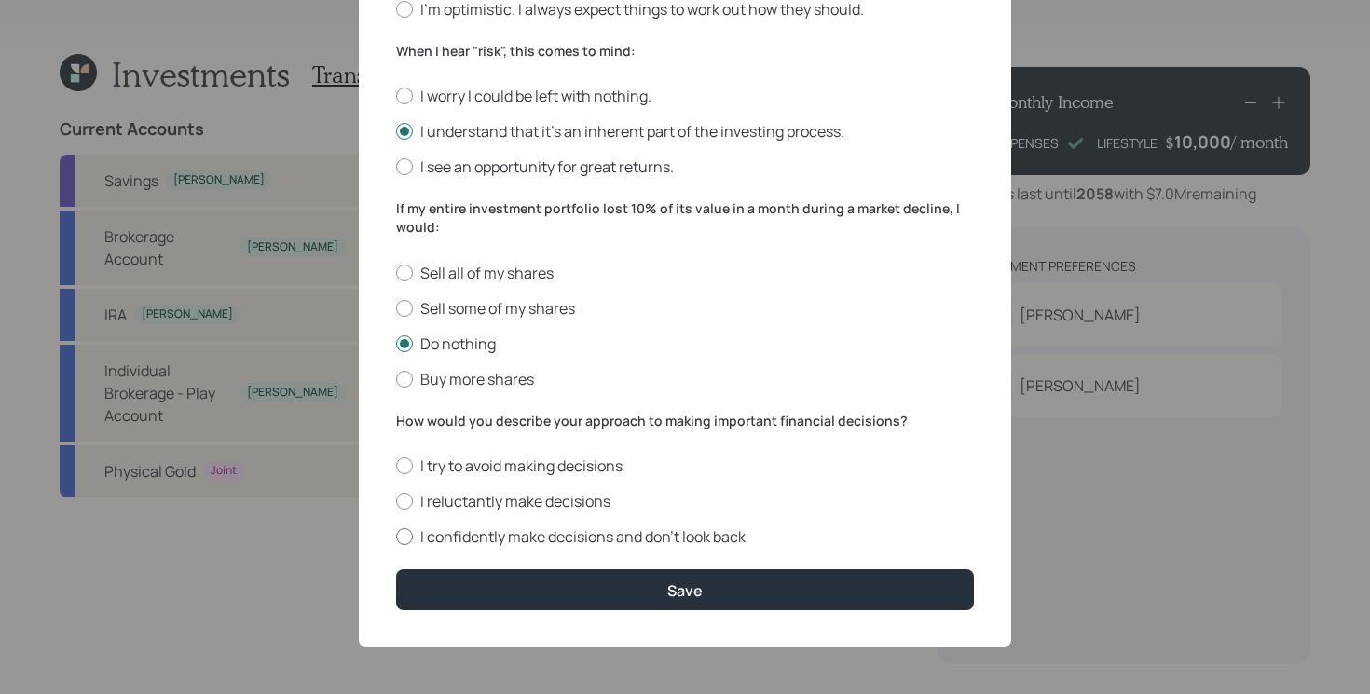
click at [611, 540] on label "I confidently make decisions and don’t look back" at bounding box center [685, 537] width 578 height 21
click at [396, 538] on input "I confidently make decisions and don’t look back" at bounding box center [395, 537] width 1 height 1
radio input "true"
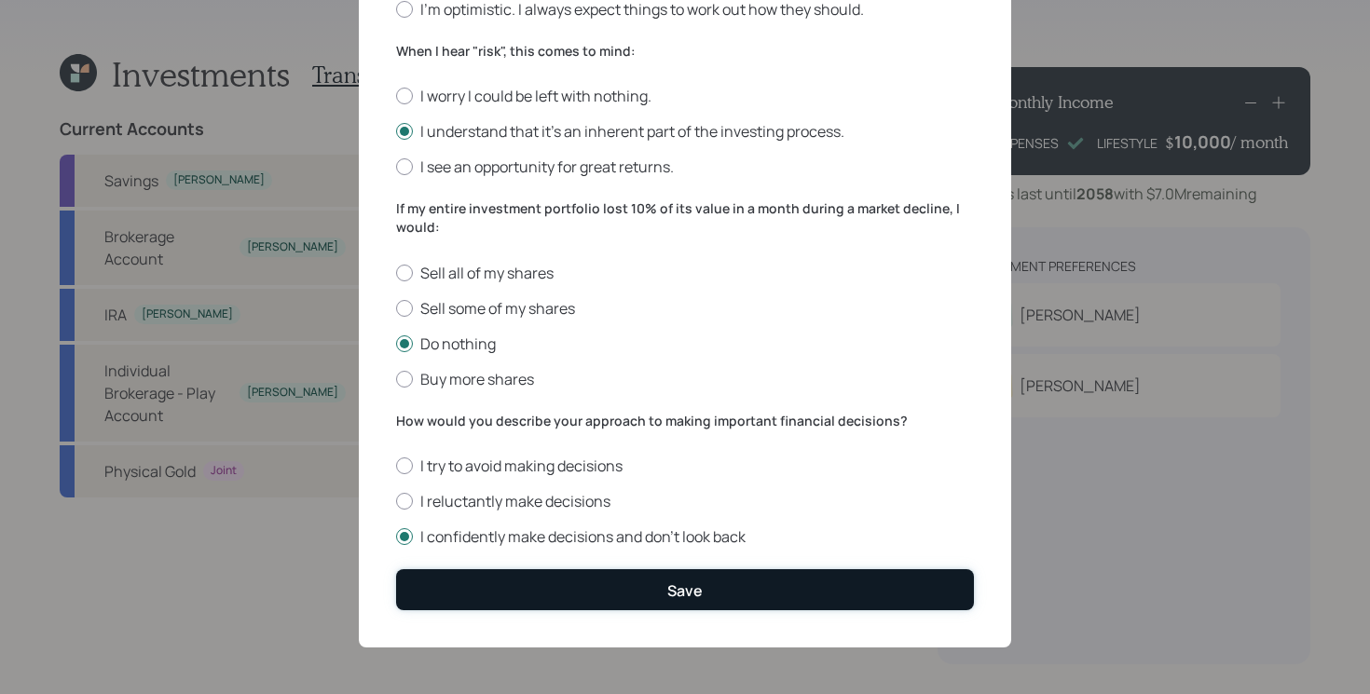
click at [591, 578] on button "Save" at bounding box center [685, 589] width 578 height 40
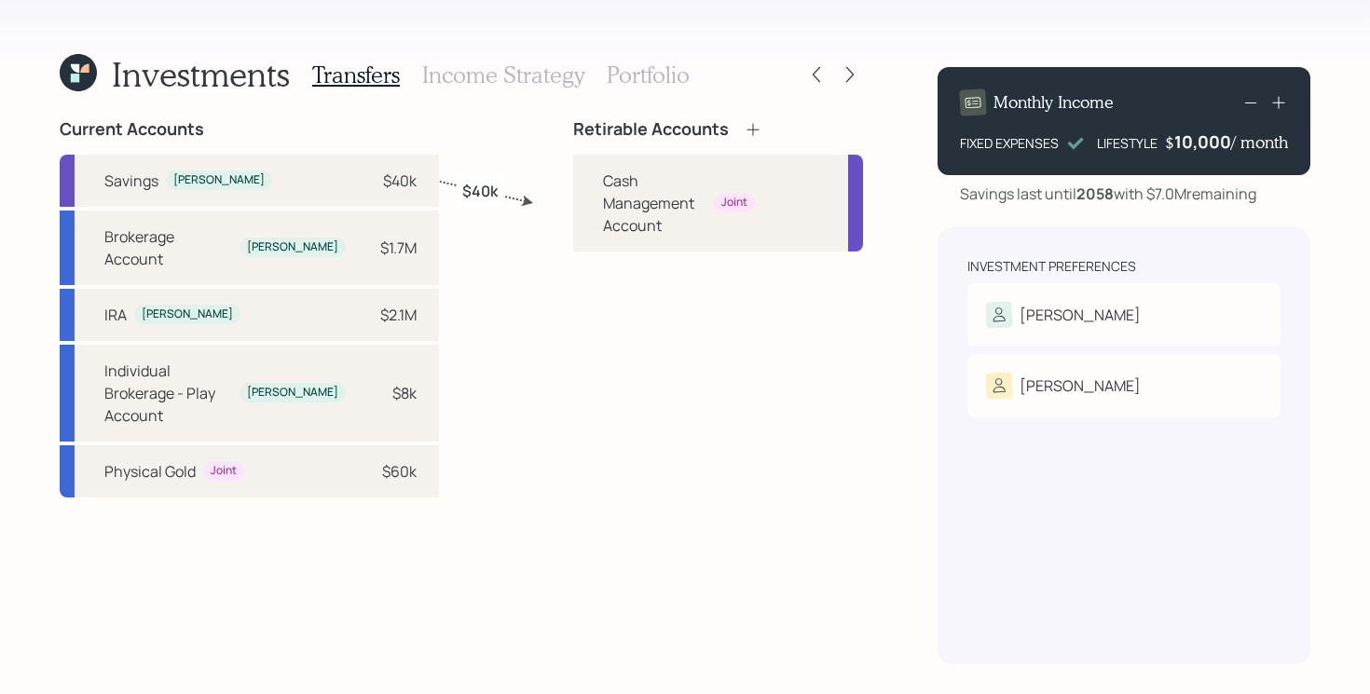
click at [744, 131] on icon at bounding box center [753, 129] width 19 height 19
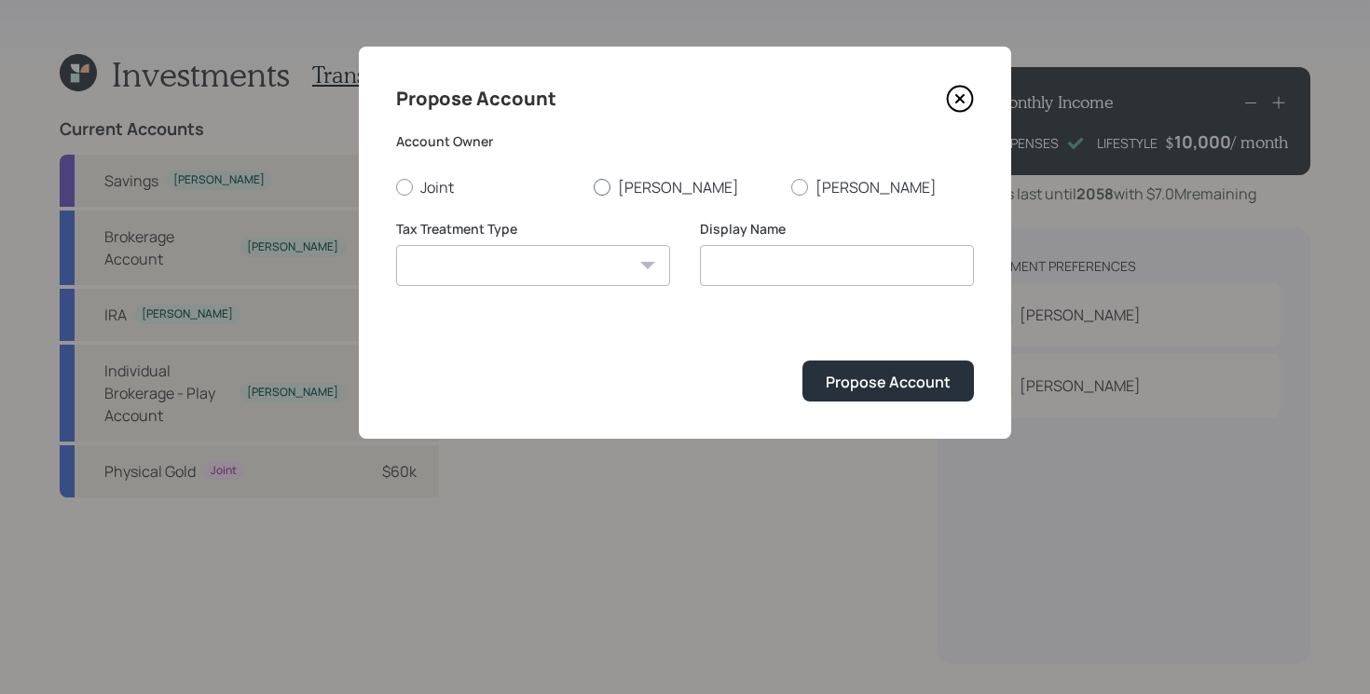
click at [632, 182] on label "[PERSON_NAME]" at bounding box center [685, 187] width 183 height 21
click at [594, 186] on input "[PERSON_NAME]" at bounding box center [593, 186] width 1 height 1
radio input "true"
click at [572, 265] on select "[PERSON_NAME] Taxable Traditional" at bounding box center [533, 265] width 274 height 41
select select "traditional"
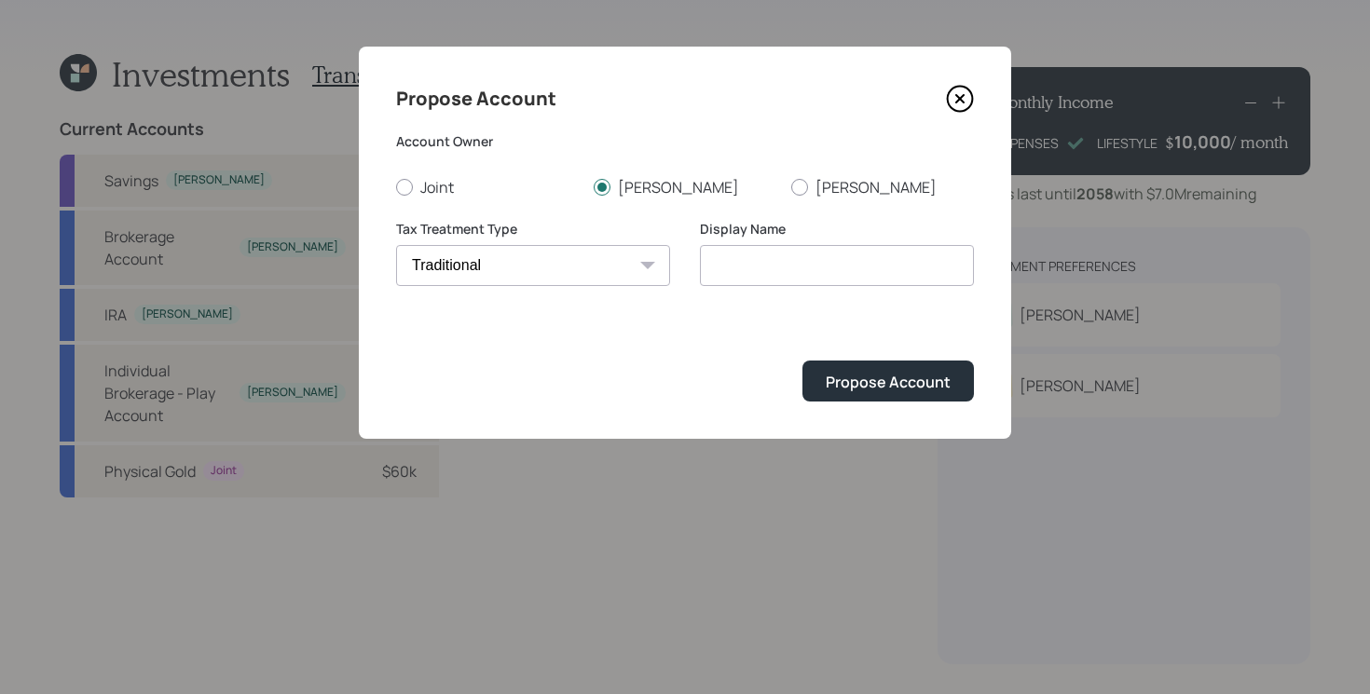
click at [396, 245] on select "[PERSON_NAME] Taxable Traditional" at bounding box center [533, 265] width 274 height 41
type input "Traditional"
click at [883, 377] on div "Propose Account" at bounding box center [888, 382] width 125 height 21
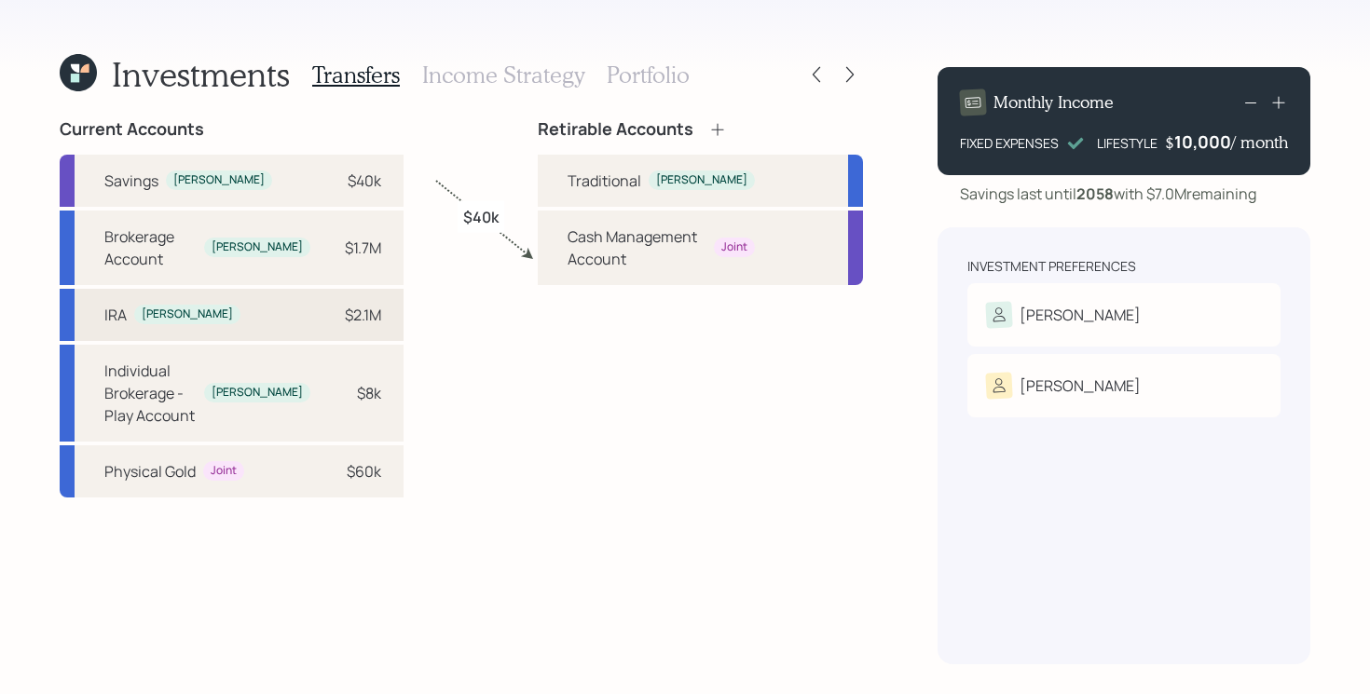
click at [259, 294] on div "[PERSON_NAME] [PERSON_NAME] $2.1M" at bounding box center [232, 315] width 344 height 52
click at [626, 174] on div "Traditional" at bounding box center [605, 181] width 74 height 22
select select "7edcc594-1ffb-46f4-be82-007125290333"
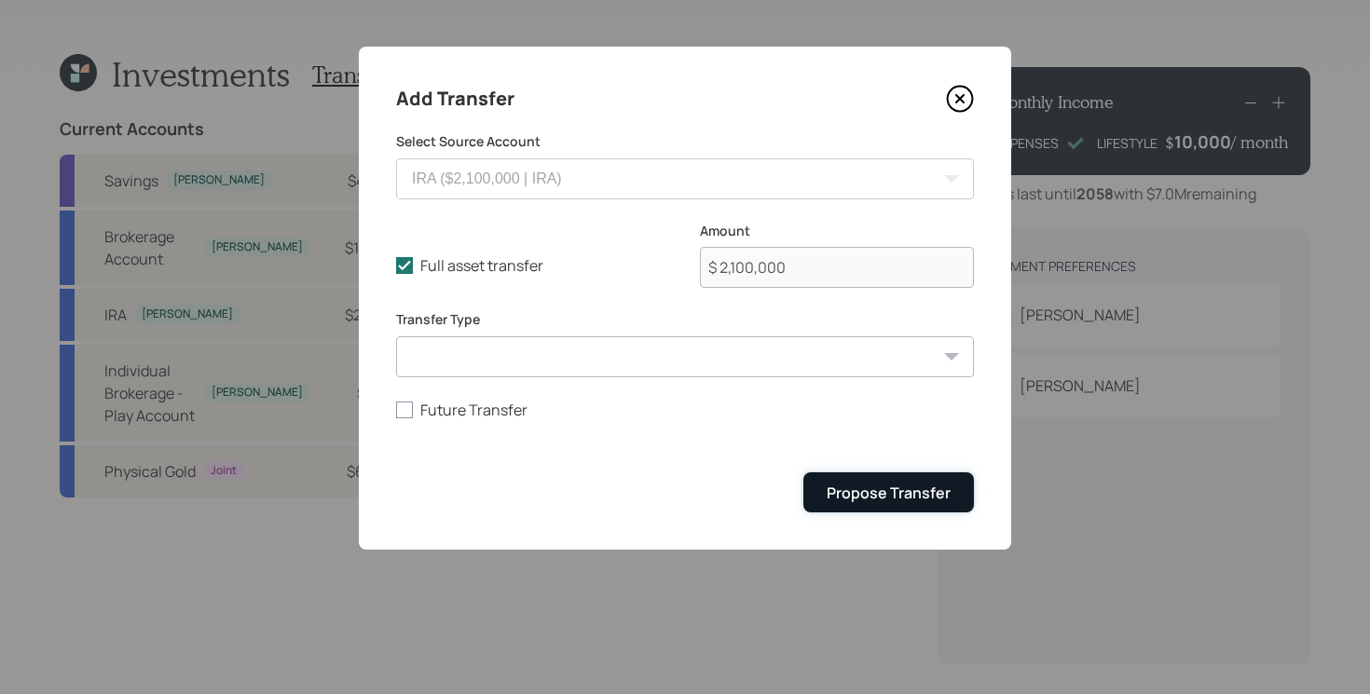
click at [871, 490] on div "Propose Transfer" at bounding box center [889, 493] width 124 height 21
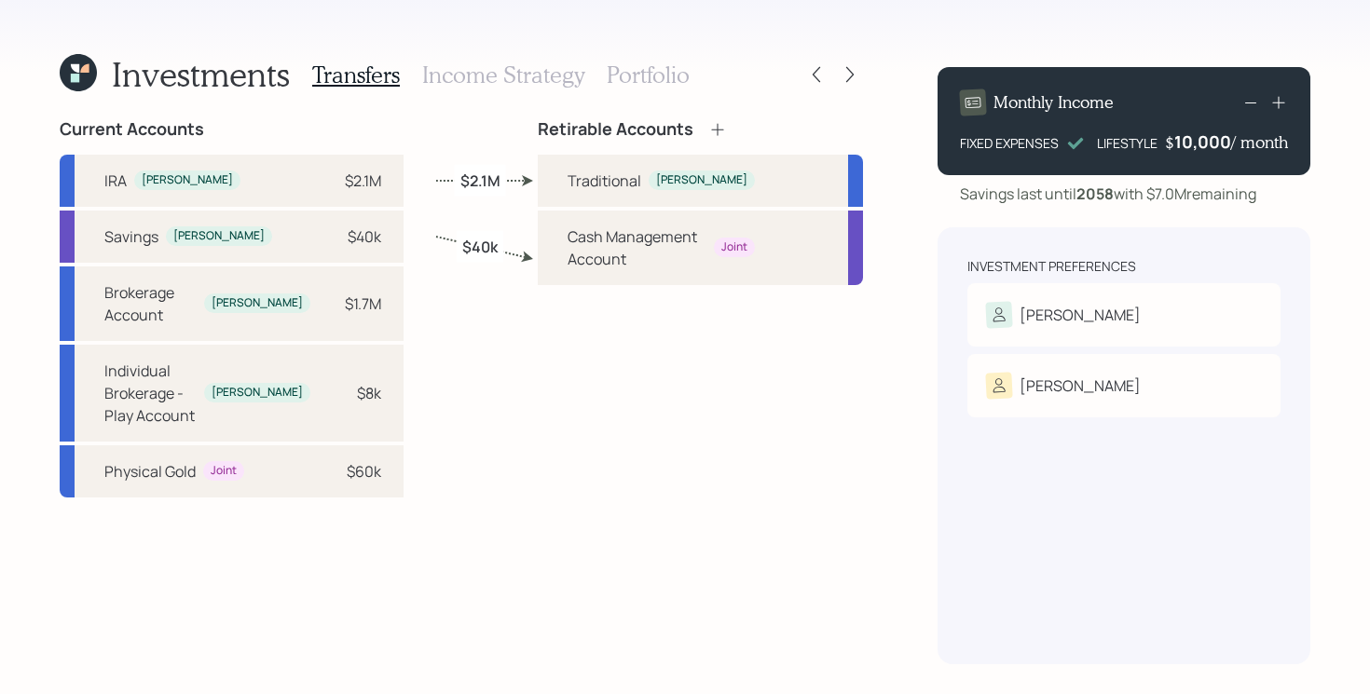
click at [725, 128] on icon at bounding box center [717, 129] width 19 height 19
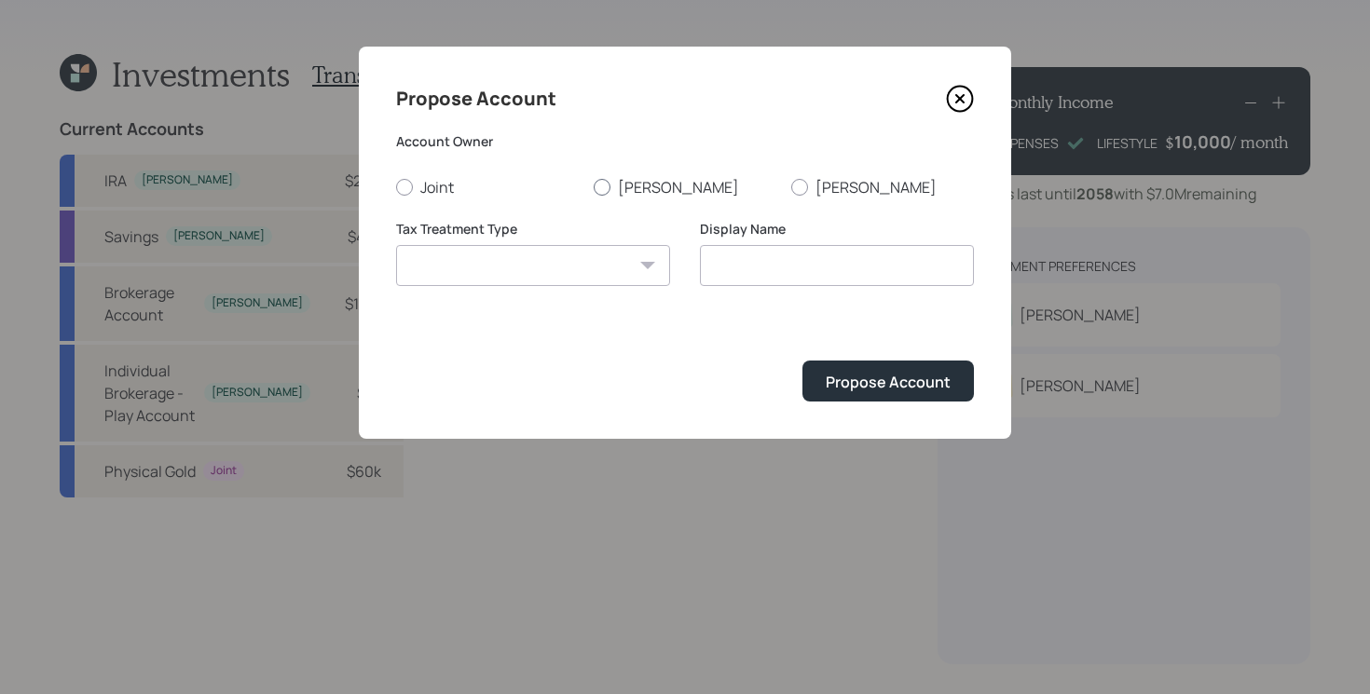
click at [638, 190] on label "[PERSON_NAME]" at bounding box center [685, 187] width 183 height 21
click at [594, 187] on input "[PERSON_NAME]" at bounding box center [593, 186] width 1 height 1
radio input "true"
click at [582, 277] on select "[PERSON_NAME] Taxable Traditional" at bounding box center [533, 265] width 274 height 41
select select "taxable"
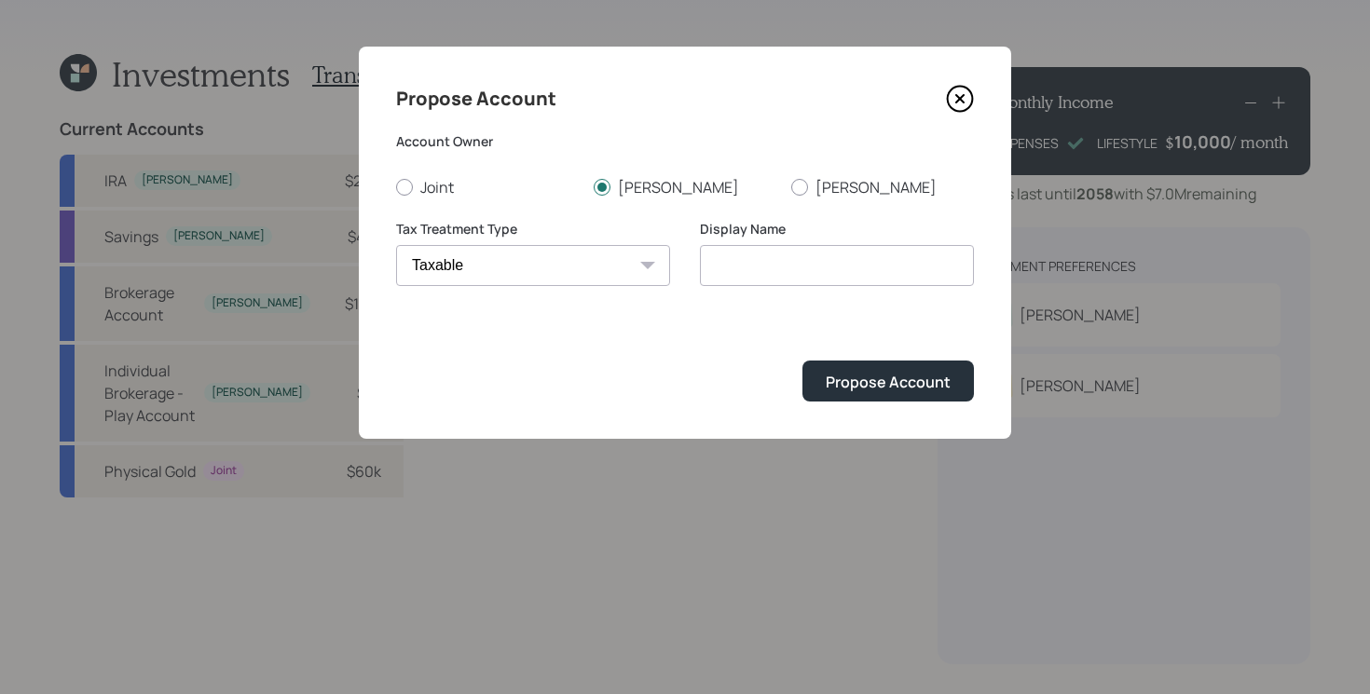
click at [396, 245] on select "[PERSON_NAME] Taxable Traditional" at bounding box center [533, 265] width 274 height 41
type input "Taxable"
click at [896, 389] on div "Propose Account" at bounding box center [888, 382] width 125 height 21
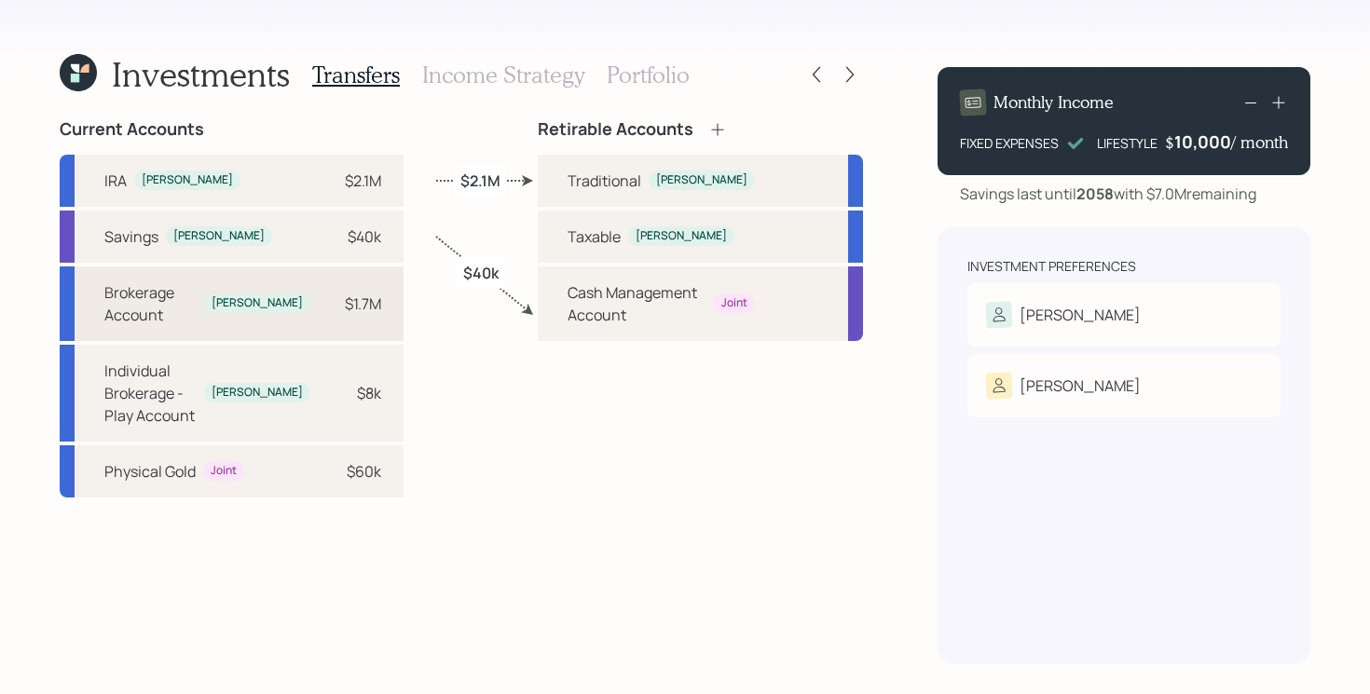
click at [168, 299] on div "Brokerage Account" at bounding box center [150, 303] width 92 height 45
click at [604, 238] on div "Taxable" at bounding box center [594, 237] width 53 height 22
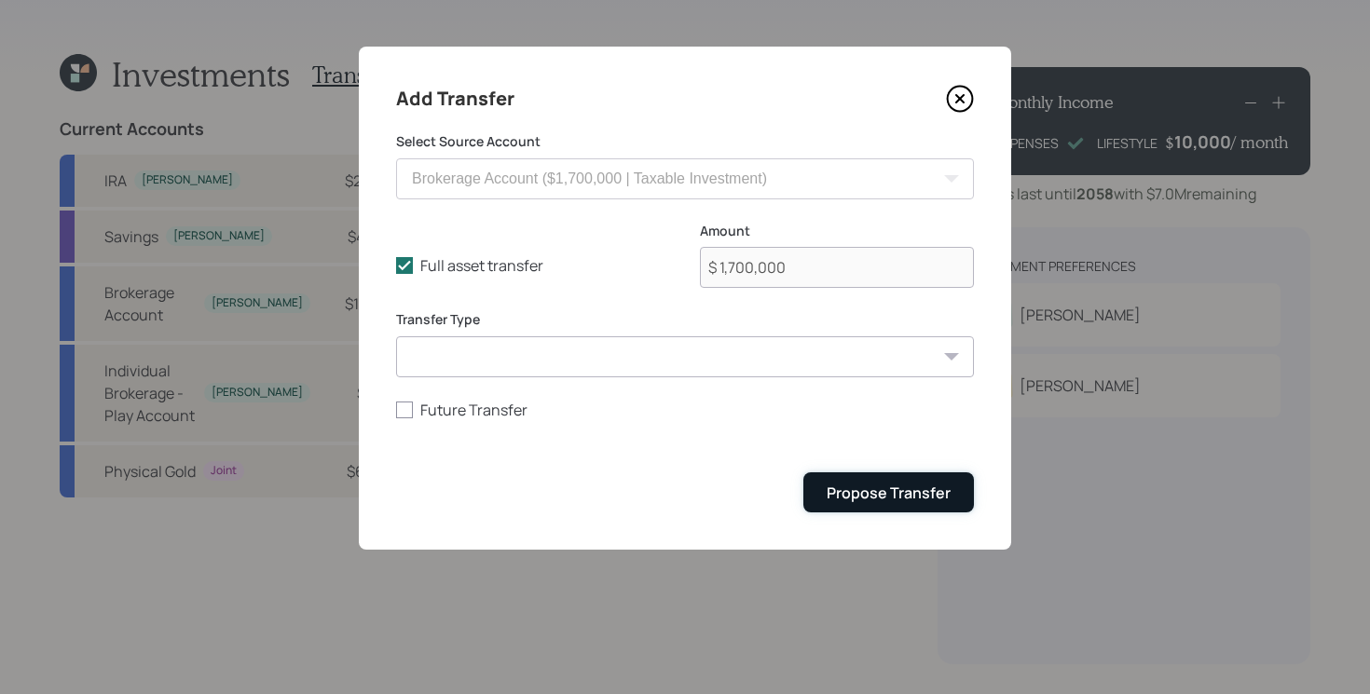
click at [875, 486] on div "Propose Transfer" at bounding box center [889, 493] width 124 height 21
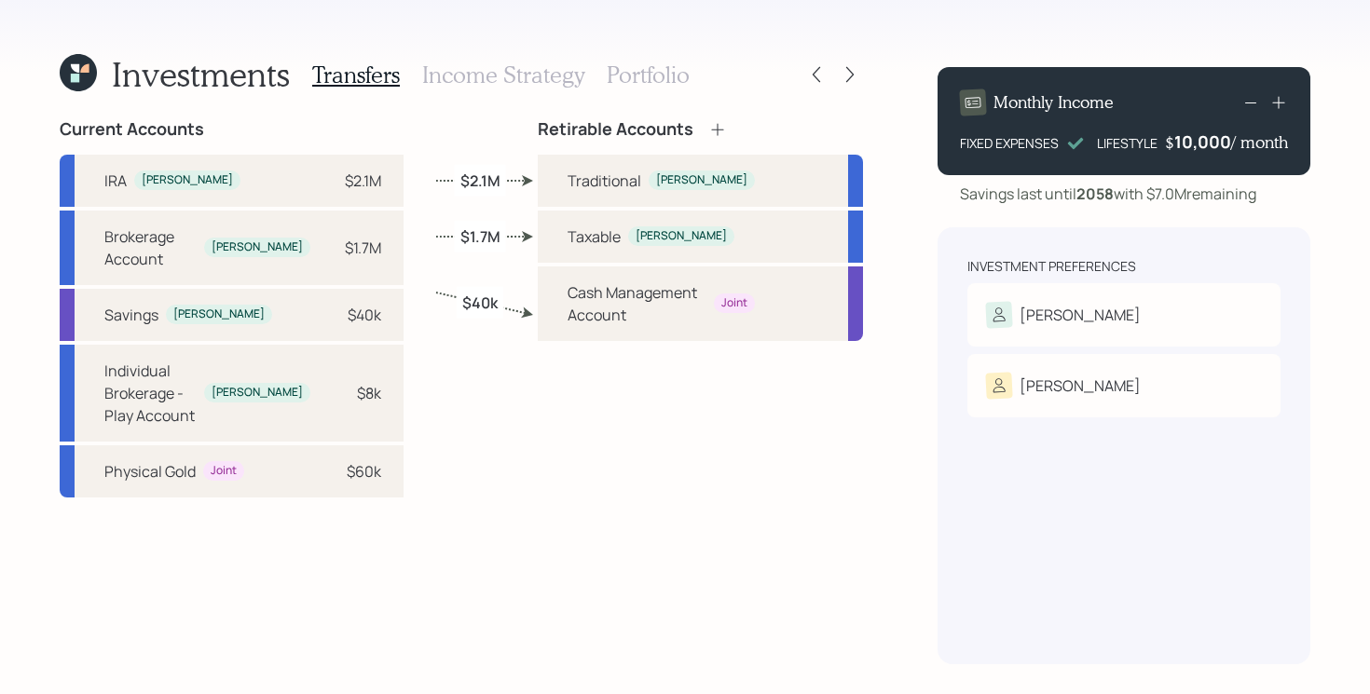
click at [568, 83] on h3 "Income Strategy" at bounding box center [503, 75] width 162 height 27
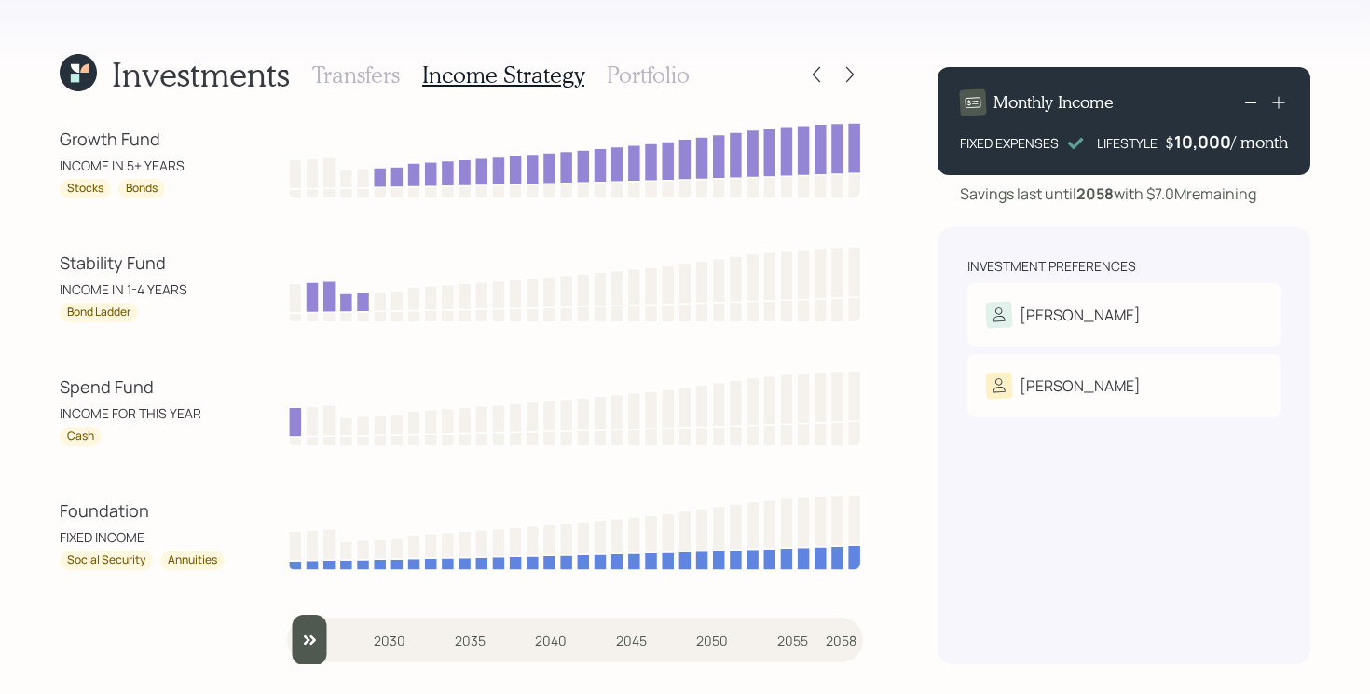
click at [114, 394] on div "Spend Fund" at bounding box center [144, 387] width 168 height 25
click at [147, 264] on div "Stability Fund" at bounding box center [144, 263] width 168 height 25
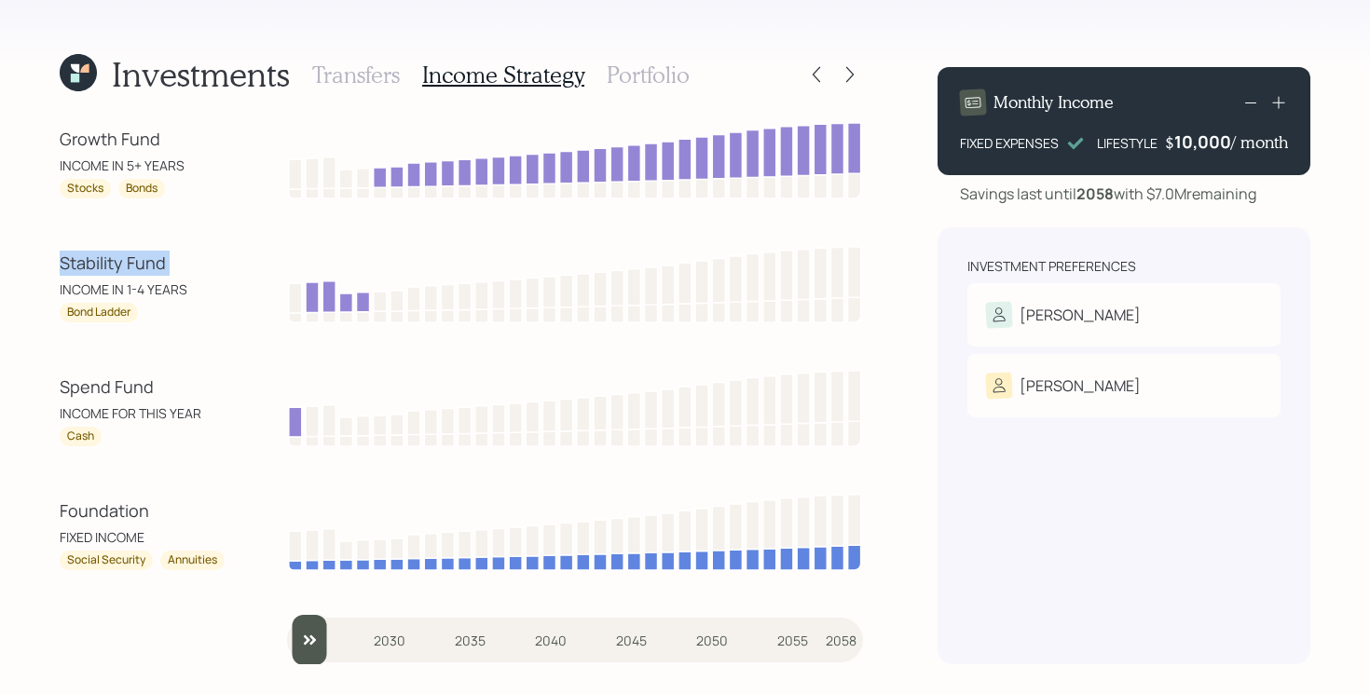
click at [147, 264] on div "Stability Fund" at bounding box center [144, 263] width 168 height 25
click at [92, 210] on div "Growth Fund INCOME IN 5+ YEARS Stocks Bonds Stability Fund INCOME IN 1-4 YEARS …" at bounding box center [461, 391] width 803 height 545
click at [659, 71] on h3 "Portfolio" at bounding box center [648, 75] width 83 height 27
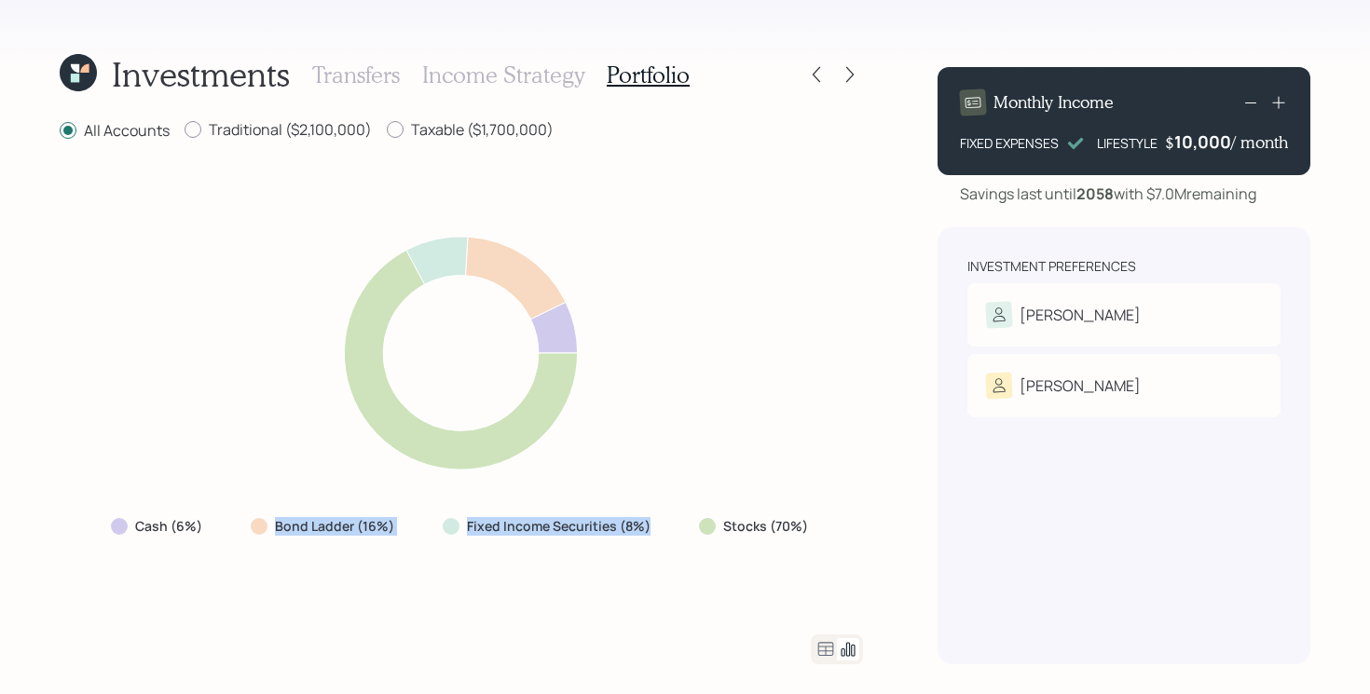
drag, startPoint x: 652, startPoint y: 528, endPoint x: 235, endPoint y: 518, distance: 417.7
click at [235, 518] on div "Cash (6%) Bond Ladder (16%) Fixed Income Securities (8%) Stocks (70%)" at bounding box center [461, 527] width 731 height 34
click at [223, 538] on div "Cash (6%) Bond Ladder (16%) Fixed Income Securities (8%) Stocks (70%)" at bounding box center [461, 527] width 731 height 34
drag, startPoint x: 219, startPoint y: 527, endPoint x: 70, endPoint y: 524, distance: 149.1
click at [70, 524] on div "Cash (6%) Bond Ladder (16%) Fixed Income Securities (8%) Stocks (70%)" at bounding box center [461, 388] width 803 height 447
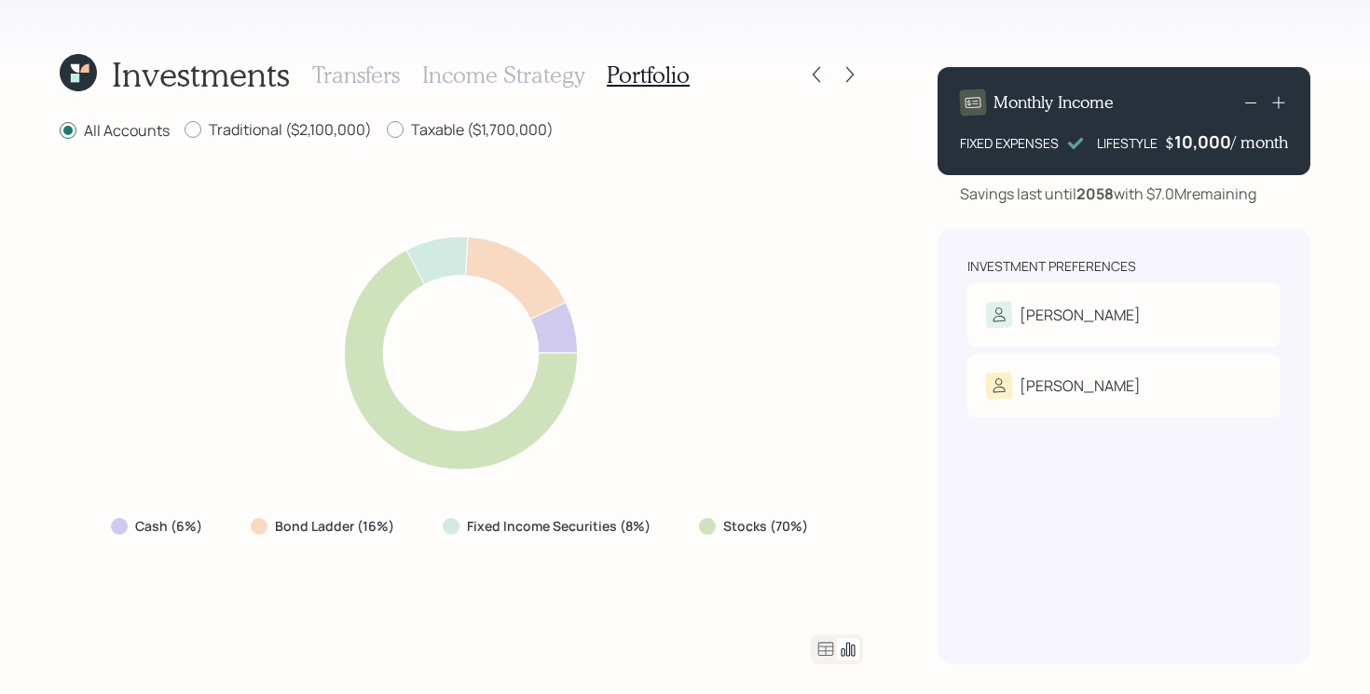
click at [520, 630] on div "All Accounts Traditional ($2,100,000) Taxable ($1,700,000) Cash (6%) Bond Ladde…" at bounding box center [461, 391] width 803 height 545
drag, startPoint x: 253, startPoint y: 521, endPoint x: 414, endPoint y: 557, distance: 164.4
click at [414, 557] on div "Cash (6%) Bond Ladder (16%) Fixed Income Securities (8%) Stocks (70%)" at bounding box center [461, 388] width 803 height 447
click at [513, 522] on label "Fixed Income Securities (8%)" at bounding box center [559, 526] width 184 height 19
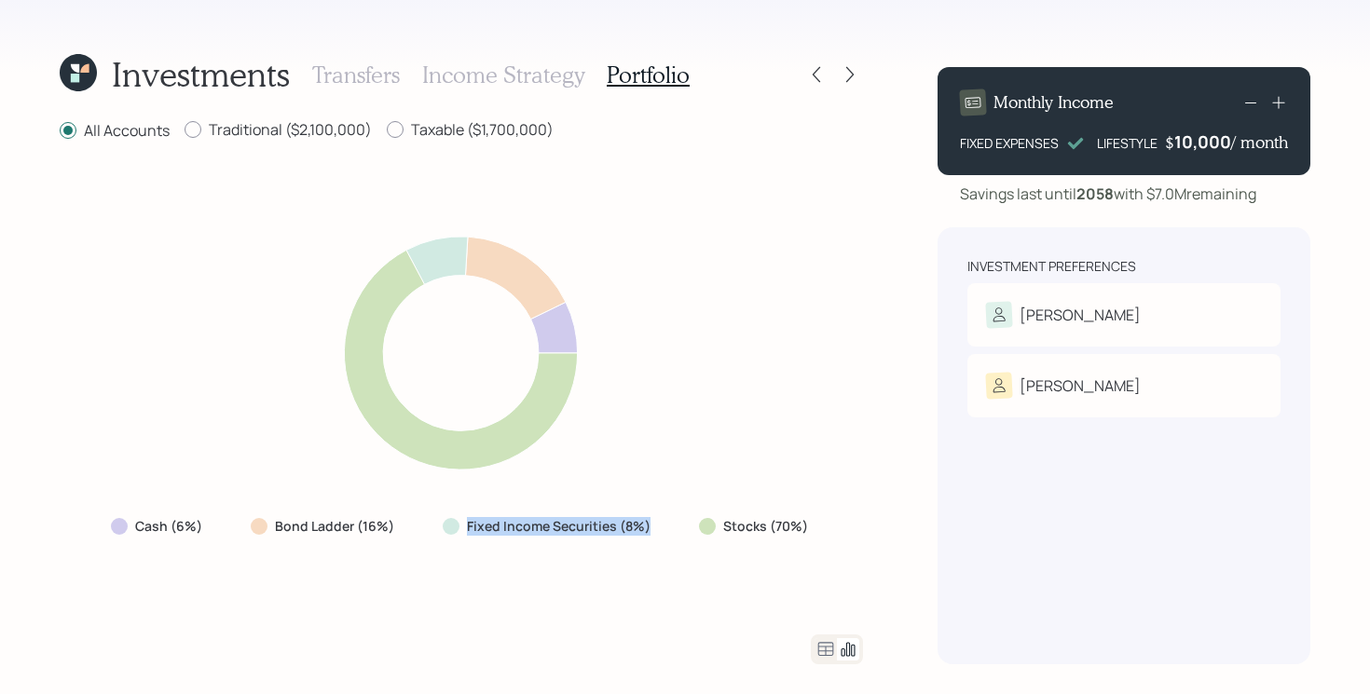
drag, startPoint x: 445, startPoint y: 528, endPoint x: 677, endPoint y: 523, distance: 232.1
click at [677, 523] on div "Cash (6%) Bond Ladder (16%) Fixed Income Securities (8%) Stocks (70%)" at bounding box center [461, 527] width 731 height 34
click at [831, 647] on icon at bounding box center [826, 649] width 16 height 14
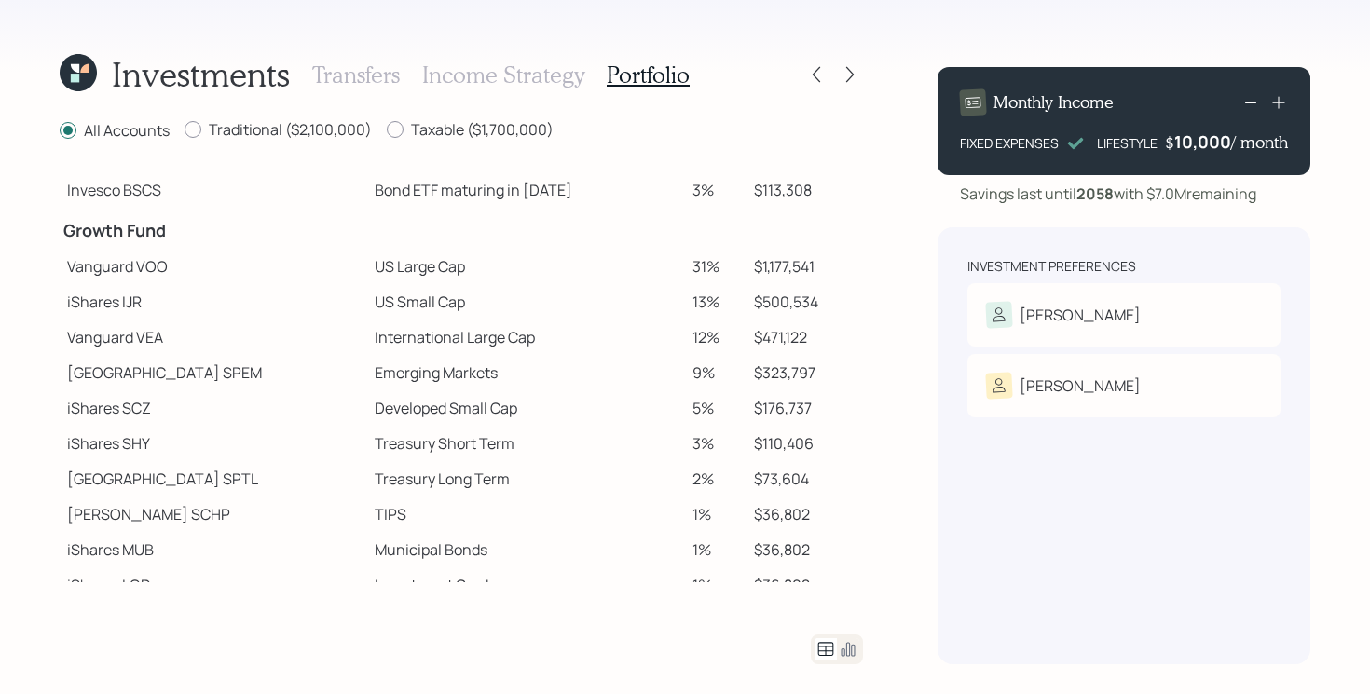
scroll to position [250, 0]
drag, startPoint x: 290, startPoint y: 268, endPoint x: 500, endPoint y: 275, distance: 210.7
click at [500, 275] on tr "Vanguard VOO US Large Cap 31% $1,177,541" at bounding box center [461, 267] width 803 height 35
click at [367, 308] on td "US Small Cap" at bounding box center [526, 302] width 318 height 35
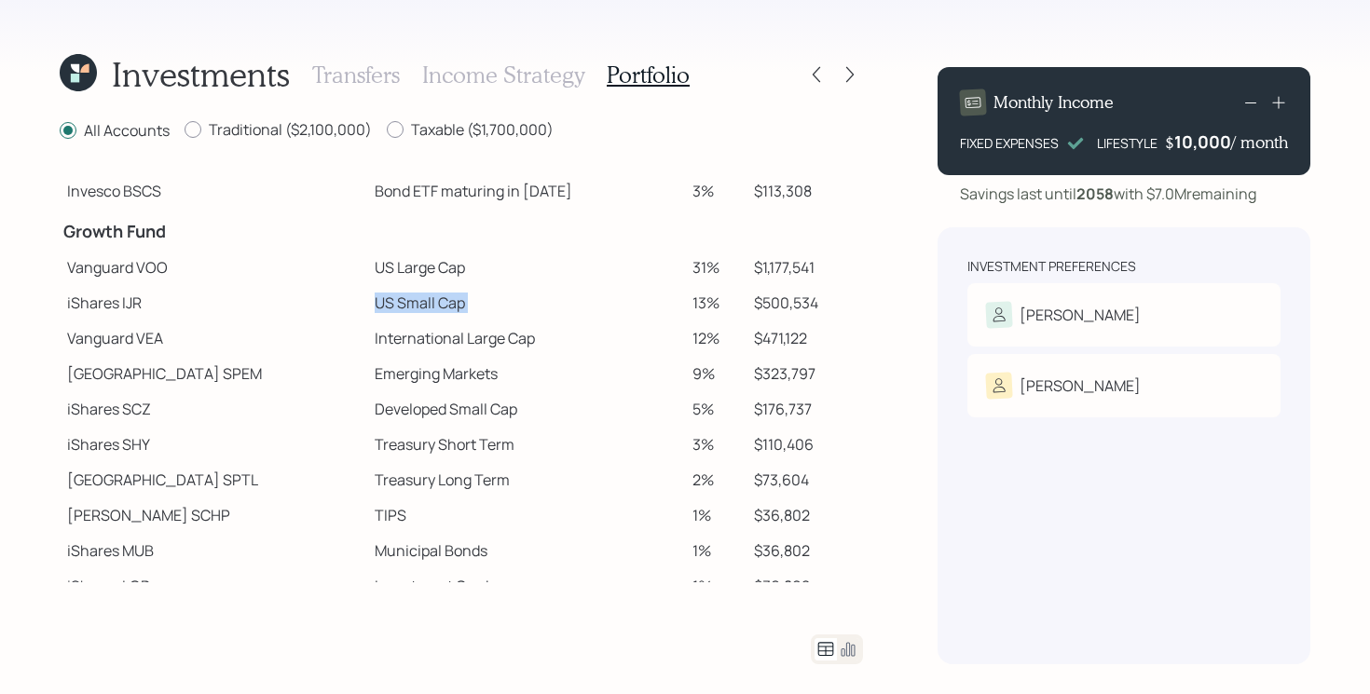
click at [367, 308] on td "US Small Cap" at bounding box center [526, 302] width 318 height 35
click at [381, 361] on td "Emerging Markets" at bounding box center [526, 373] width 318 height 35
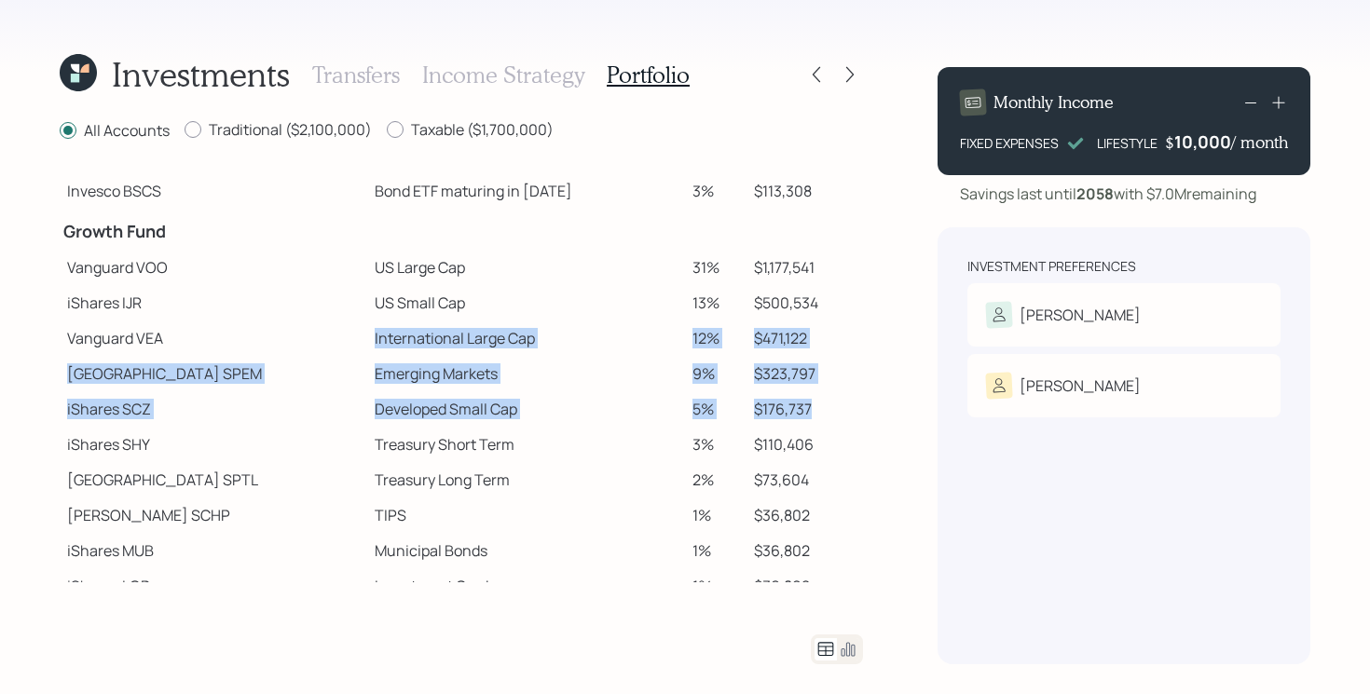
drag, startPoint x: 295, startPoint y: 336, endPoint x: 819, endPoint y: 411, distance: 529.2
click at [819, 411] on tbody "Spend Fund CASH Cash (Account Management) 1% $38,000 CASH Cash 5% $195,722 Stab…" at bounding box center [461, 259] width 803 height 689
click at [367, 410] on td "Developed Small Cap" at bounding box center [526, 408] width 318 height 35
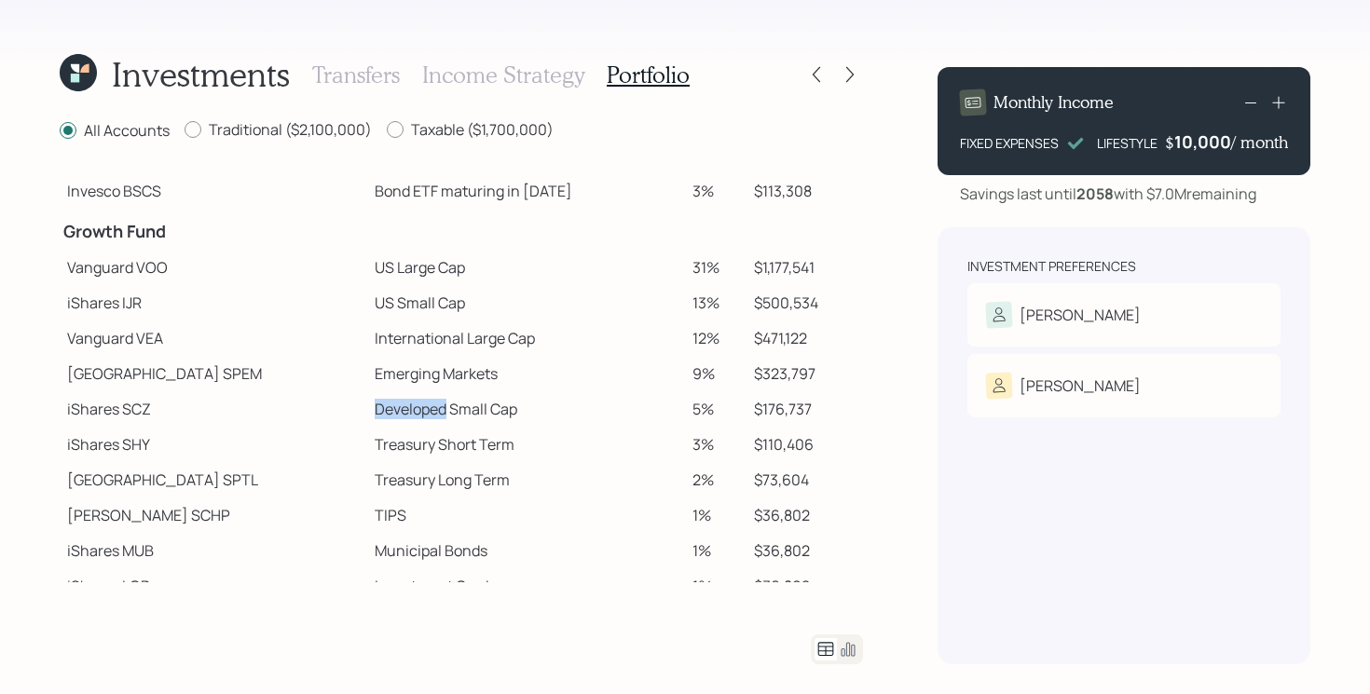
click at [367, 410] on td "Developed Small Cap" at bounding box center [526, 408] width 318 height 35
click at [393, 377] on td "Emerging Markets" at bounding box center [526, 373] width 318 height 35
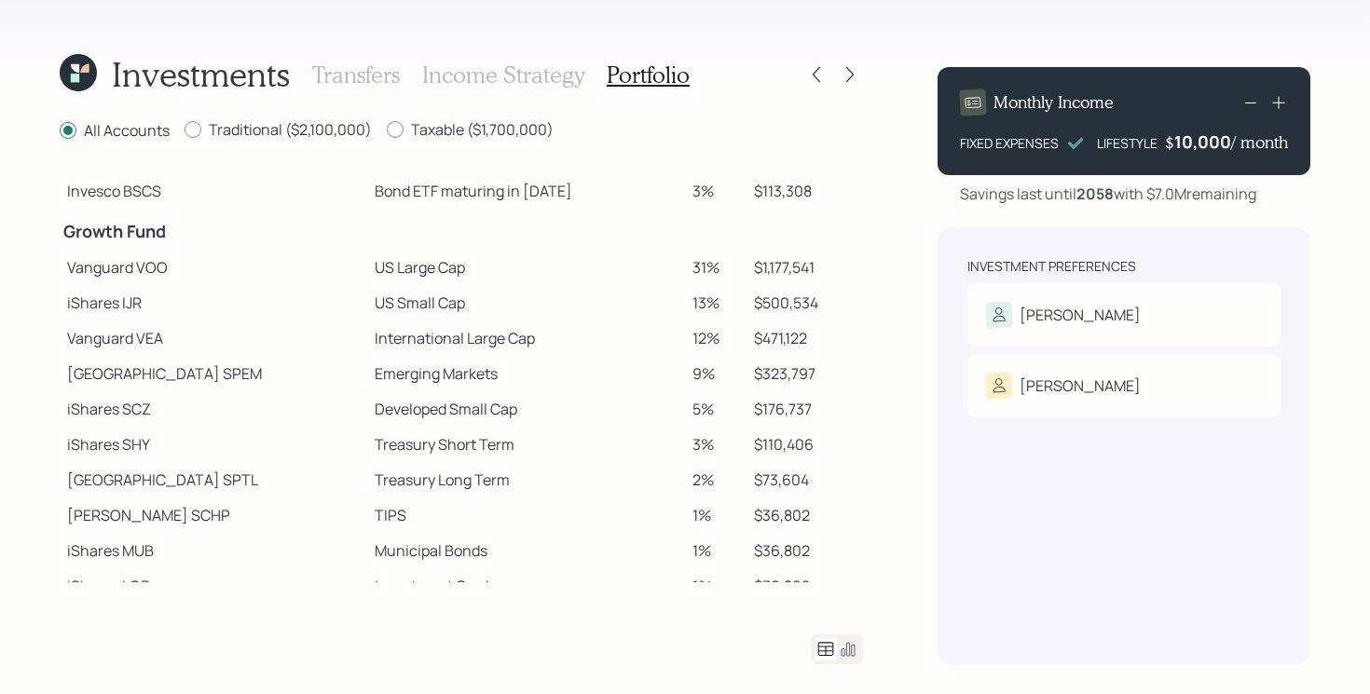
click at [367, 267] on td "US Large Cap" at bounding box center [526, 267] width 318 height 35
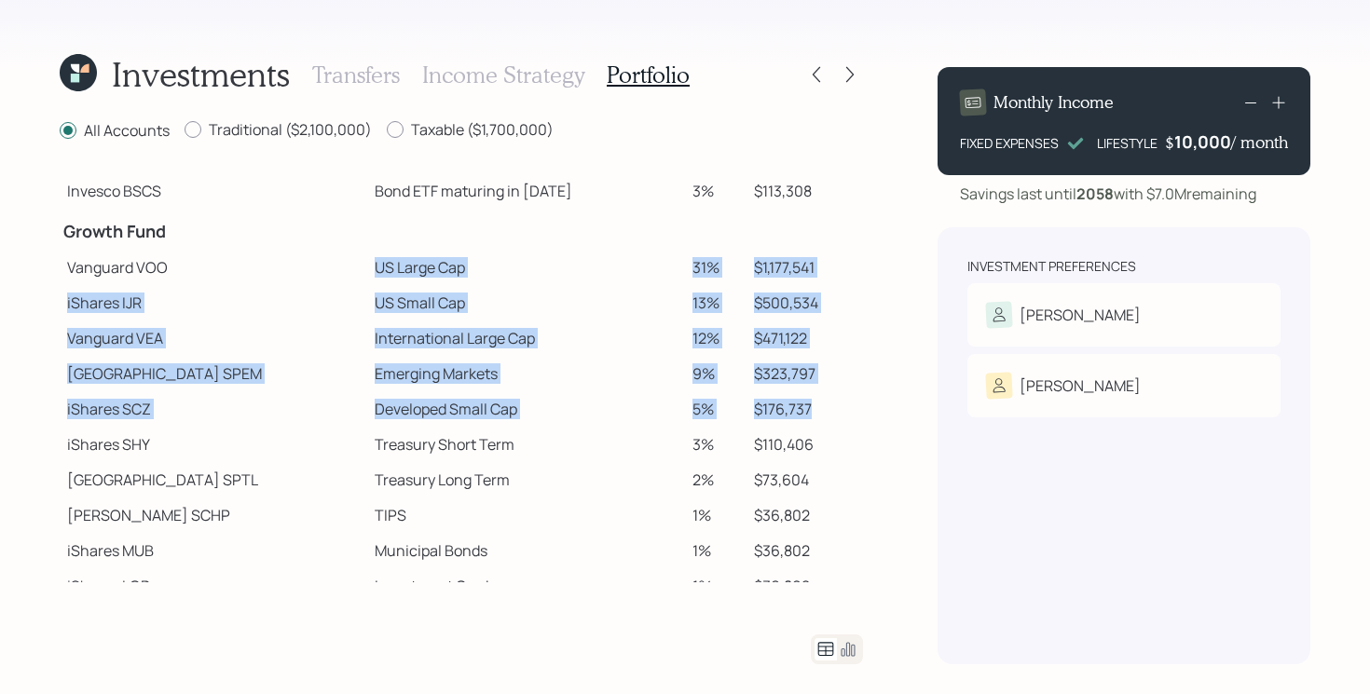
drag, startPoint x: 298, startPoint y: 266, endPoint x: 853, endPoint y: 416, distance: 574.5
click at [853, 416] on tbody "Spend Fund CASH Cash (Account Management) 1% $38,000 CASH Cash 5% $195,722 Stab…" at bounding box center [461, 259] width 803 height 689
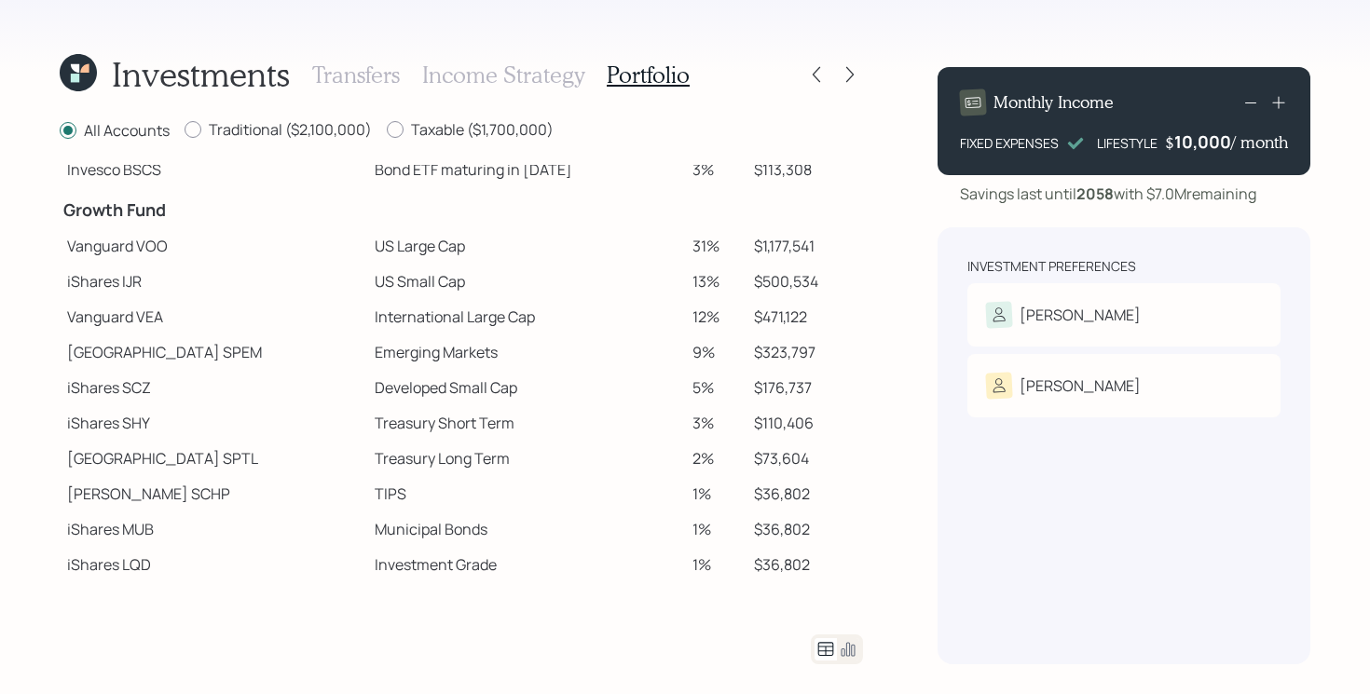
click at [832, 557] on td "$36,802" at bounding box center [805, 564] width 116 height 35
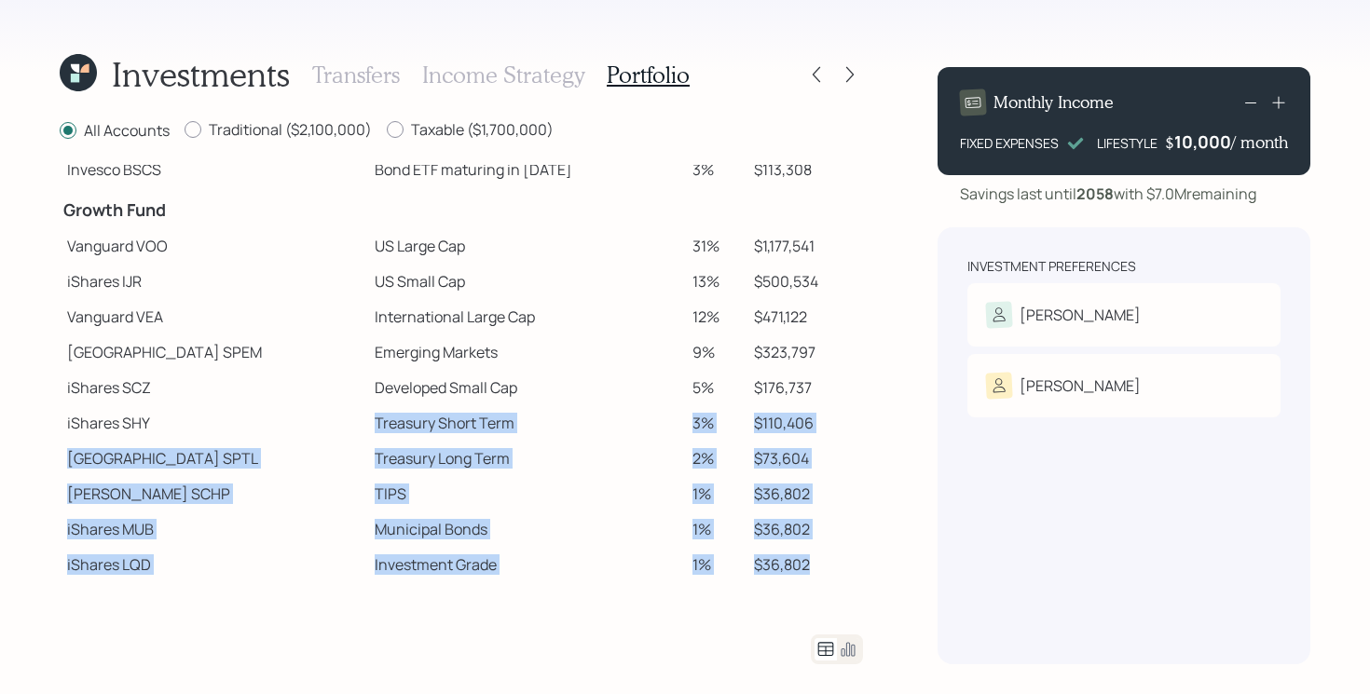
drag, startPoint x: 814, startPoint y: 559, endPoint x: 295, endPoint y: 424, distance: 536.4
click at [295, 424] on tbody "Spend Fund CASH Cash (Account Management) 1% $38,000 CASH Cash 5% $195,722 Stab…" at bounding box center [461, 238] width 803 height 689
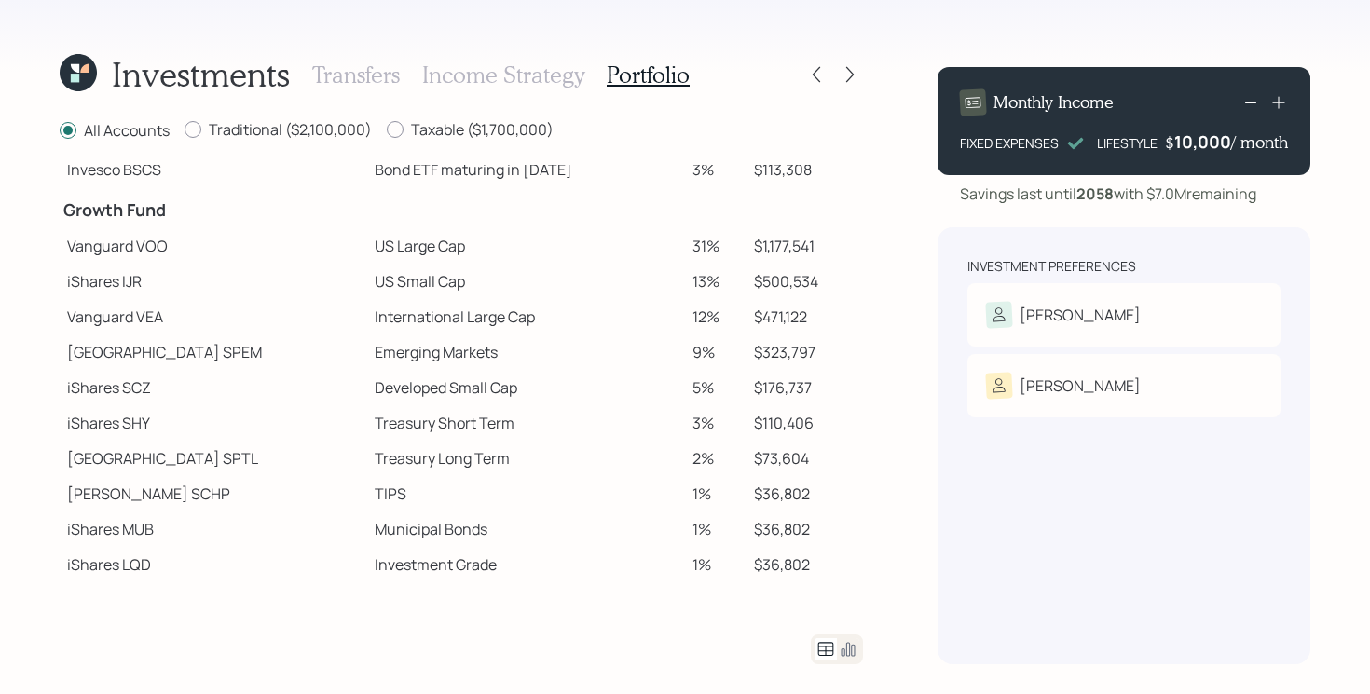
click at [476, 452] on td "Treasury Long Term" at bounding box center [526, 458] width 318 height 35
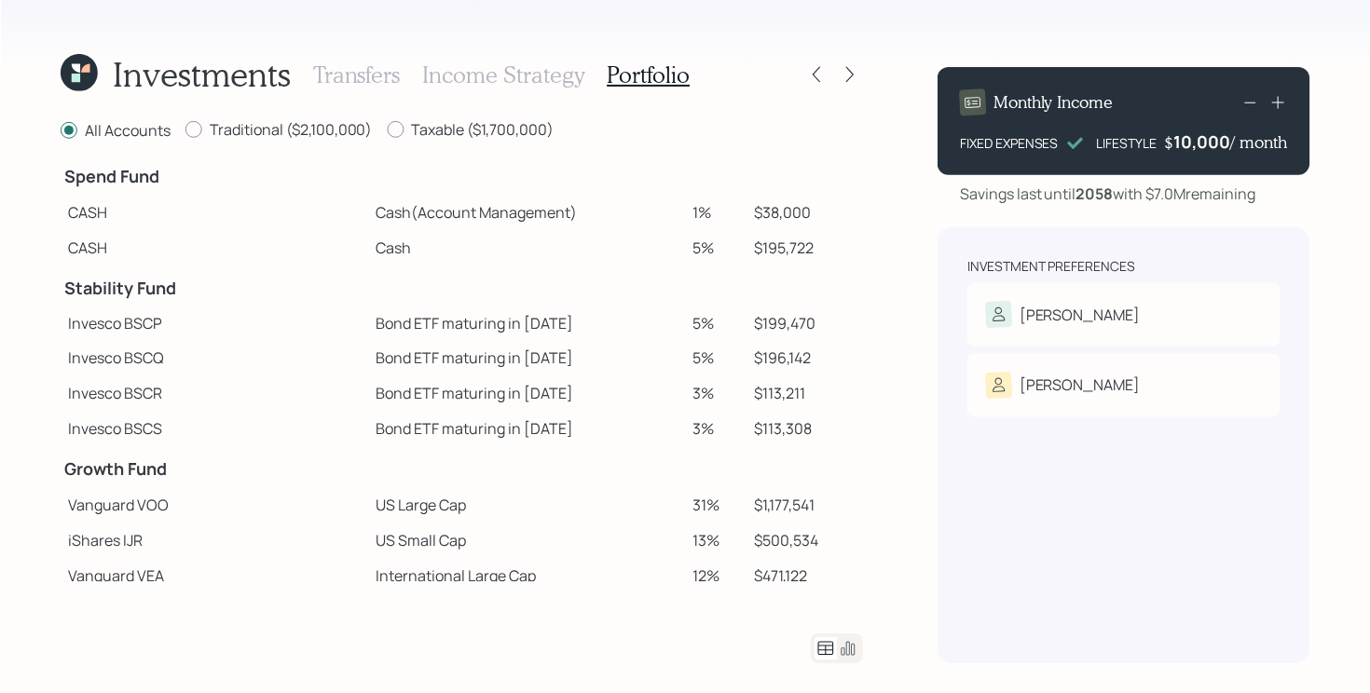
scroll to position [0, 0]
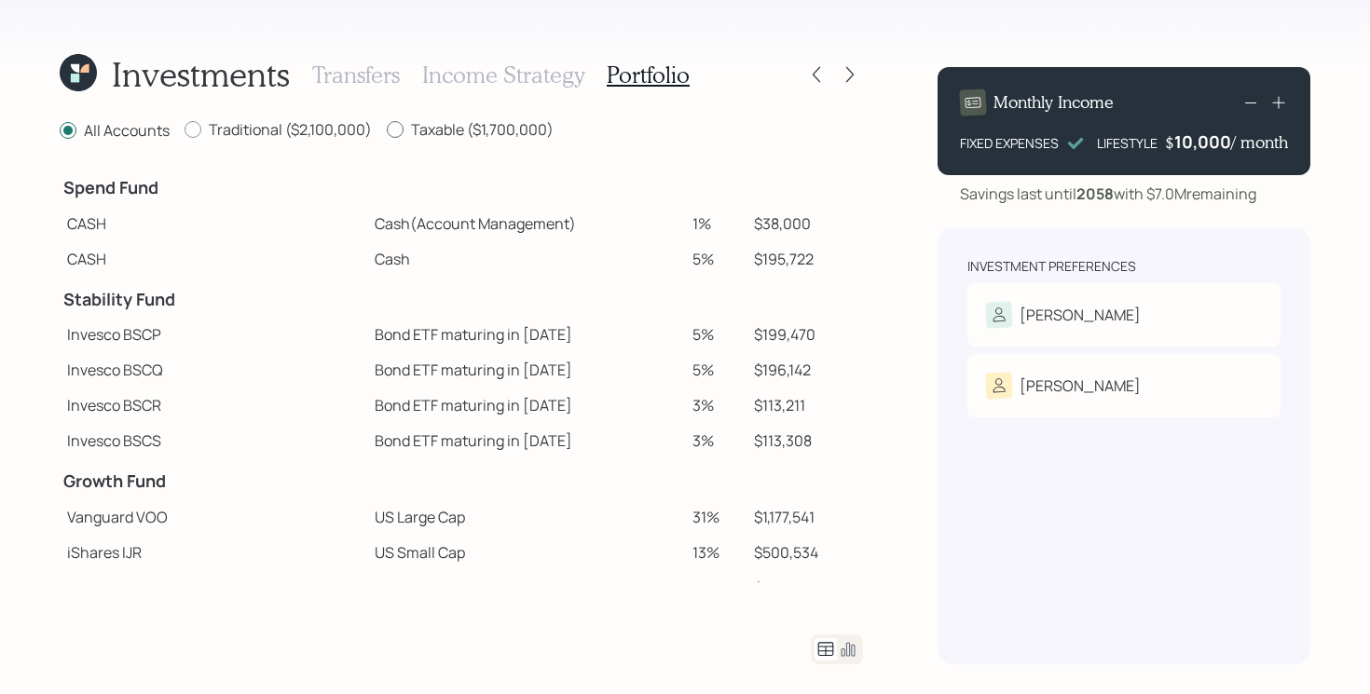
click at [487, 127] on label "Taxable ($1,700,000)" at bounding box center [470, 129] width 167 height 21
click at [387, 130] on input "Taxable ($1,700,000)" at bounding box center [386, 130] width 1 height 1
radio input "true"
radio input "false"
click at [851, 650] on icon at bounding box center [848, 649] width 22 height 22
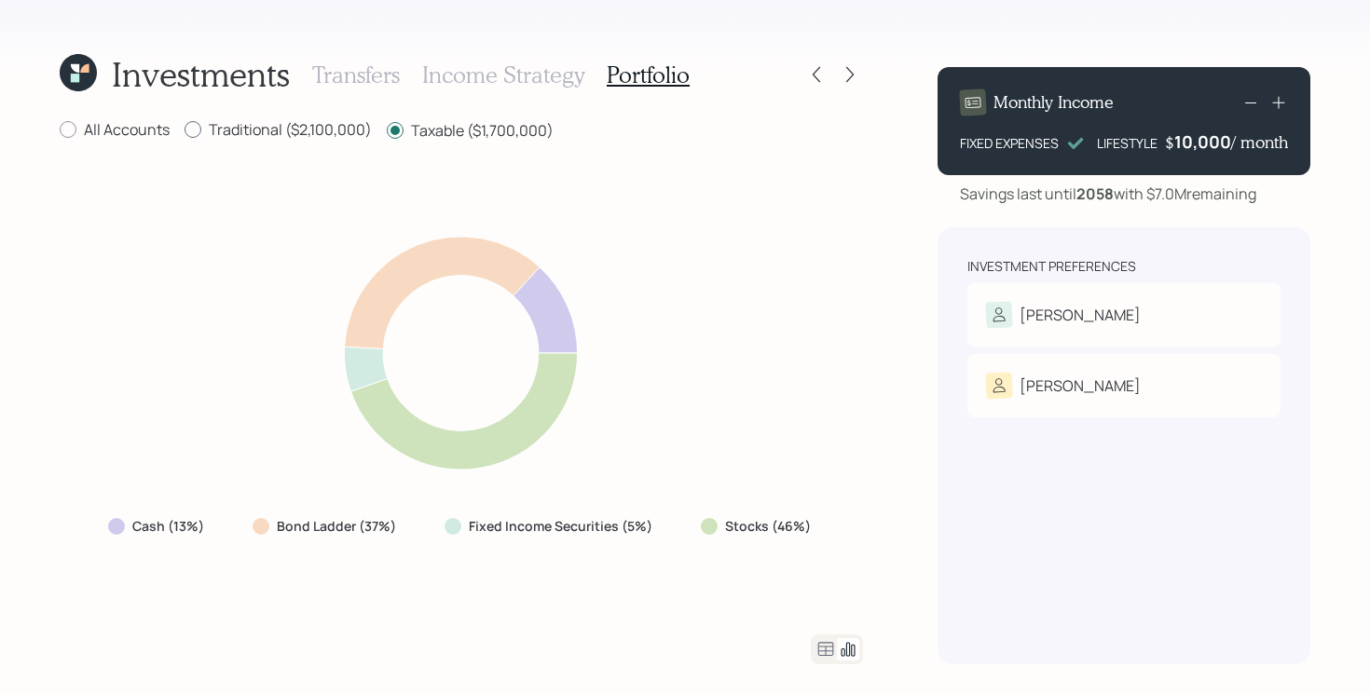
click at [267, 129] on label "Traditional ($2,100,000)" at bounding box center [278, 129] width 187 height 21
click at [185, 130] on input "Traditional ($2,100,000)" at bounding box center [184, 130] width 1 height 1
radio input "true"
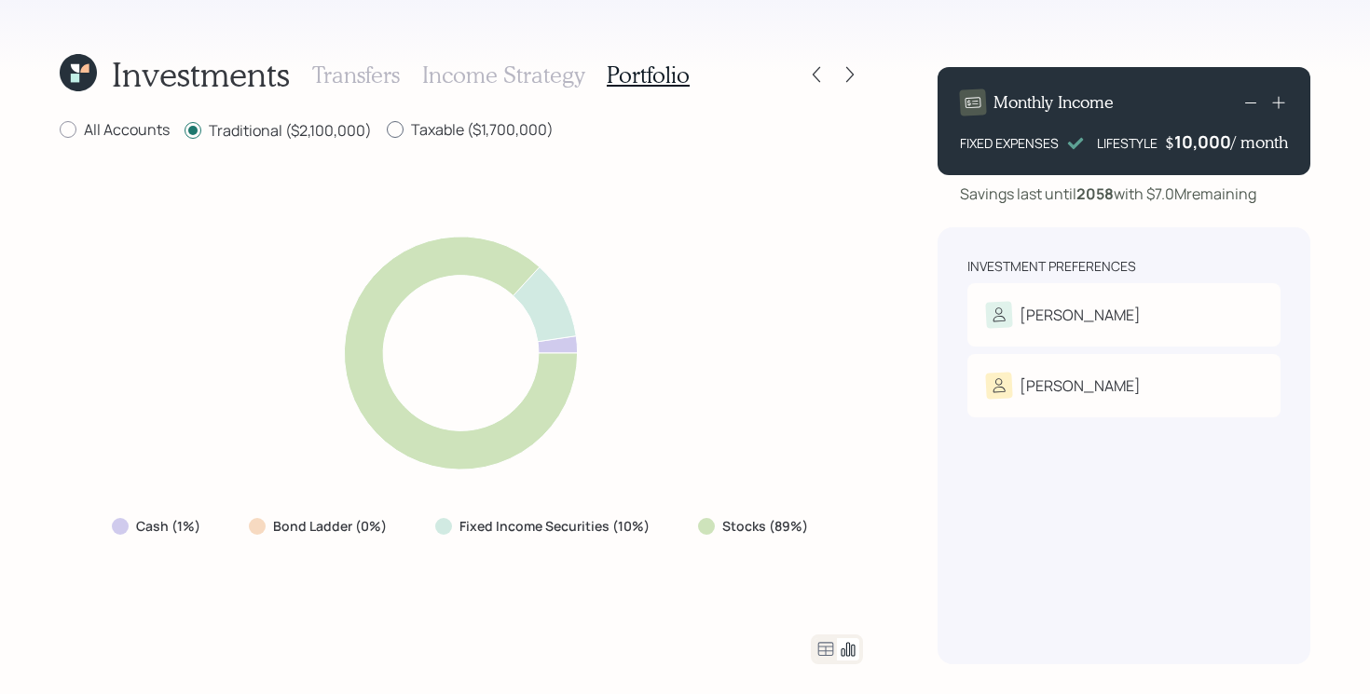
click at [495, 138] on label "Taxable ($1,700,000)" at bounding box center [470, 129] width 167 height 21
click at [387, 130] on input "Taxable ($1,700,000)" at bounding box center [386, 130] width 1 height 1
radio input "true"
radio input "false"
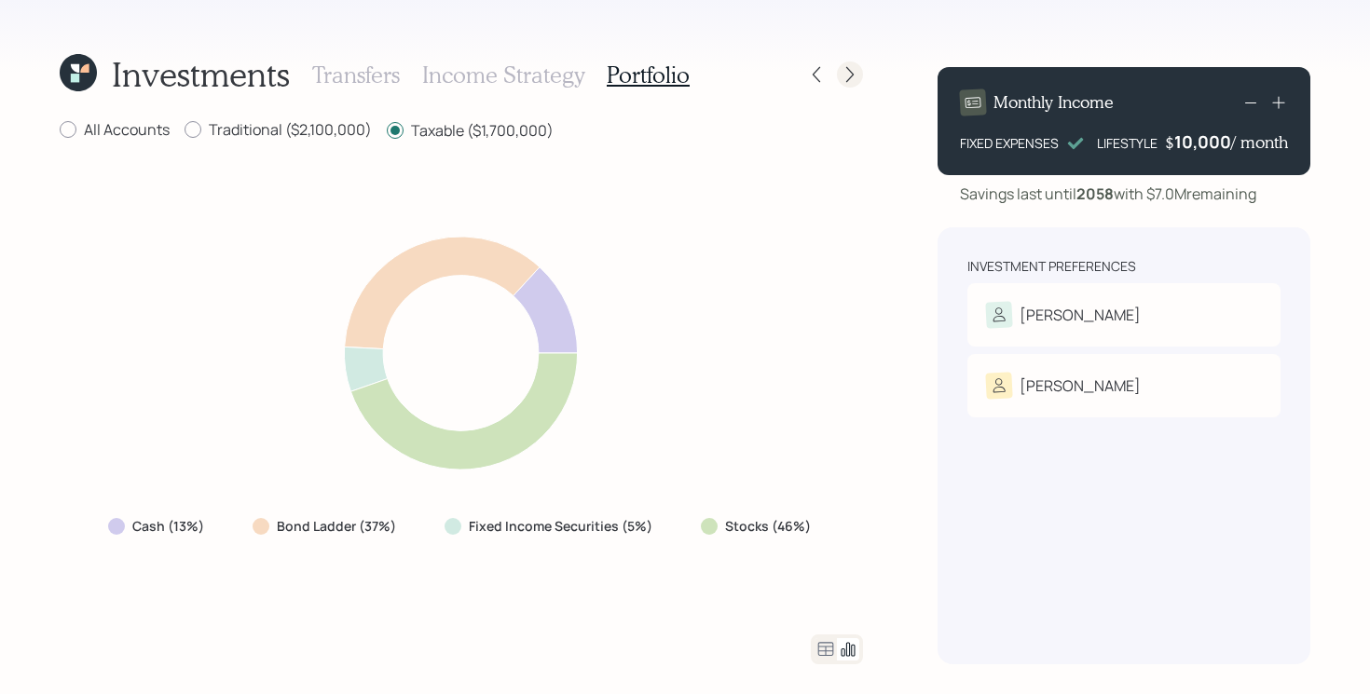
click at [847, 86] on div at bounding box center [850, 75] width 26 height 26
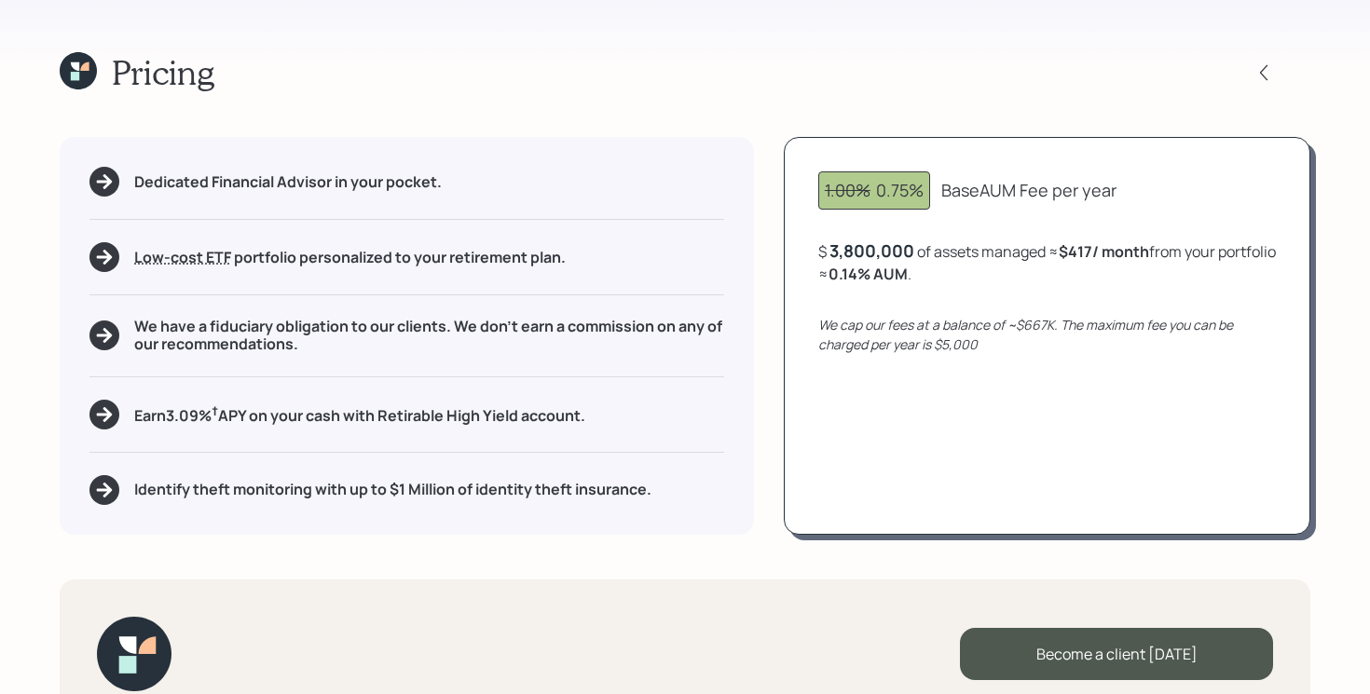
click at [1034, 326] on icon "We cap our fees at a balance of ~$667K. The maximum fee you can be charged per …" at bounding box center [1025, 334] width 415 height 37
drag, startPoint x: 898, startPoint y: 275, endPoint x: 933, endPoint y: 273, distance: 35.5
click at [908, 273] on b "0.14 % AUM" at bounding box center [868, 274] width 79 height 21
click at [893, 252] on div "3800000" at bounding box center [866, 251] width 75 height 22
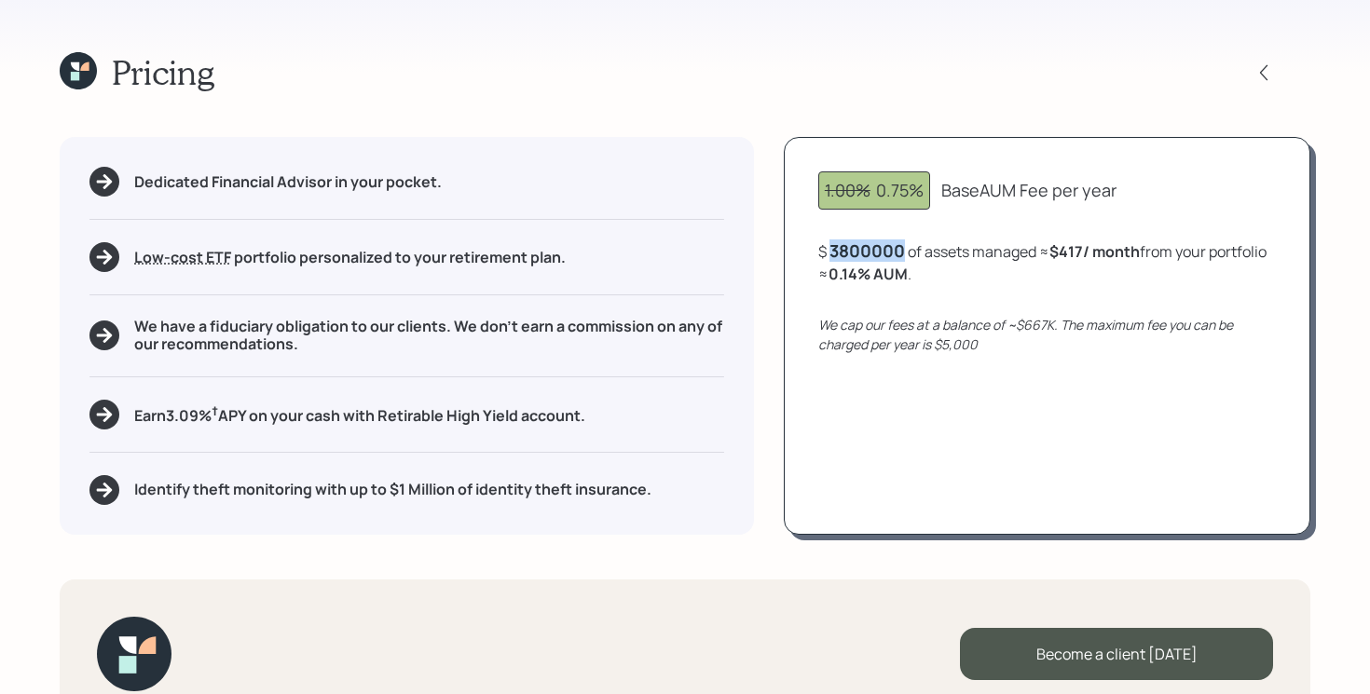
click at [893, 252] on div "3800000" at bounding box center [866, 251] width 75 height 22
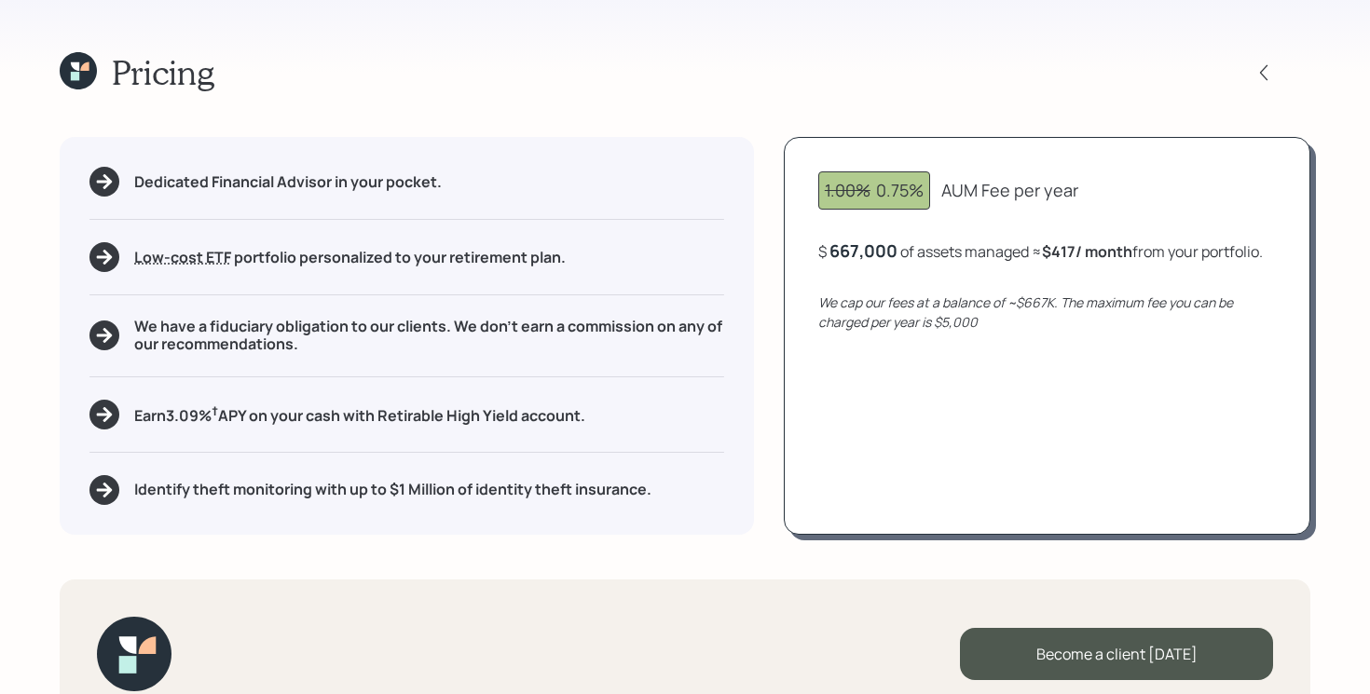
click at [966, 412] on div "1.00% 0.75% AUM Fee per year $ 667,000 of assets managed ≈ $417 / month from yo…" at bounding box center [1047, 335] width 527 height 397
click at [859, 253] on div "667,000" at bounding box center [863, 251] width 68 height 22
click at [859, 253] on div "667000" at bounding box center [860, 251] width 63 height 22
click at [951, 410] on div "1.00% 0.75% AUM Fee per year $ 3800000 of assets managed ≈ $417 / month from yo…" at bounding box center [1047, 335] width 527 height 397
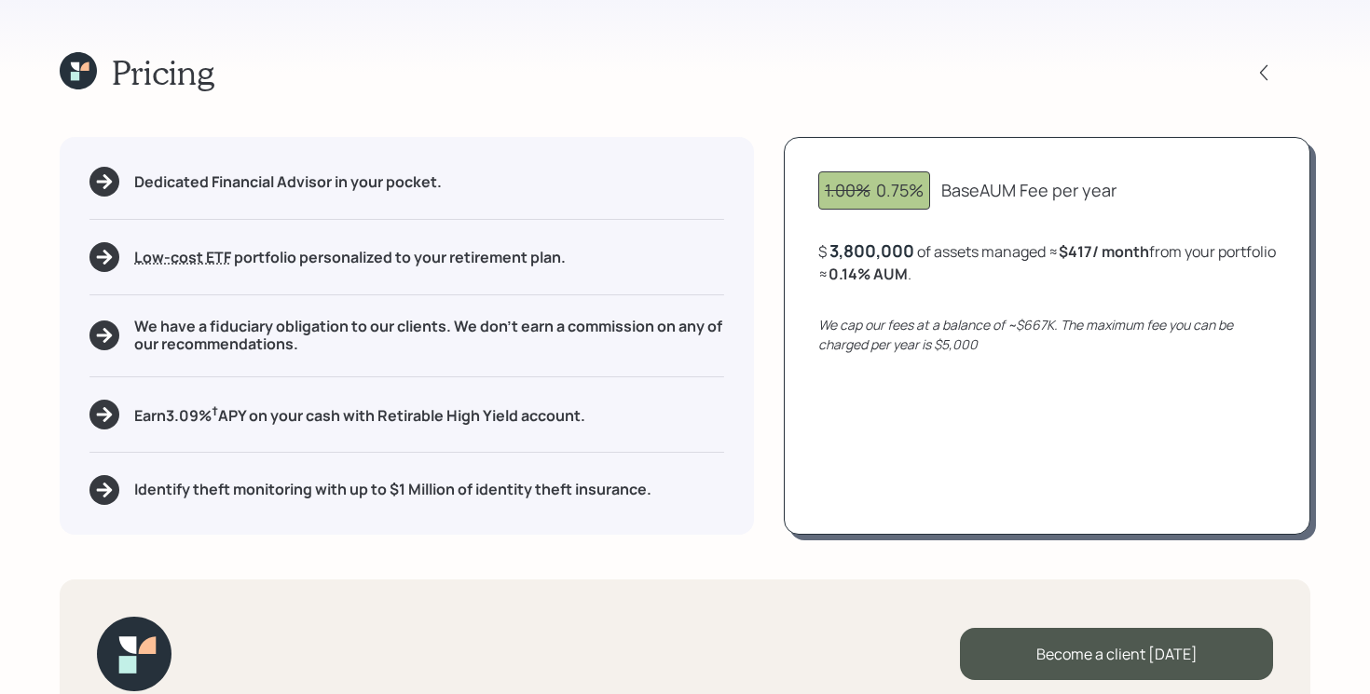
click at [251, 322] on h5 "We have a fiduciary obligation to our clients. We don't earn a commission on an…" at bounding box center [429, 335] width 590 height 35
click at [538, 418] on h5 "Earn 3.09 % † APY on your cash with Retirable High Yield account." at bounding box center [359, 414] width 451 height 23
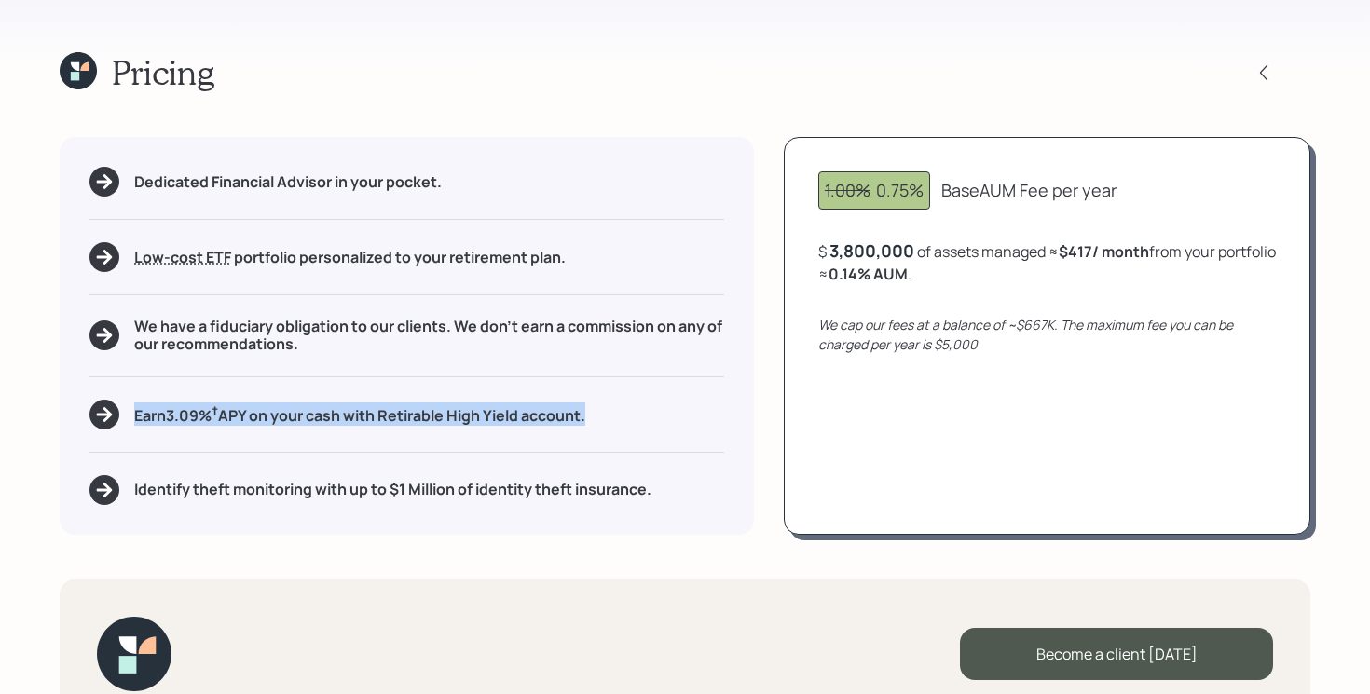
click at [538, 418] on h5 "Earn 3.09 % † APY on your cash with Retirable High Yield account." at bounding box center [359, 414] width 451 height 23
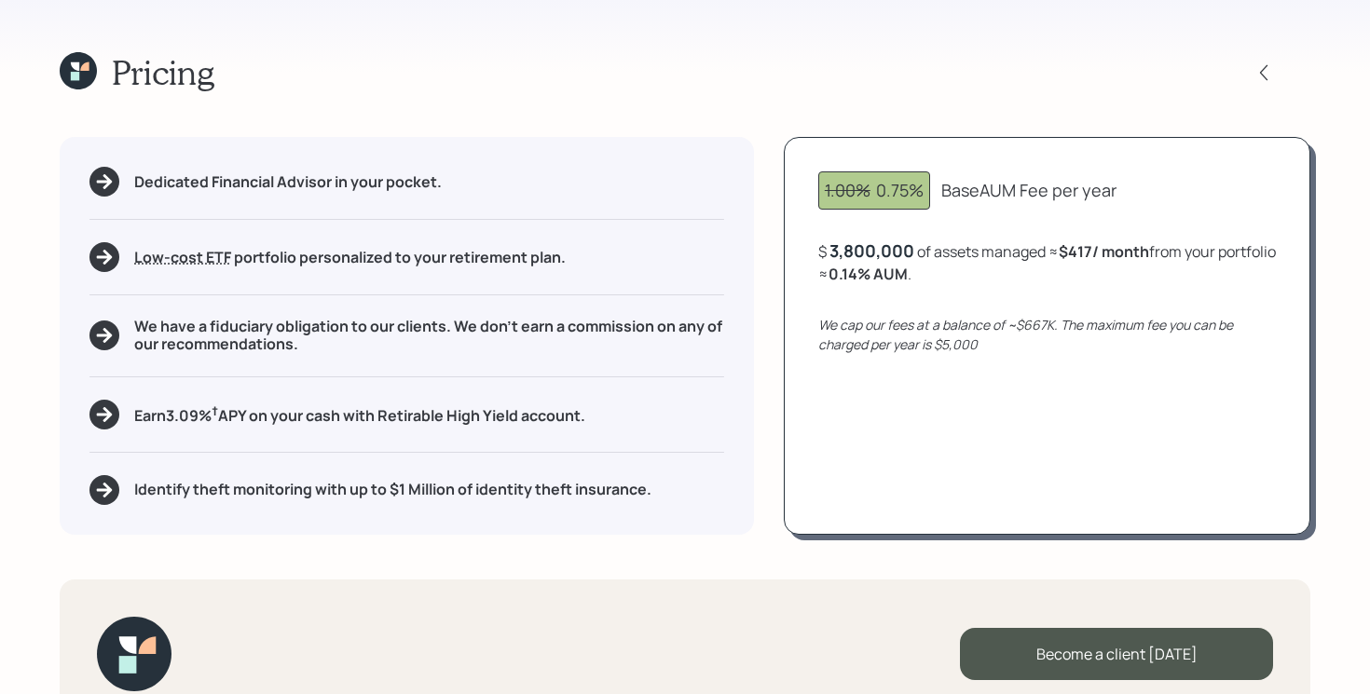
click at [565, 491] on h5 "Identify theft monitoring with up to $1 Million of identity theft insurance." at bounding box center [392, 490] width 517 height 18
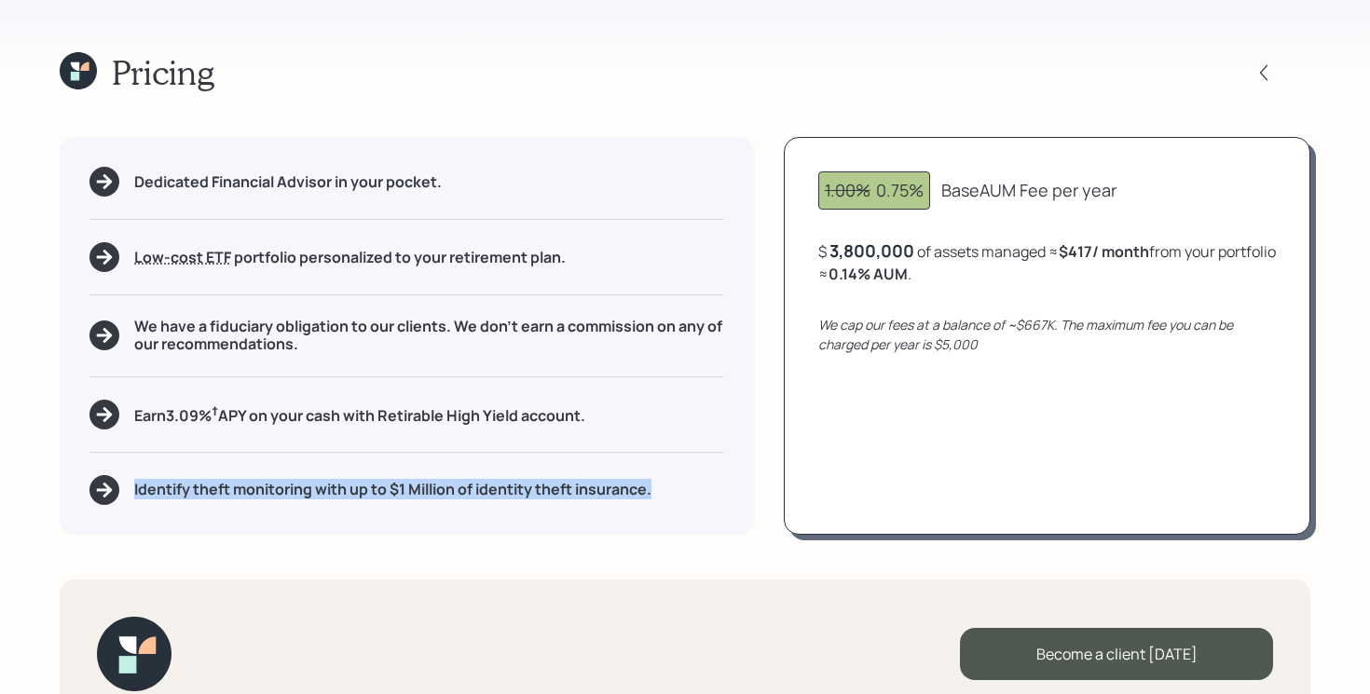
click at [565, 491] on h5 "Identify theft monitoring with up to $1 Million of identity theft insurance." at bounding box center [392, 490] width 517 height 18
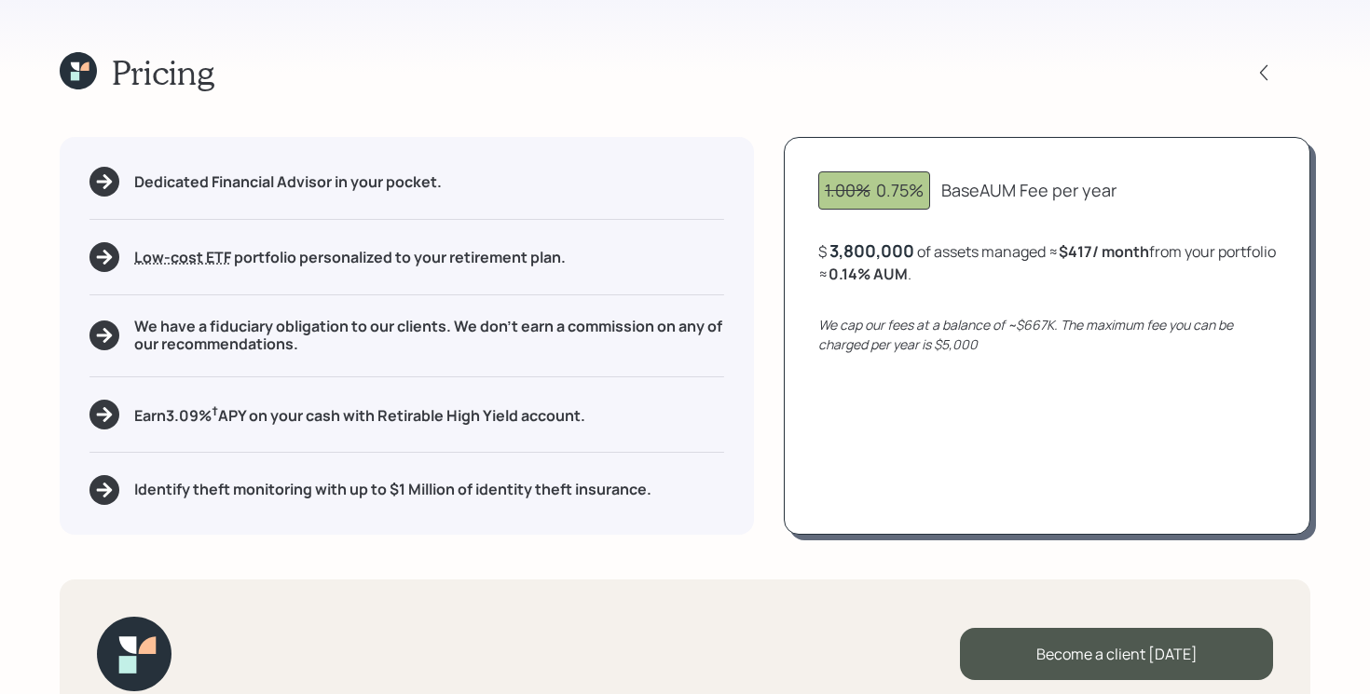
click at [89, 74] on icon at bounding box center [78, 70] width 37 height 37
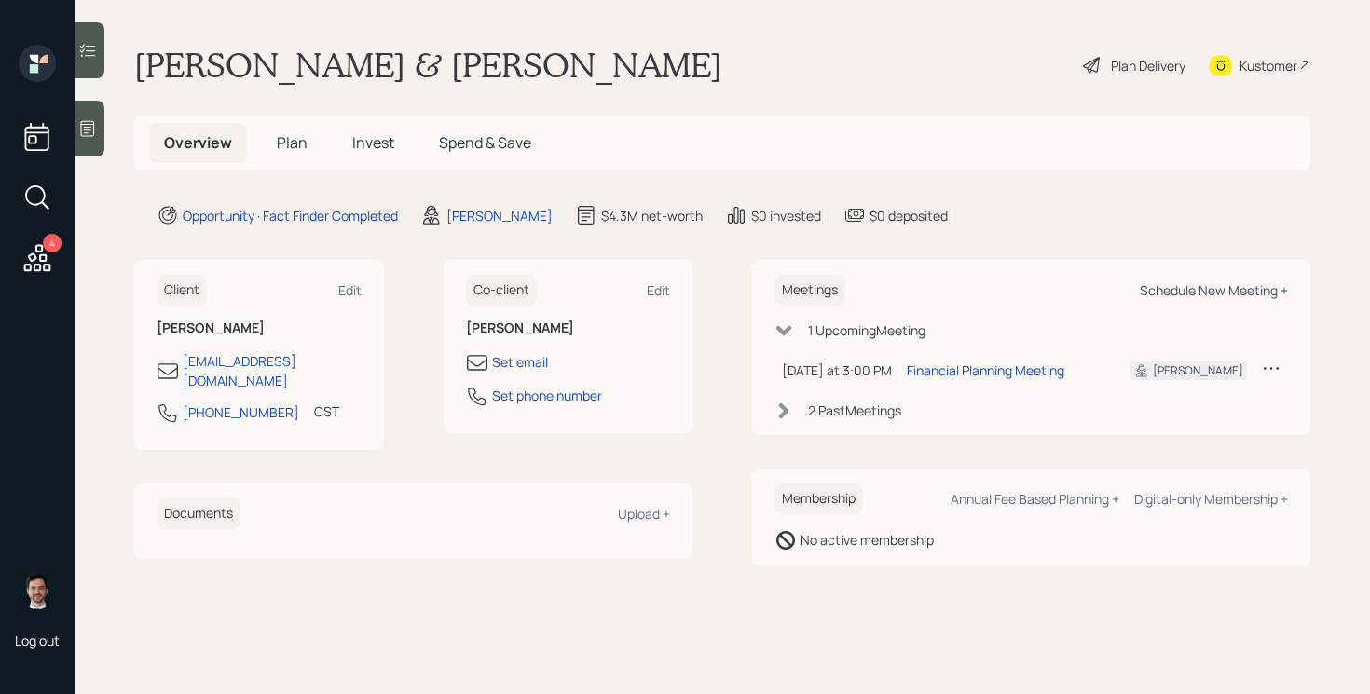
click at [1213, 288] on div "Schedule New Meeting +" at bounding box center [1214, 290] width 148 height 18
select select "ef6b64e1-8f62-4a74-b865-a7df4b35b836"
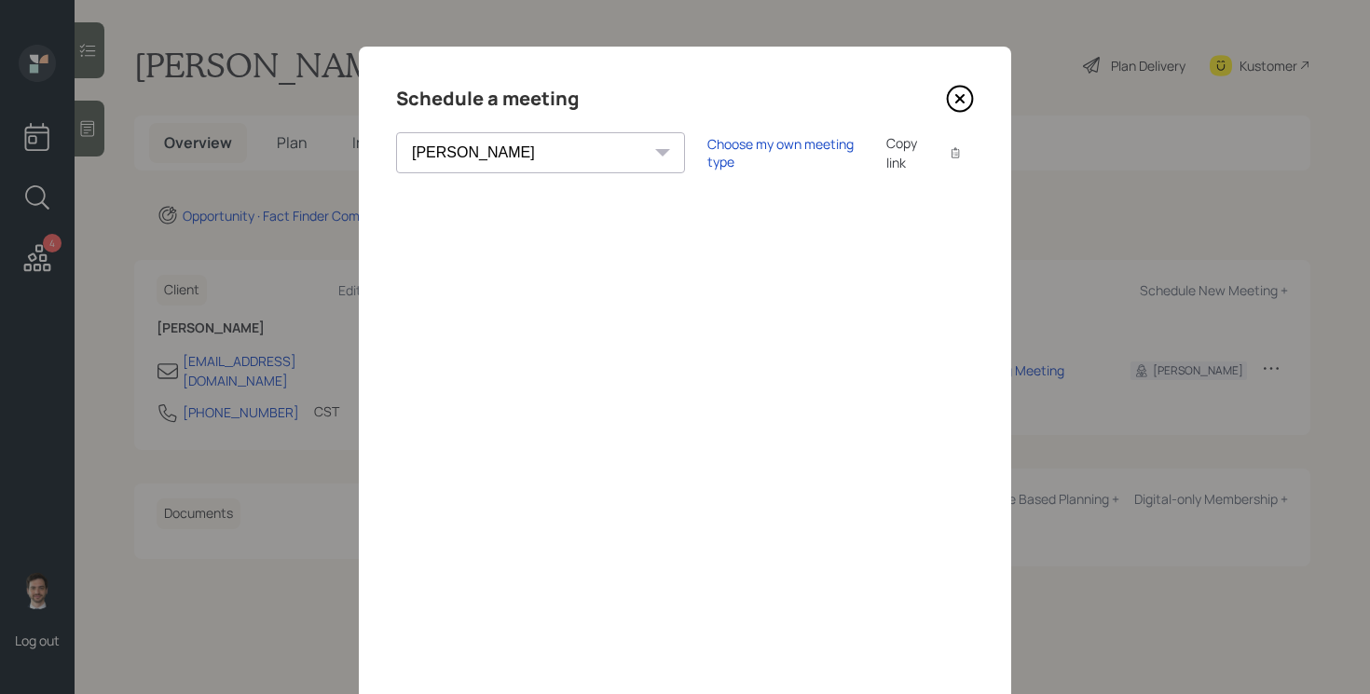
click at [958, 106] on icon at bounding box center [960, 99] width 28 height 28
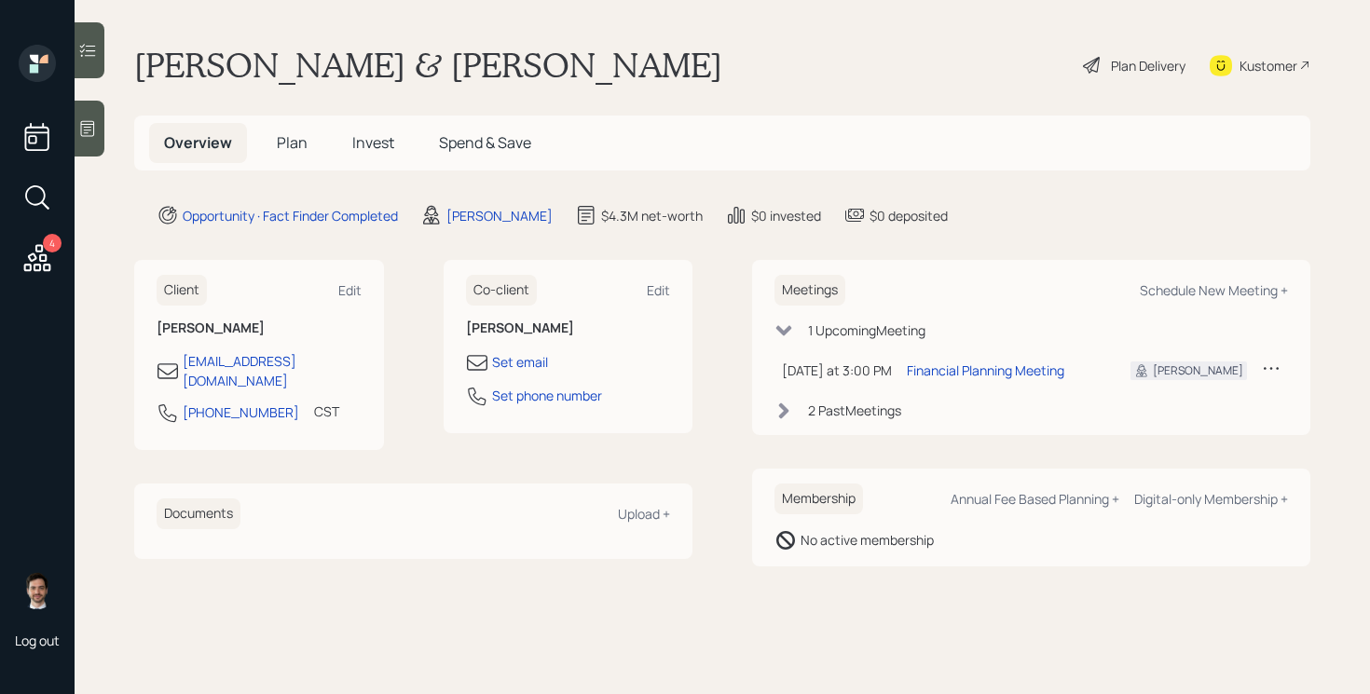
click at [995, 194] on main "[PERSON_NAME] & [PERSON_NAME] Plan Delivery Kustomer Overview Plan Invest Spend…" at bounding box center [722, 347] width 1295 height 694
click at [291, 144] on span "Plan" at bounding box center [292, 142] width 31 height 21
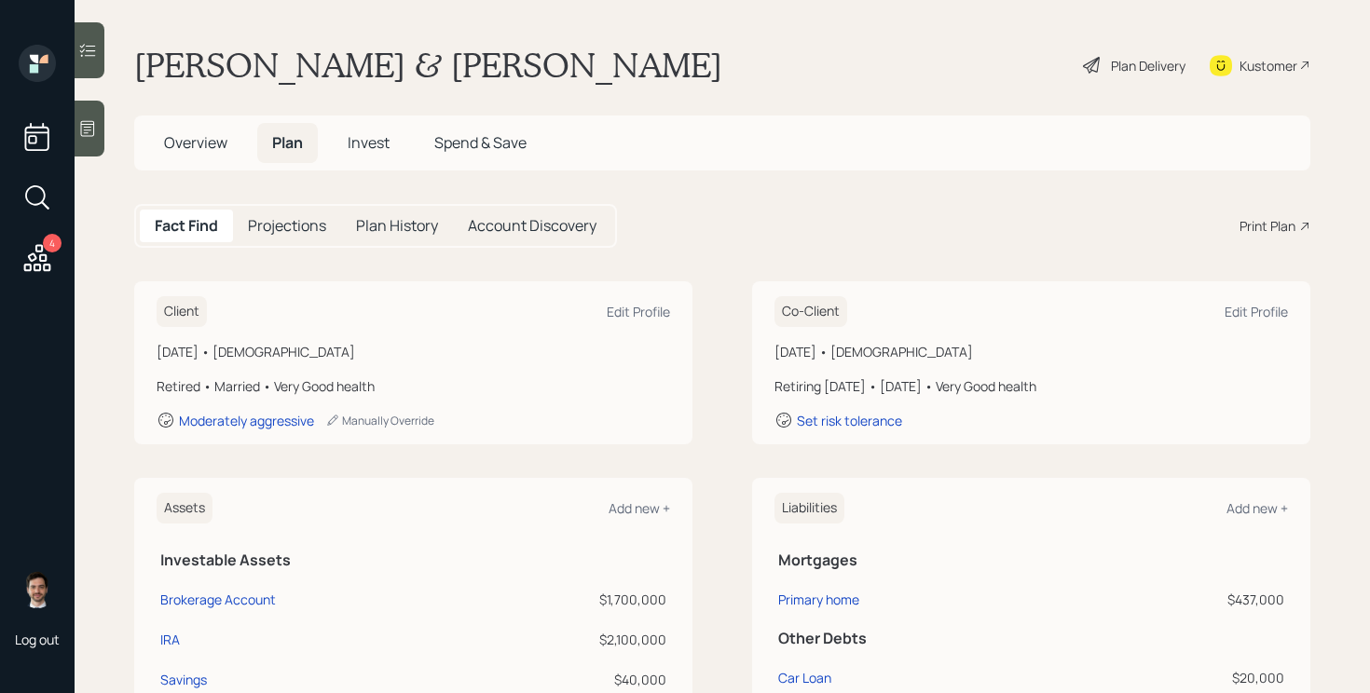
click at [1285, 219] on div "Print Plan" at bounding box center [1268, 226] width 56 height 20
